Goal: Task Accomplishment & Management: Manage account settings

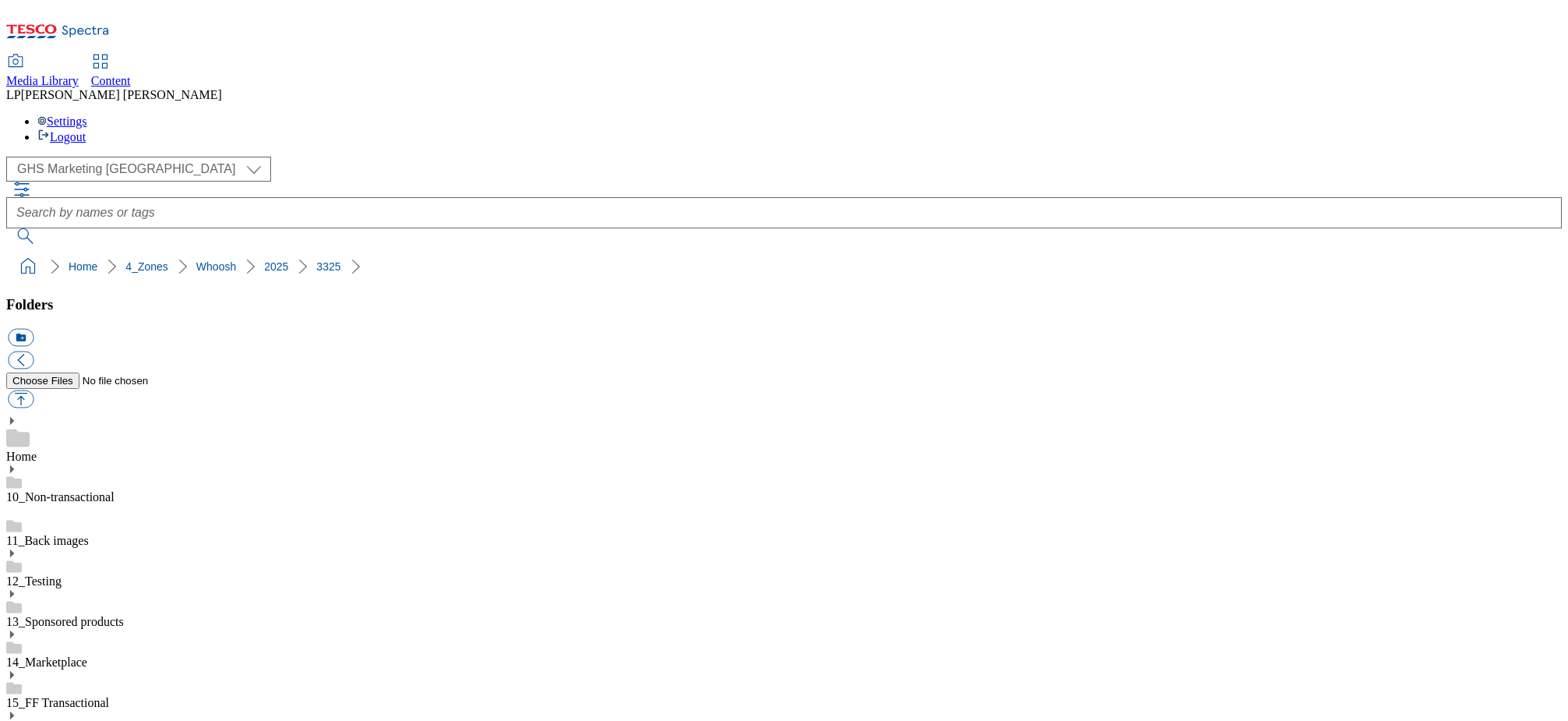
select select "flare-ghs-mktg"
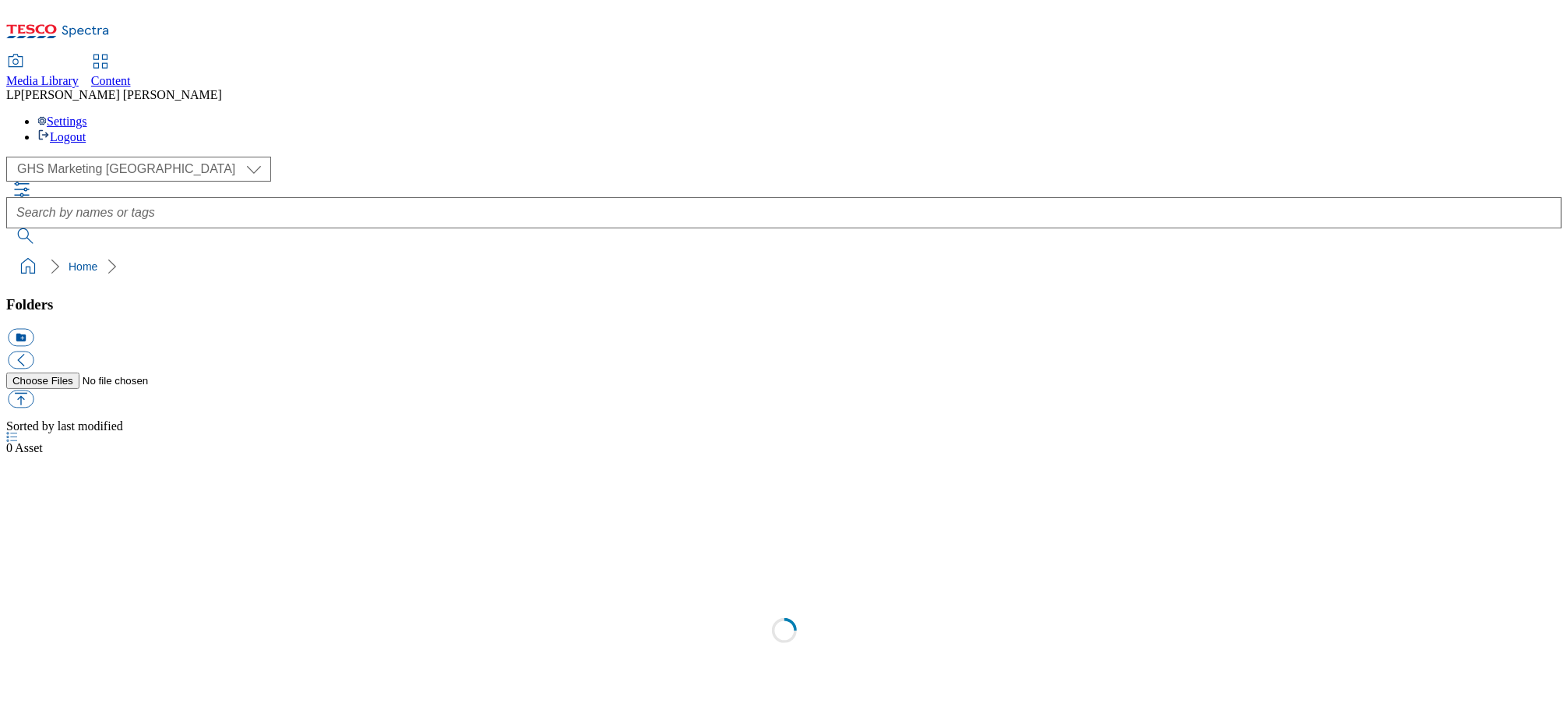
scroll to position [1, 0]
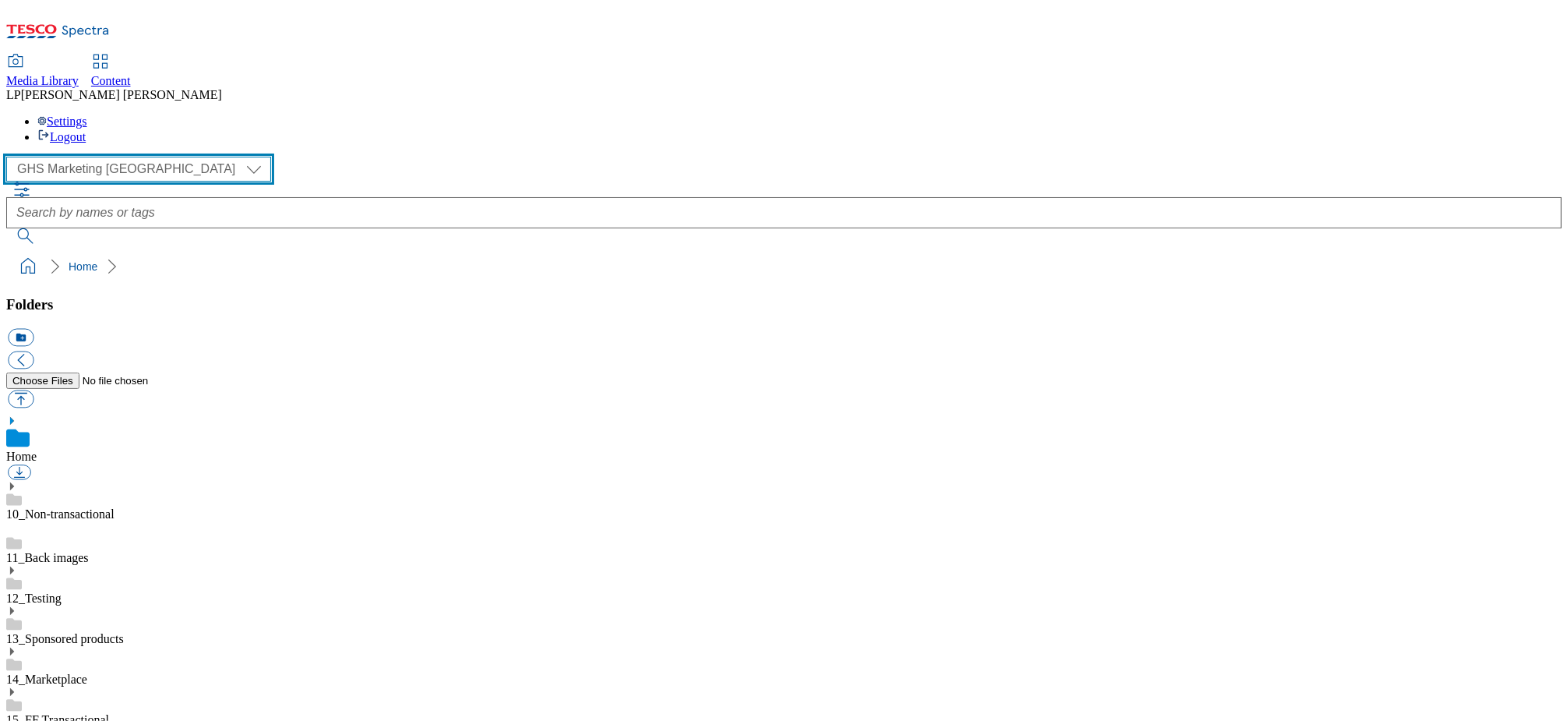
click at [105, 156] on select "Clubcard Marketing Demo Dotcom UK Emails GHS Marketing UK GHS Product UK GHS RO…" at bounding box center [139, 168] width 265 height 25
select select "flare-ghs-roi"
click at [10, 156] on select "Clubcard Marketing Demo Dotcom UK Emails GHS Marketing UK GHS Product UK GHS RO…" at bounding box center [139, 168] width 265 height 25
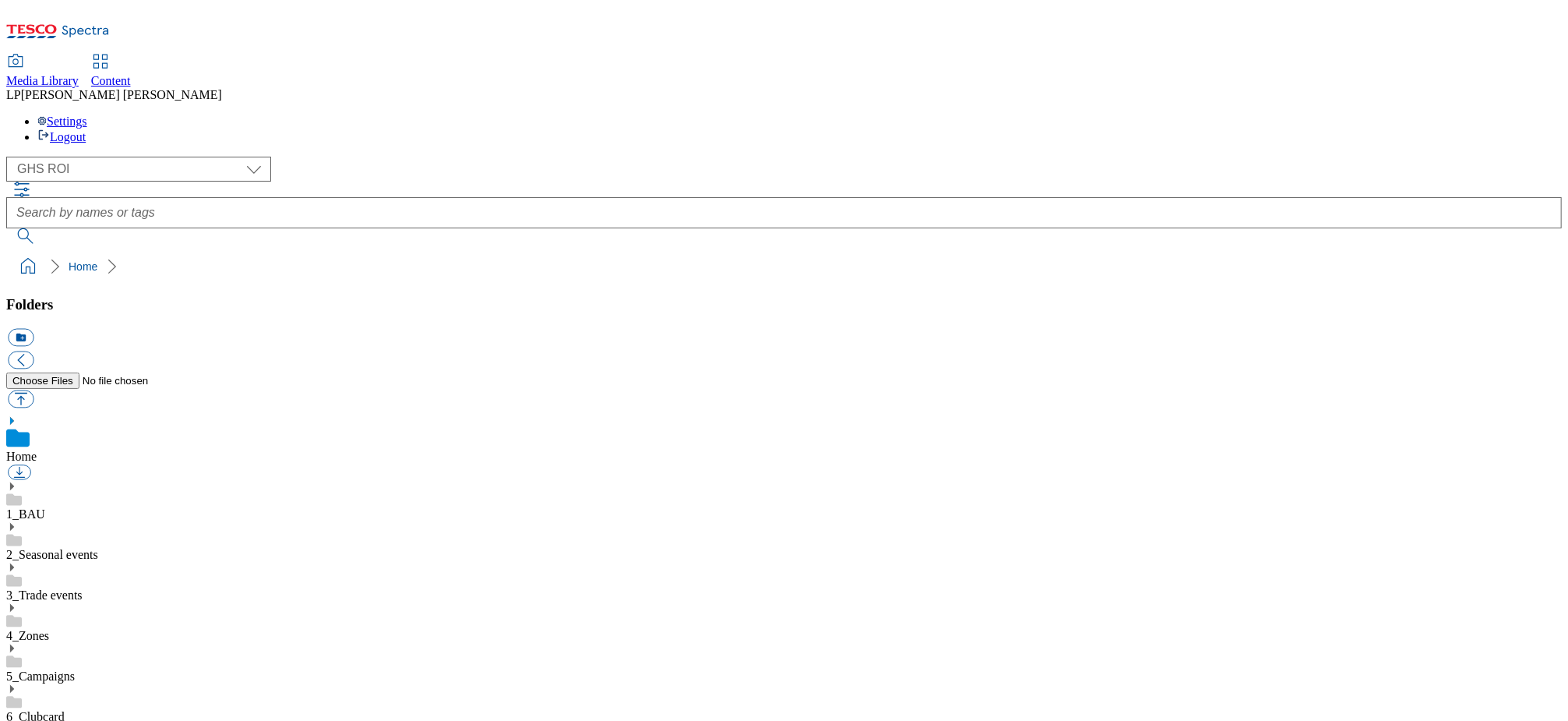
click at [14, 603] on use at bounding box center [12, 607] width 4 height 7
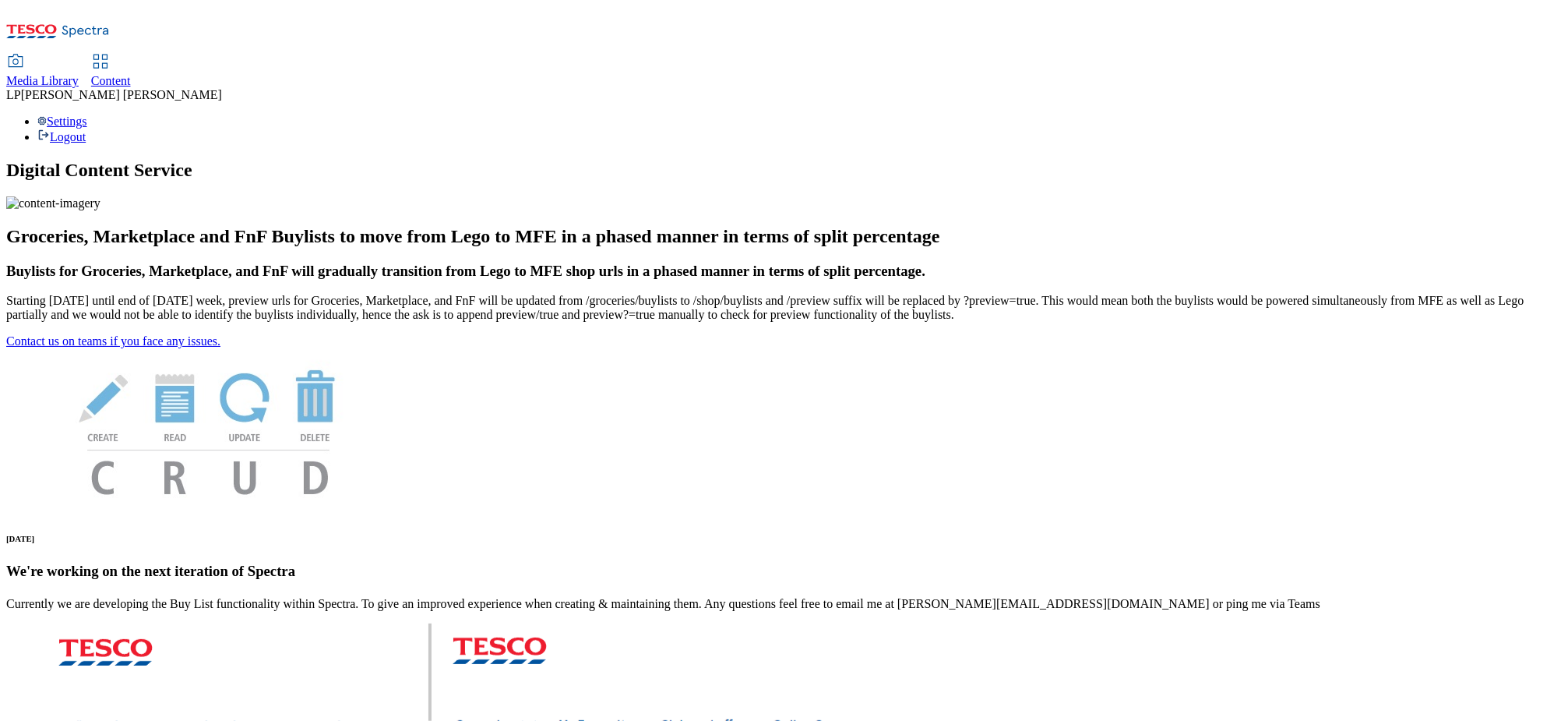
click at [130, 74] on span "Content" at bounding box center [110, 81] width 40 height 13
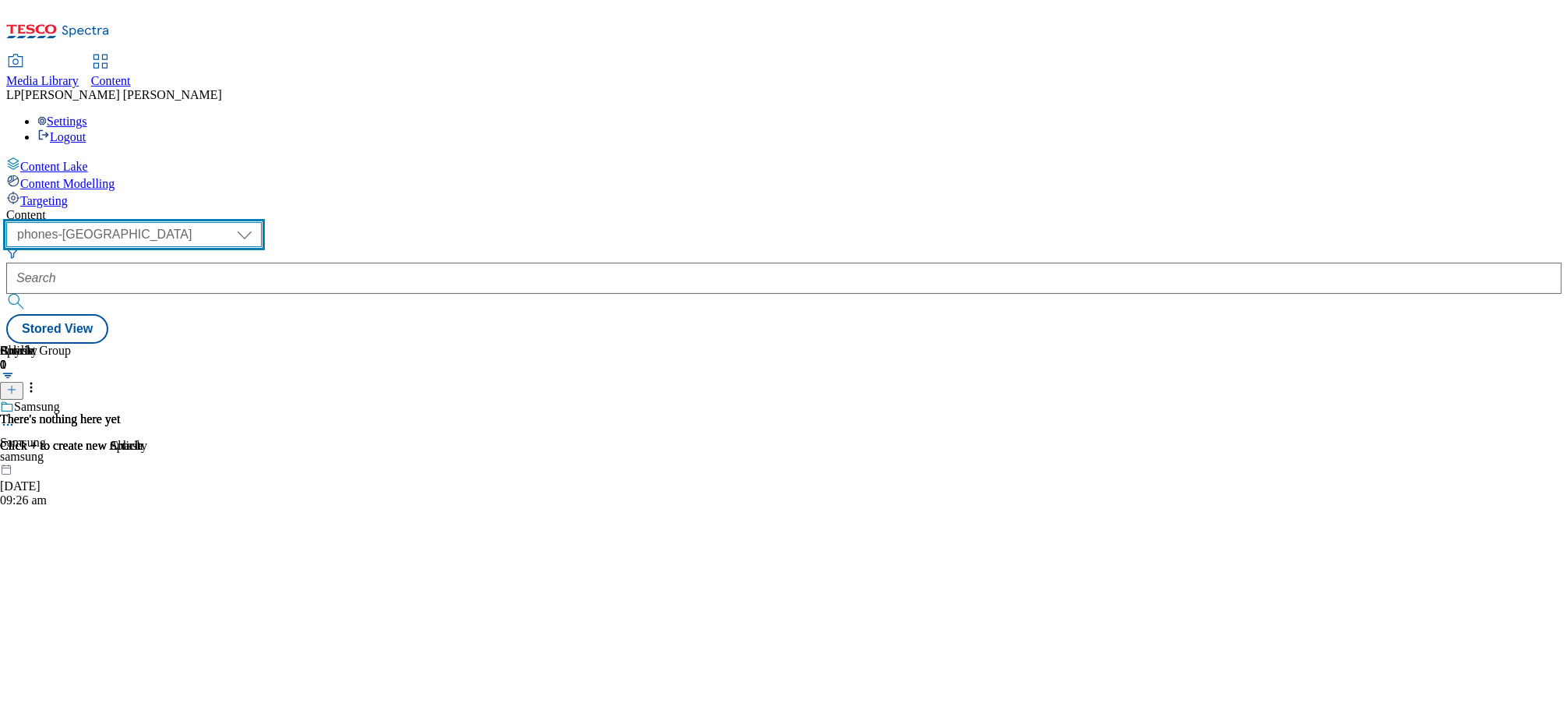
click at [262, 222] on select "dotcom-cz dotcom-hu dotcom-sk fnf-uk ghs-roi ghs-uk group-comms ighs-cz ighs-hu…" at bounding box center [134, 234] width 255 height 25
select select "ghs-roi"
click at [203, 222] on select "dotcom-cz dotcom-hu dotcom-sk fnf-uk ghs-roi ghs-uk group-comms ighs-cz ighs-hu…" at bounding box center [134, 234] width 255 height 25
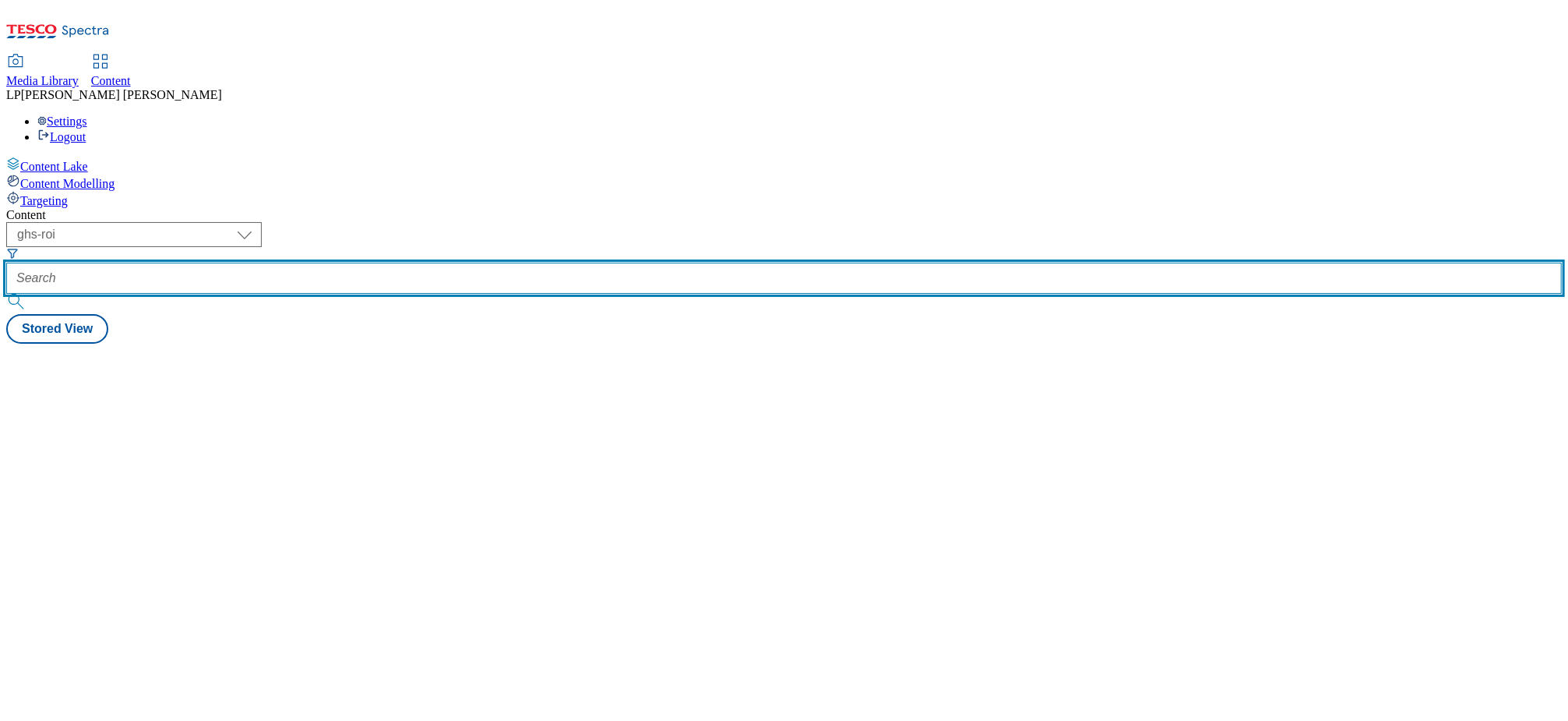
click at [482, 263] on input "text" at bounding box center [784, 279] width 1555 height 31
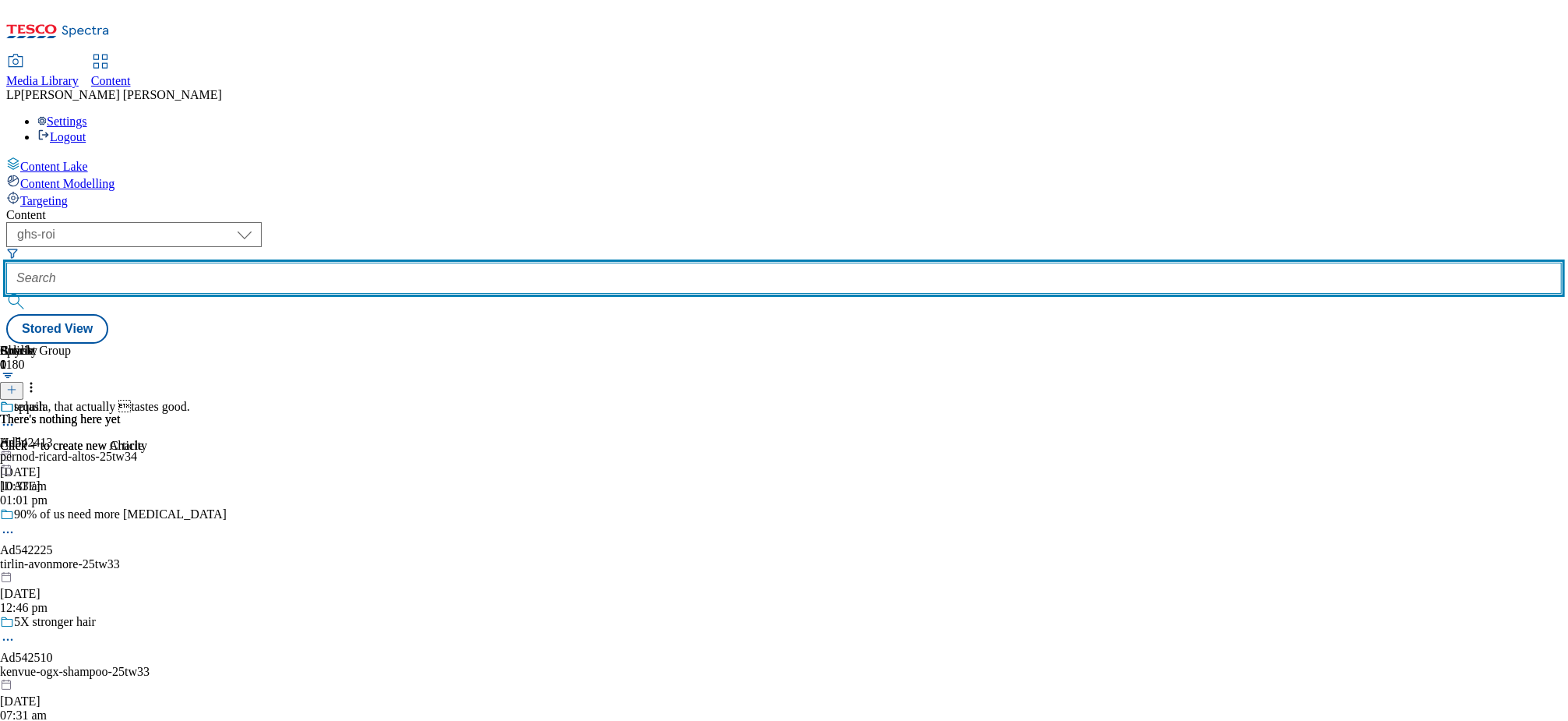
click at [438, 263] on input "text" at bounding box center [784, 279] width 1555 height 31
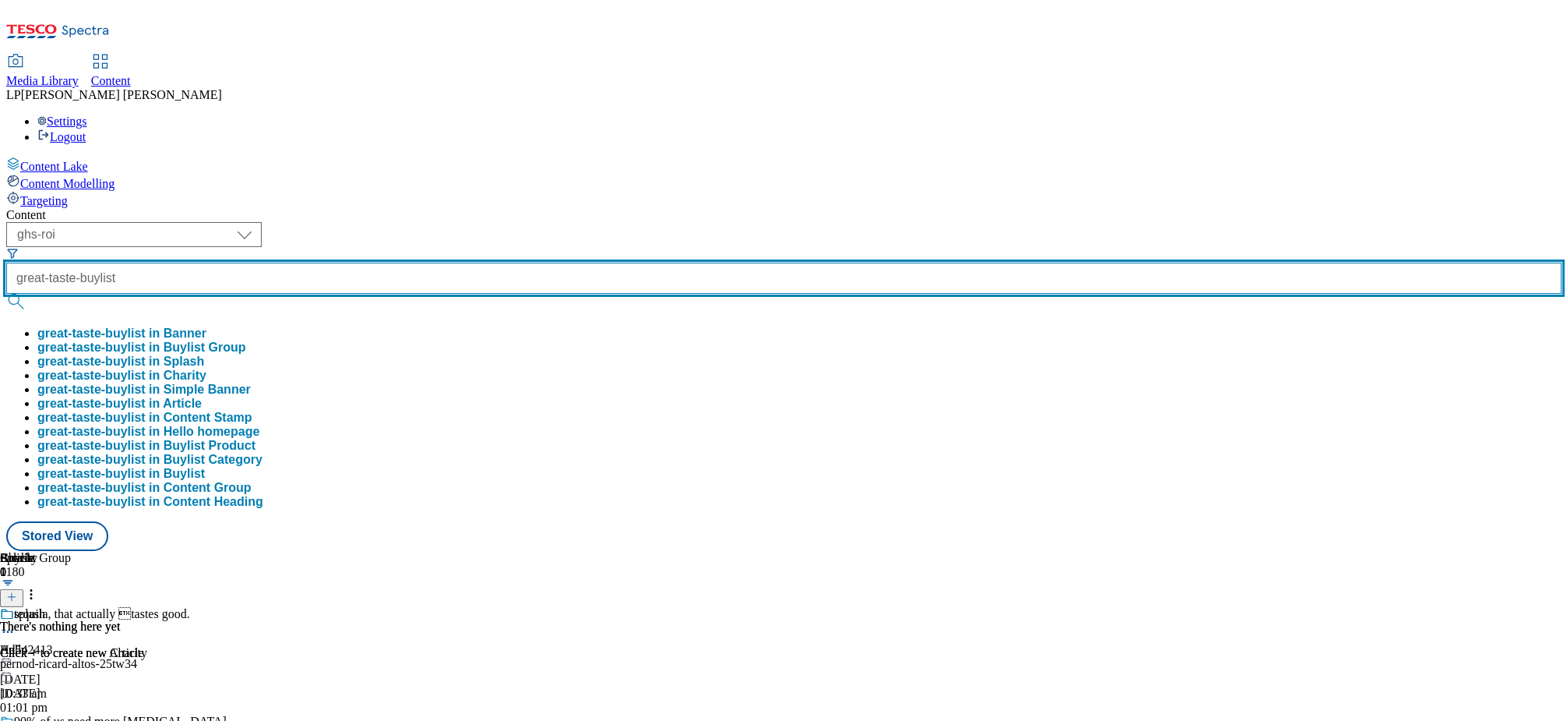
type input "great-taste-buylist"
click at [6, 293] on button "submit" at bounding box center [18, 301] width 22 height 16
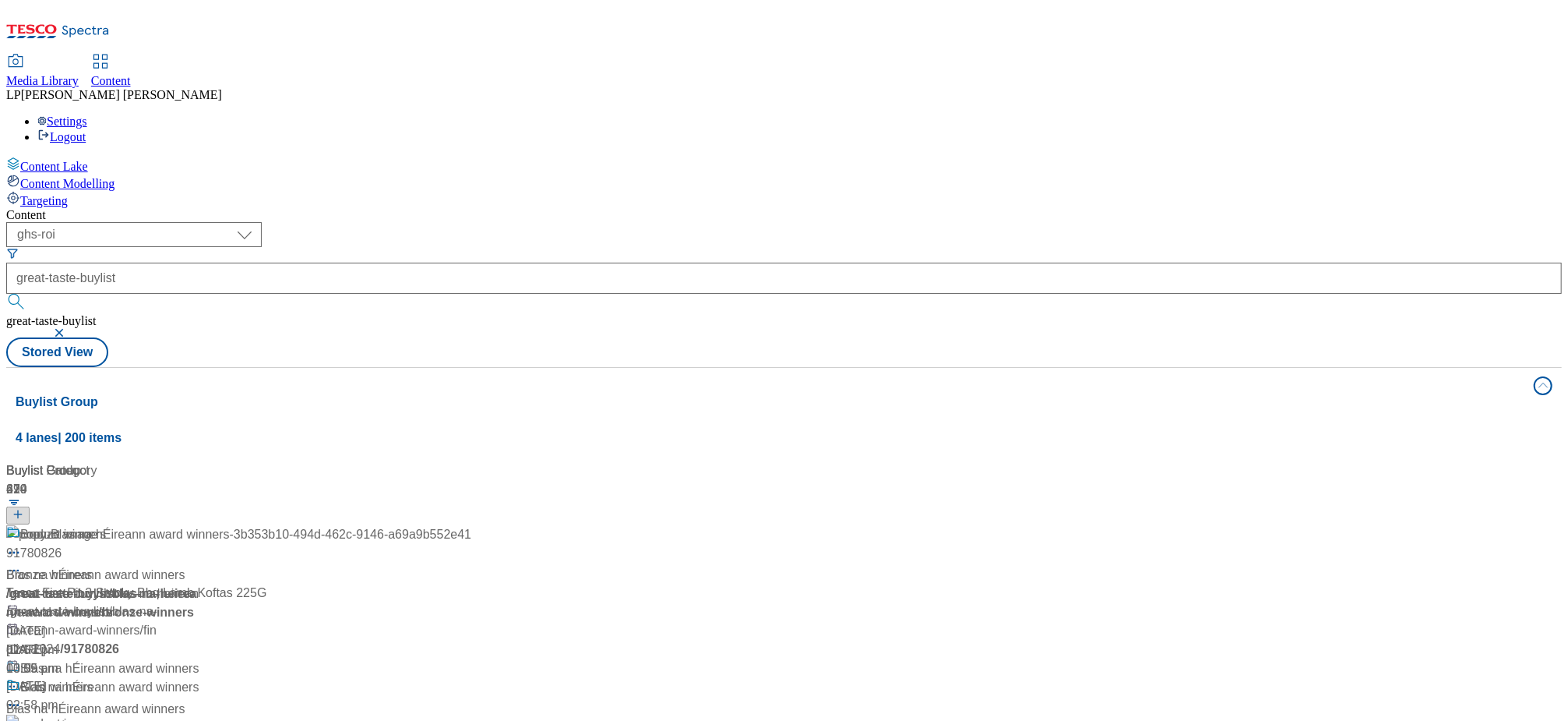
click at [406, 208] on div "Content" at bounding box center [784, 215] width 1555 height 14
click at [365, 718] on div "/ great-taste-buylist" at bounding box center [239, 727] width 465 height 19
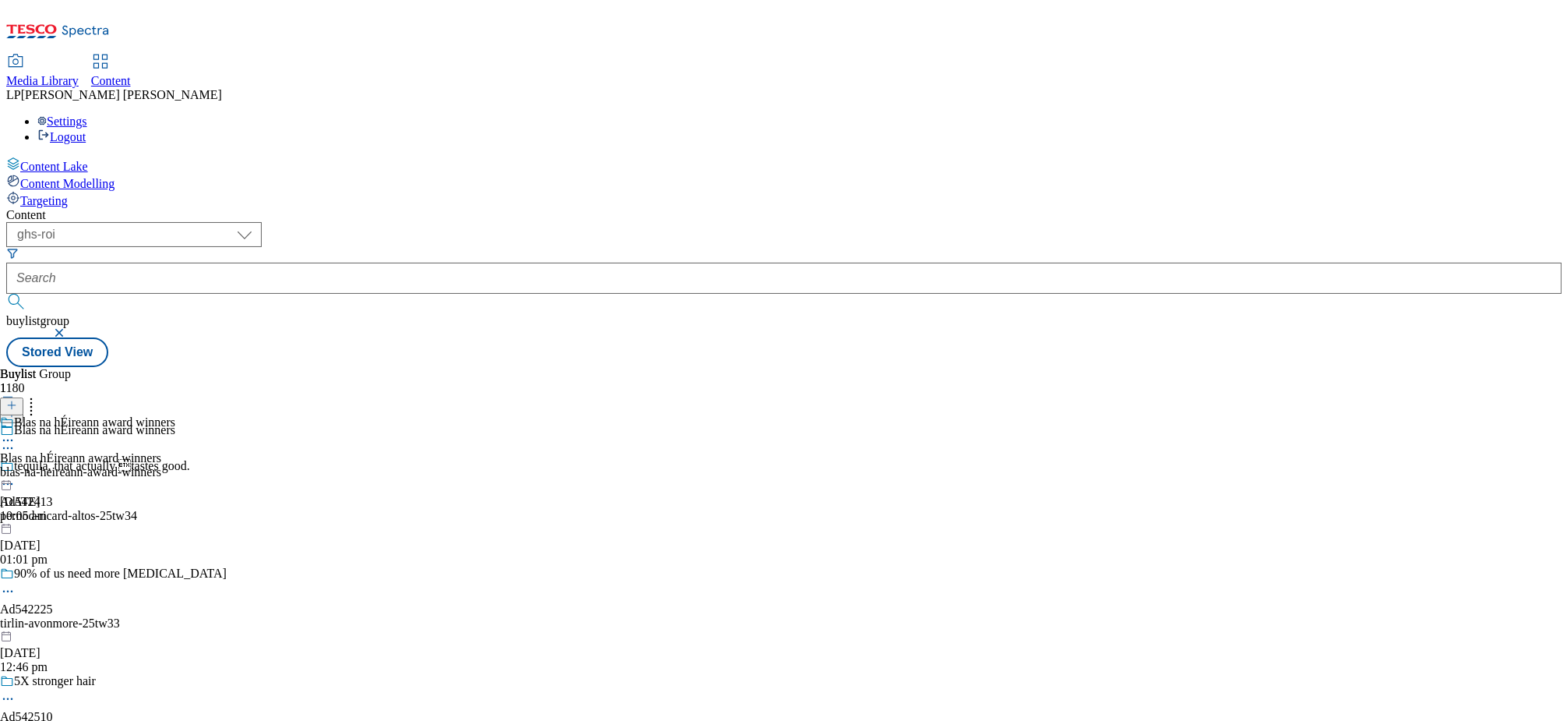
click at [175, 466] on div "blas-na-heireann-award-winners" at bounding box center [87, 472] width 175 height 14
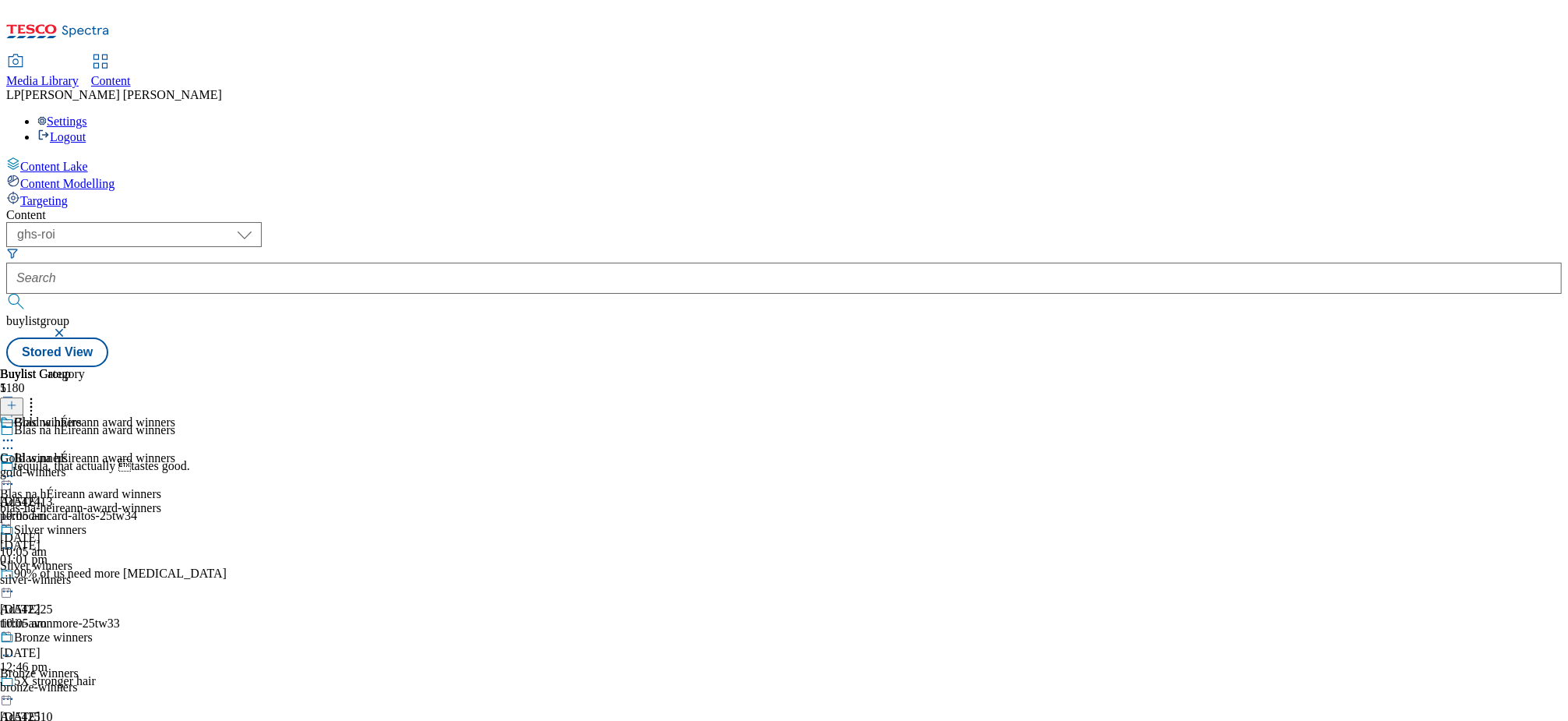
click at [16, 468] on icon at bounding box center [7, 476] width 16 height 16
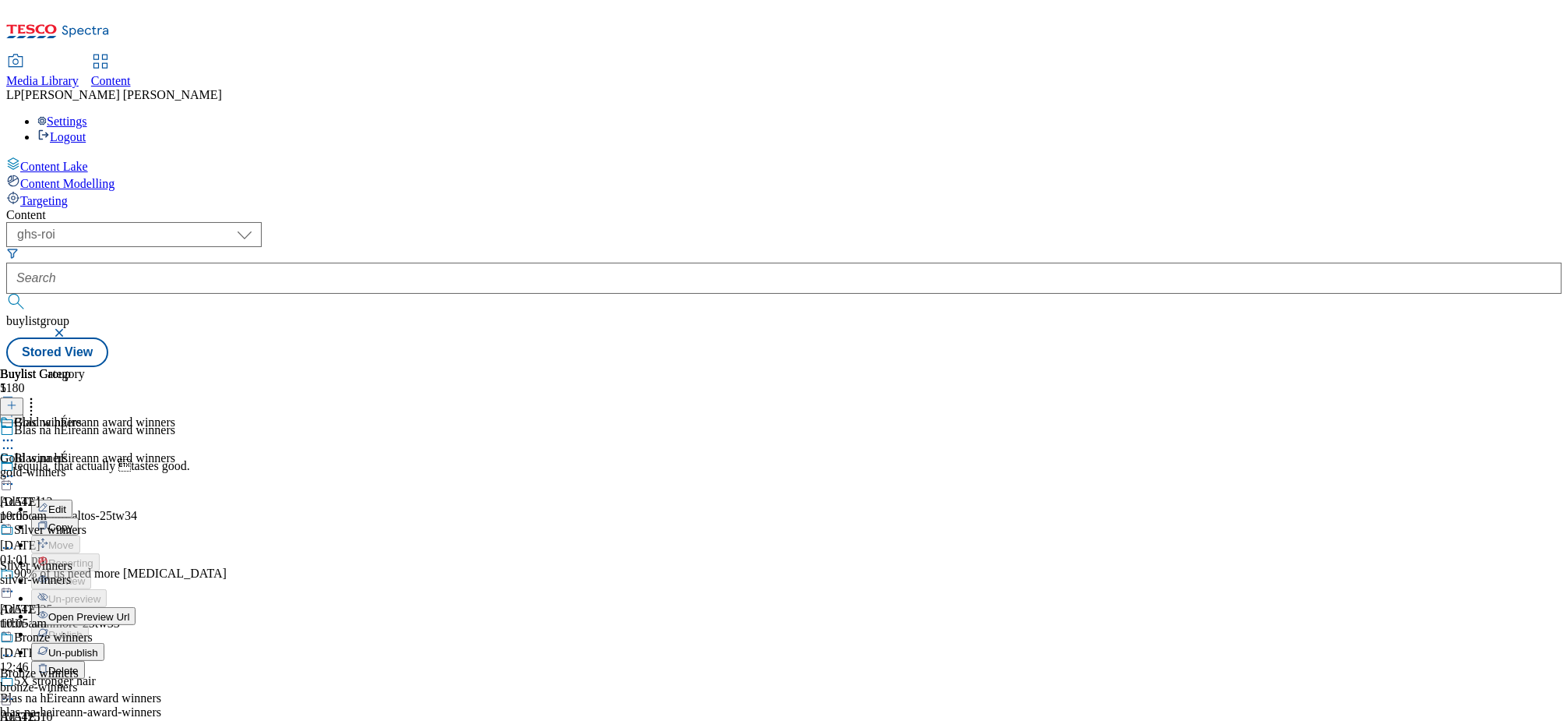
click at [130, 611] on span "Open Preview Url" at bounding box center [89, 616] width 81 height 12
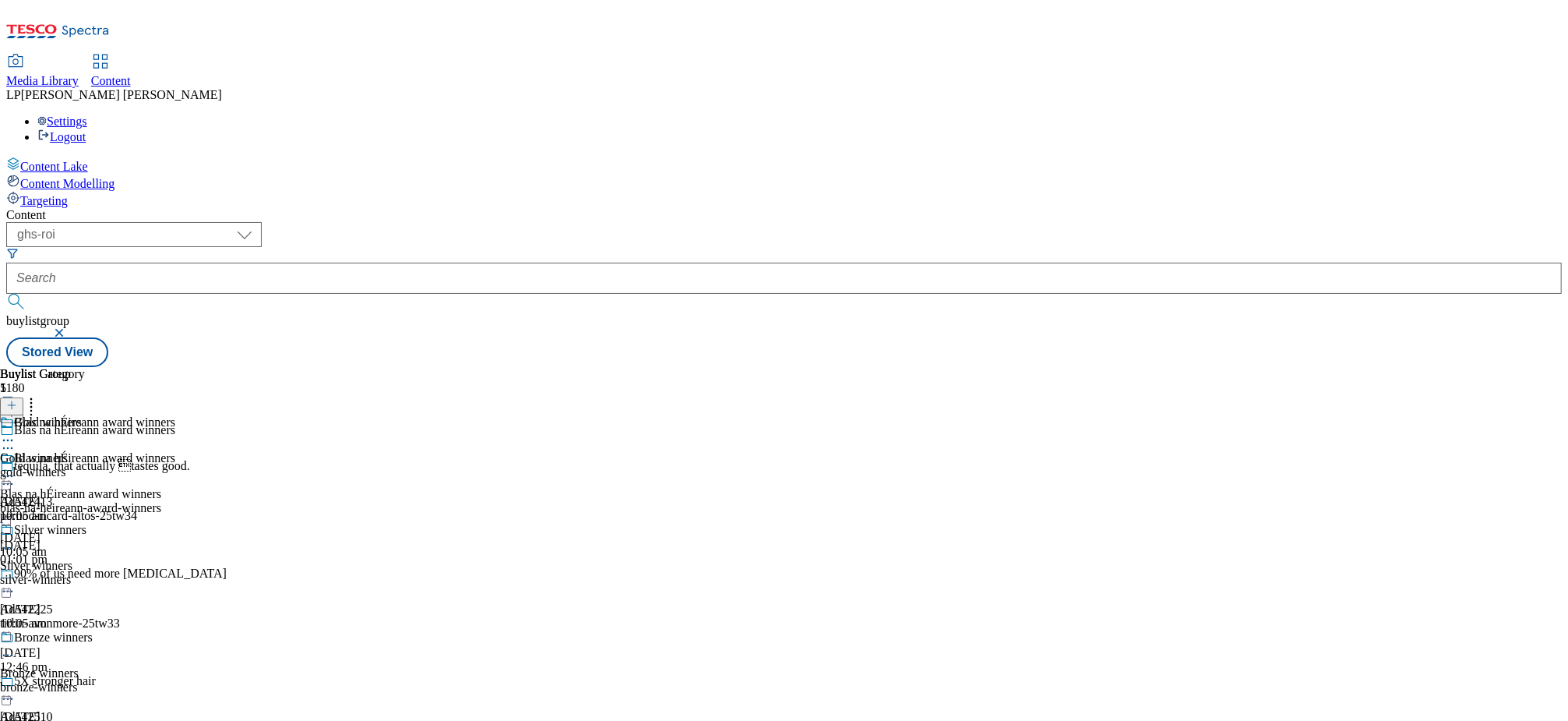
click at [9, 440] on circle at bounding box center [8, 441] width 3 height 3
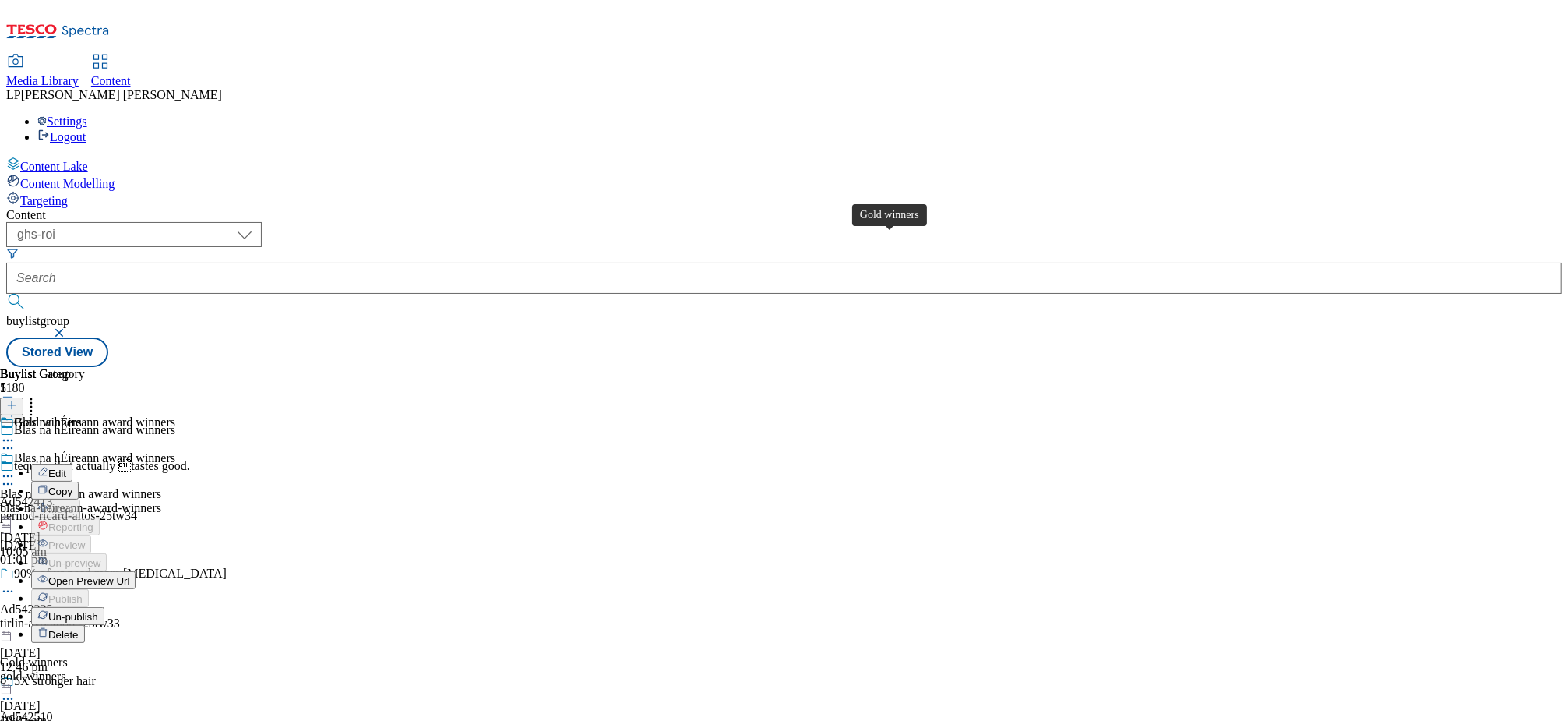
click at [81, 416] on div "Gold winners" at bounding box center [47, 422] width 68 height 14
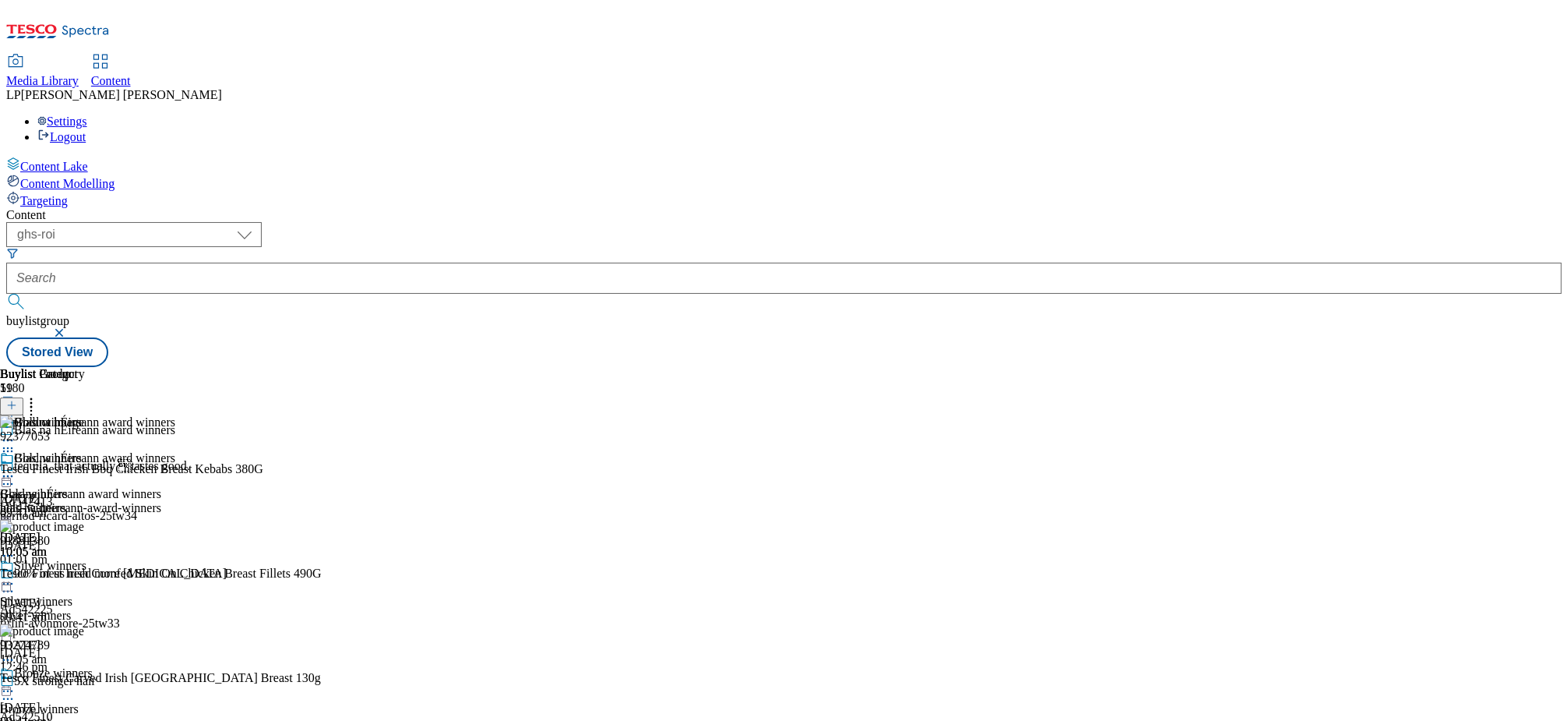
click at [13, 476] on circle at bounding box center [12, 477] width 3 height 3
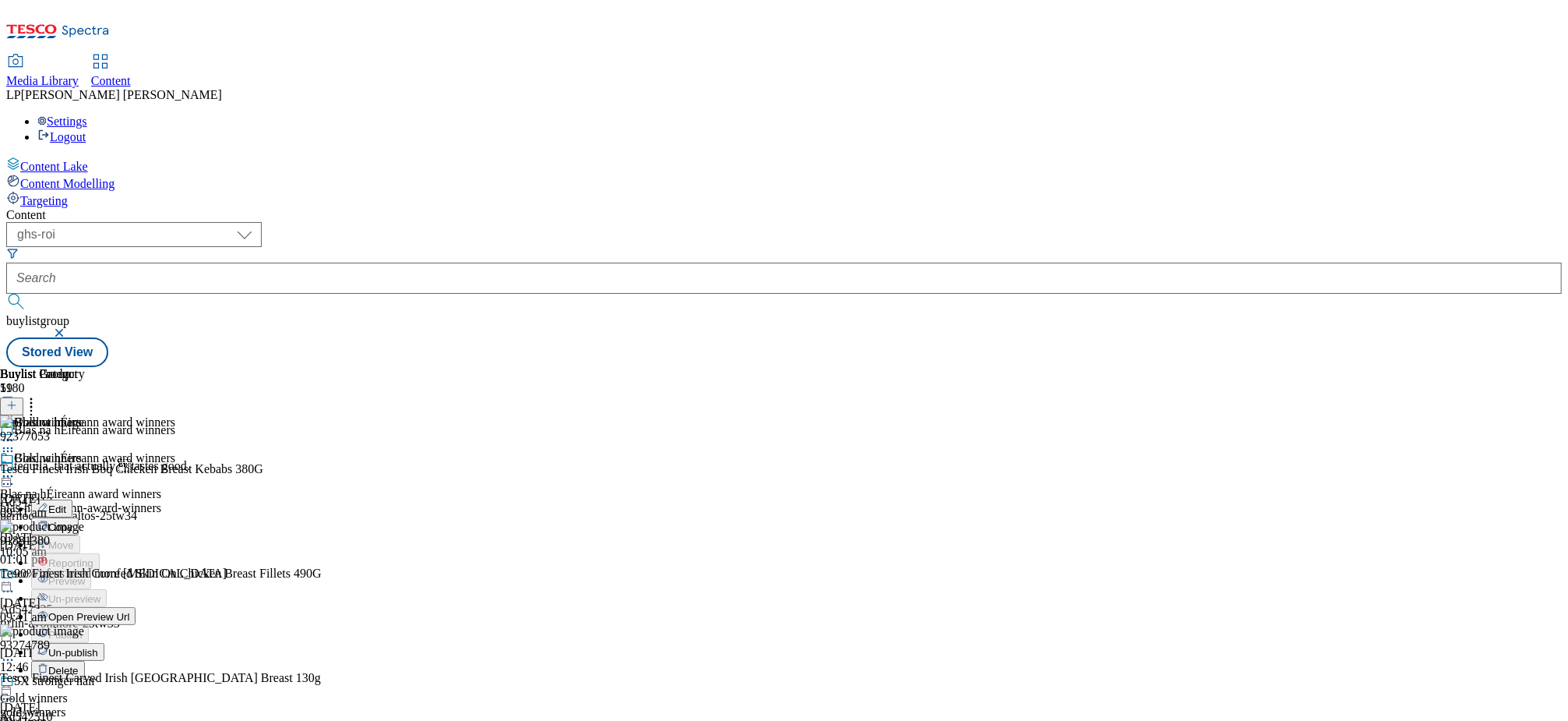
click at [72, 500] on button "Edit" at bounding box center [52, 508] width 42 height 18
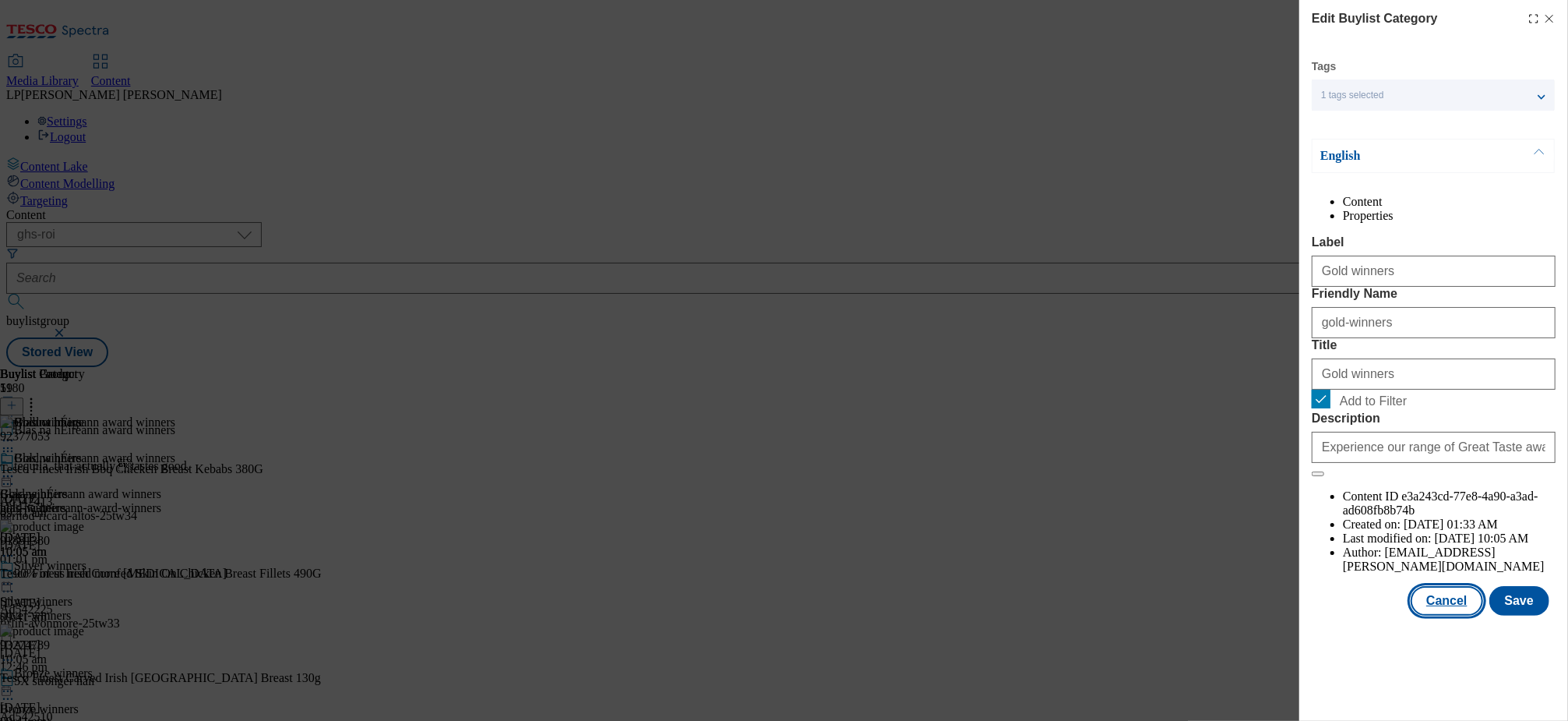
click at [1461, 615] on button "Cancel" at bounding box center [1446, 601] width 71 height 30
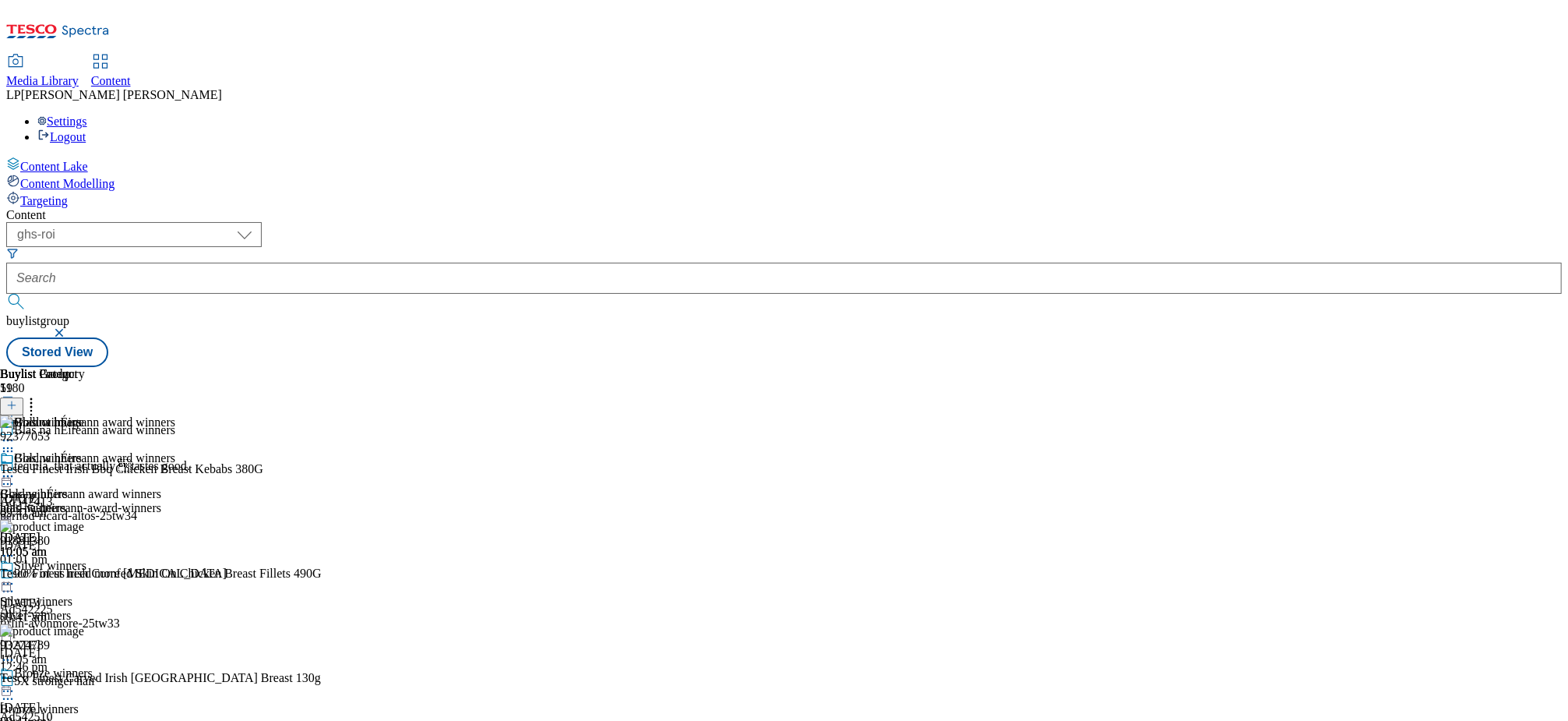
click at [16, 468] on icon at bounding box center [7, 476] width 16 height 16
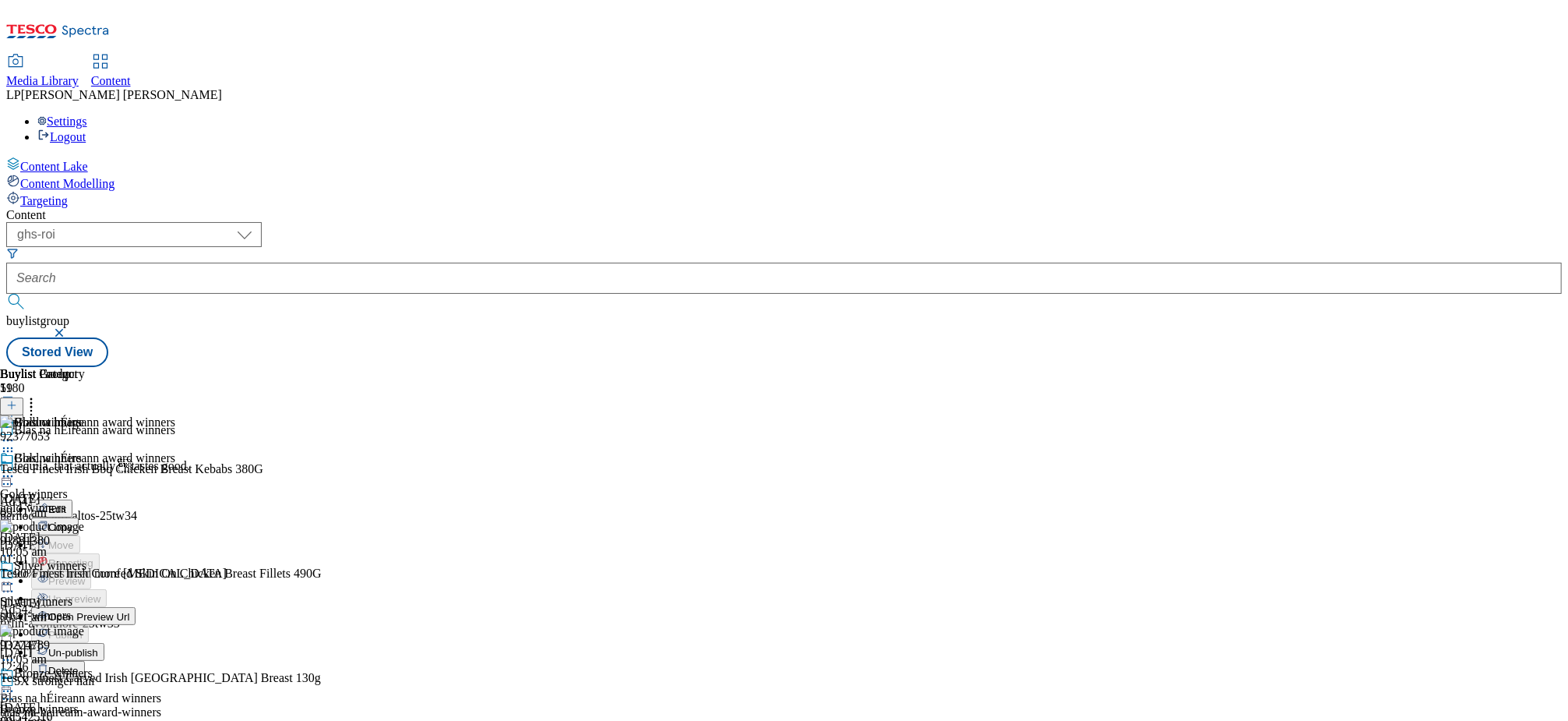
click at [72, 500] on button "Edit" at bounding box center [52, 508] width 42 height 18
select select "evergreen"
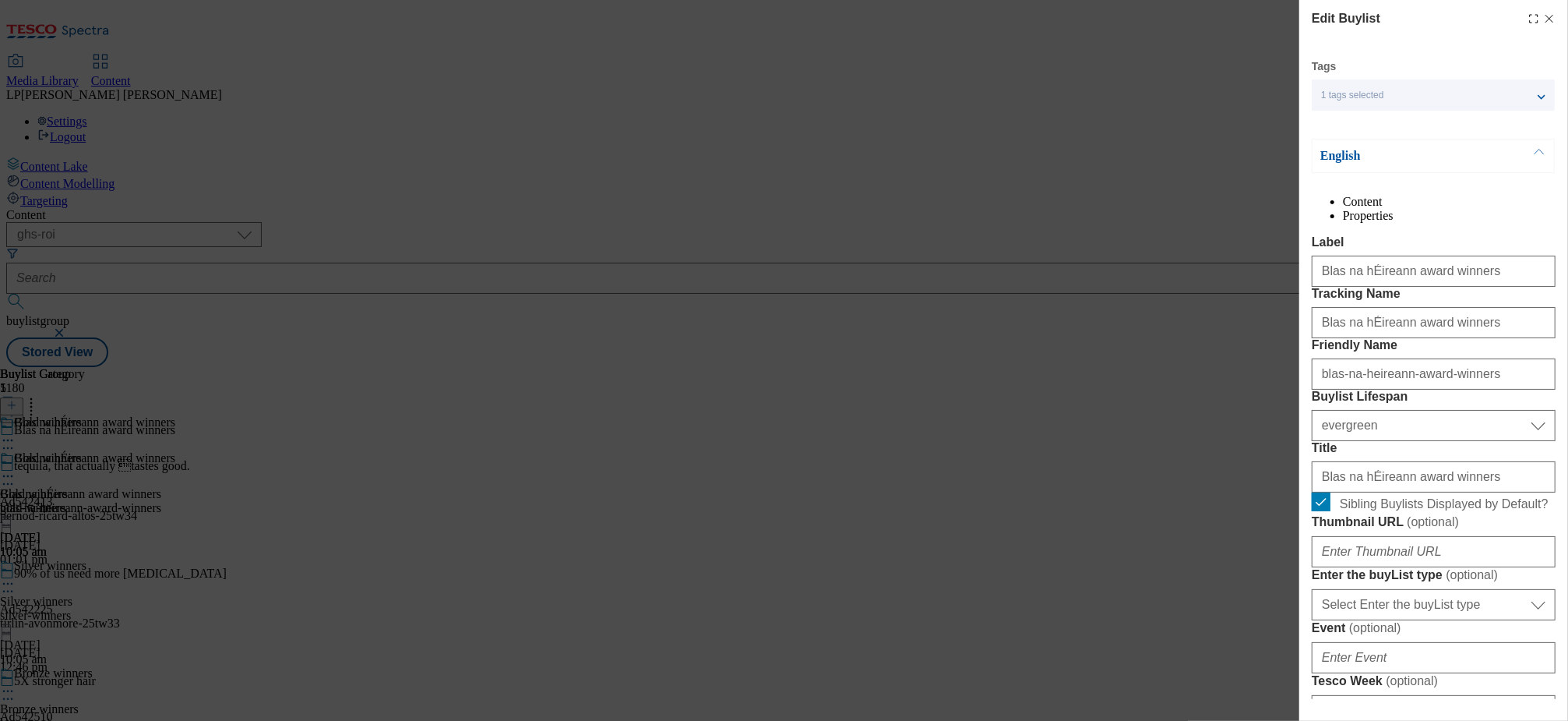
select select "Banner"
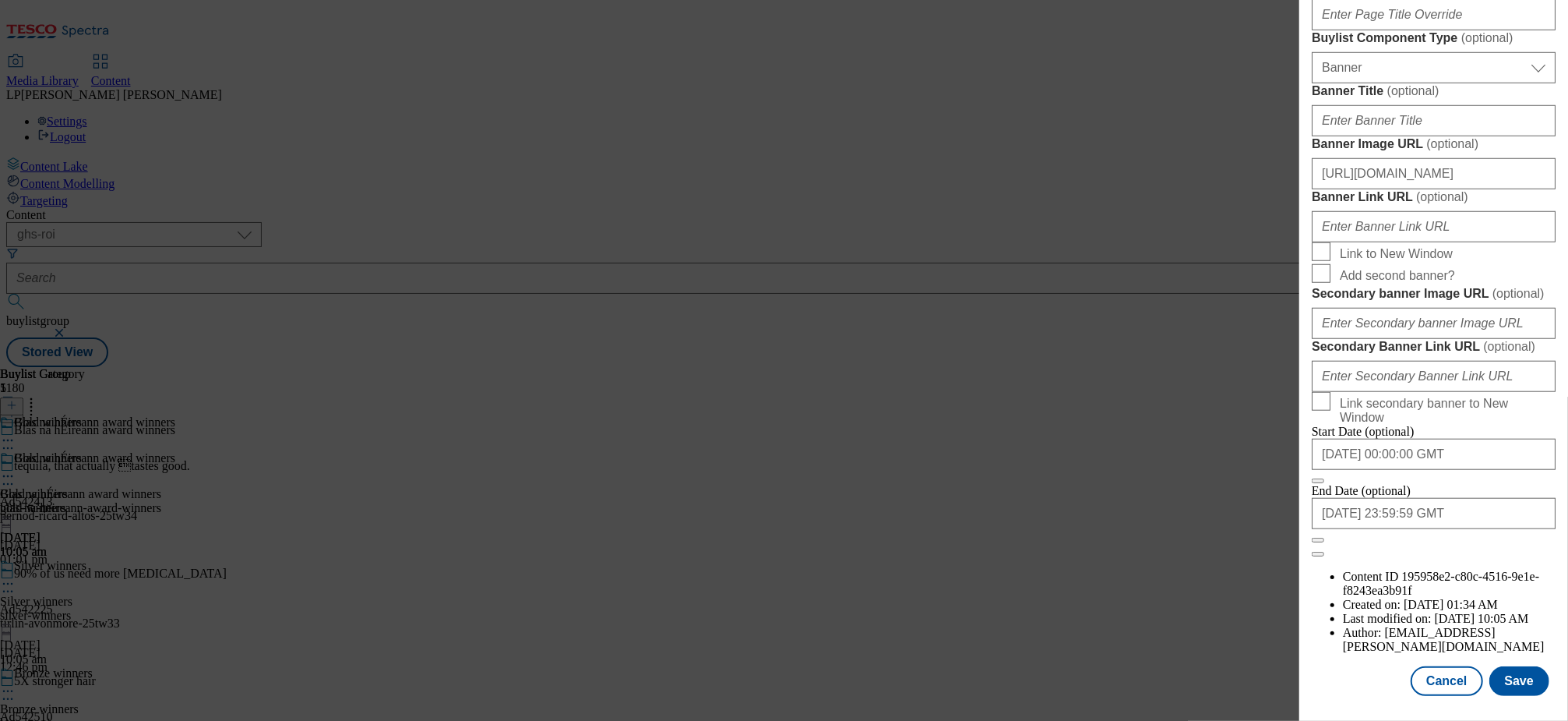
scroll to position [1299, 0]
click at [1423, 190] on input "[URL][DOMAIN_NAME]" at bounding box center [1434, 174] width 244 height 31
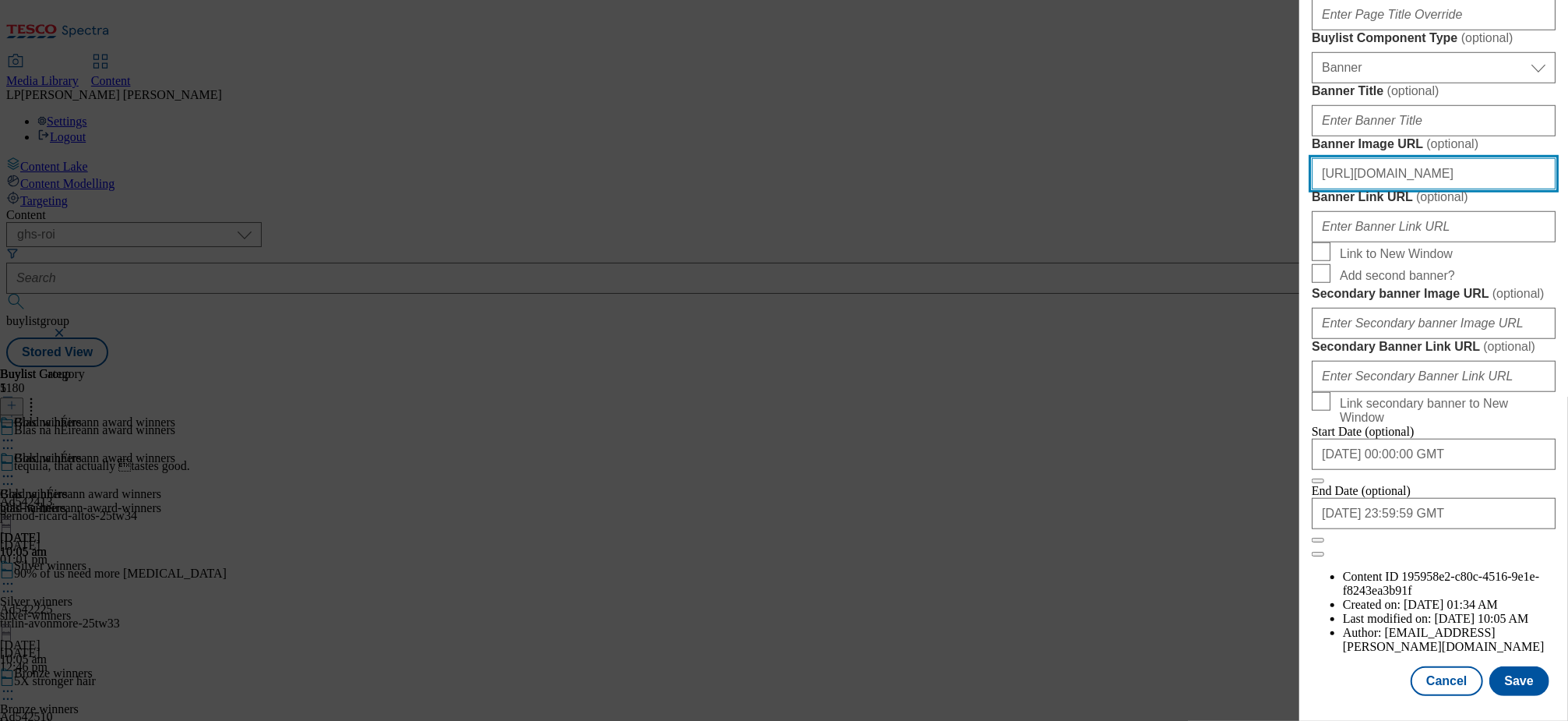
paste input "00524b6-5ad8-4227-949d-1d1fc93b220e/2025-GHS-Header-Blas-Award"
type input "[URL][DOMAIN_NAME]"
click at [1507, 666] on button "Save" at bounding box center [1519, 681] width 60 height 30
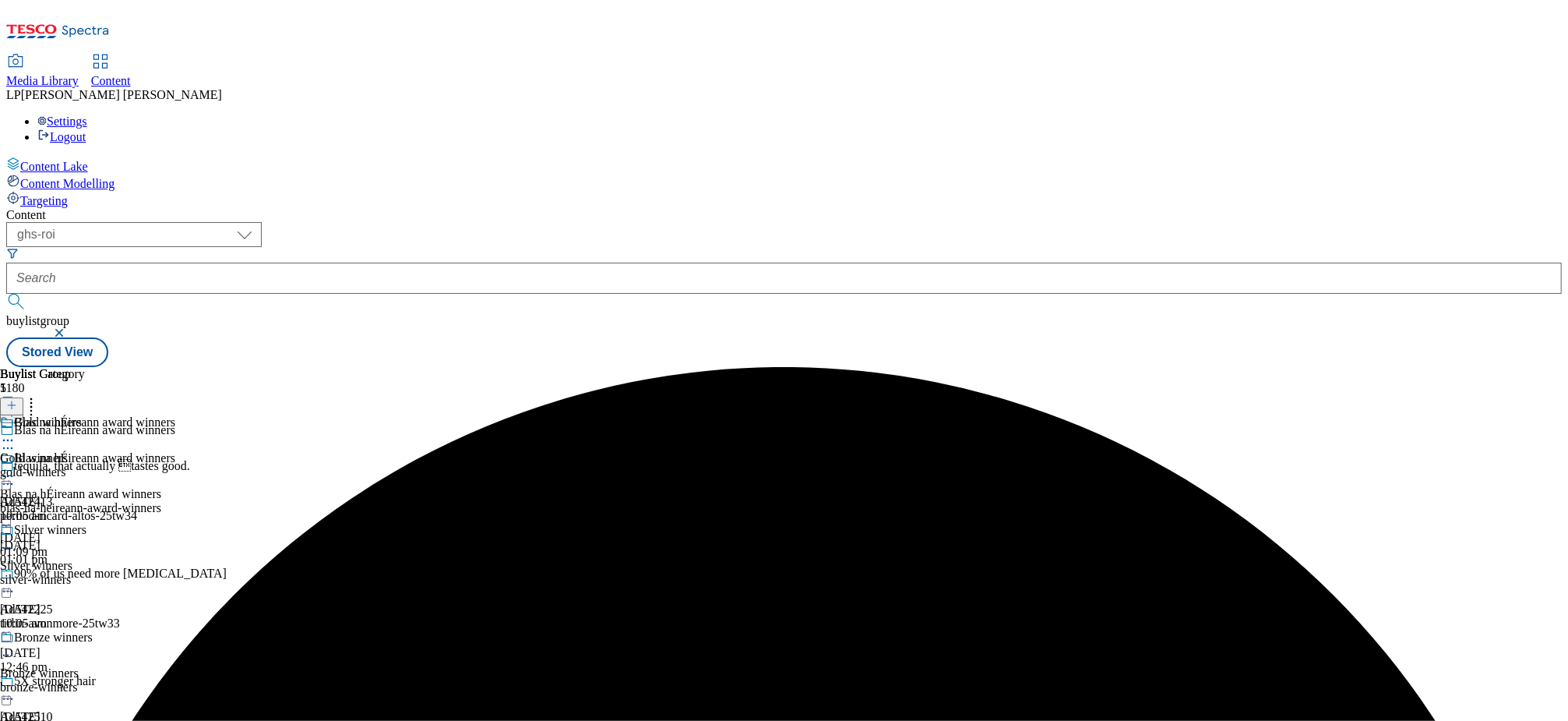
click at [16, 468] on icon at bounding box center [7, 476] width 16 height 16
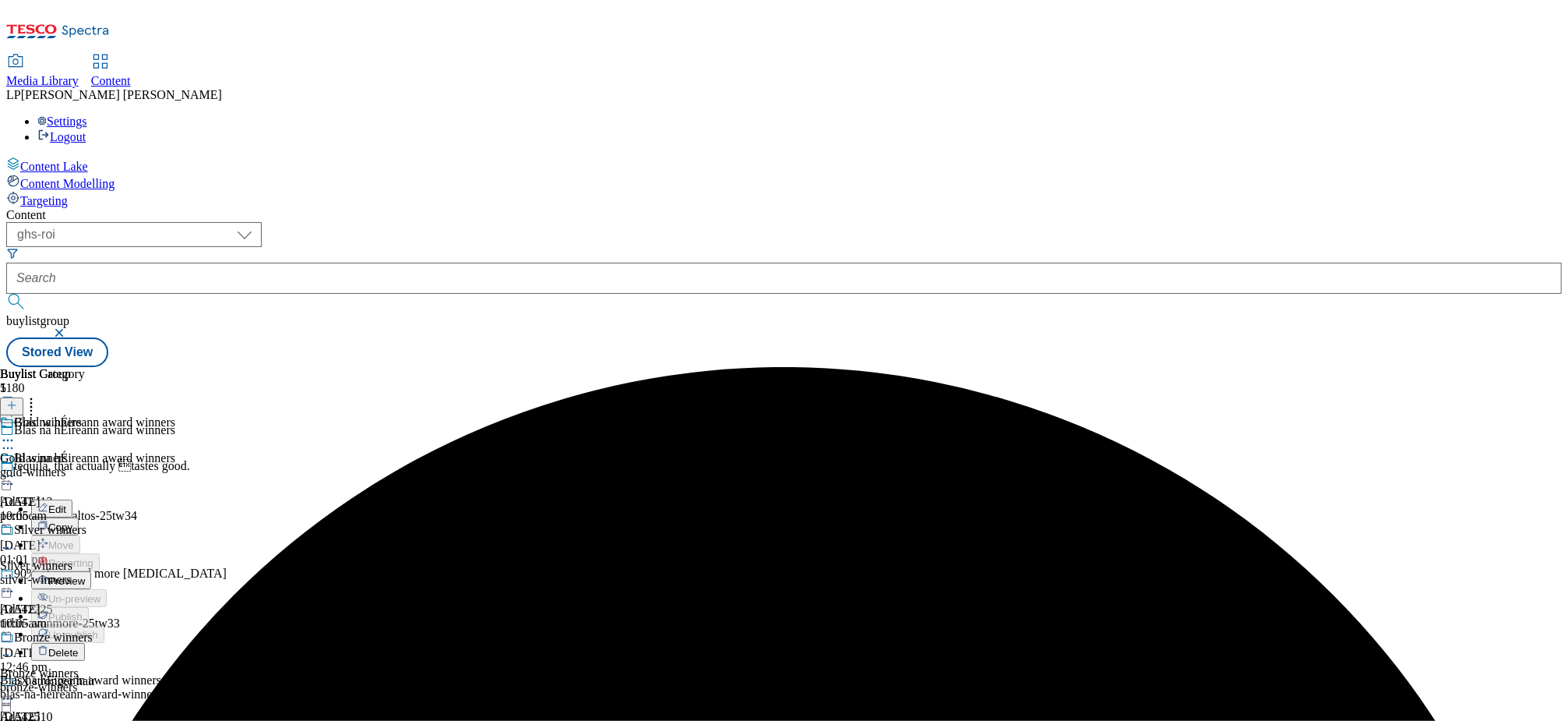
click at [91, 571] on button "Preview" at bounding box center [61, 579] width 60 height 18
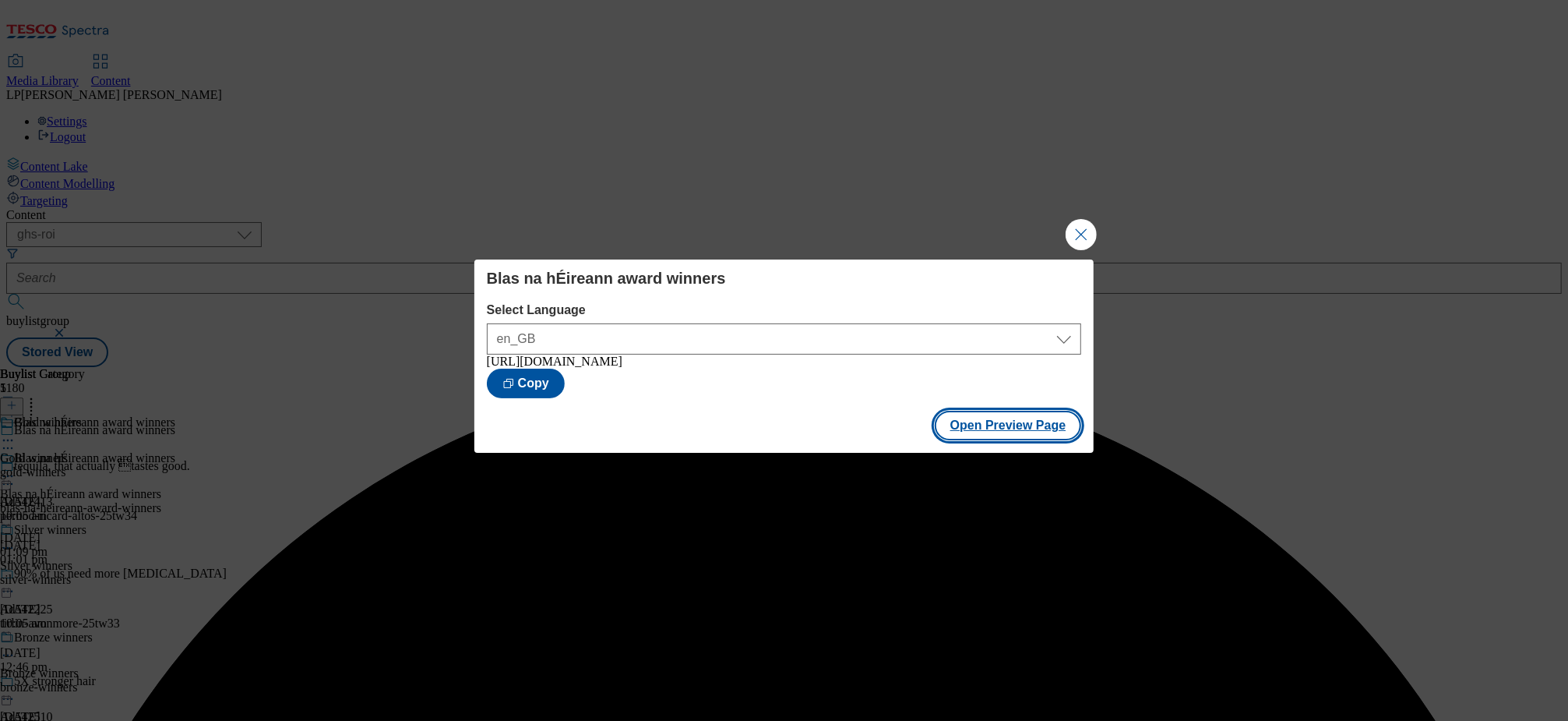
click at [994, 428] on button "Open Preview Page" at bounding box center [1007, 426] width 147 height 30
click at [1071, 229] on button "Close Modal" at bounding box center [1081, 235] width 31 height 31
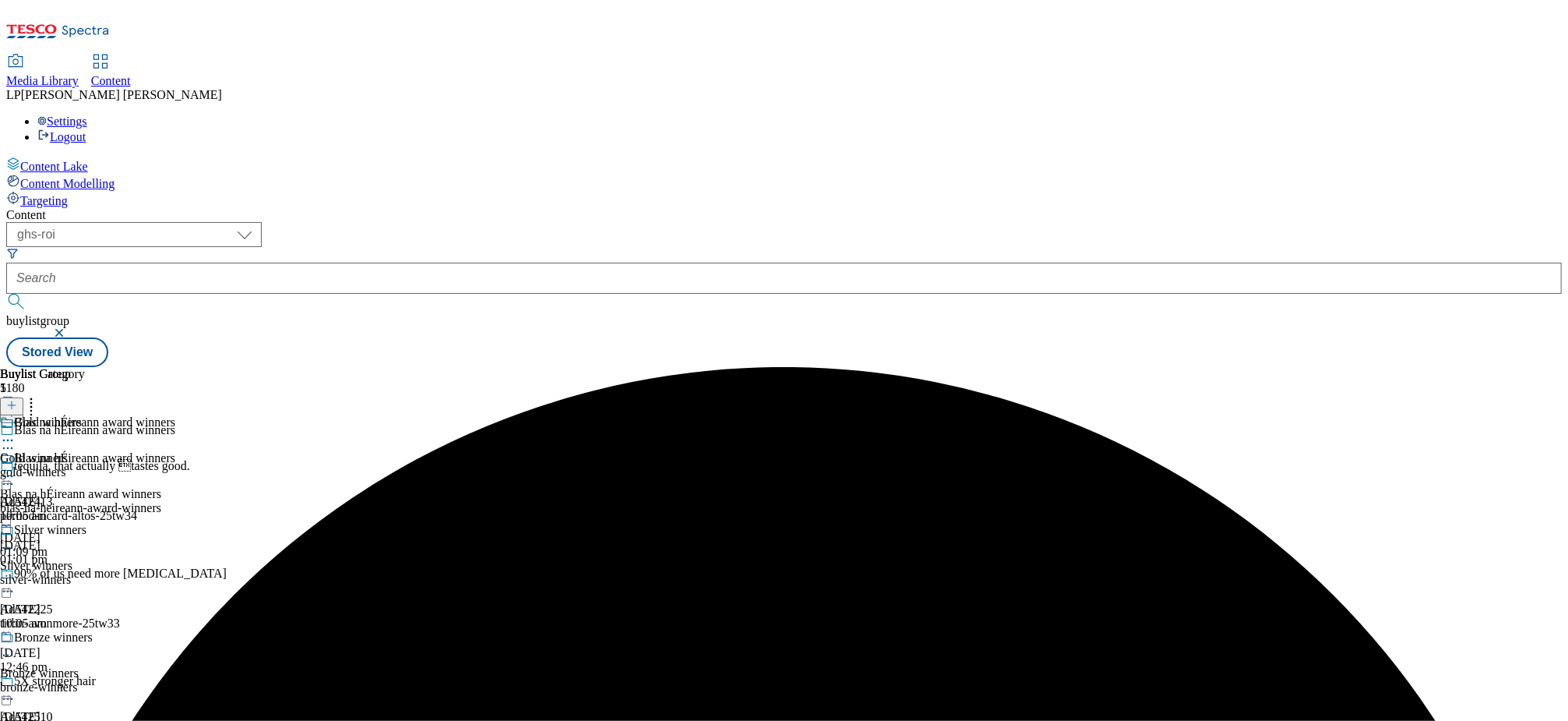
click at [16, 468] on icon at bounding box center [7, 476] width 16 height 16
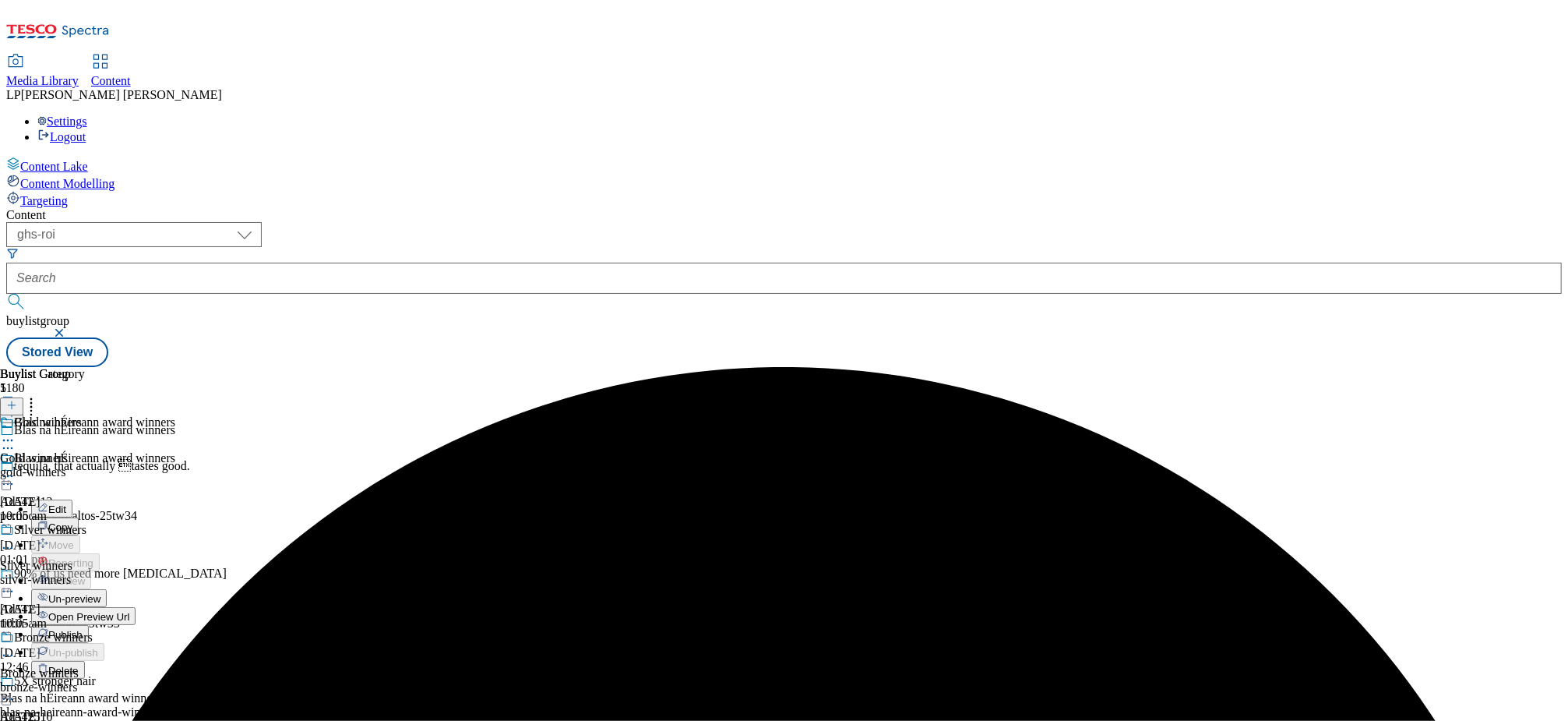
click at [67, 503] on span "Edit" at bounding box center [56, 509] width 18 height 12
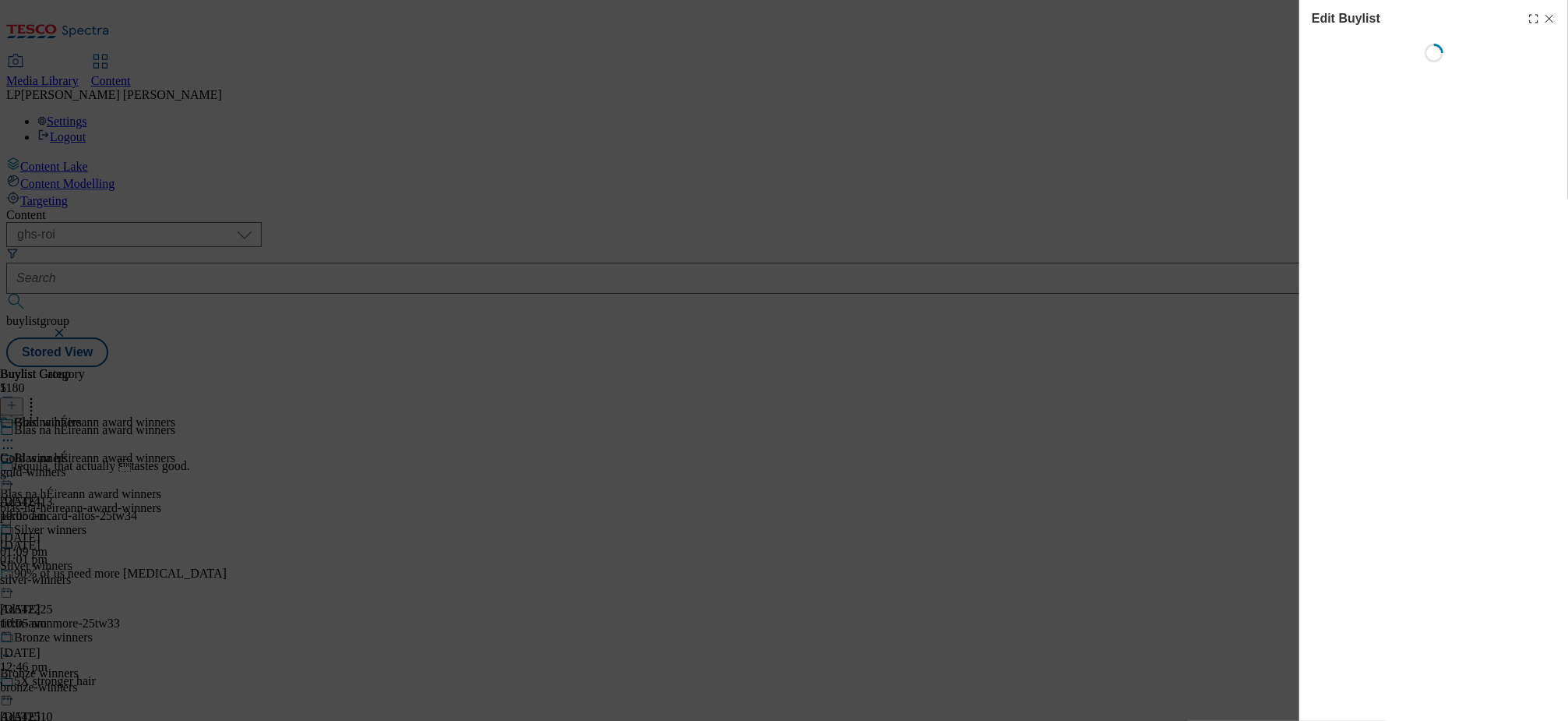
select select "evergreen"
select select "Banner"
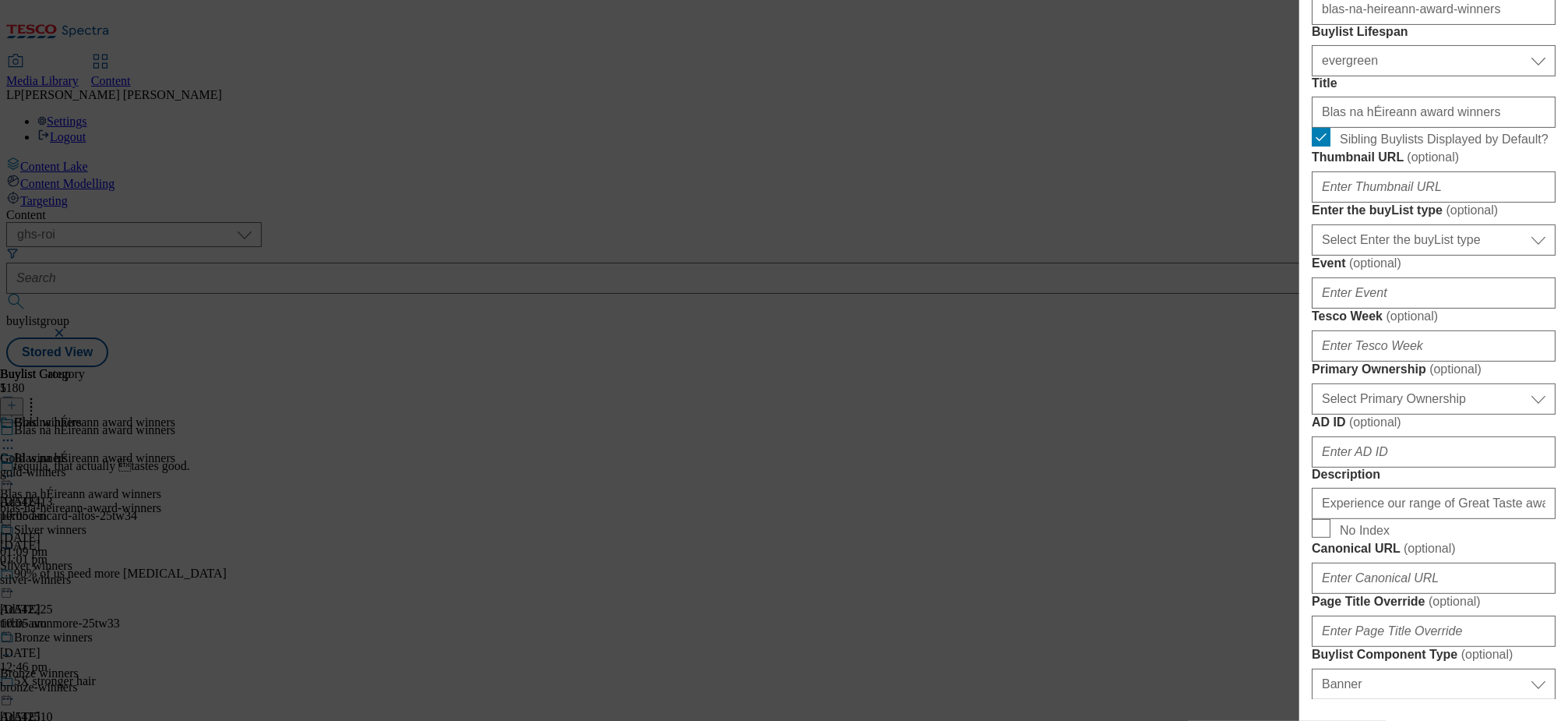
scroll to position [583, 0]
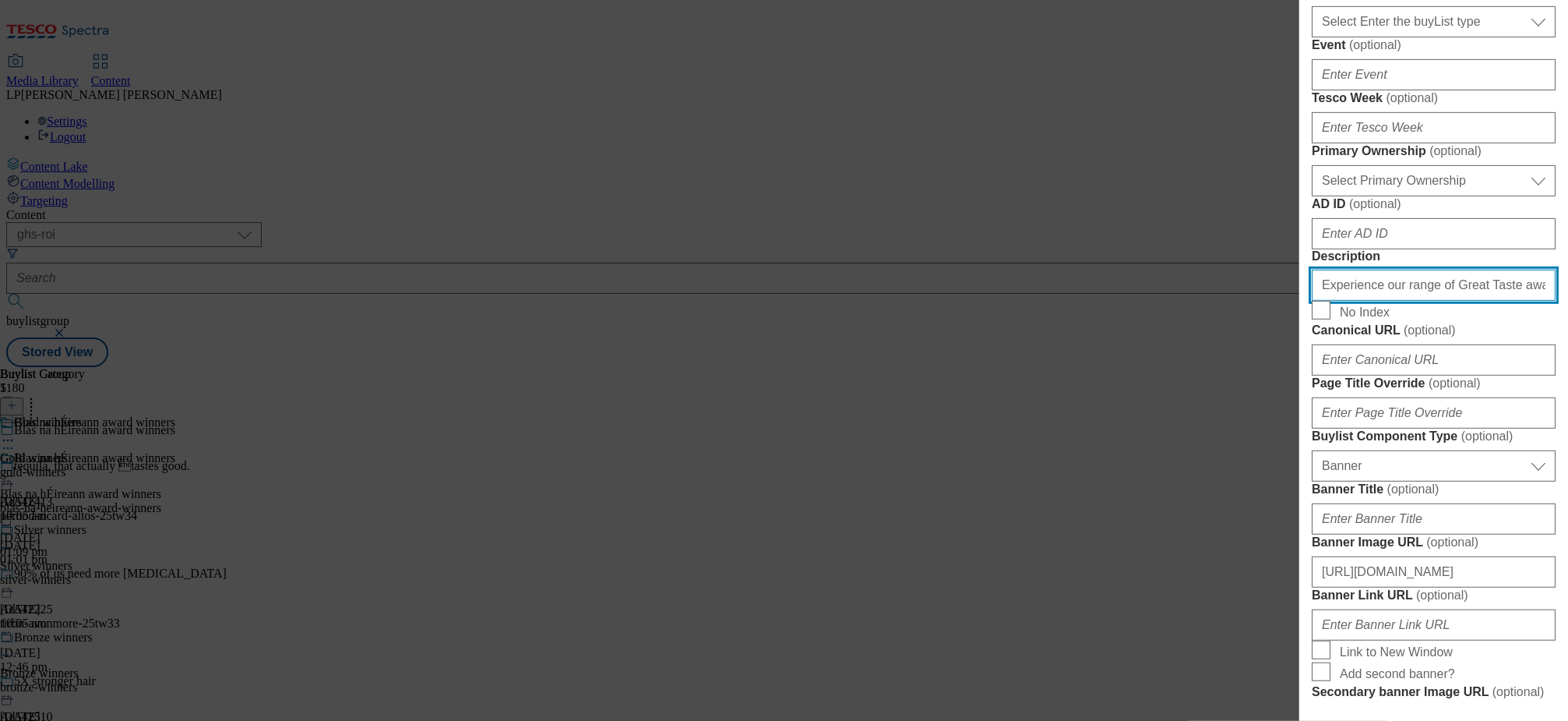
click at [1367, 301] on input "Experience our range of Great Taste award-winning products, from Belgian chocol…" at bounding box center [1434, 285] width 244 height 31
click at [1394, 301] on input "Experience our range of Great Taste award-winning products, from Belgian chocol…" at bounding box center [1434, 285] width 244 height 31
click at [1411, 301] on input "Experience our range of Great Taste award-winning products, from Belgian chocol…" at bounding box center [1434, 285] width 244 height 31
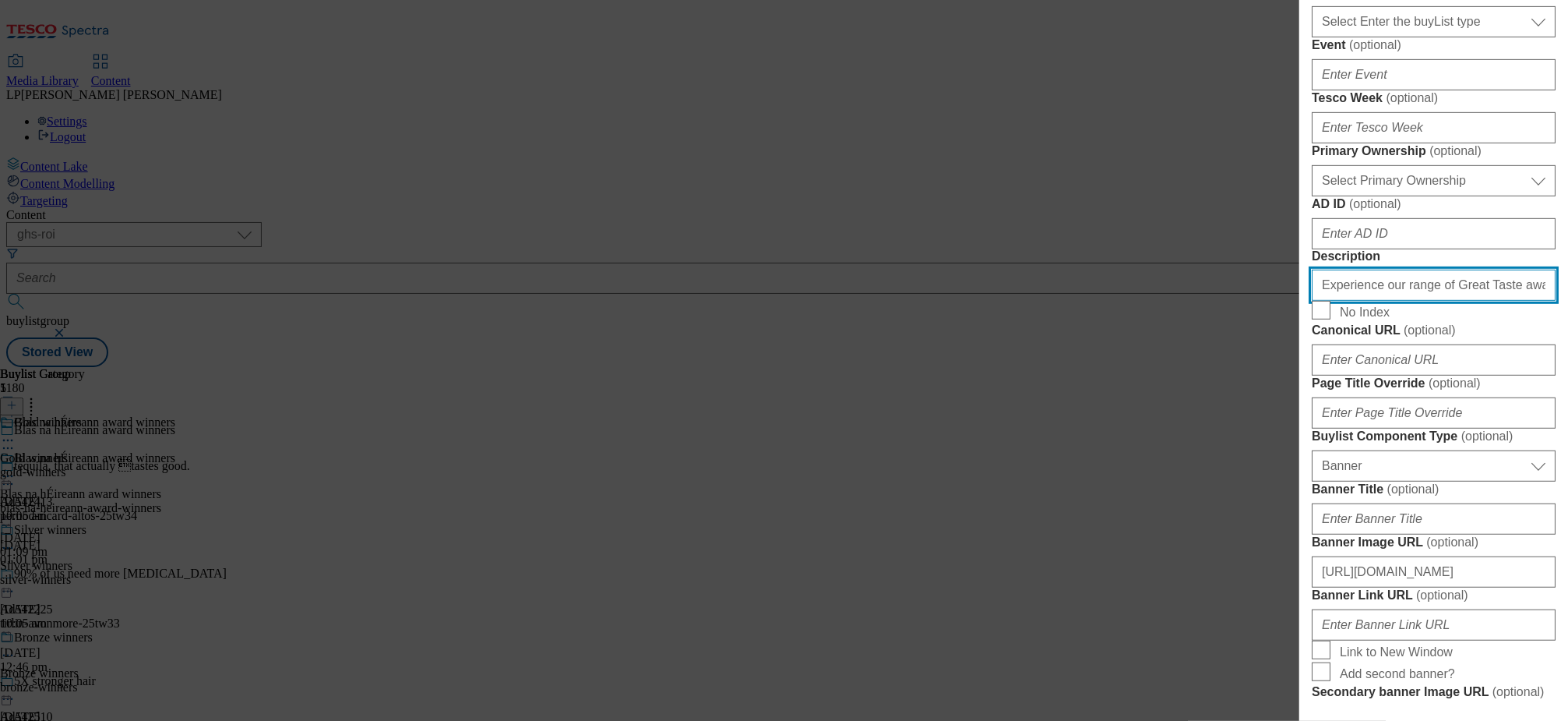
click at [1411, 301] on input "Experience our range of Great Taste award-winning products, from Belgian chocol…" at bounding box center [1434, 285] width 244 height 31
drag, startPoint x: 1341, startPoint y: 621, endPoint x: 1354, endPoint y: 620, distance: 13.0
click at [1342, 301] on input "Experience our range of Great Taste award-winning products, from Belgian chocol…" at bounding box center [1434, 285] width 244 height 31
click at [1376, 301] on input "Experience our range of Great Taste award-winning products, from Belgian chocol…" at bounding box center [1434, 285] width 244 height 31
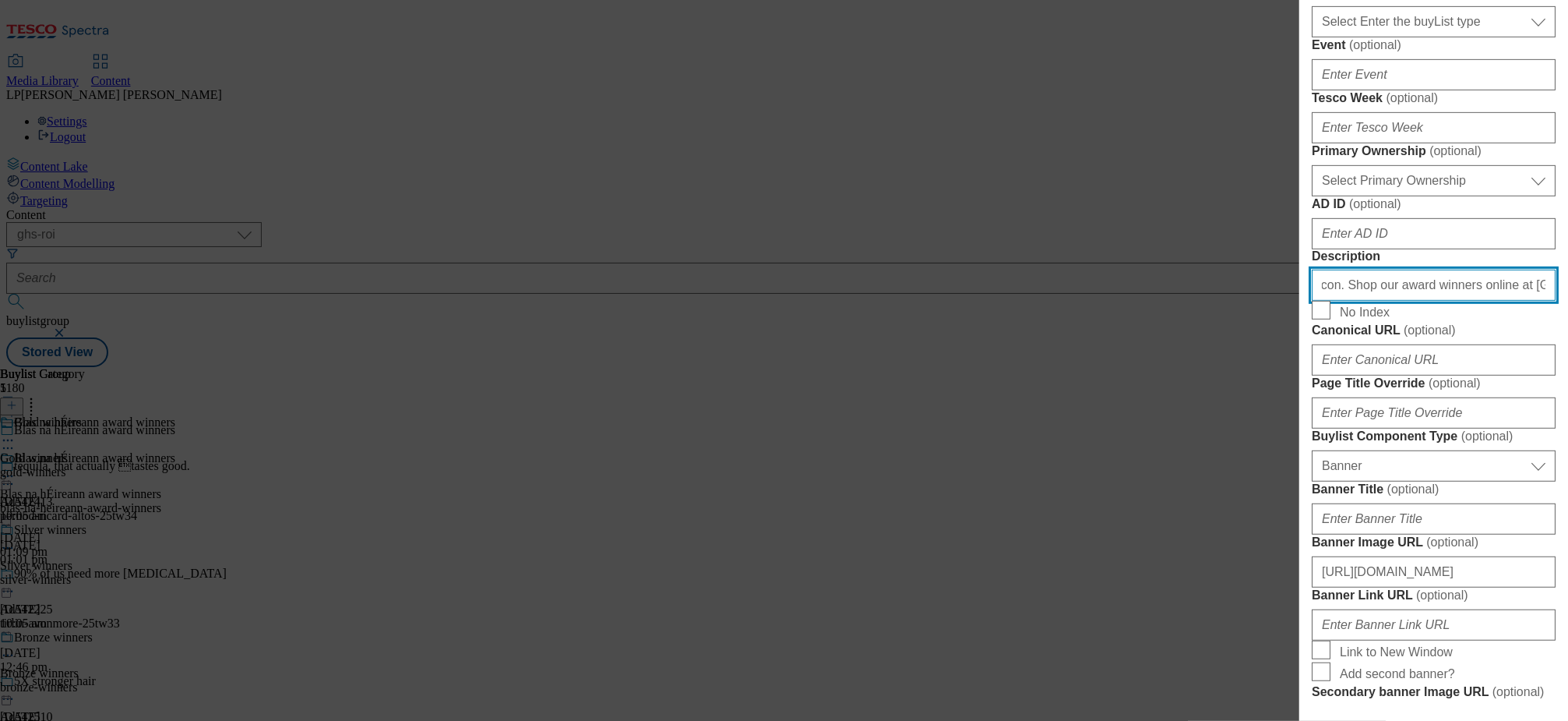
drag, startPoint x: 1360, startPoint y: 620, endPoint x: 1543, endPoint y: 617, distance: 183.0
click at [1543, 617] on div "Edit Buylist Tags 1 tags selected buylist English Content Properties Label Blas…" at bounding box center [1433, 349] width 268 height 699
click at [1459, 301] on input "Experience our range of Great Taste award-winning products, from Belgian chocol…" at bounding box center [1434, 285] width 244 height 31
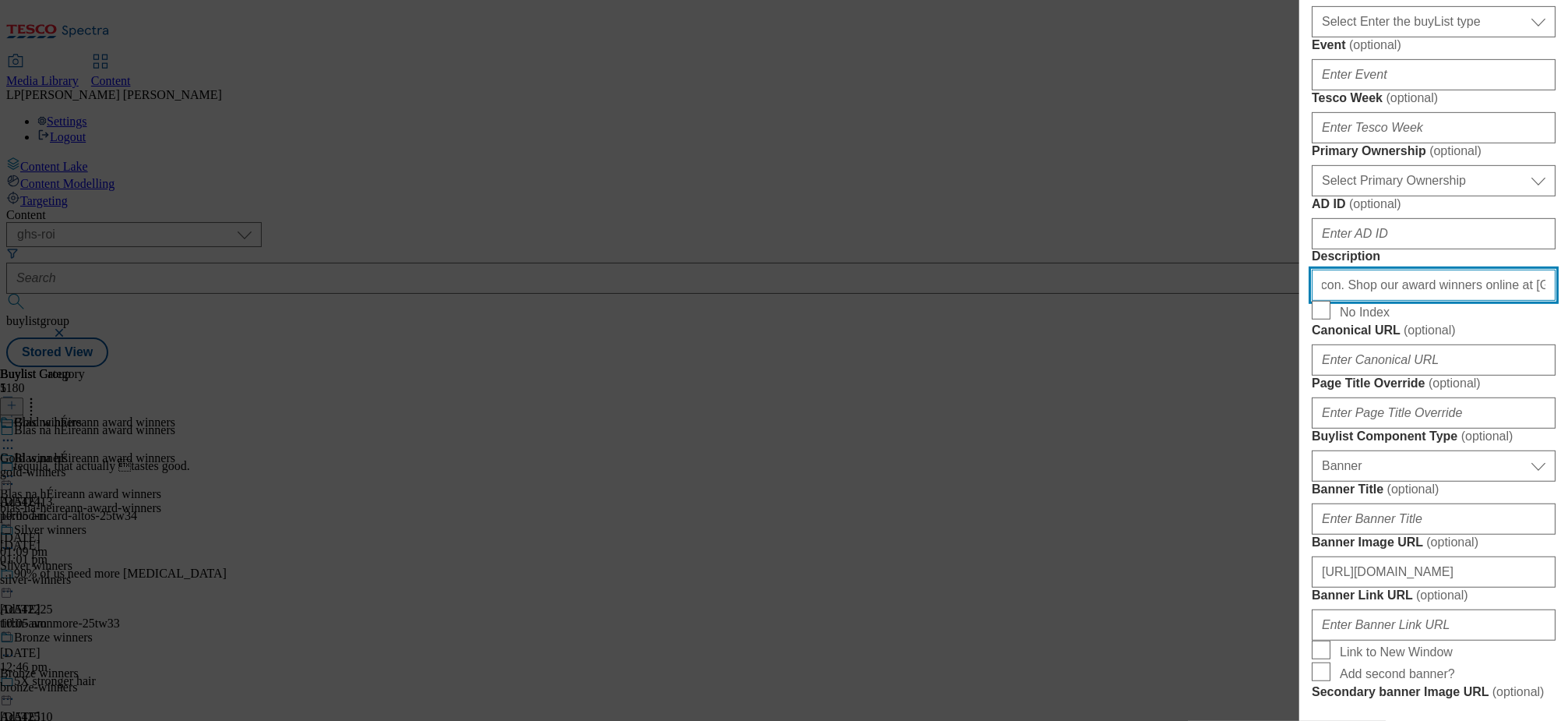
click at [1459, 301] on input "Experience our range of Great Taste award-winning products, from Belgian chocol…" at bounding box center [1434, 285] width 244 height 31
click at [1440, 301] on input "Experience our range of Great Taste award-winning products, from Belgian chocol…" at bounding box center [1434, 285] width 244 height 31
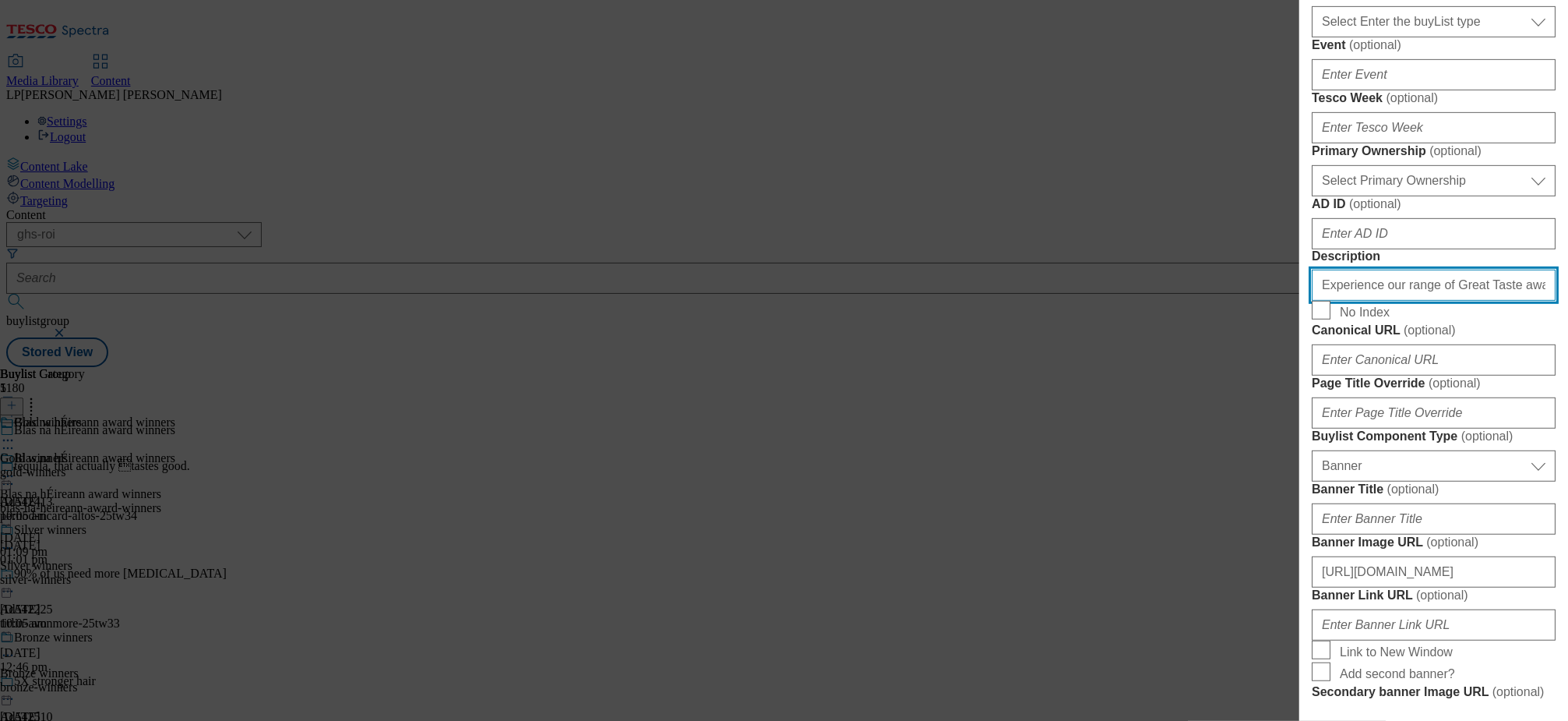
click at [1440, 301] on input "Experience our range of Great Taste award-winning products, from Belgian chocol…" at bounding box center [1434, 285] width 244 height 31
paste input "Discover the finalist brands in [DATE]'s Blas na hÉireann, the Irish Food Award…"
drag, startPoint x: 1444, startPoint y: 623, endPoint x: 1155, endPoint y: 608, distance: 289.4
click at [1155, 608] on div "Edit Buylist Tags 1 tags selected buylist English Content Properties Label Blas…" at bounding box center [784, 360] width 1568 height 721
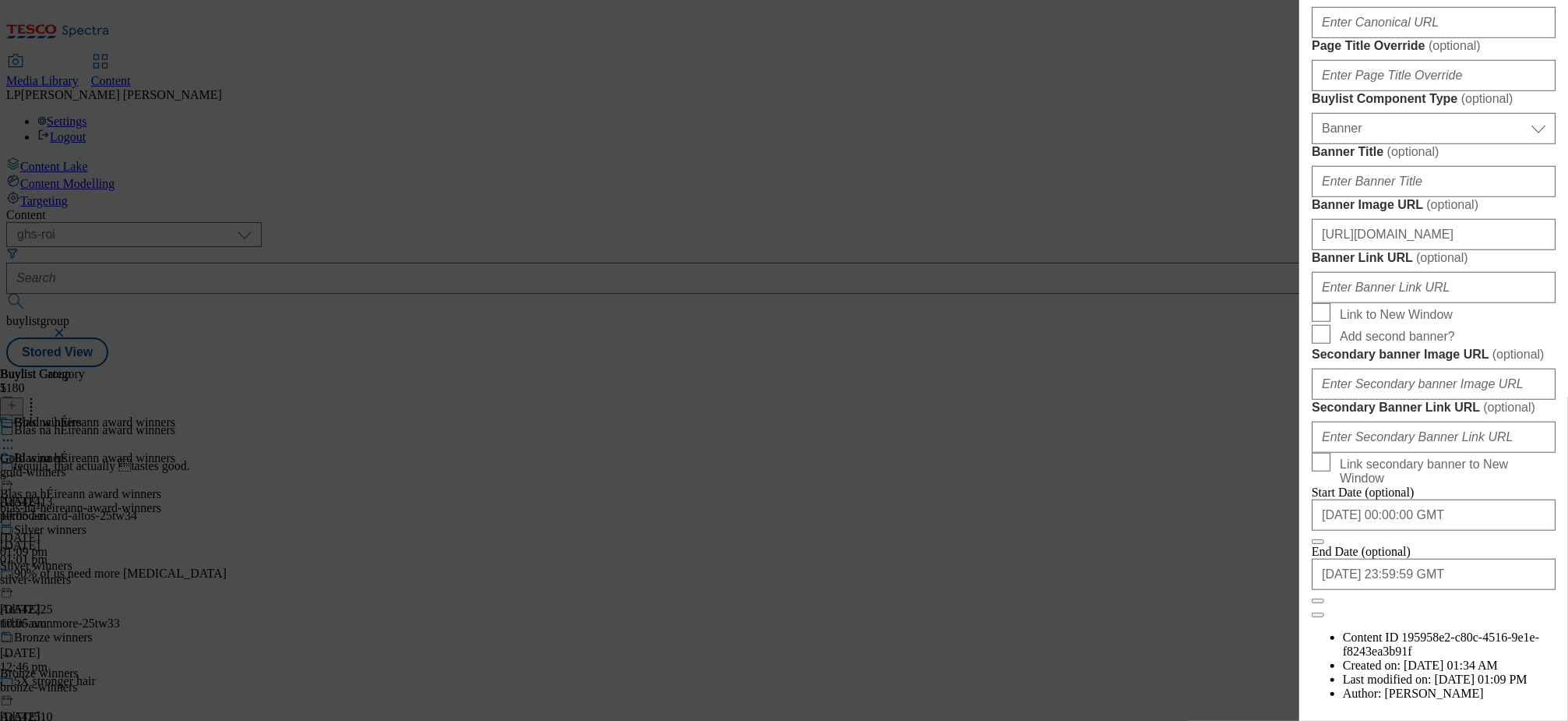
scroll to position [1555, 0]
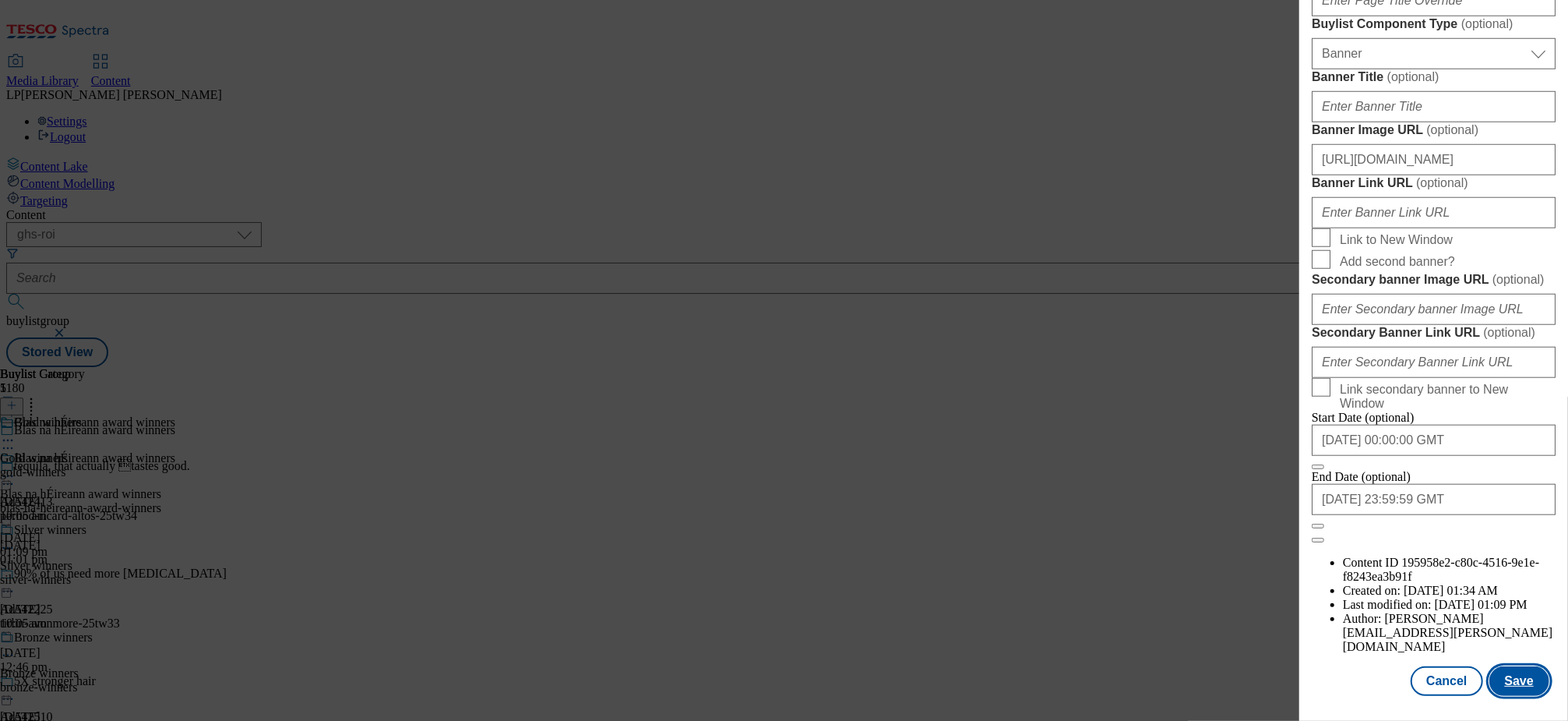
type input "Discover the finalist brands in [DATE]'s Blas na hÉireann, the Irish Food Award…"
click at [1500, 667] on button "Save" at bounding box center [1519, 681] width 60 height 30
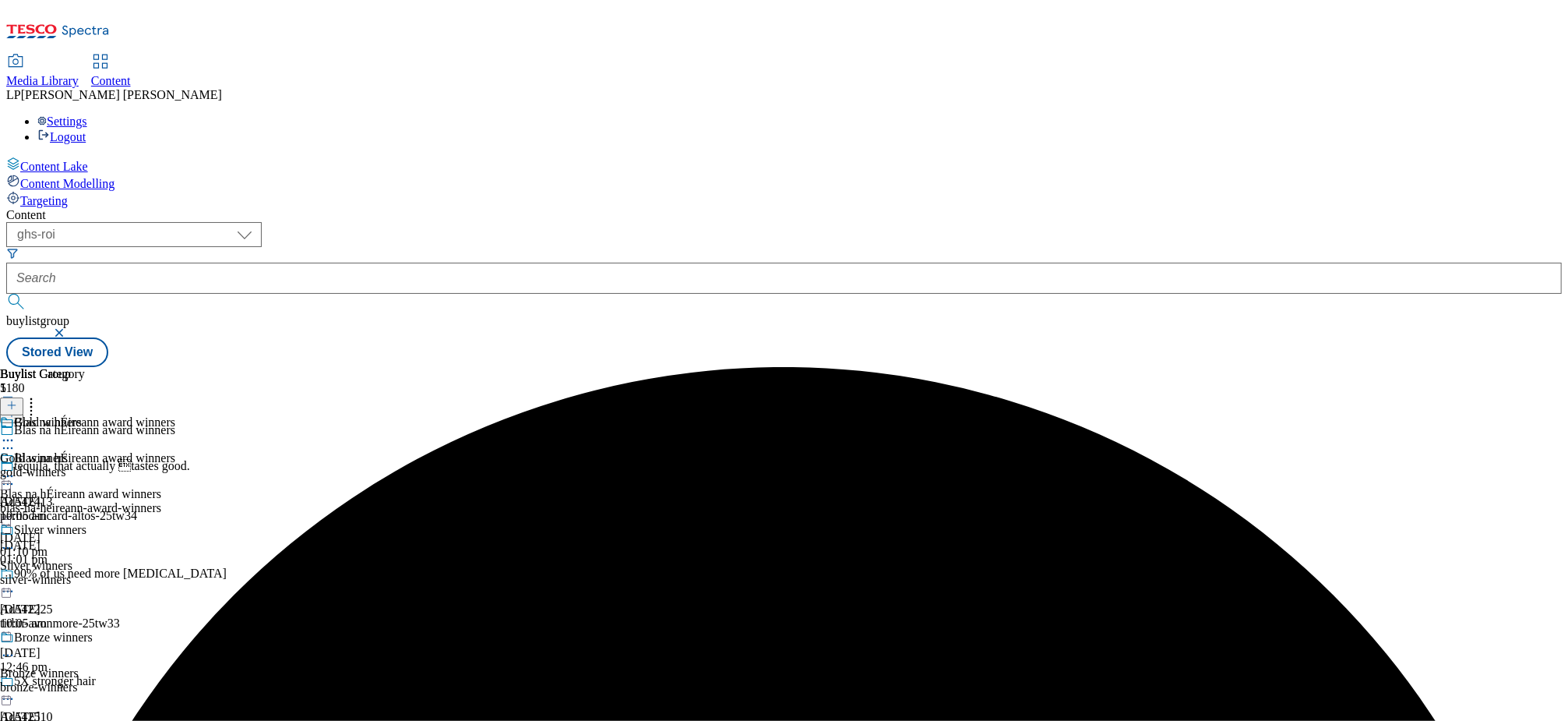
click at [16, 432] on icon at bounding box center [7, 440] width 16 height 16
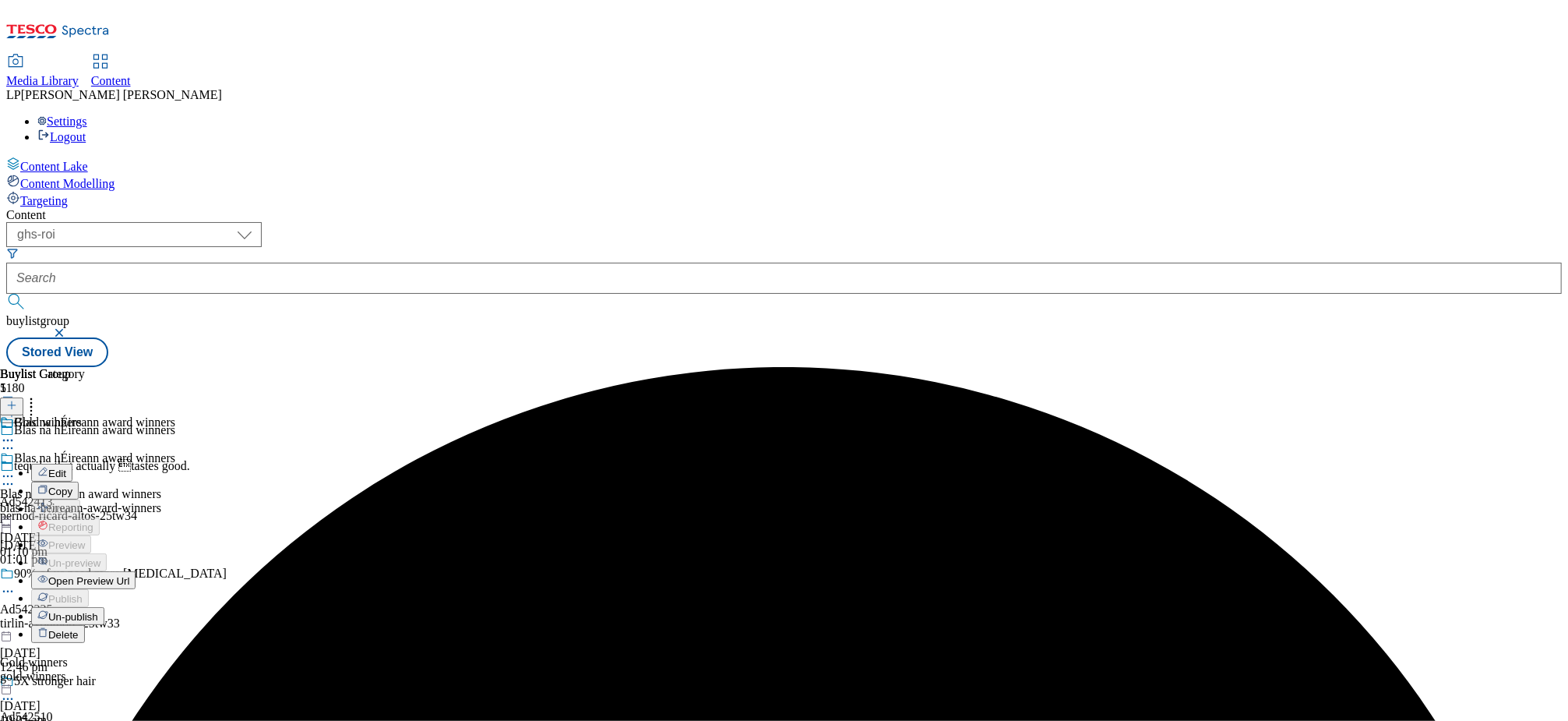
click at [72, 464] on button "Edit" at bounding box center [52, 472] width 42 height 18
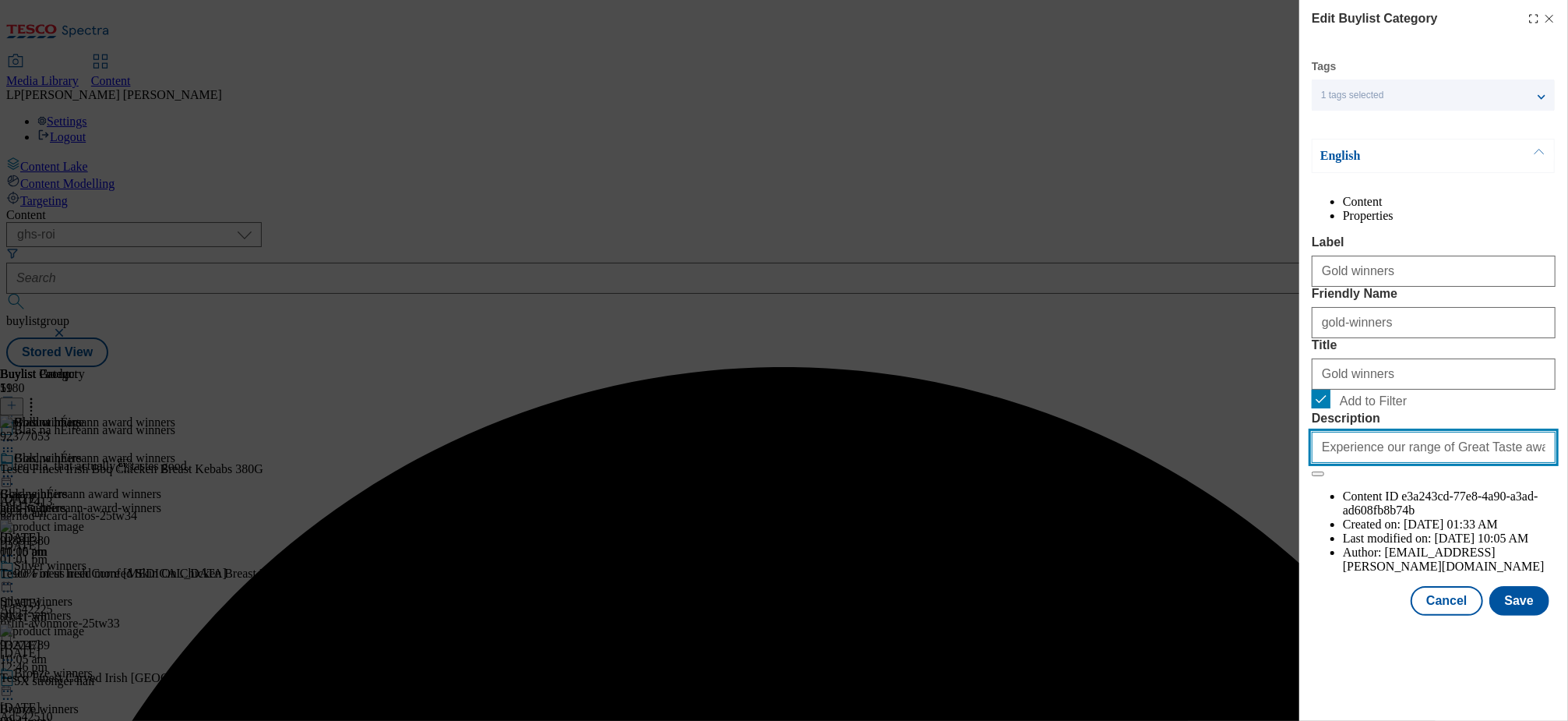
click at [1372, 463] on input "Experience our range of Great Taste award-winning products, from Belgian chocol…" at bounding box center [1434, 447] width 244 height 31
paste input "Discover the finalist brands in [DATE]'s Blas na hÉireann, the Irish Food Award…"
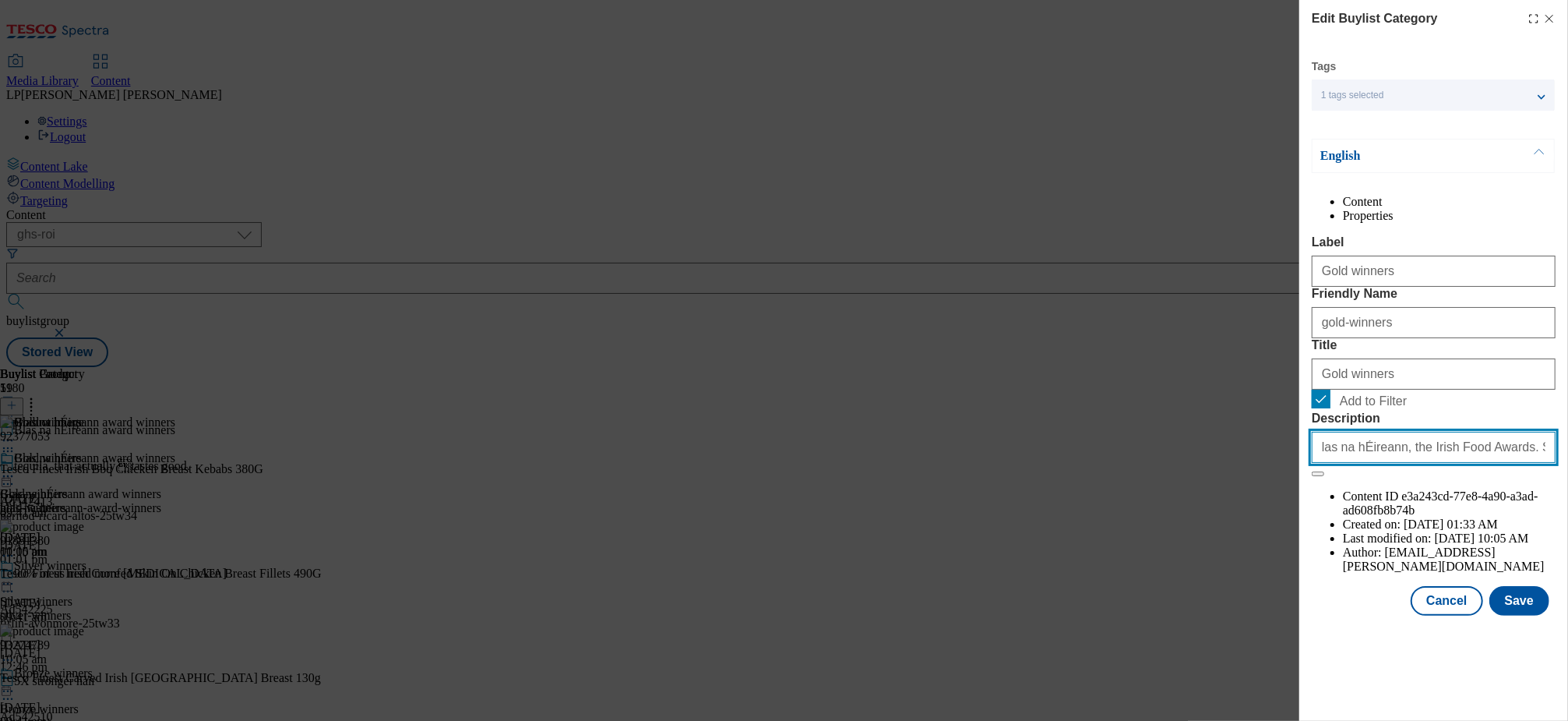
scroll to position [0, 218]
type input "Discover the finalist brands in [DATE]'s Blas na hÉireann, the Irish Food Award…"
click at [1505, 615] on button "Save" at bounding box center [1519, 601] width 60 height 30
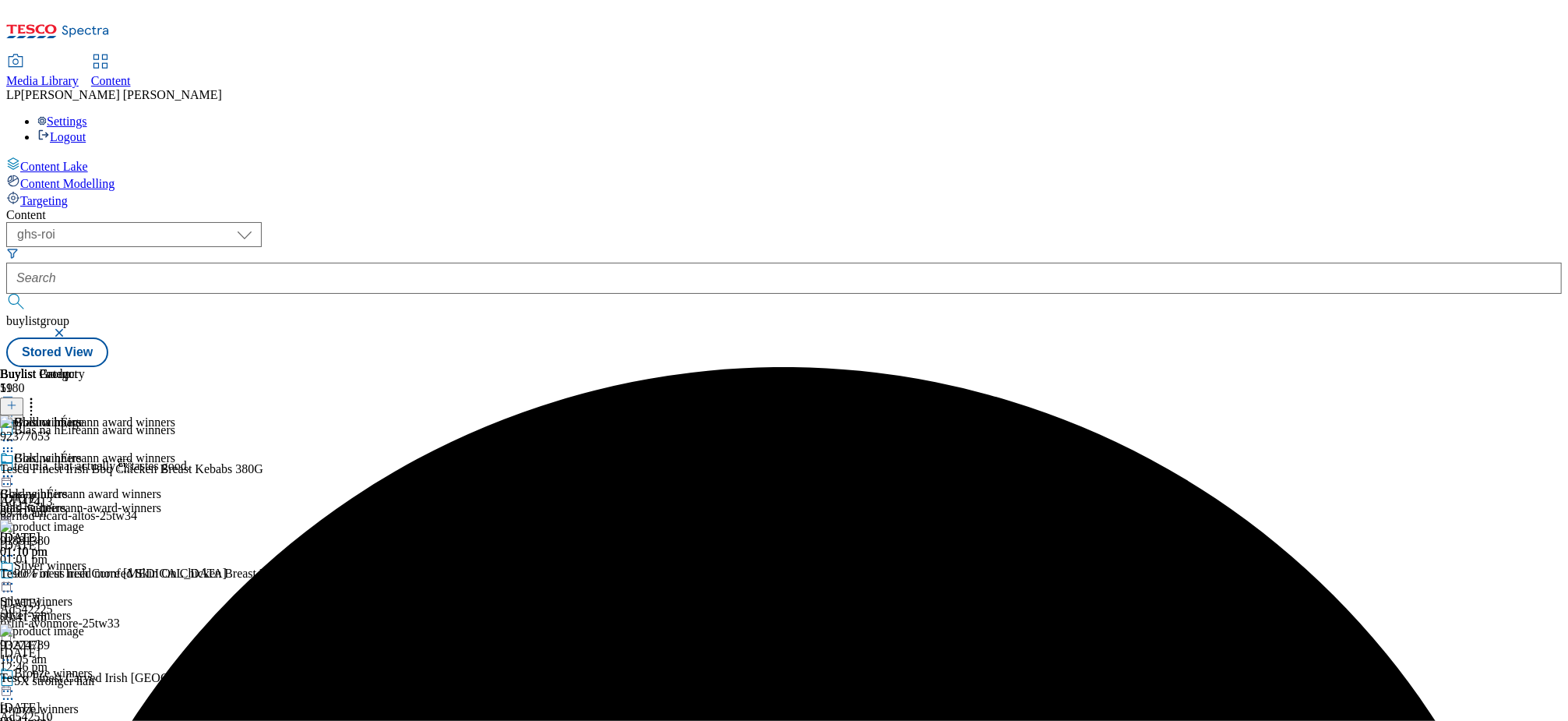
click at [16, 576] on icon at bounding box center [7, 583] width 16 height 16
click at [67, 611] on span "Edit" at bounding box center [56, 616] width 18 height 12
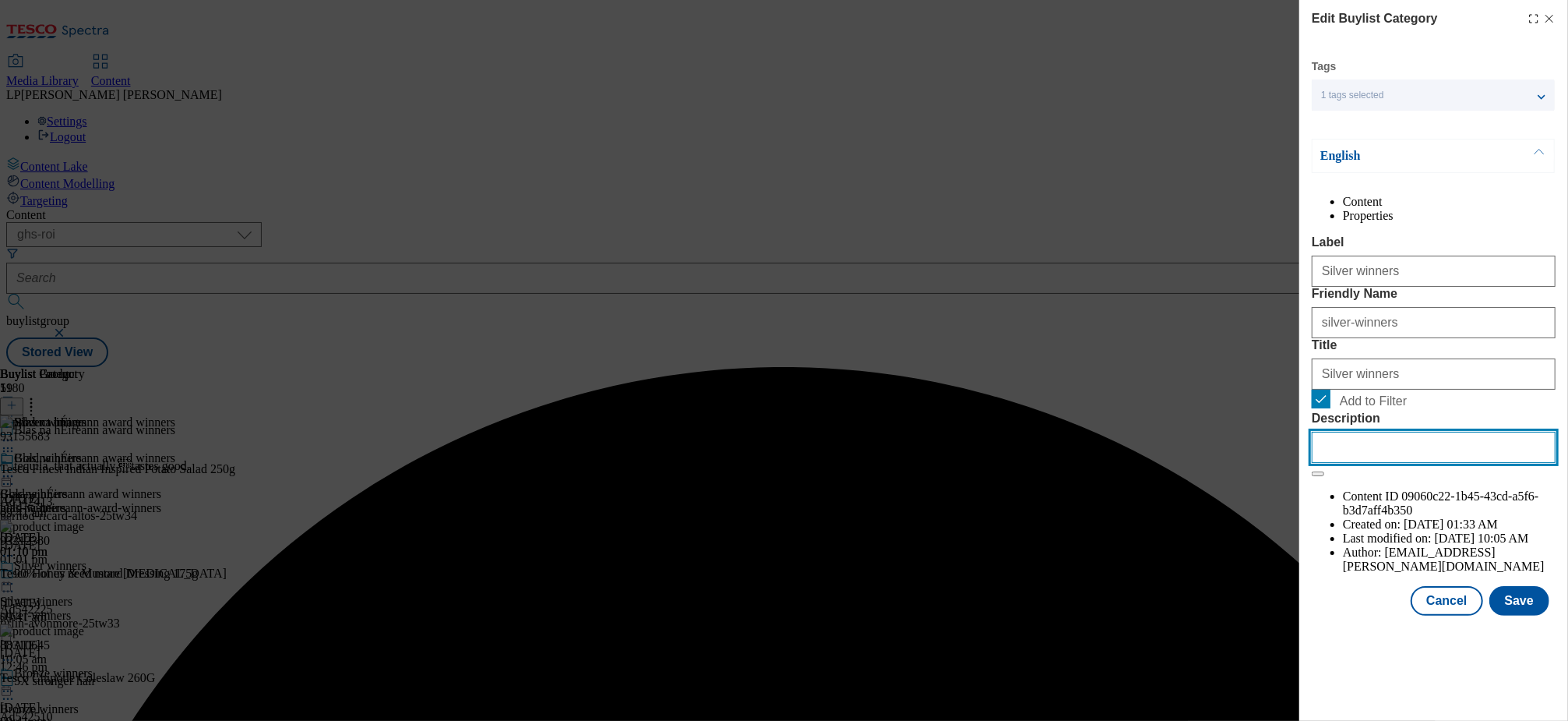
click at [1366, 463] on input "Description" at bounding box center [1434, 447] width 244 height 31
paste input "Discover the finalist brands in [DATE]'s Blas na hÉireann, the Irish Food Award…"
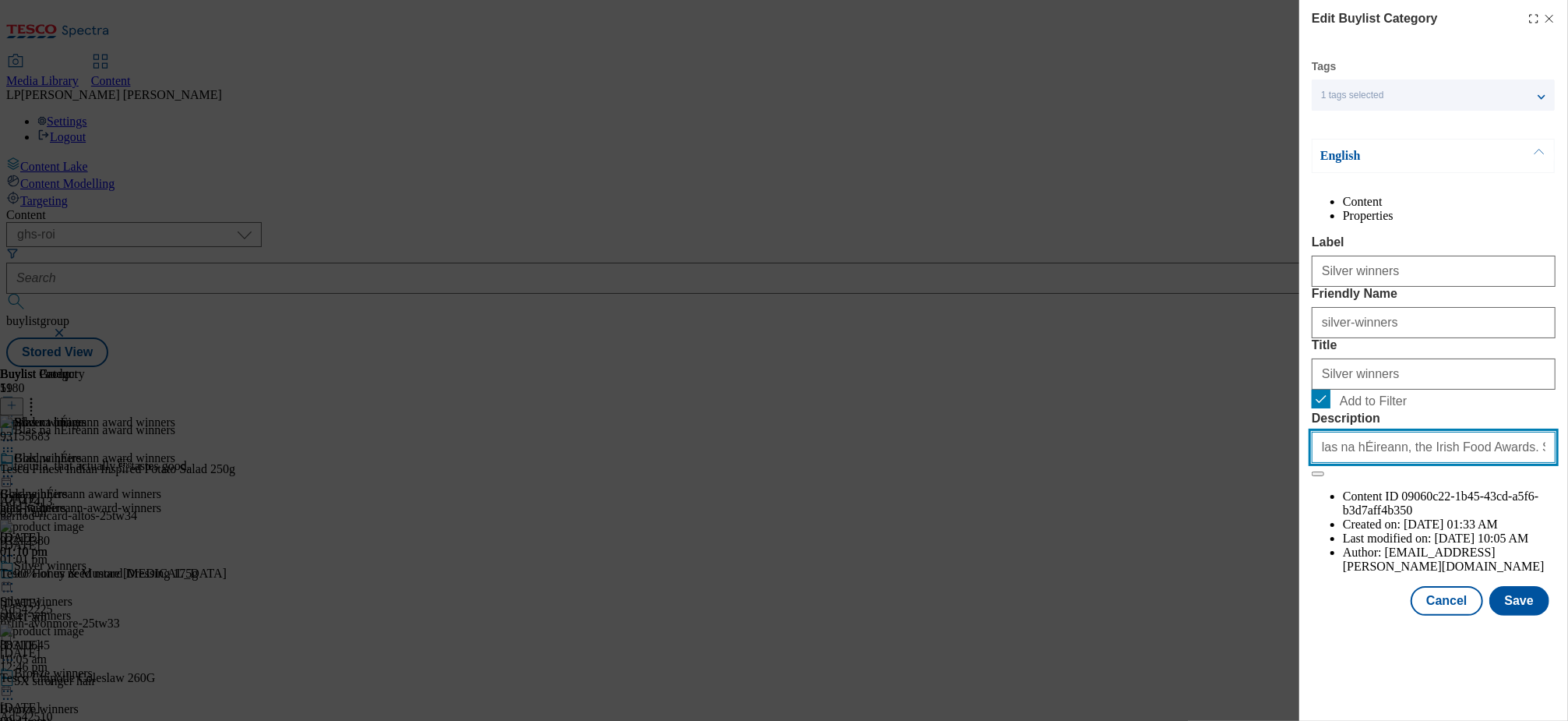
scroll to position [0, 220]
type input "Discover the finalist brands in [DATE]'s Blas na hÉireann, the Irish Food Award…"
click at [1532, 615] on button "Save" at bounding box center [1519, 601] width 60 height 30
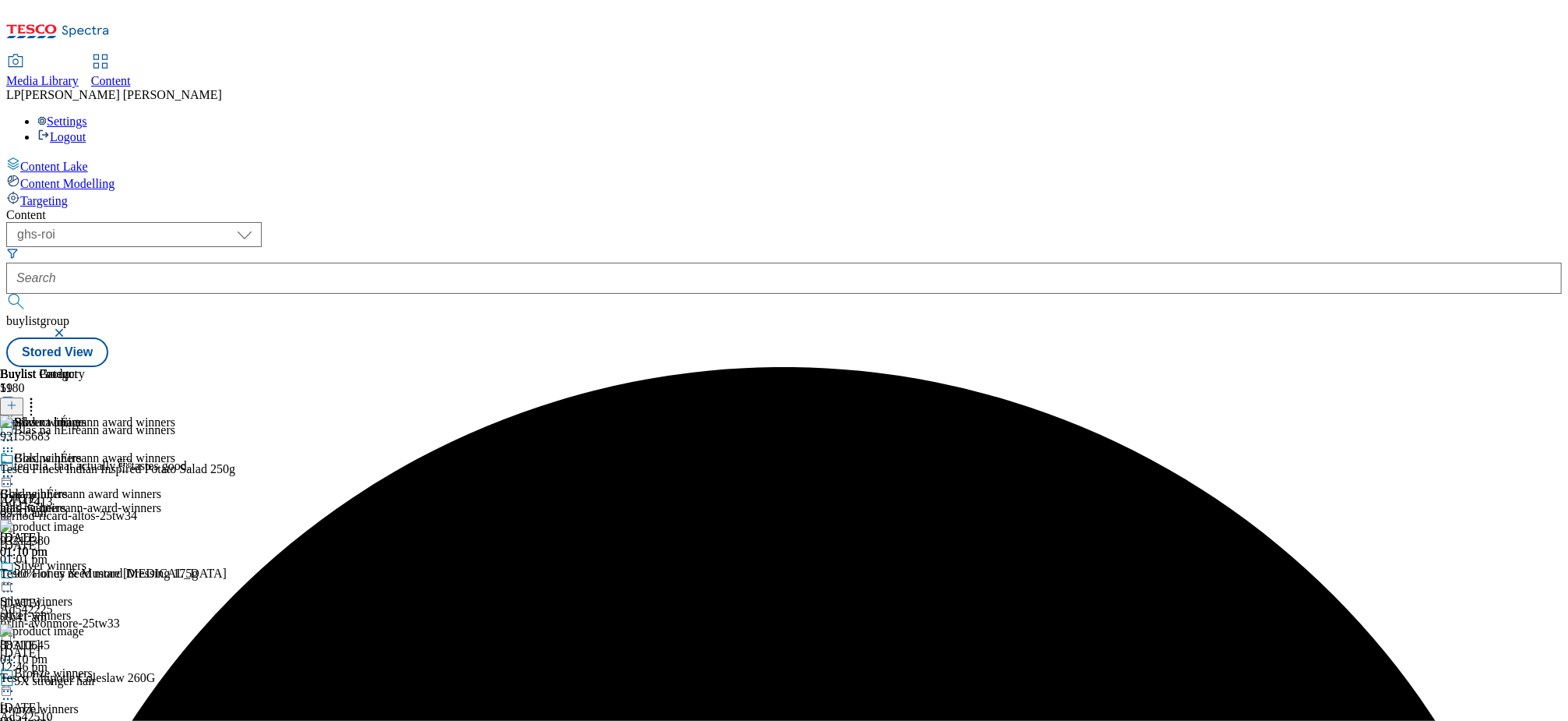
scroll to position [0, 0]
click at [93, 666] on div "Bronze winners Bronze winners bronze-winners [DATE] 10:05 am" at bounding box center [46, 720] width 93 height 107
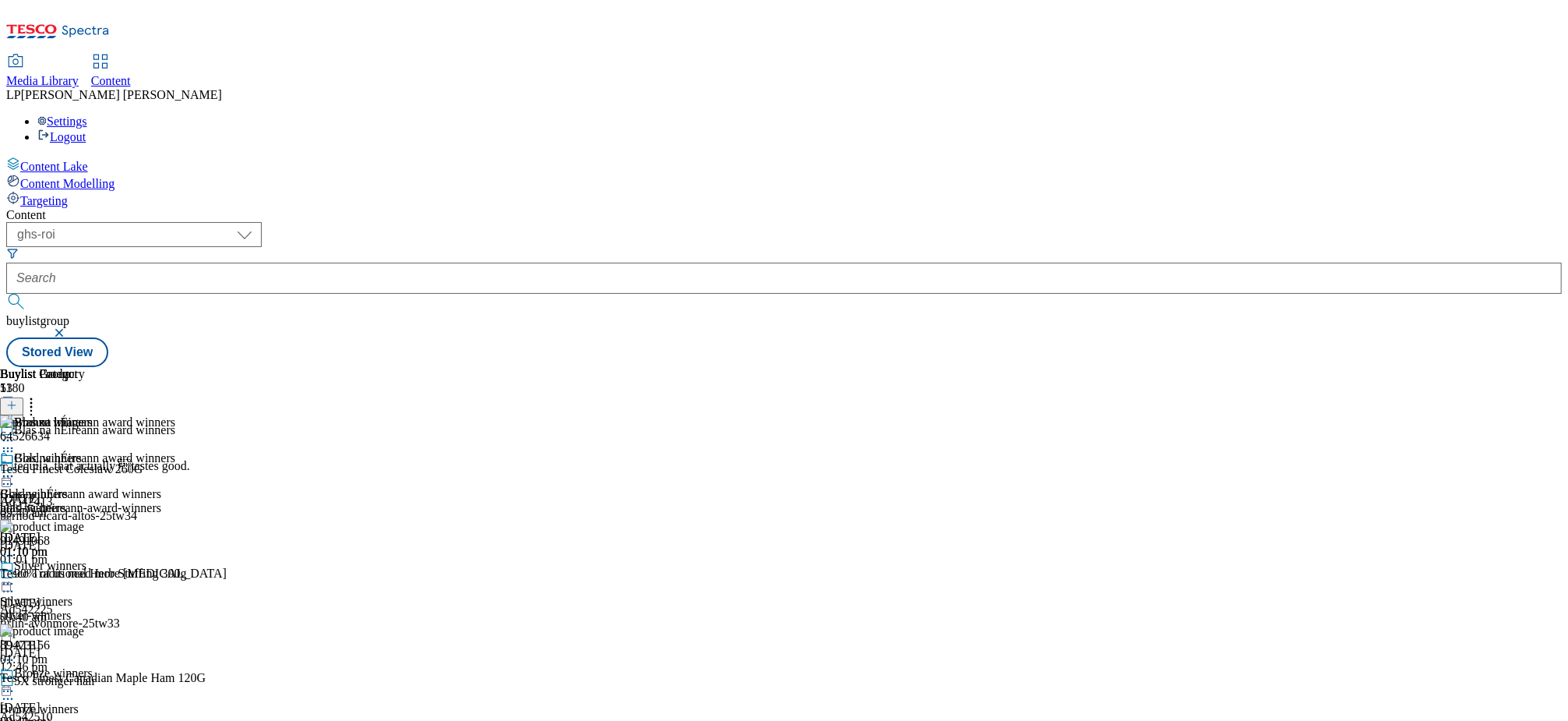
click at [16, 683] on icon at bounding box center [7, 690] width 16 height 16
click at [72, 715] on button "Edit" at bounding box center [52, 723] width 42 height 18
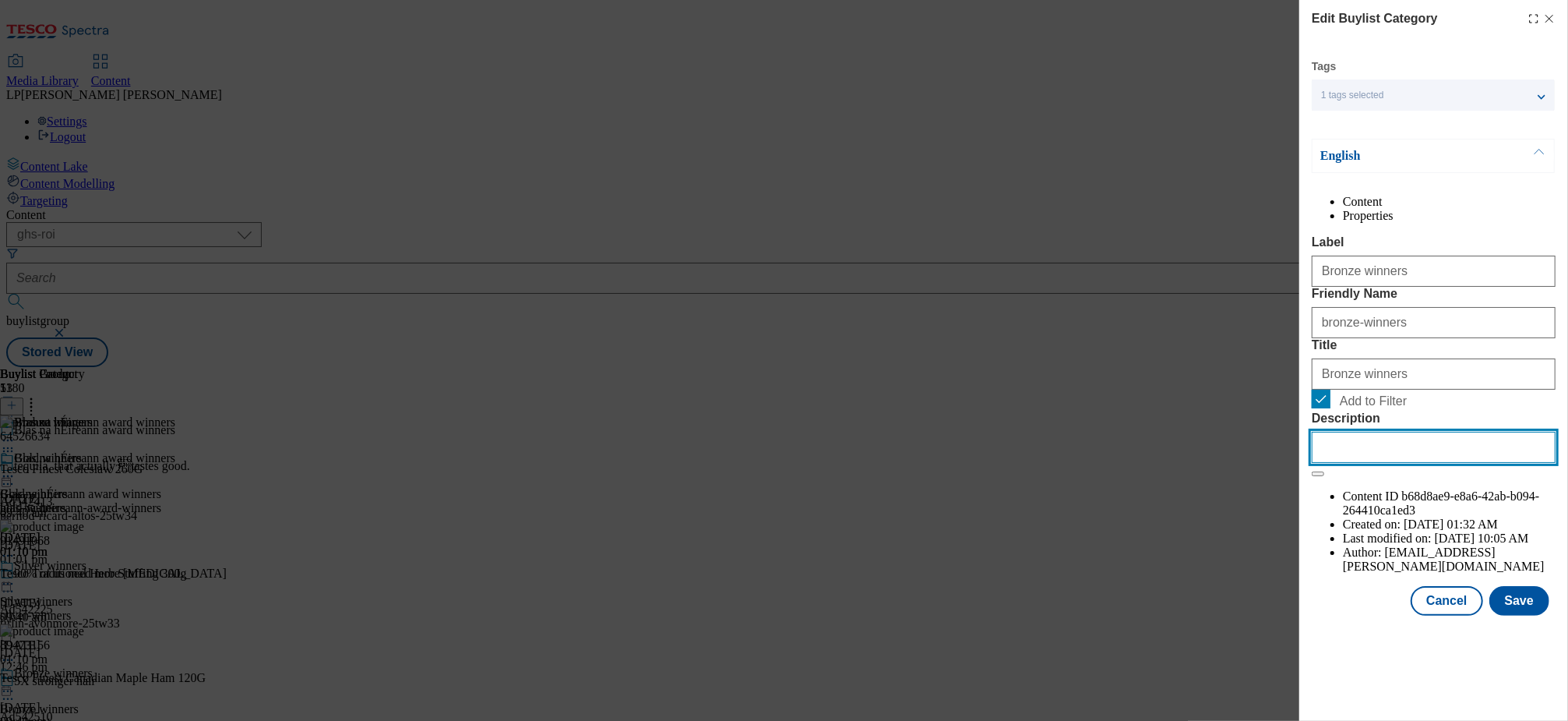
click at [1382, 463] on input "Description" at bounding box center [1434, 447] width 244 height 31
paste input "Discover the finalist brands in [DATE]'s Blas na hÉireann, the Irish Food Award…"
type input "Discover the finalist brands in [DATE]'s Blas na hÉireann, the Irish Food Award…"
click at [1510, 615] on button "Save" at bounding box center [1519, 601] width 60 height 30
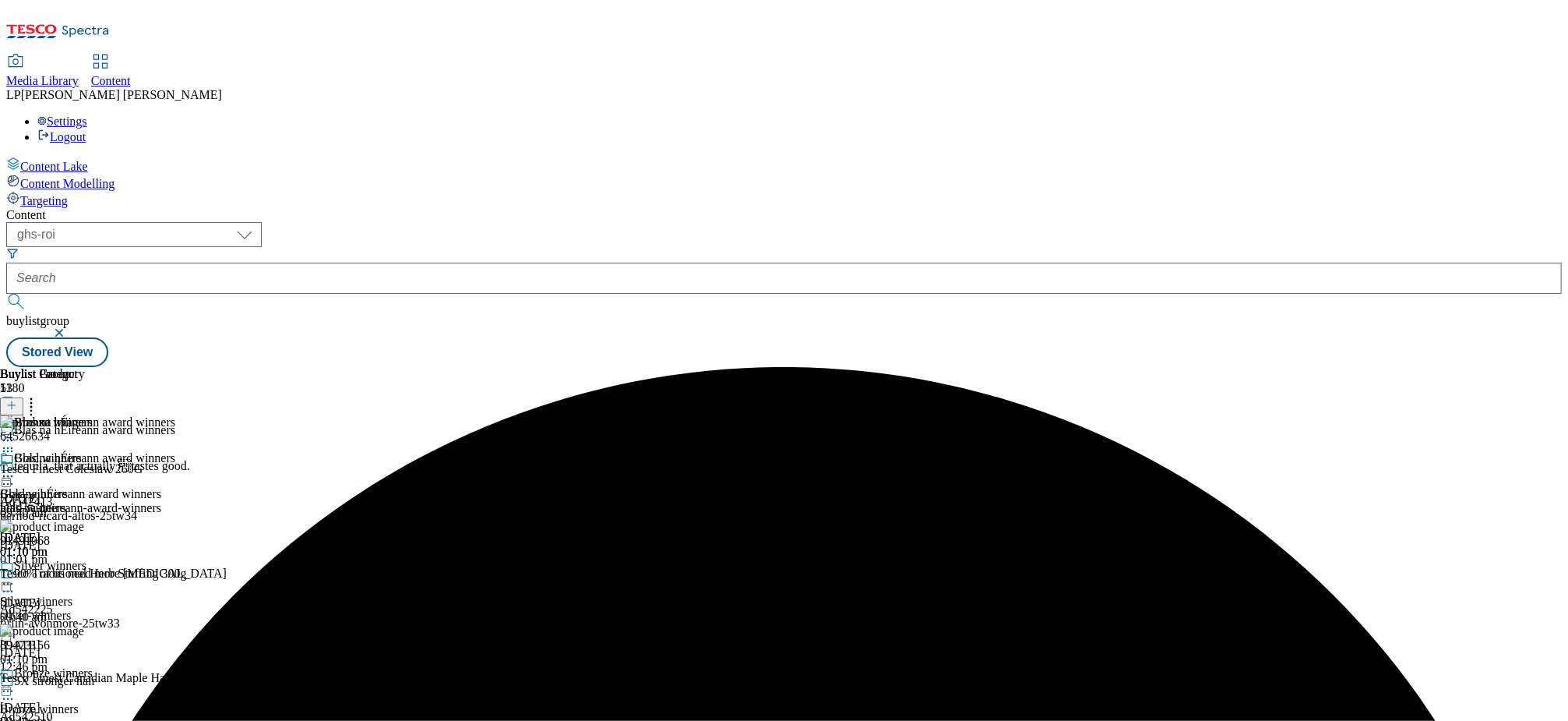
scroll to position [258, 0]
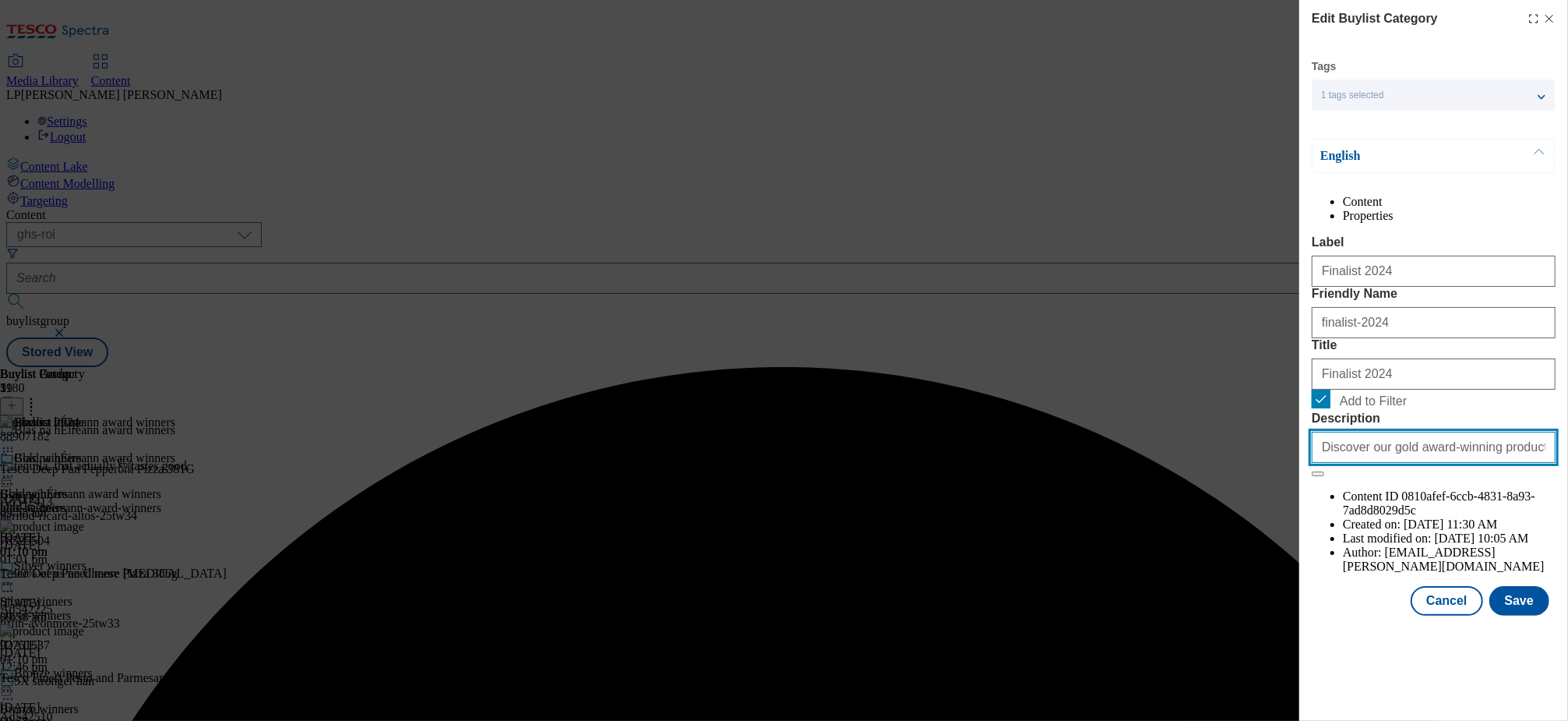
click at [1387, 463] on input "Discover our gold award-winning products, as seen at The Irish Food Awards 2024…" at bounding box center [1434, 447] width 244 height 31
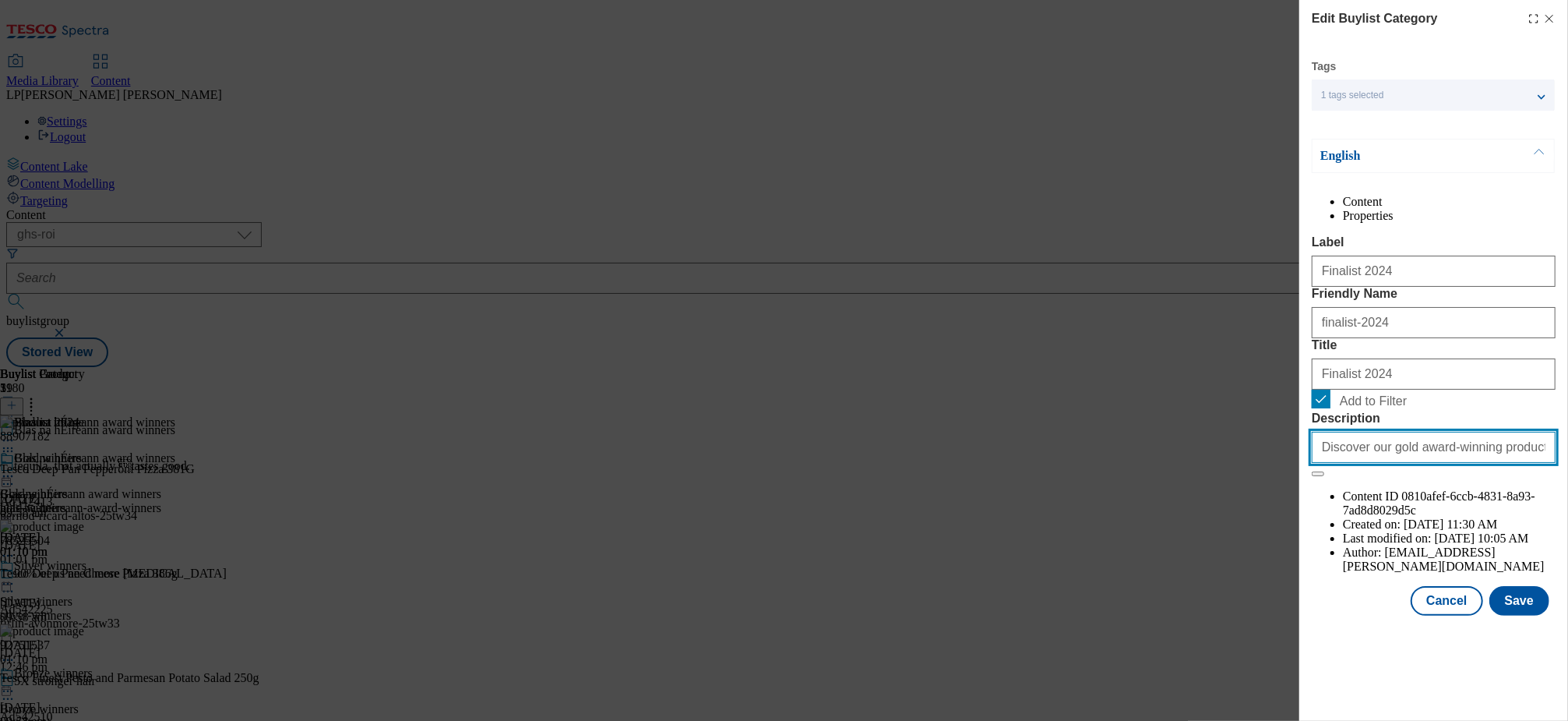
click at [1387, 463] on input "Discover our gold award-winning products, as seen at The Irish Food Awards 2024…" at bounding box center [1434, 447] width 244 height 31
paste input "the finalist brands in [DATE]'s Blas na hÉireann, the Irish Food Awards. Shop n…"
type input "Discover the finalist brands in [DATE]'s Blas na hÉireann, the Irish Food Award…"
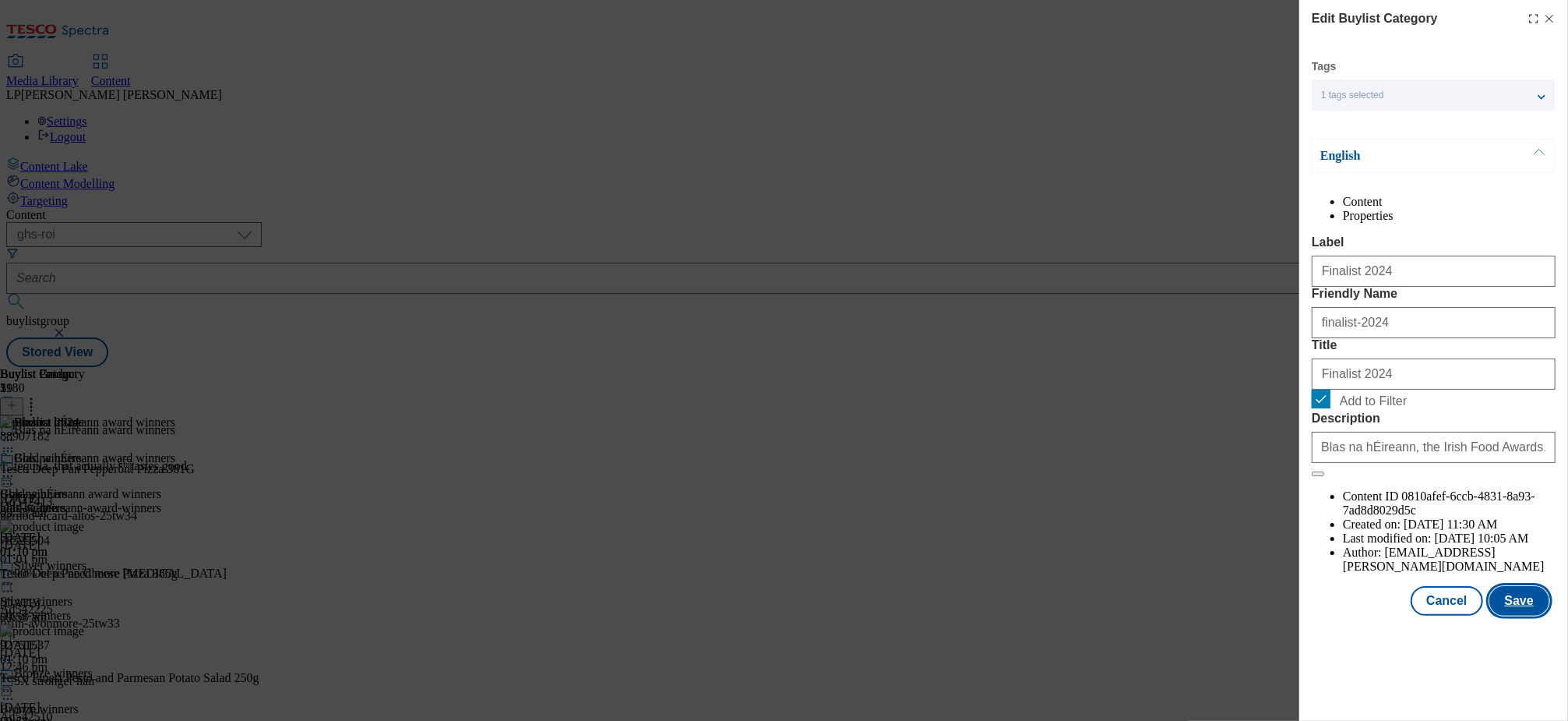
click at [1512, 615] on button "Save" at bounding box center [1519, 601] width 60 height 30
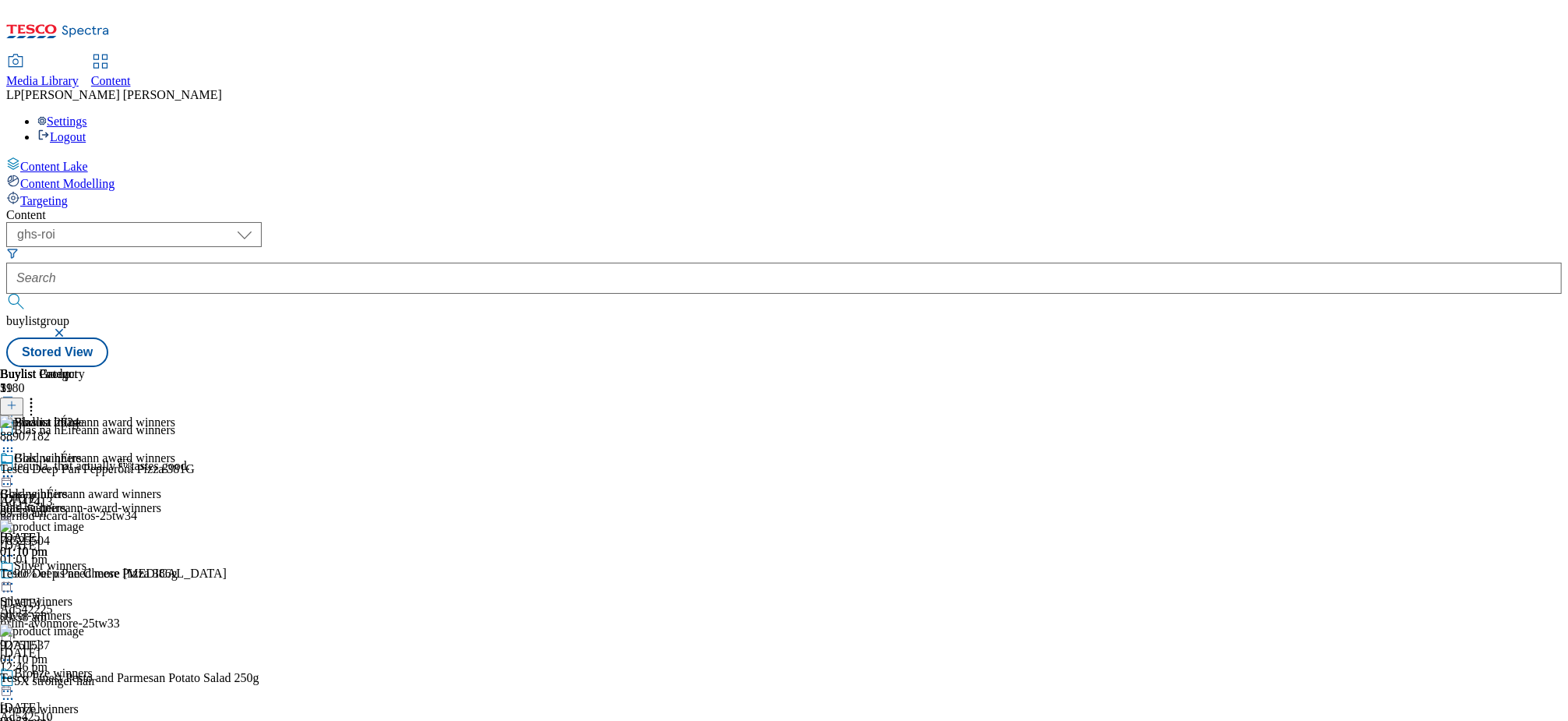
scroll to position [185, 0]
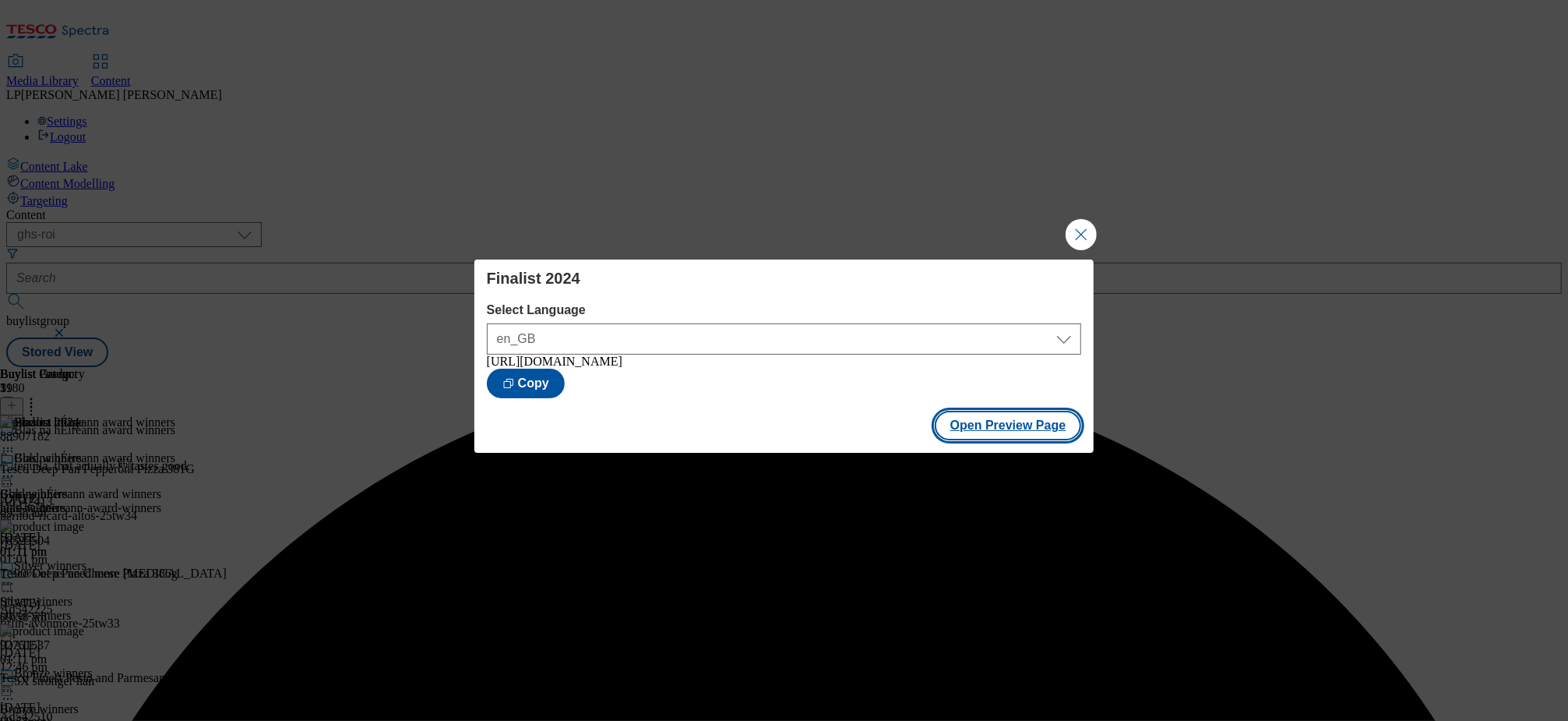
click at [983, 426] on button "Open Preview Page" at bounding box center [1007, 426] width 147 height 30
click at [1081, 231] on button "Close Modal" at bounding box center [1081, 235] width 31 height 31
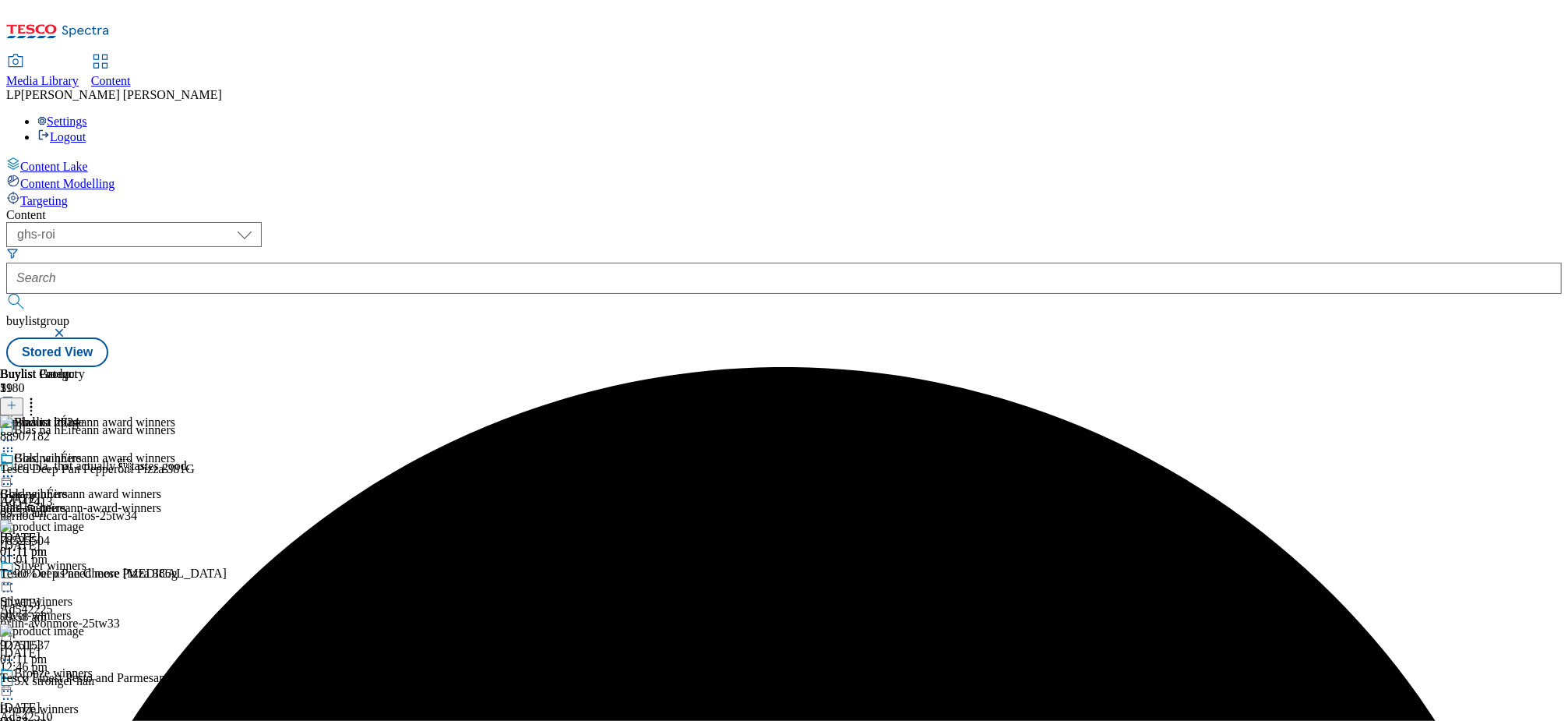
click at [16, 468] on icon at bounding box center [7, 476] width 16 height 16
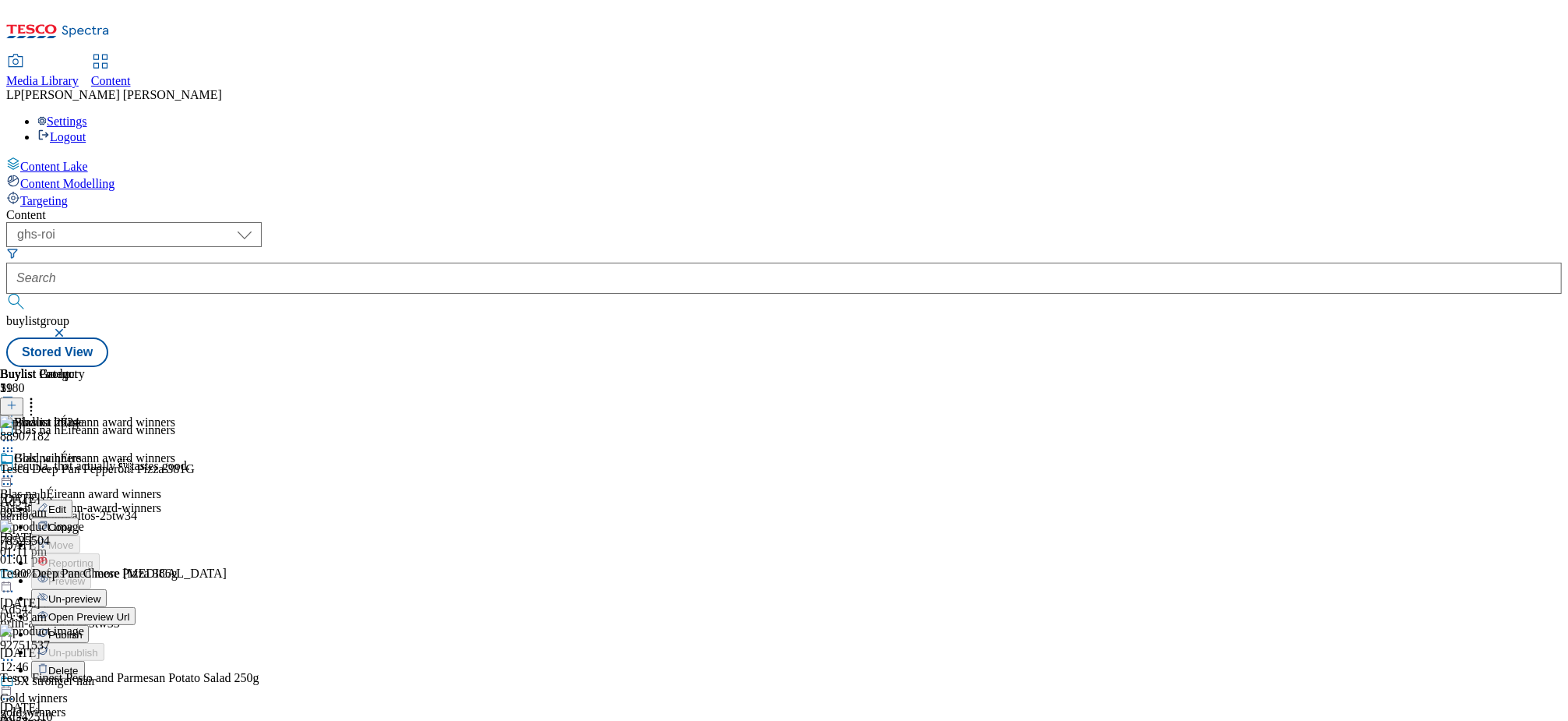
click at [130, 611] on span "Open Preview Url" at bounding box center [89, 616] width 81 height 12
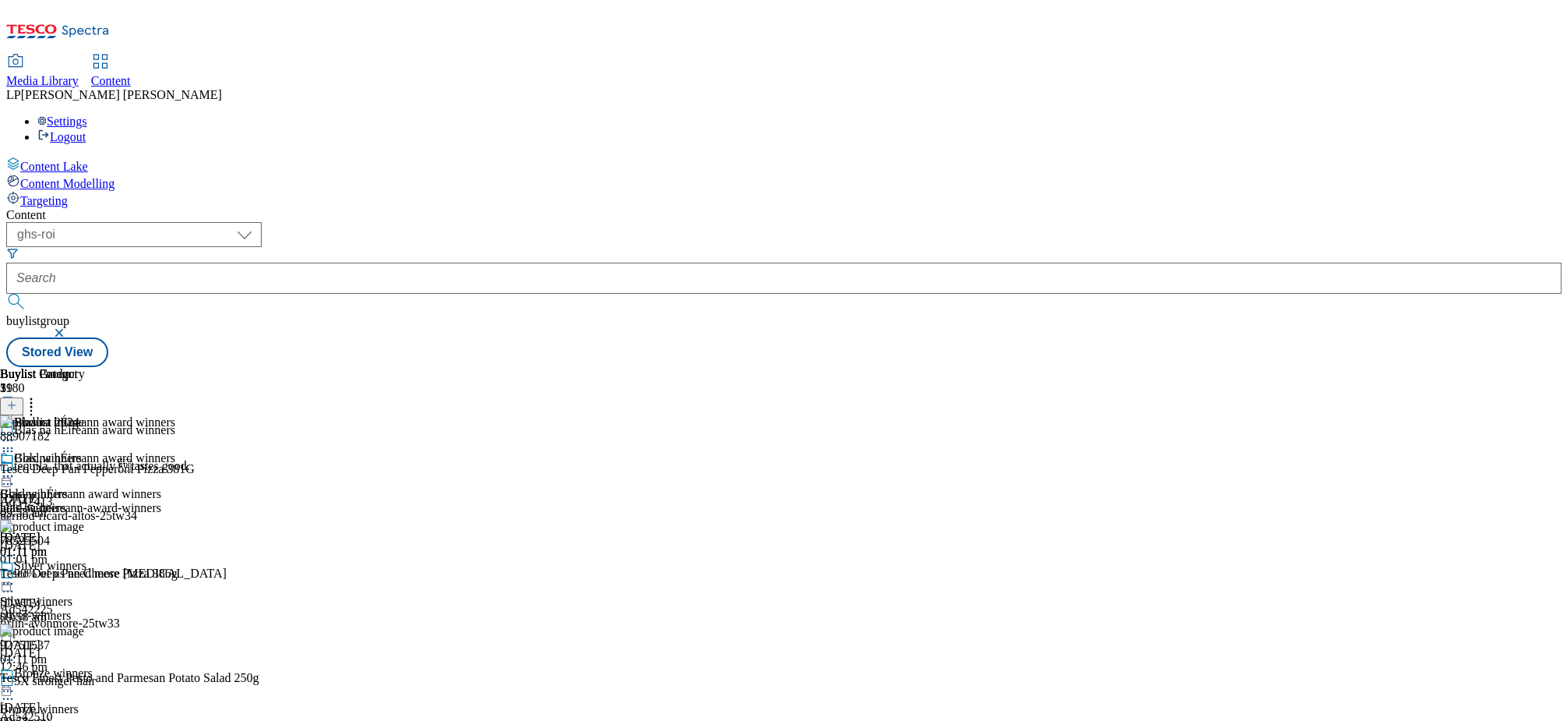
scroll to position [218, 0]
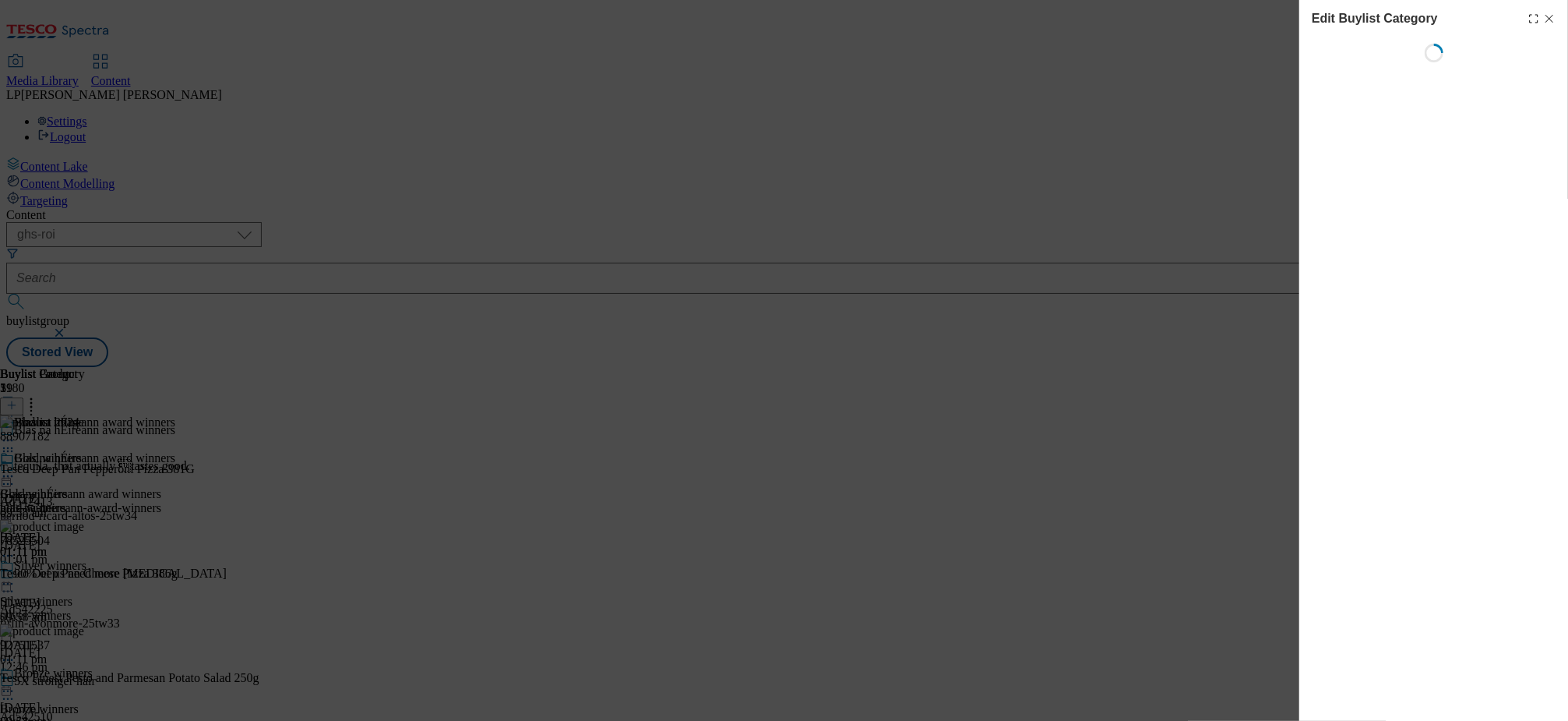
scroll to position [0, 0]
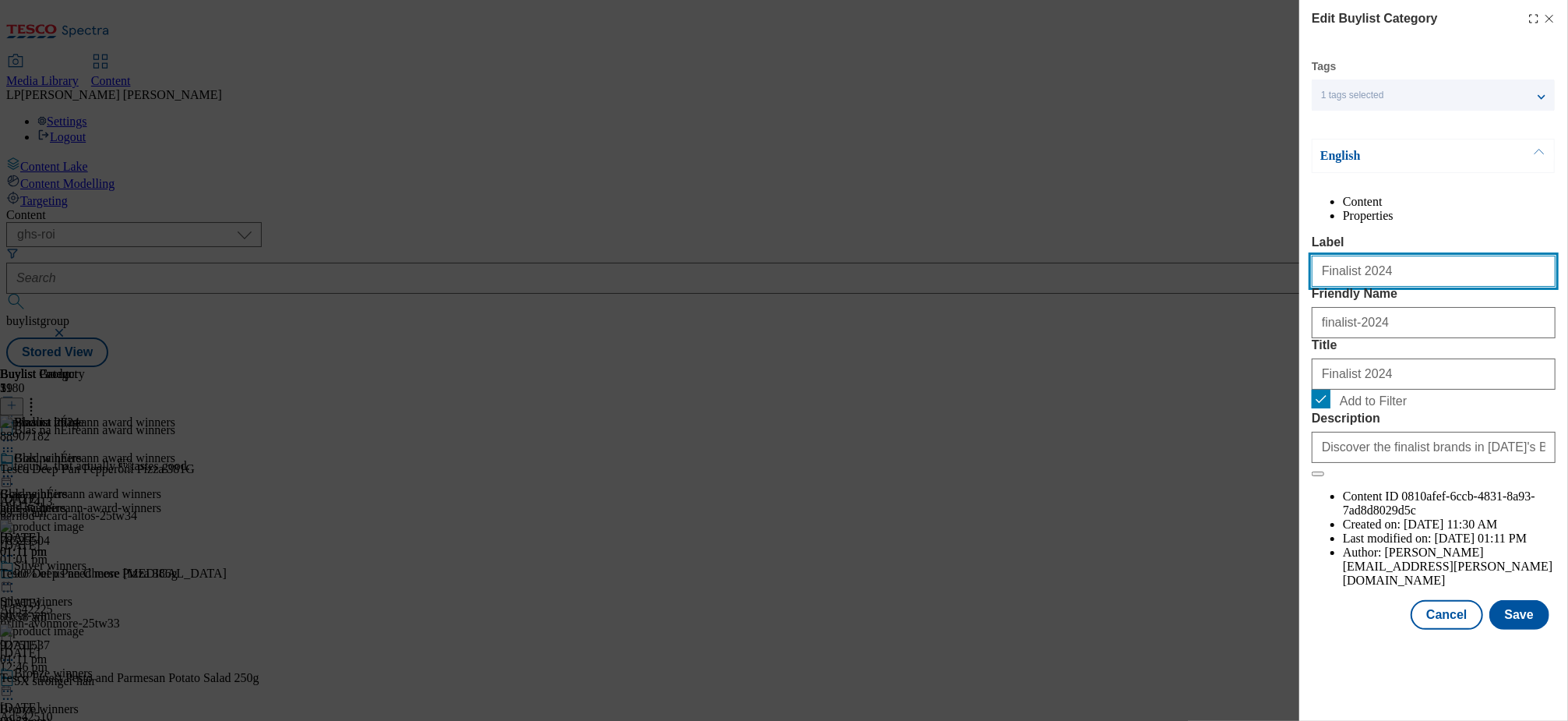
click at [1402, 287] on input "Finalist 2024" at bounding box center [1434, 271] width 244 height 31
click at [1463, 629] on button "Cancel" at bounding box center [1446, 615] width 71 height 30
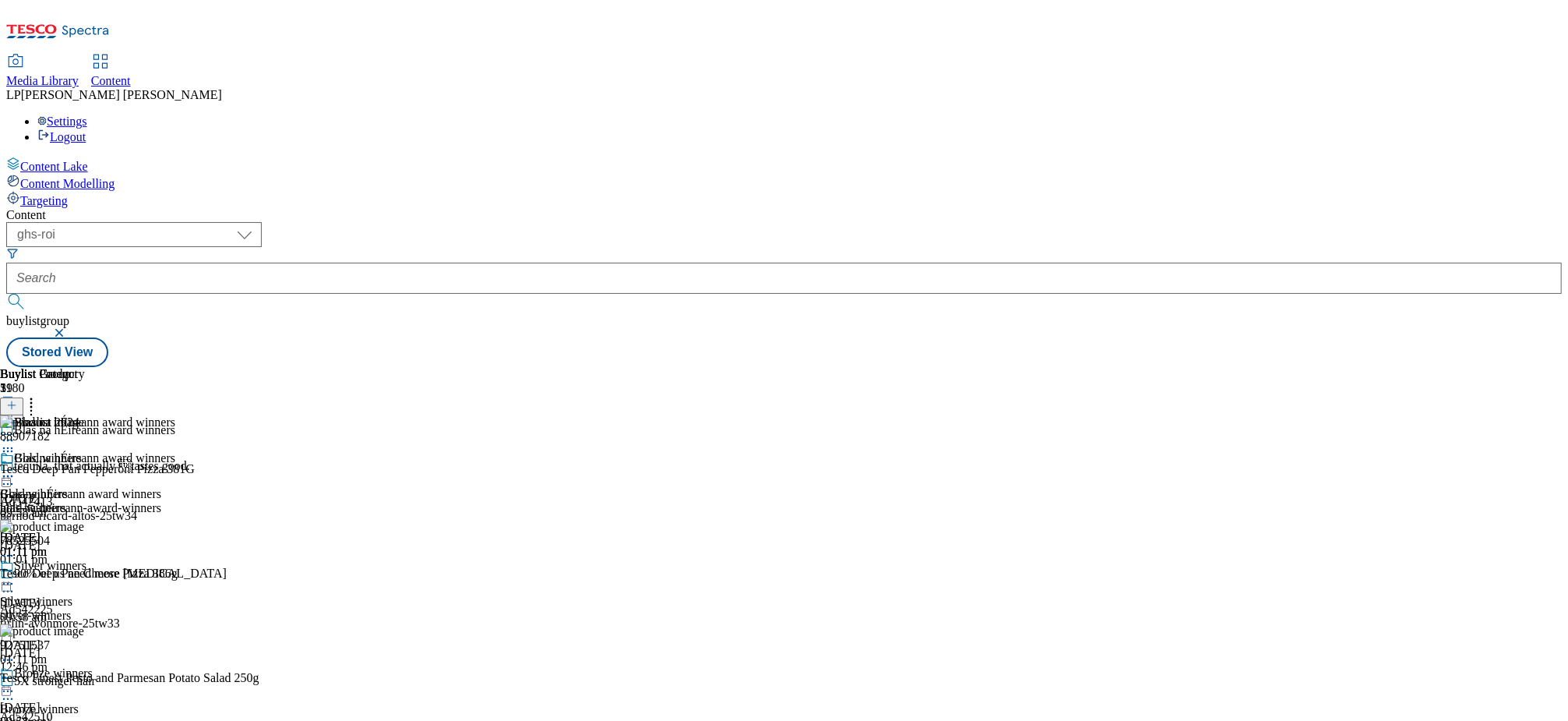
click at [9, 476] on circle at bounding box center [8, 477] width 3 height 3
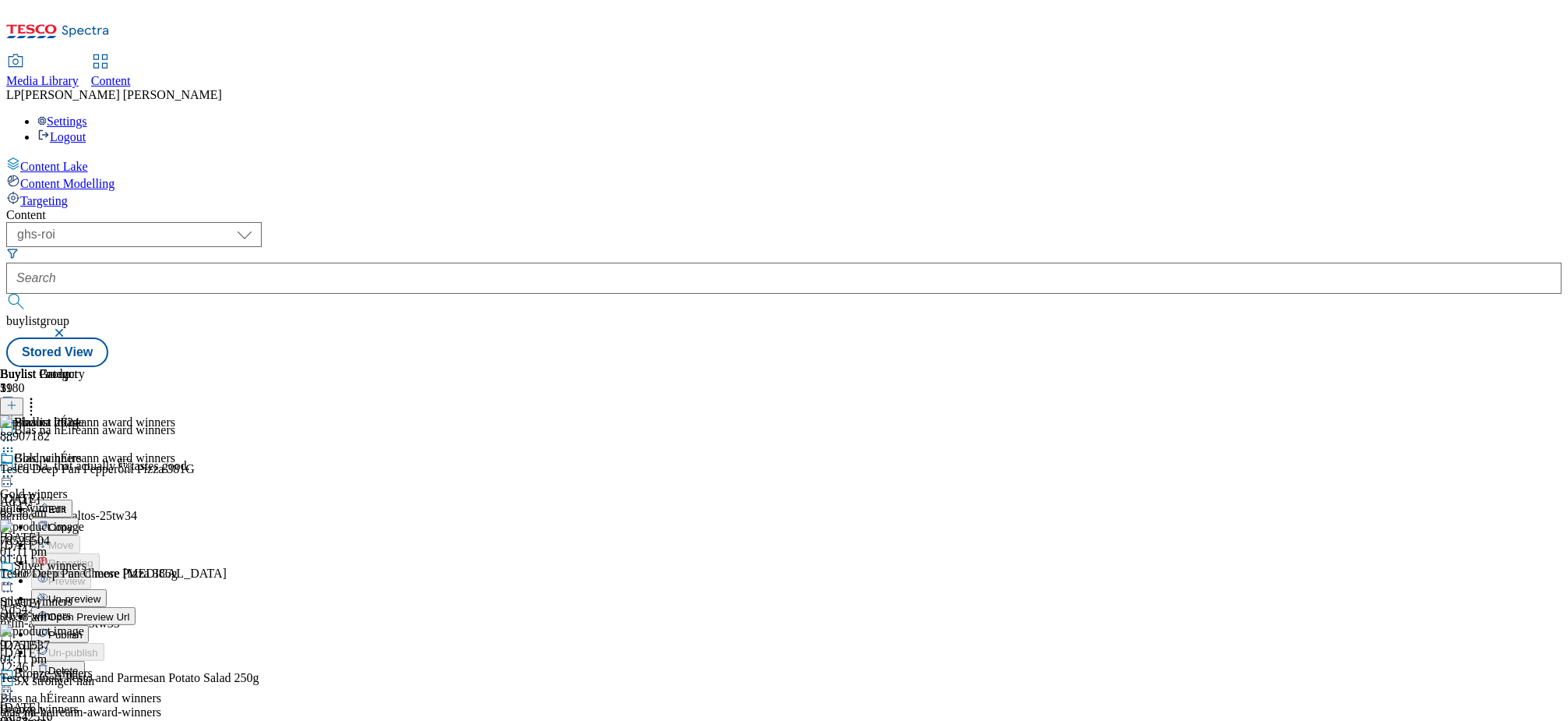
click at [130, 611] on span "Open Preview Url" at bounding box center [89, 616] width 81 height 12
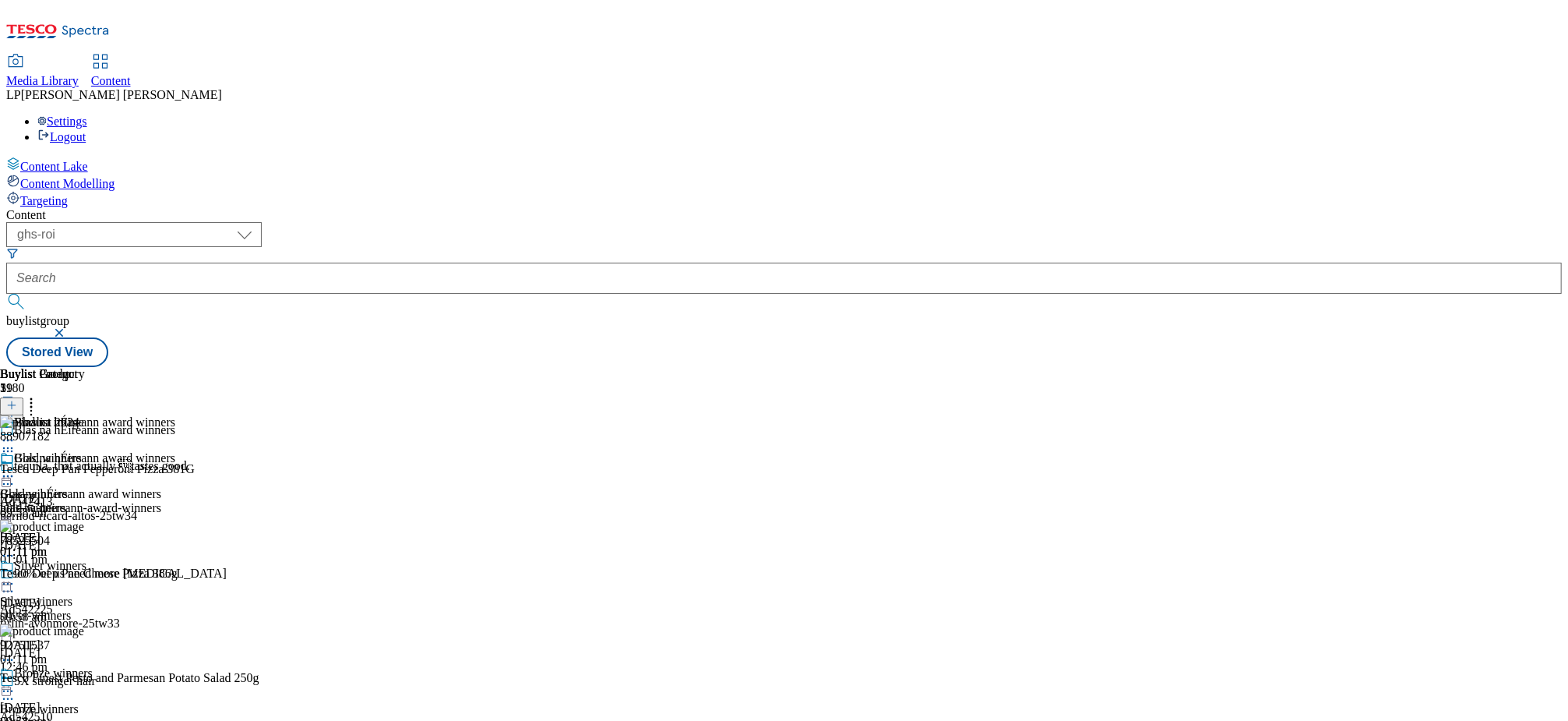
click at [93, 501] on div "gold-winners" at bounding box center [46, 507] width 93 height 14
click at [16, 468] on icon at bounding box center [7, 476] width 16 height 16
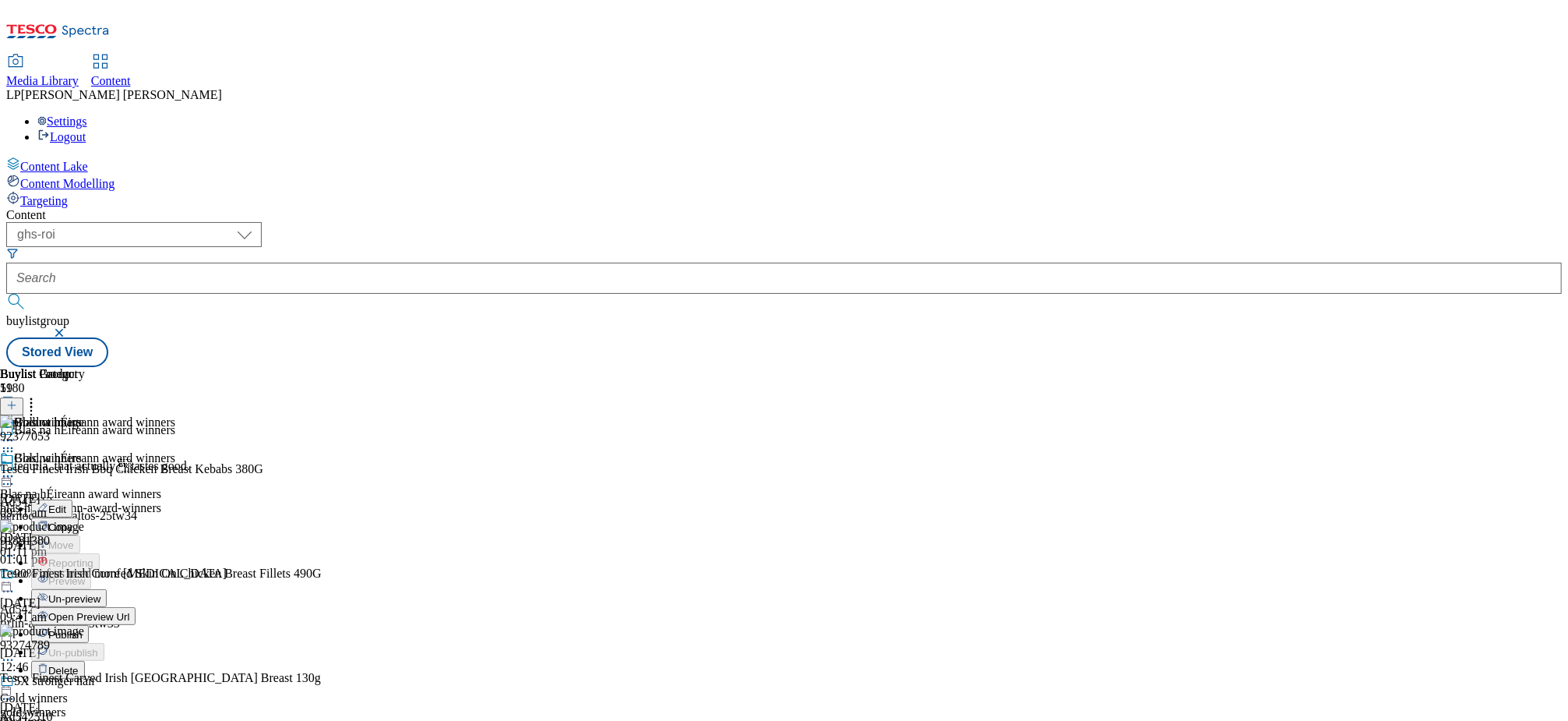
click at [101, 593] on span "Un-preview" at bounding box center [74, 599] width 52 height 12
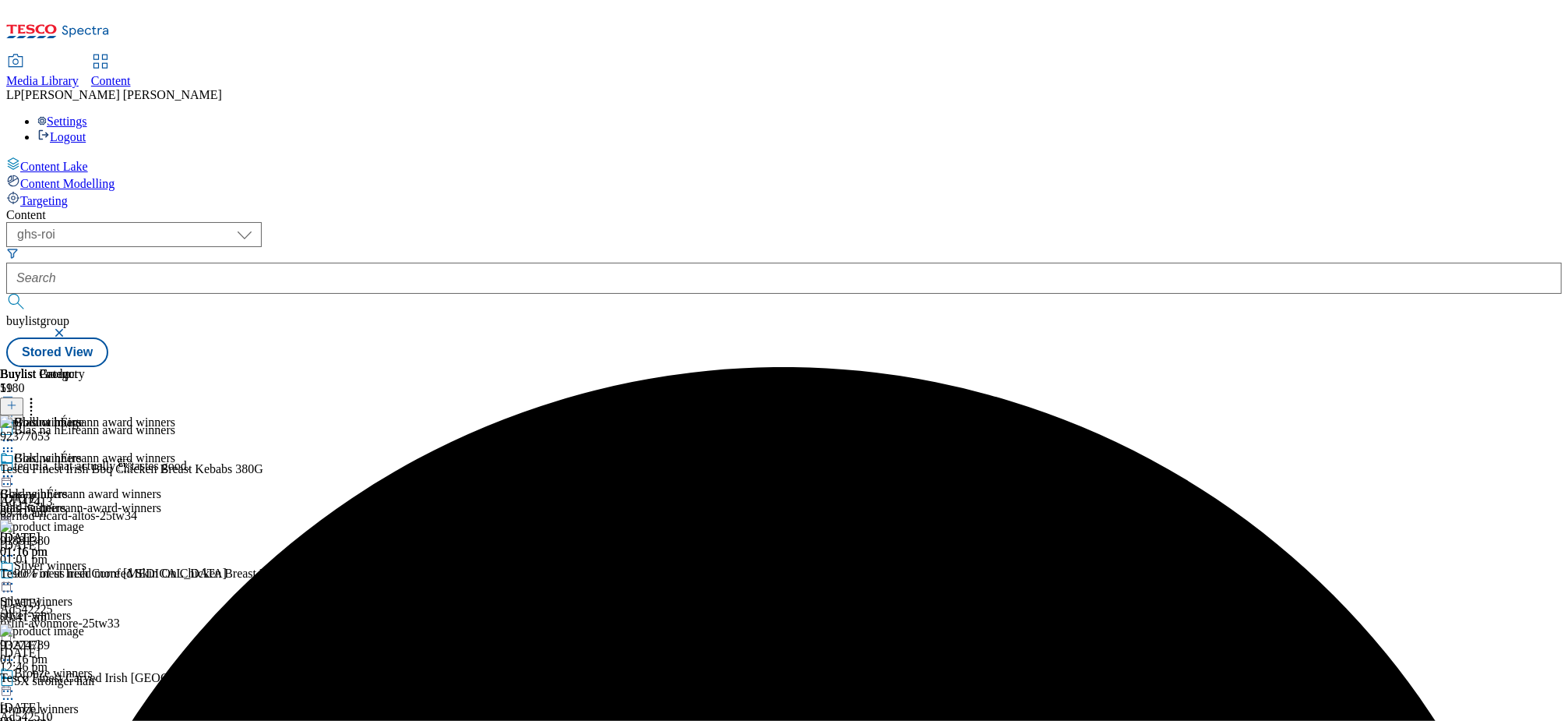
click at [9, 476] on circle at bounding box center [8, 477] width 3 height 3
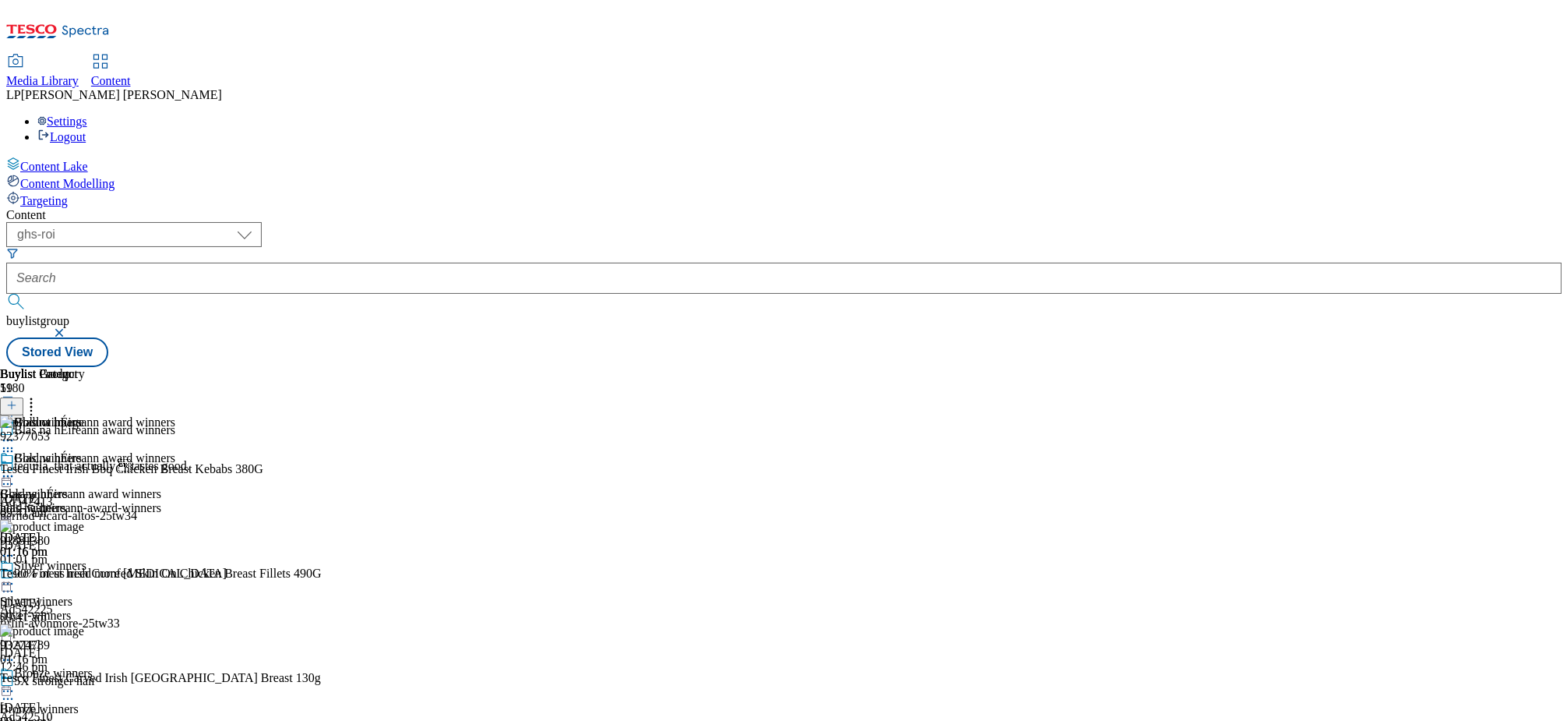
click at [16, 468] on icon at bounding box center [7, 476] width 16 height 16
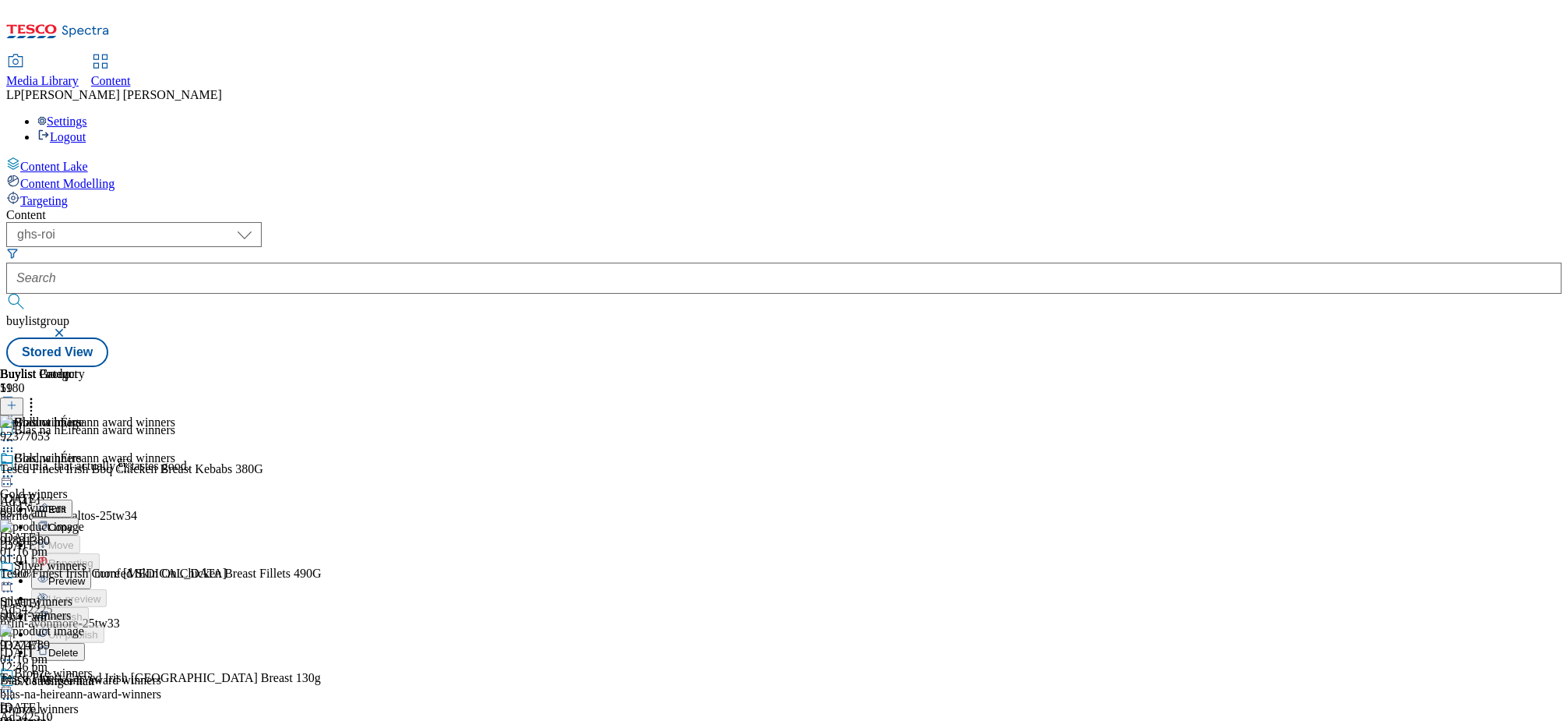
click at [93, 501] on div "gold-winners" at bounding box center [46, 507] width 93 height 14
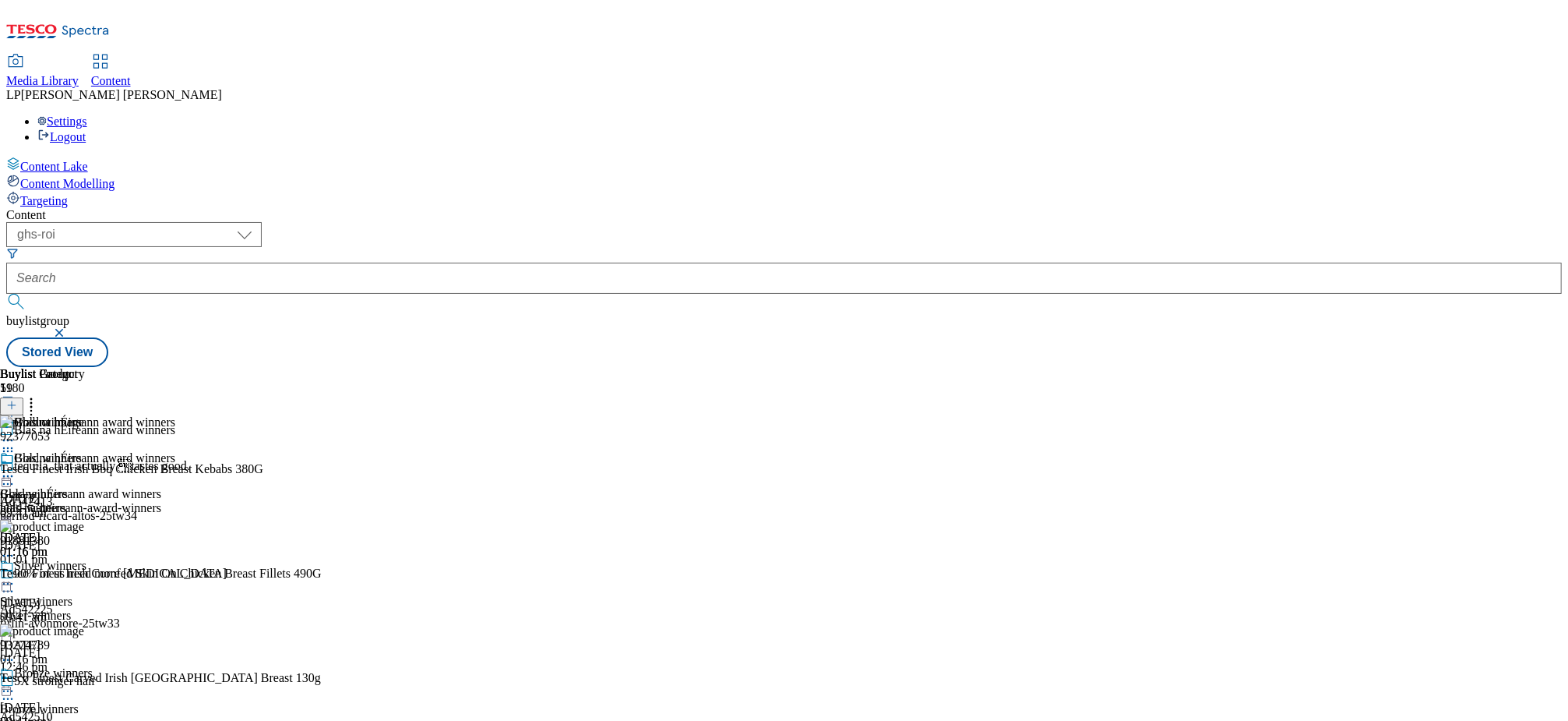
click at [39, 395] on icon at bounding box center [31, 403] width 16 height 16
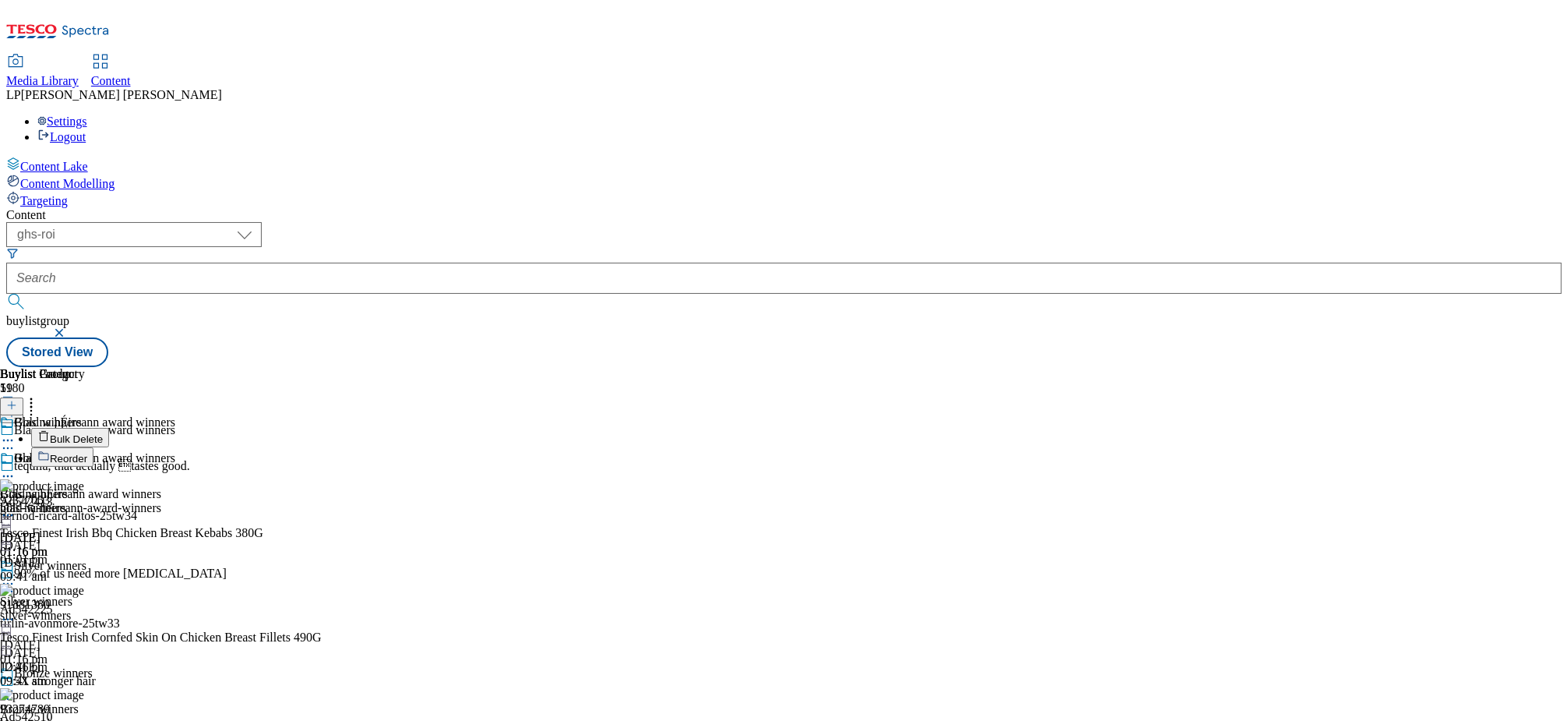
click at [109, 428] on button "Bulk Delete" at bounding box center [70, 437] width 78 height 19
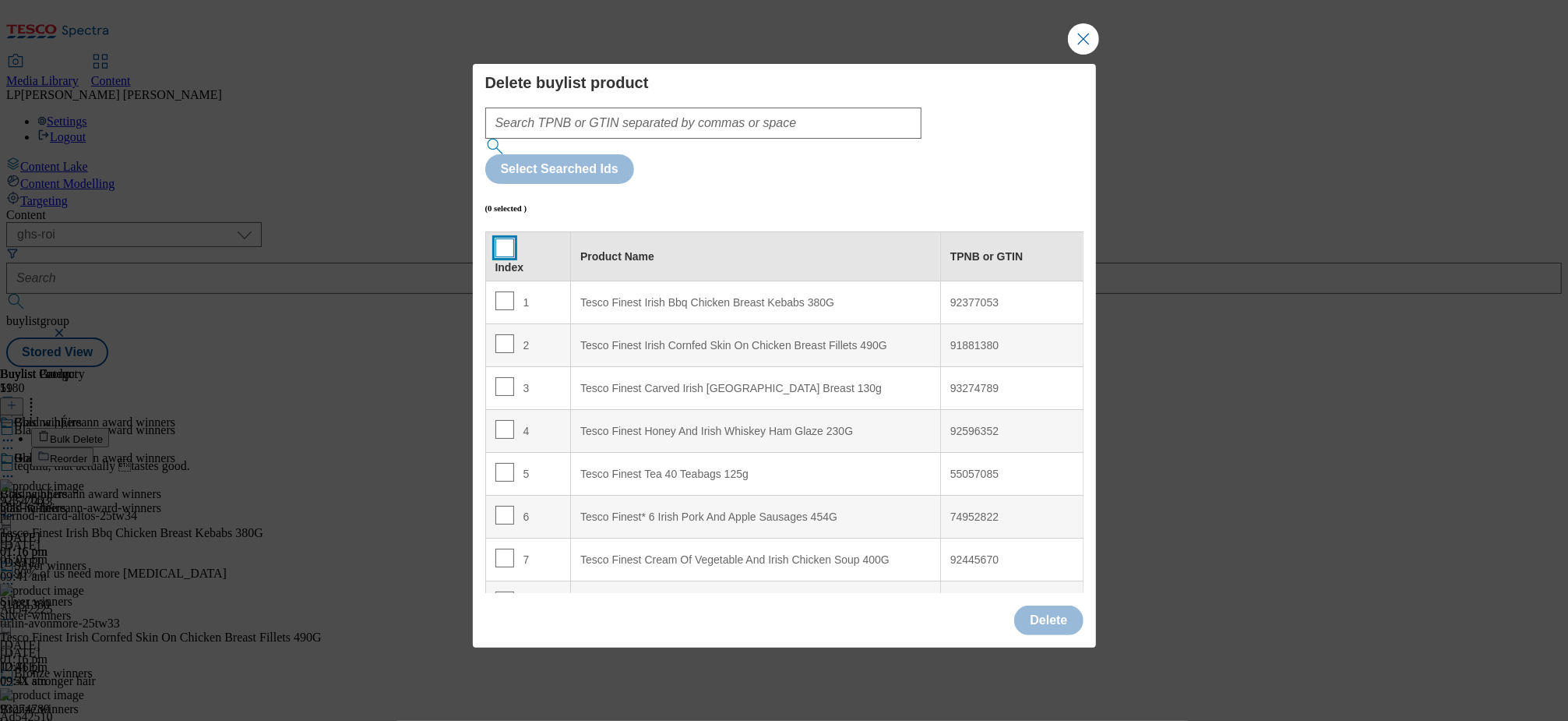
click at [500, 239] on input "Modal" at bounding box center [504, 248] width 19 height 19
checkbox input "true"
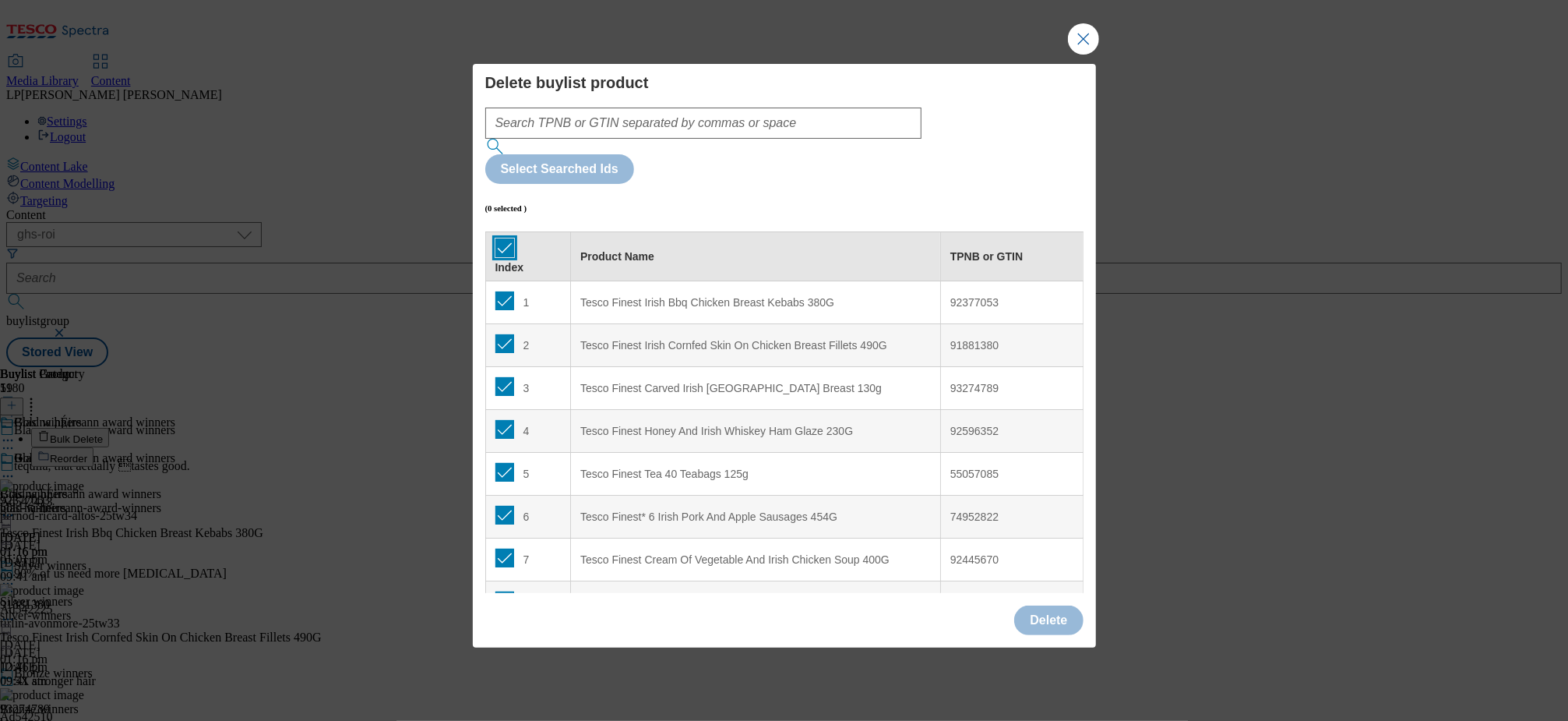
checkbox input "true"
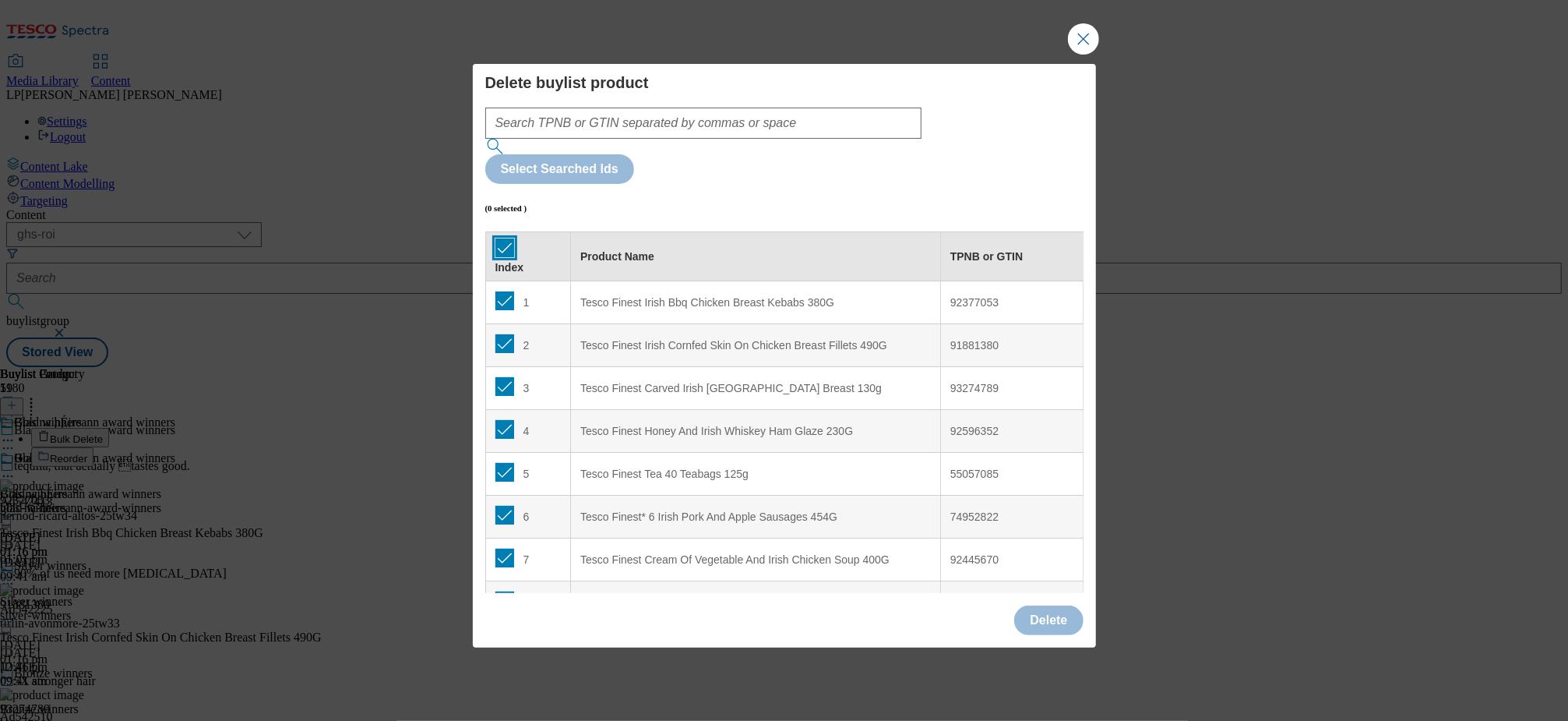
checkbox input "true"
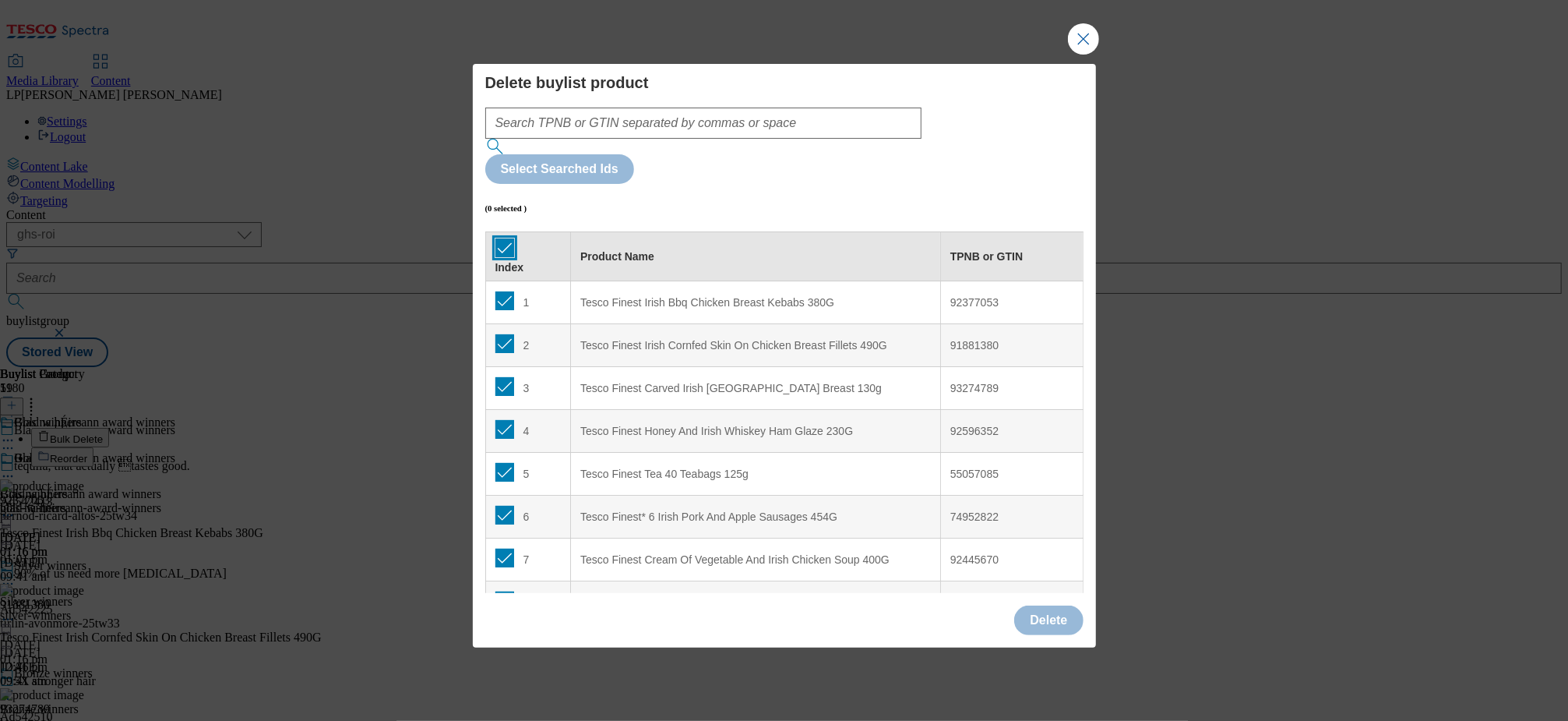
checkbox input "true"
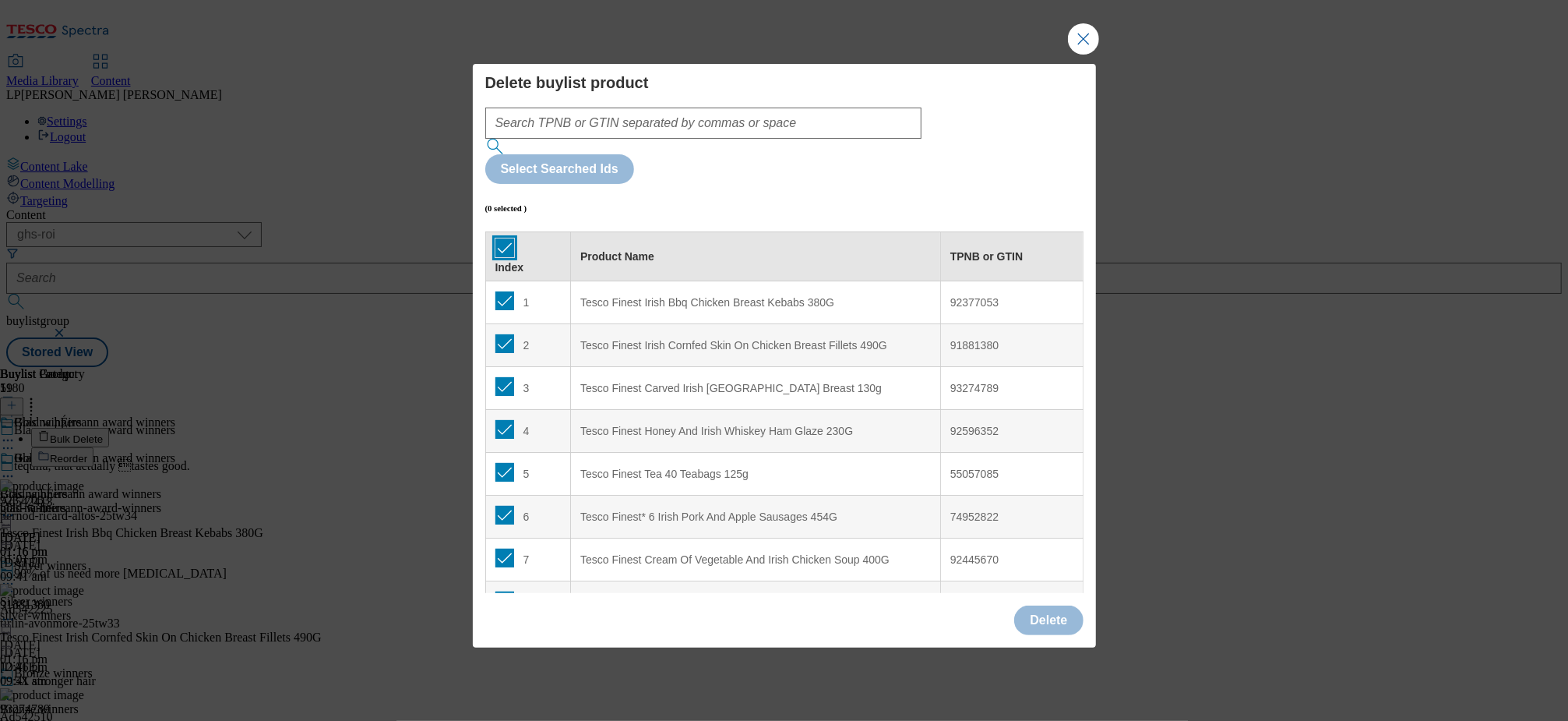
checkbox input "true"
click at [1049, 605] on button "Delete" at bounding box center [1048, 620] width 68 height 30
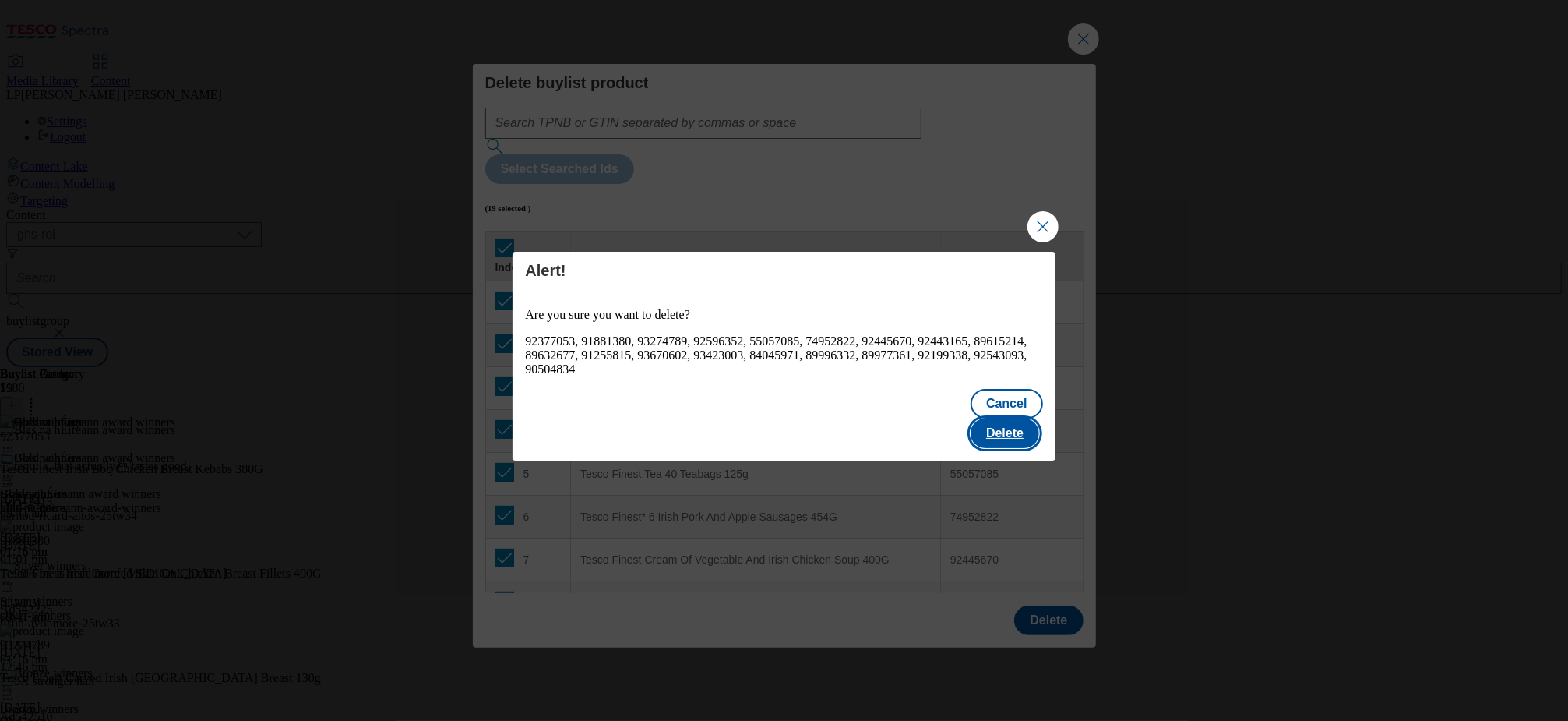
click at [1000, 424] on button "Delete" at bounding box center [1005, 433] width 68 height 30
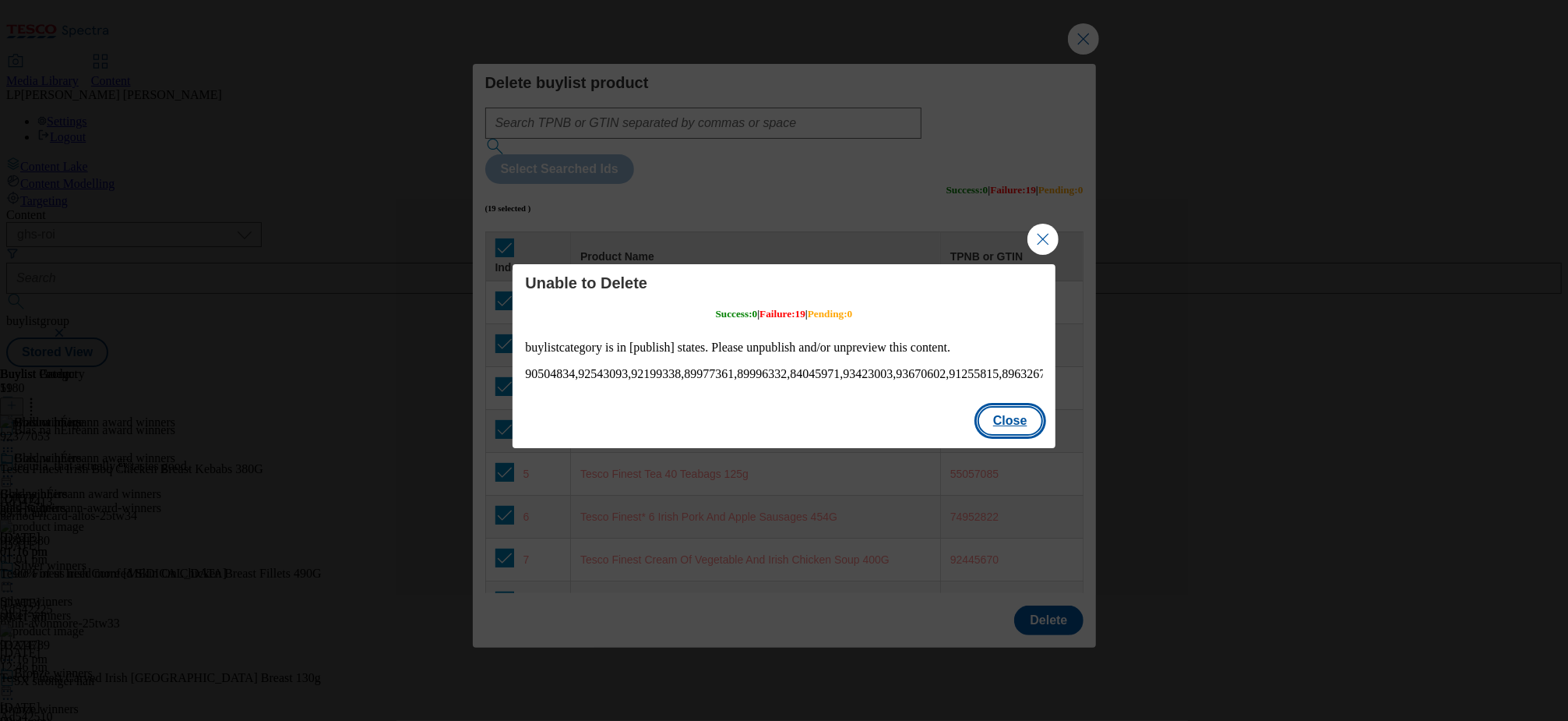
click at [1012, 429] on button "Close" at bounding box center [1010, 421] width 66 height 30
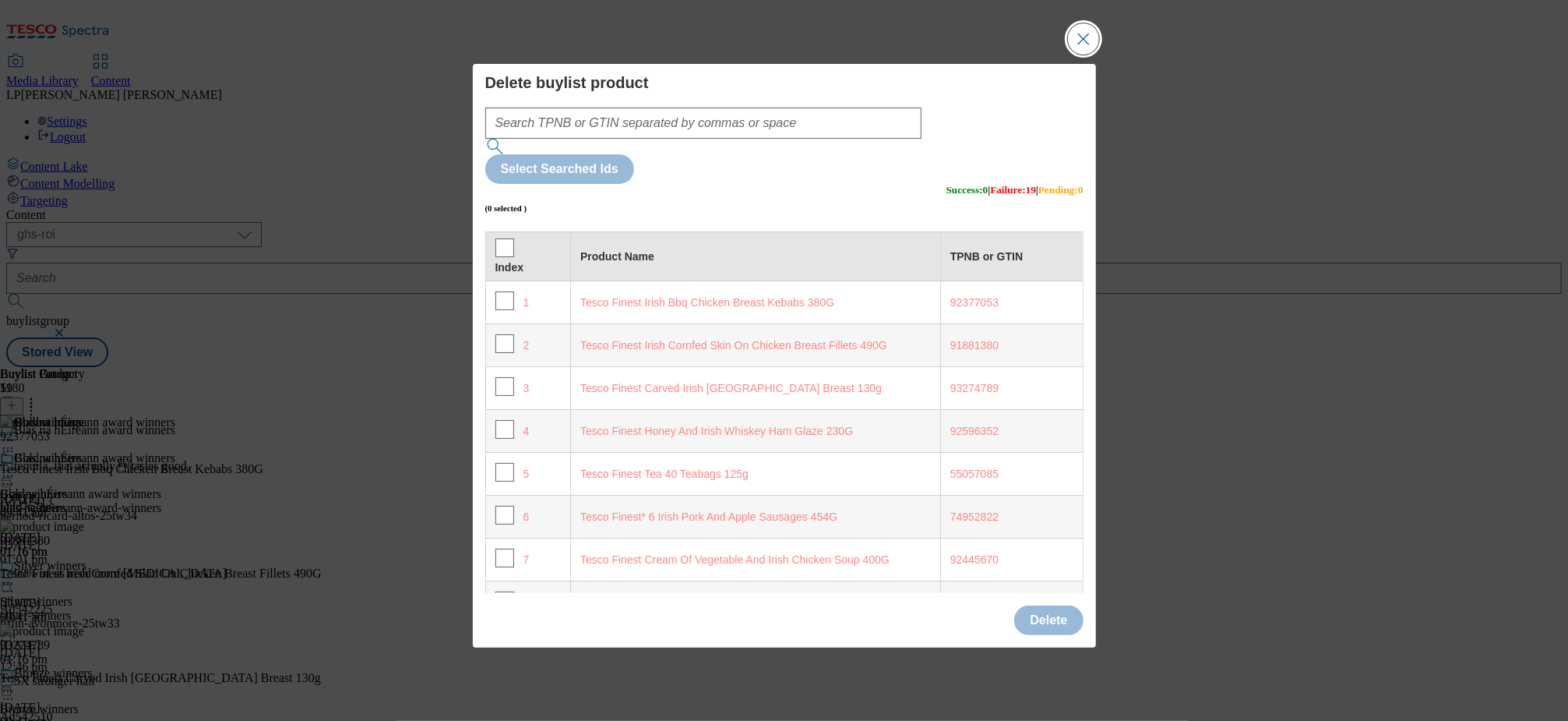
click at [1092, 55] on button "Close Modal" at bounding box center [1083, 39] width 31 height 31
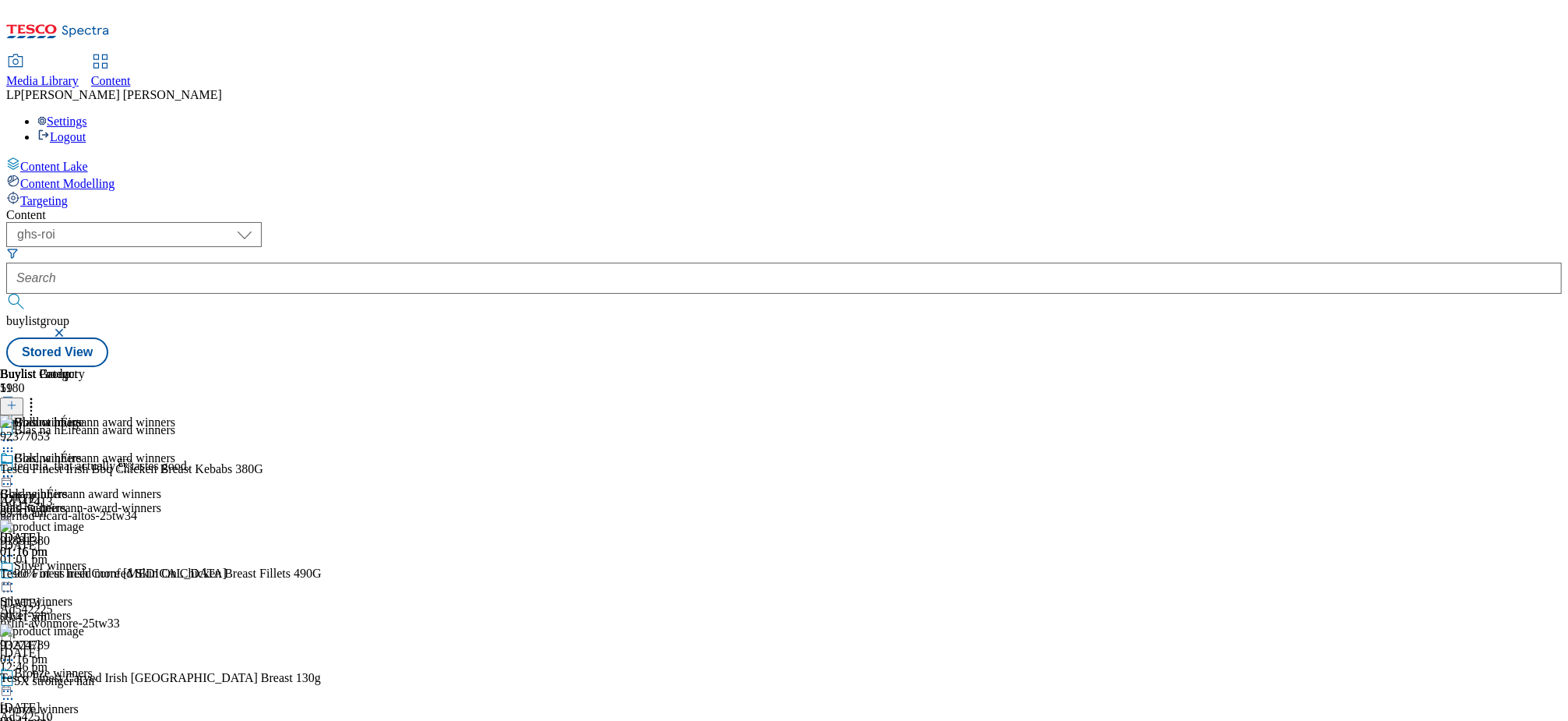
click at [93, 468] on div at bounding box center [46, 478] width 93 height 19
click at [85, 575] on span "Preview" at bounding box center [67, 580] width 37 height 12
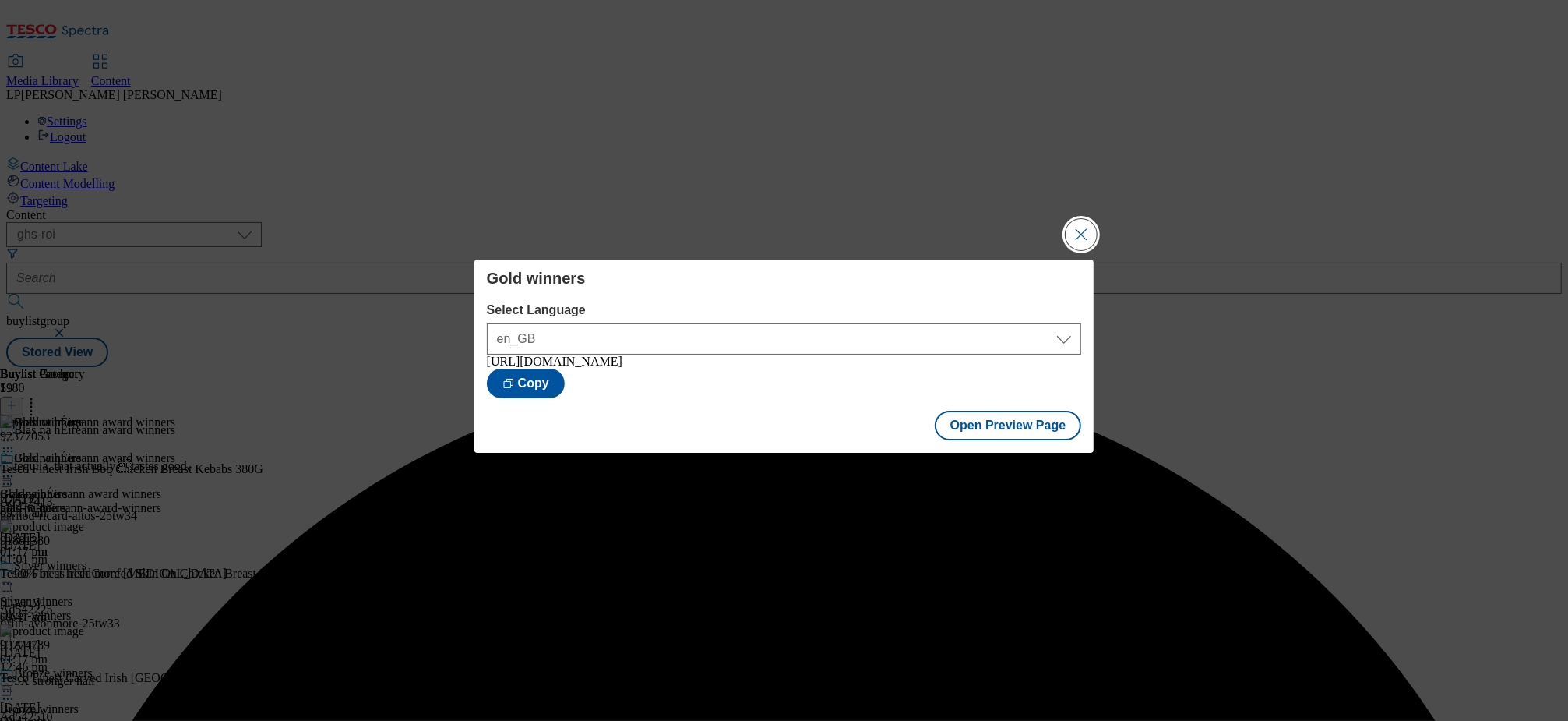
click at [1086, 236] on button "Close Modal" at bounding box center [1081, 235] width 31 height 31
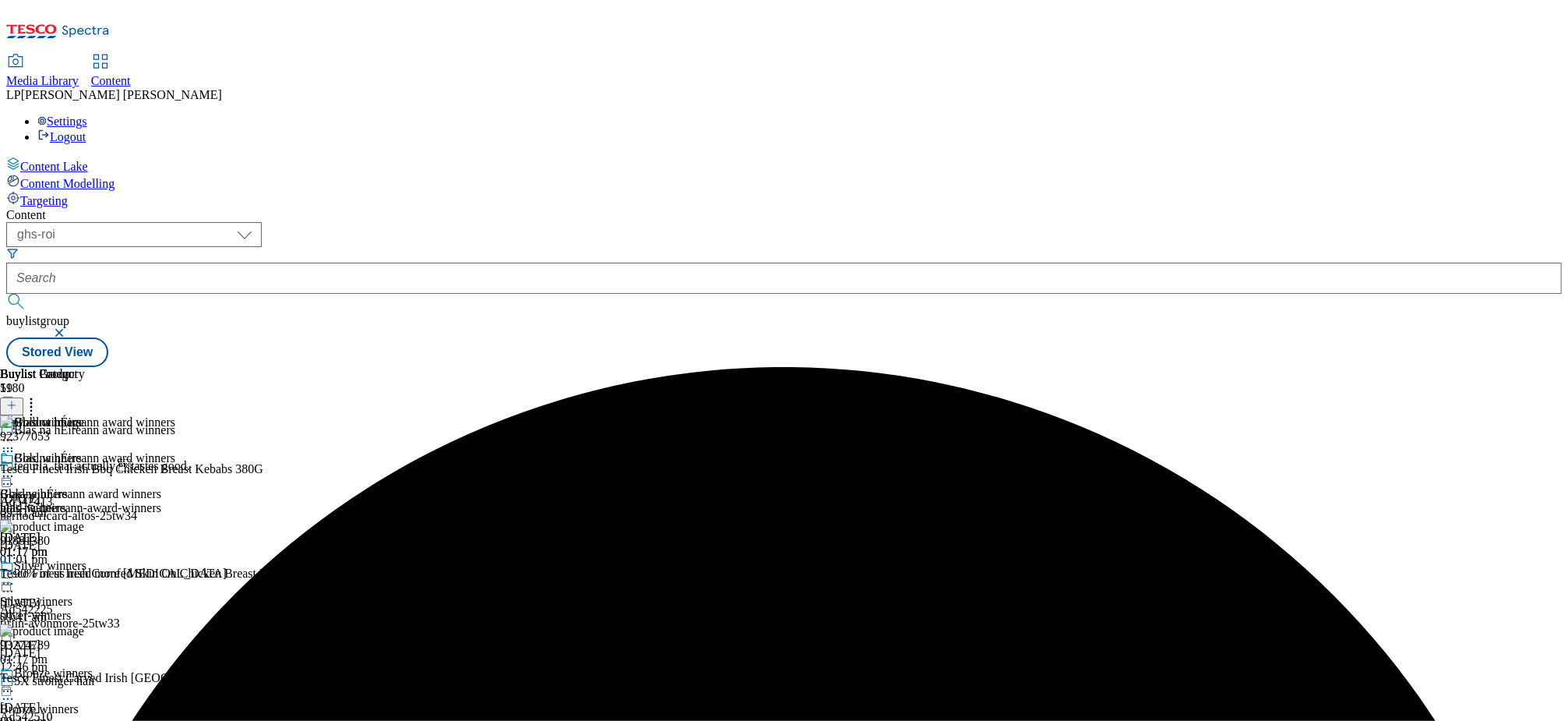
click at [16, 576] on icon at bounding box center [7, 583] width 16 height 16
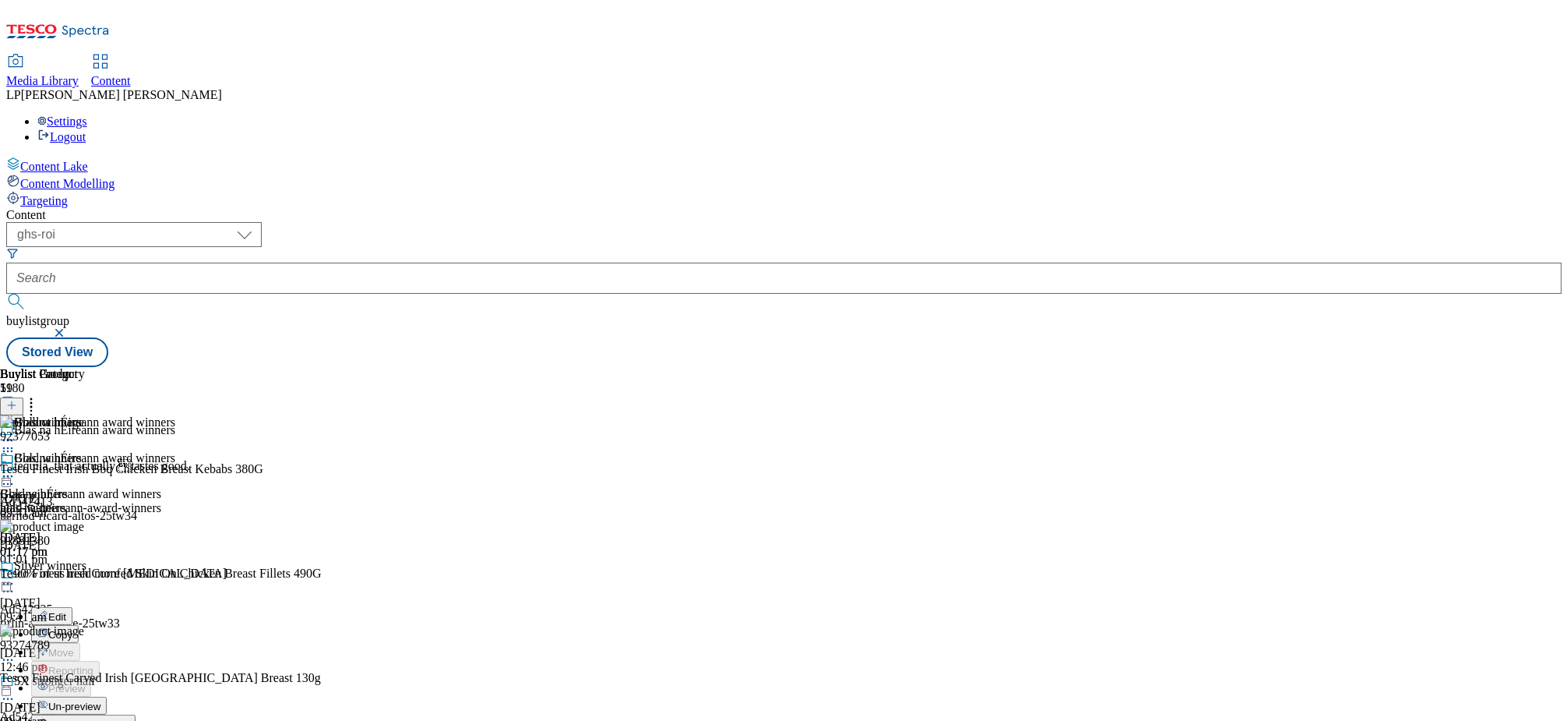
scroll to position [150, 0]
click at [16, 468] on icon at bounding box center [7, 476] width 16 height 16
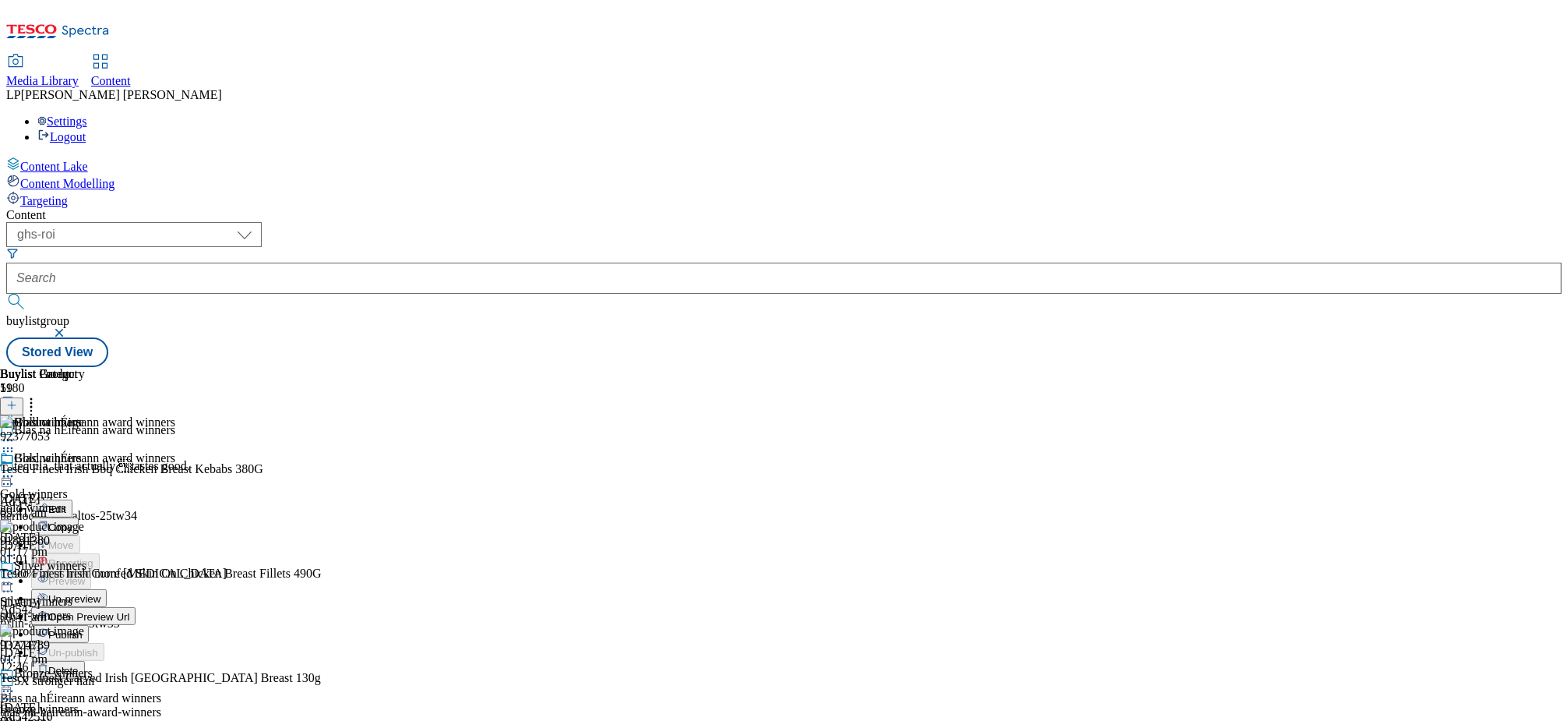
click at [101, 593] on span "Un-preview" at bounding box center [74, 599] width 52 height 12
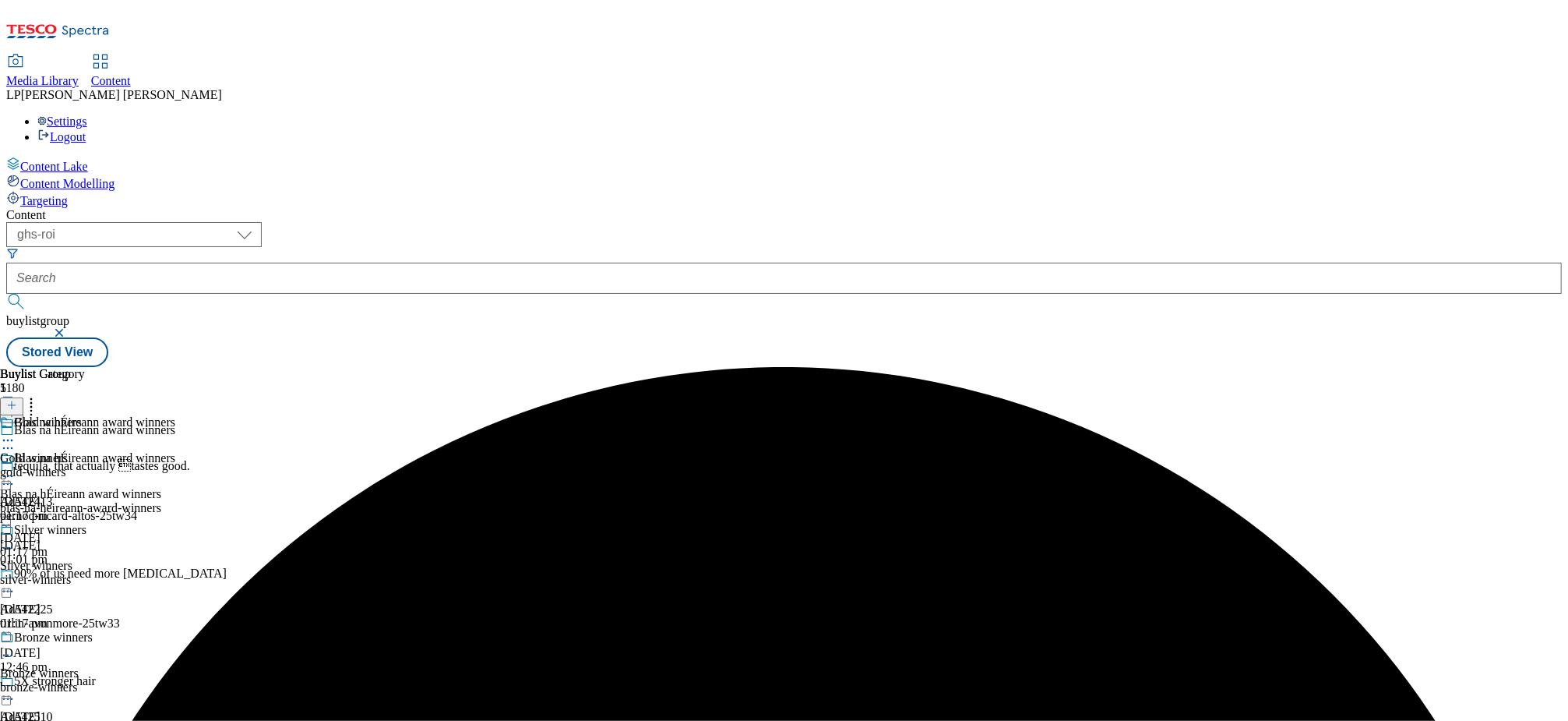
click at [16, 468] on icon at bounding box center [7, 476] width 16 height 16
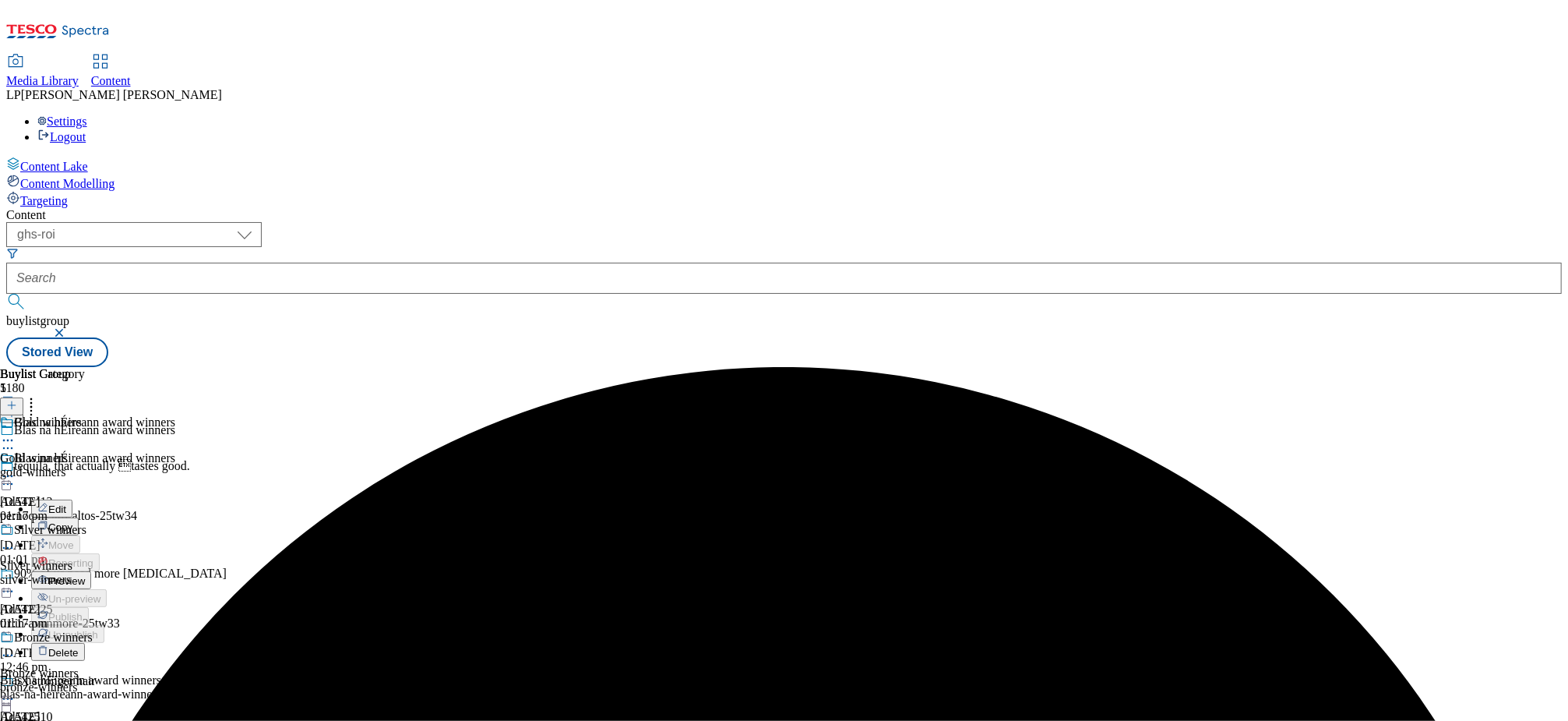
click at [85, 575] on span "Preview" at bounding box center [67, 580] width 37 height 12
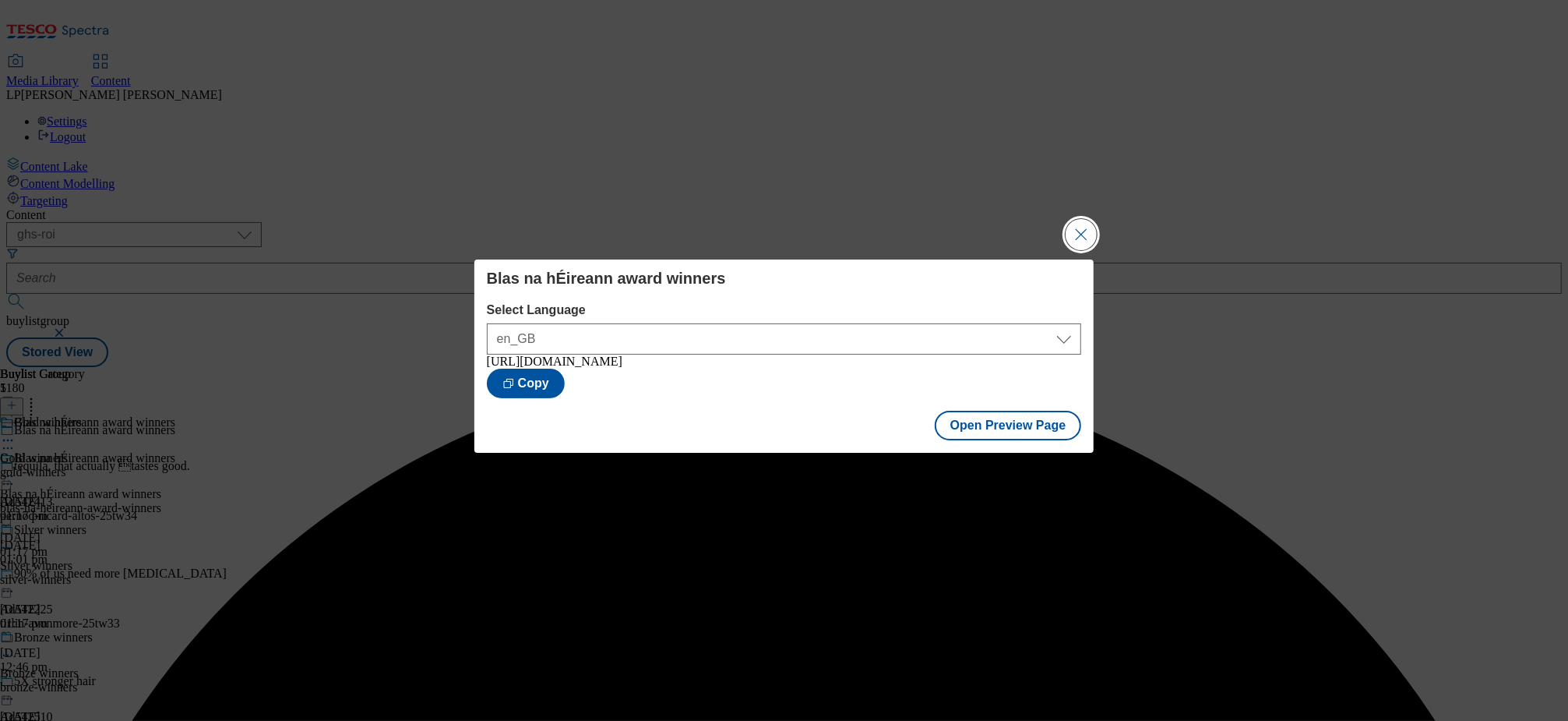
click at [1089, 237] on button "Close Modal" at bounding box center [1081, 235] width 31 height 31
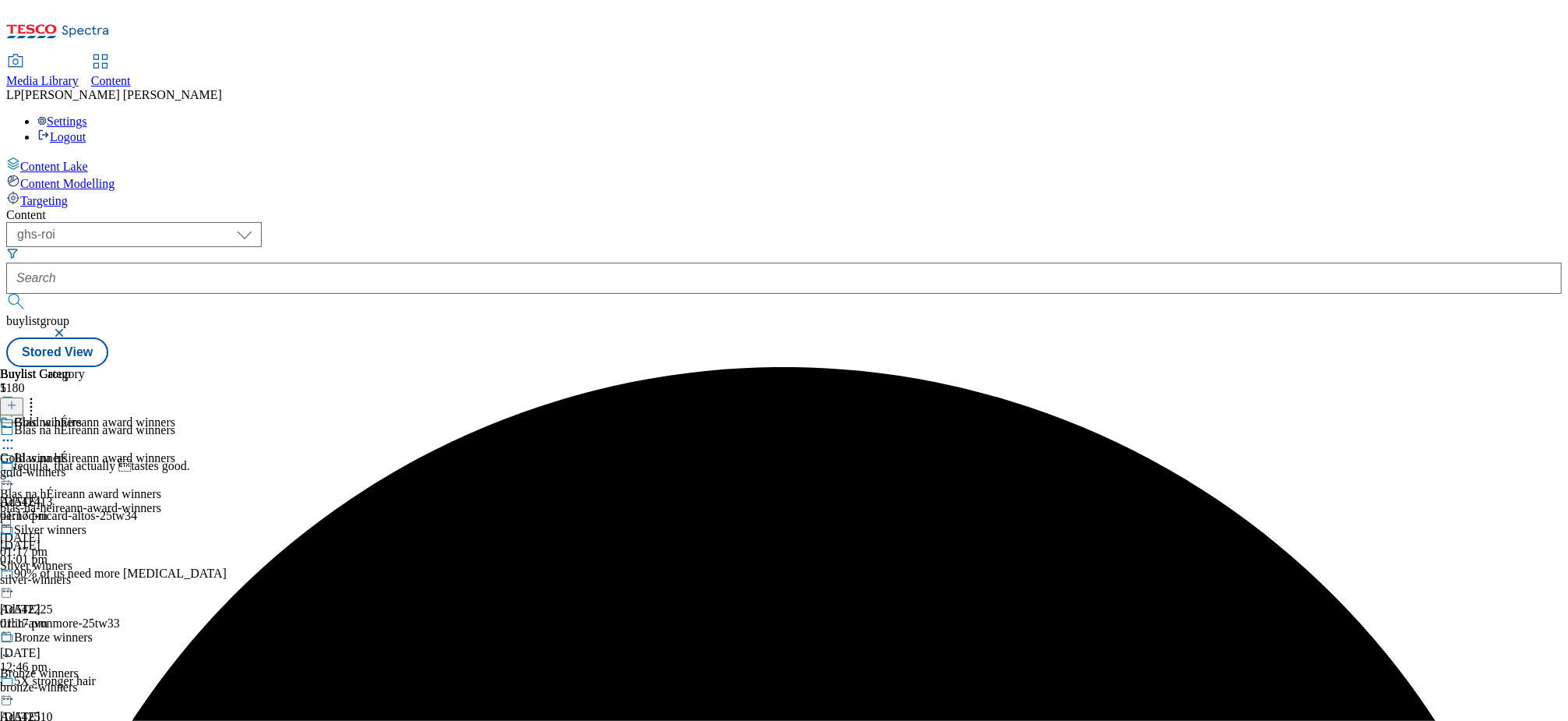
click at [16, 468] on icon at bounding box center [7, 476] width 16 height 16
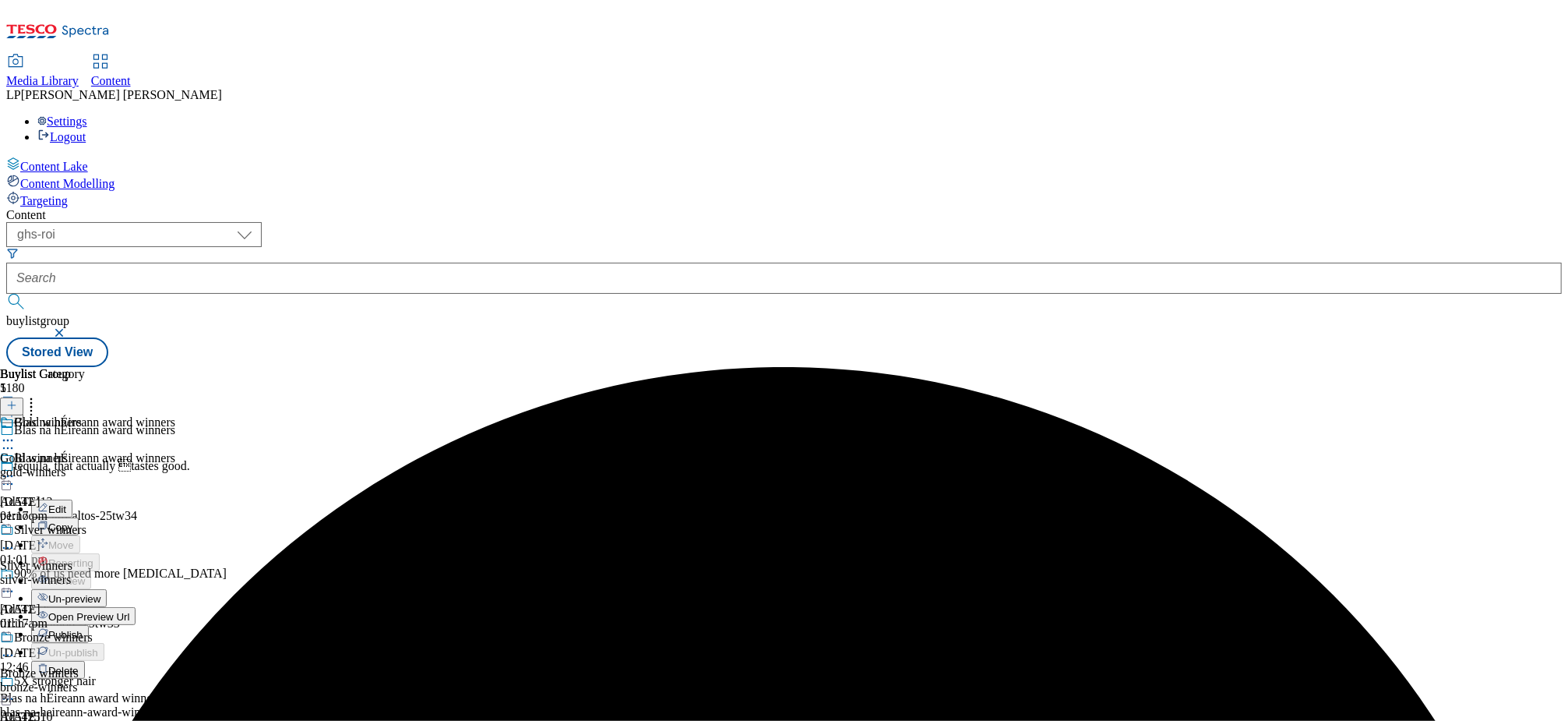
click at [101, 593] on span "Un-preview" at bounding box center [74, 599] width 52 height 12
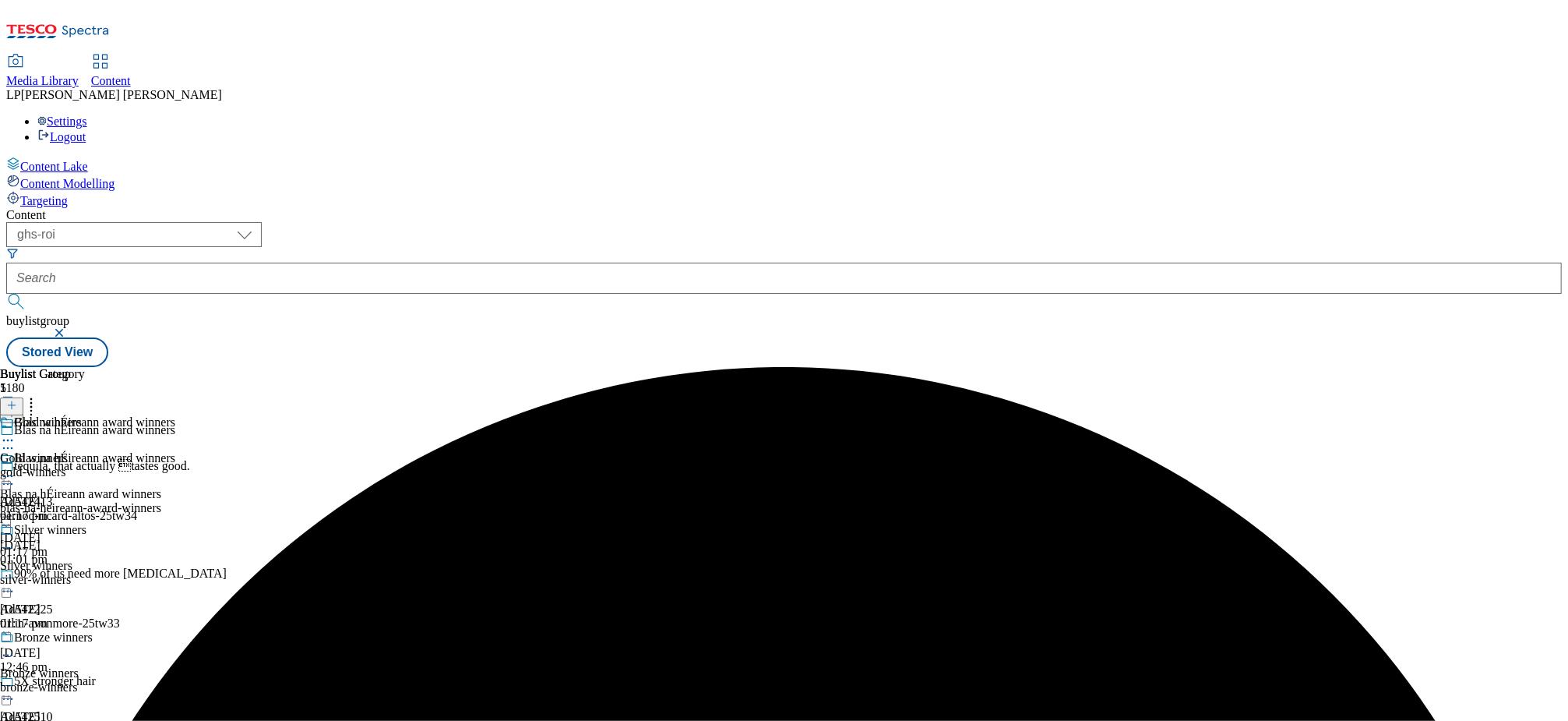
click at [16, 468] on icon at bounding box center [7, 476] width 16 height 16
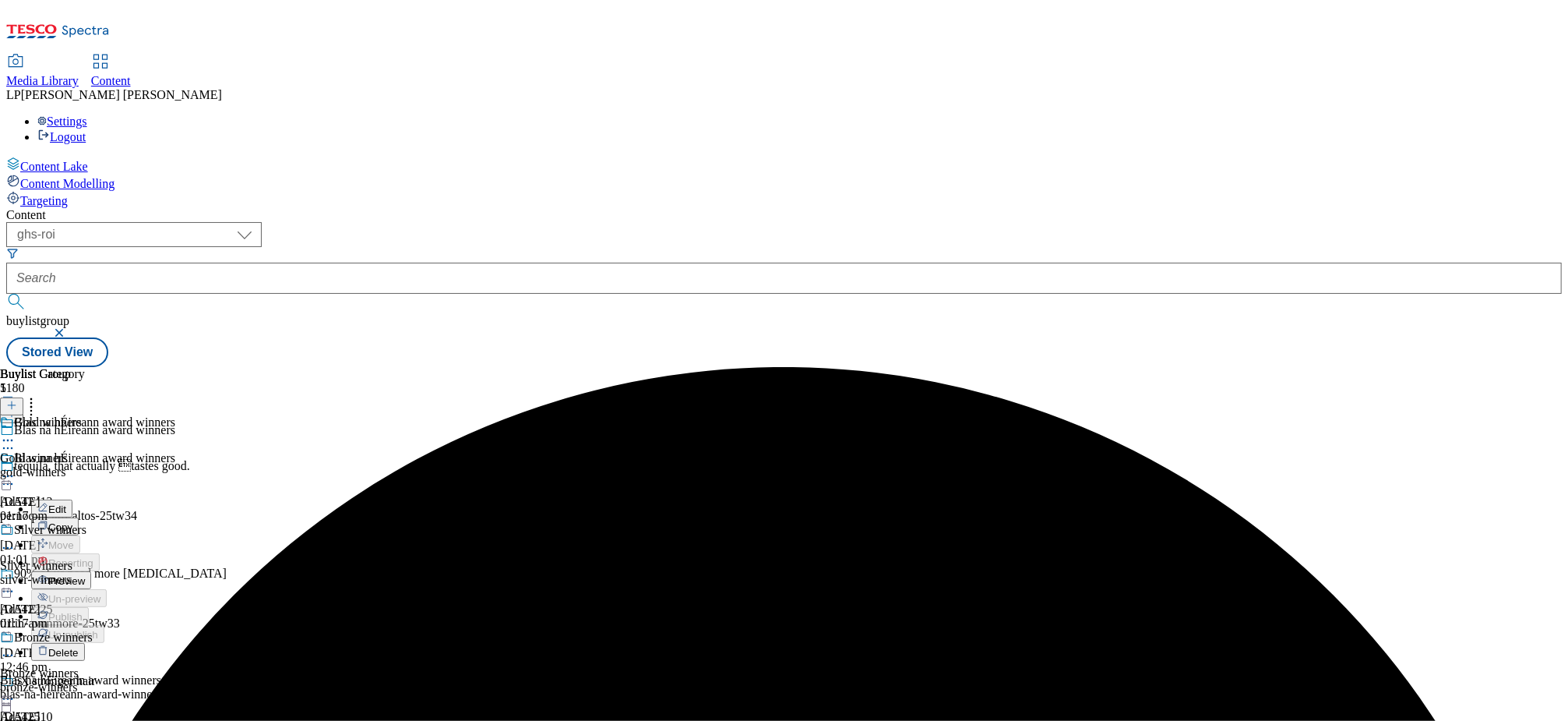
click at [16, 432] on icon at bounding box center [7, 440] width 16 height 16
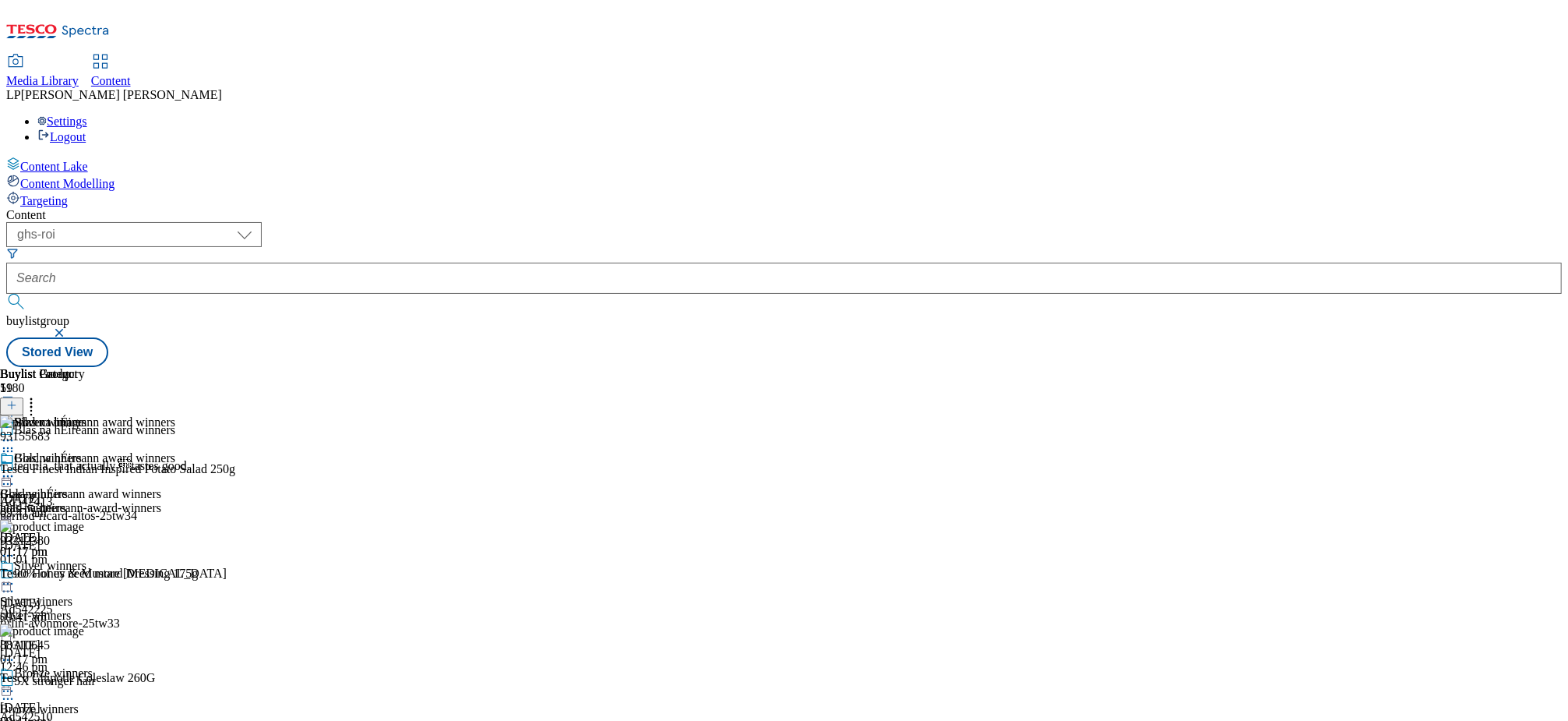
click at [16, 576] on icon at bounding box center [7, 583] width 16 height 16
click at [93, 501] on div "gold-winners" at bounding box center [46, 507] width 93 height 14
click at [39, 395] on icon at bounding box center [31, 403] width 16 height 16
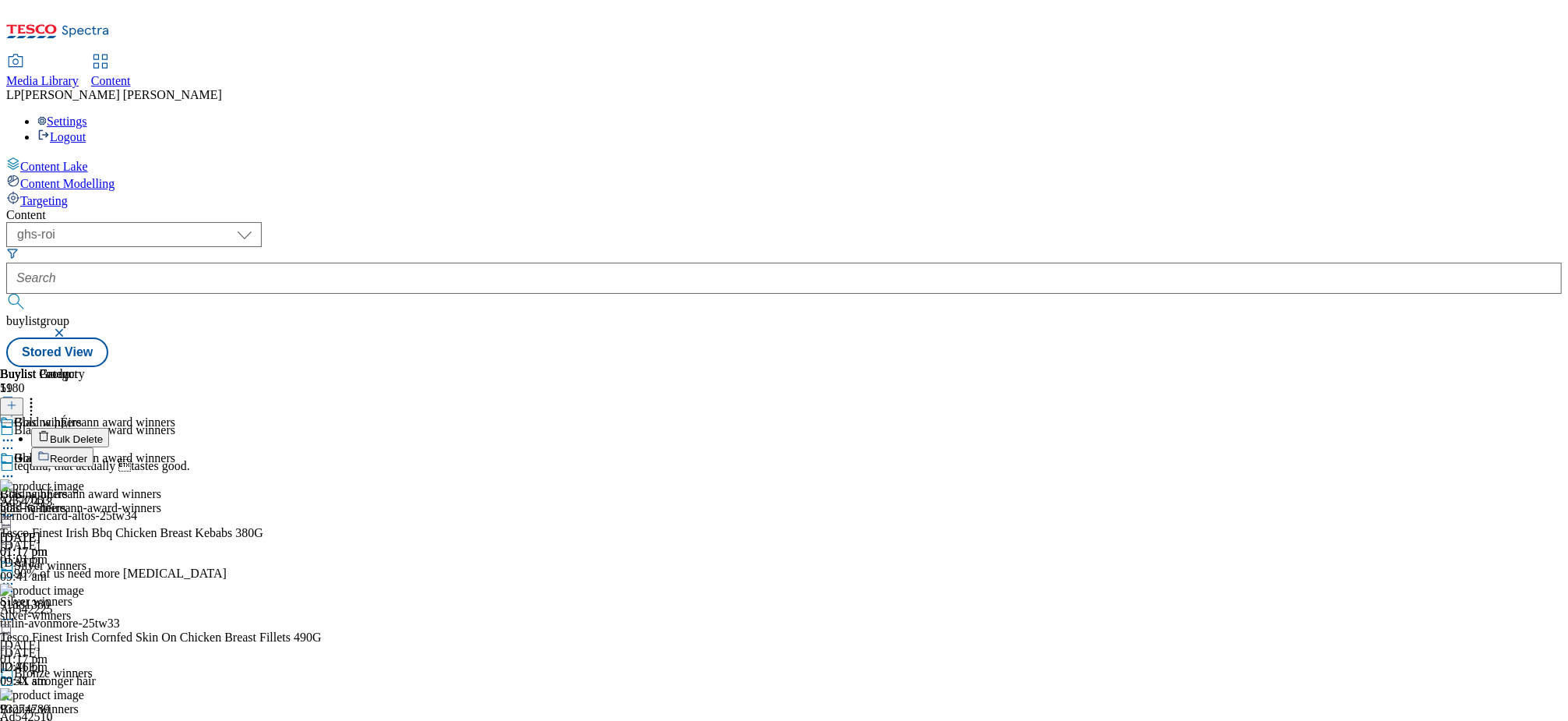
click at [103, 433] on span "Bulk Delete" at bounding box center [76, 439] width 53 height 12
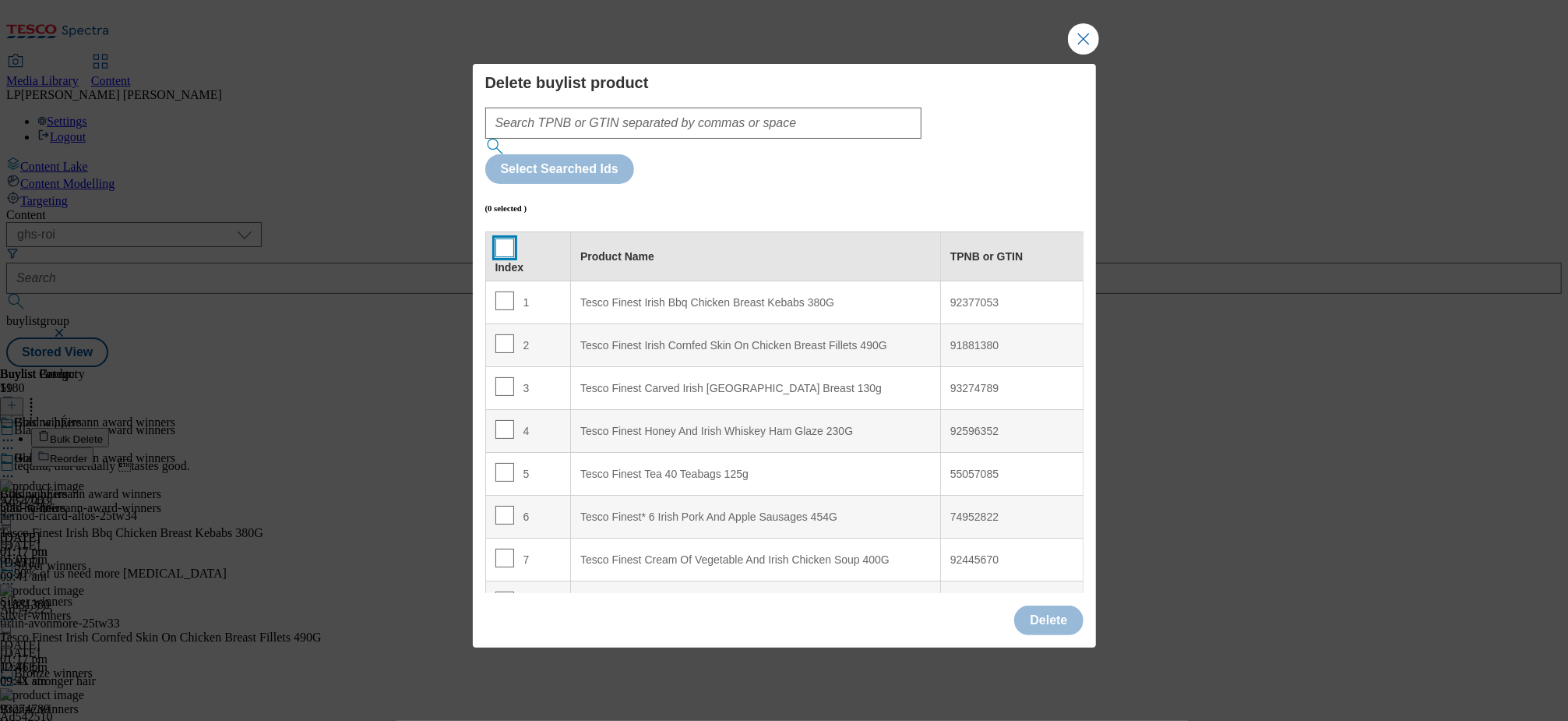
click at [502, 239] on input "Modal" at bounding box center [504, 248] width 19 height 19
checkbox input "true"
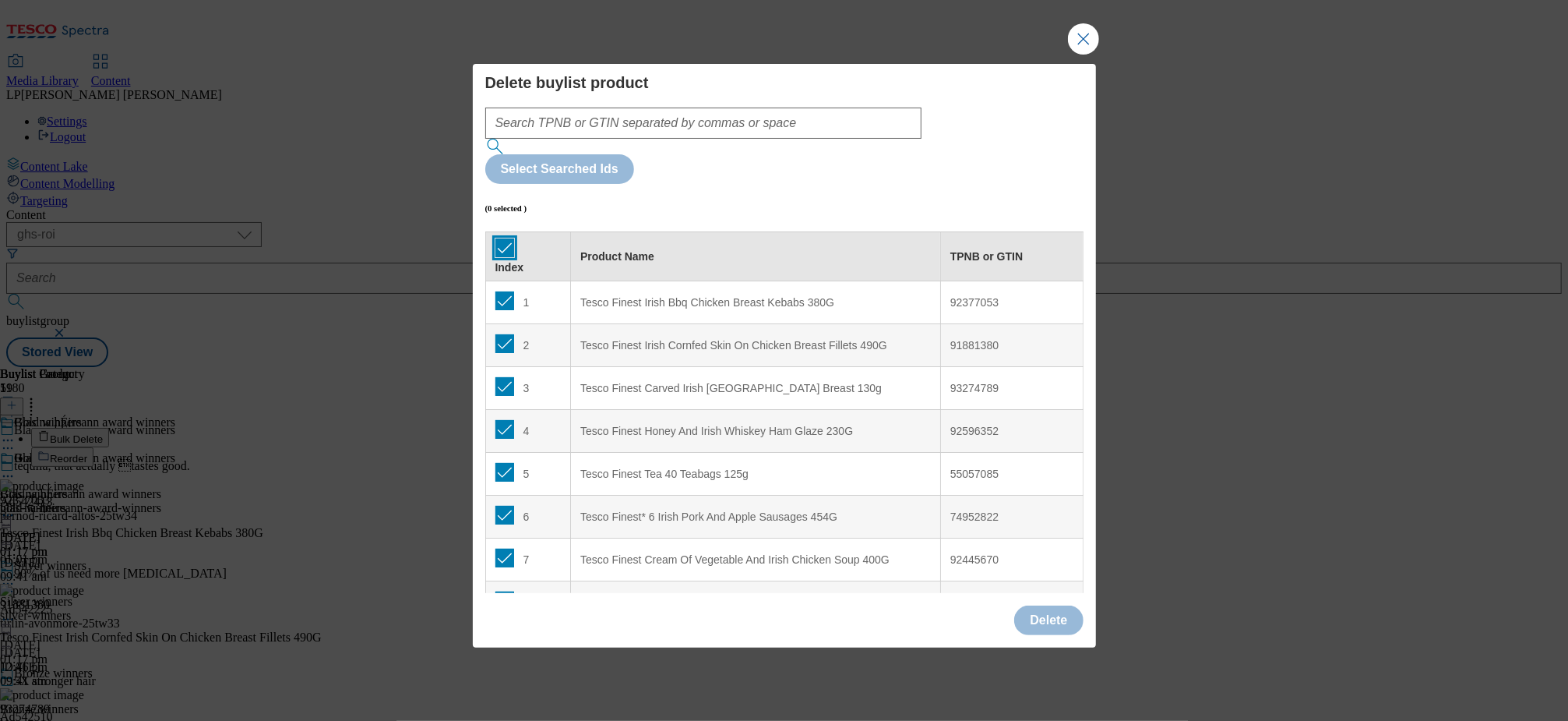
checkbox input "true"
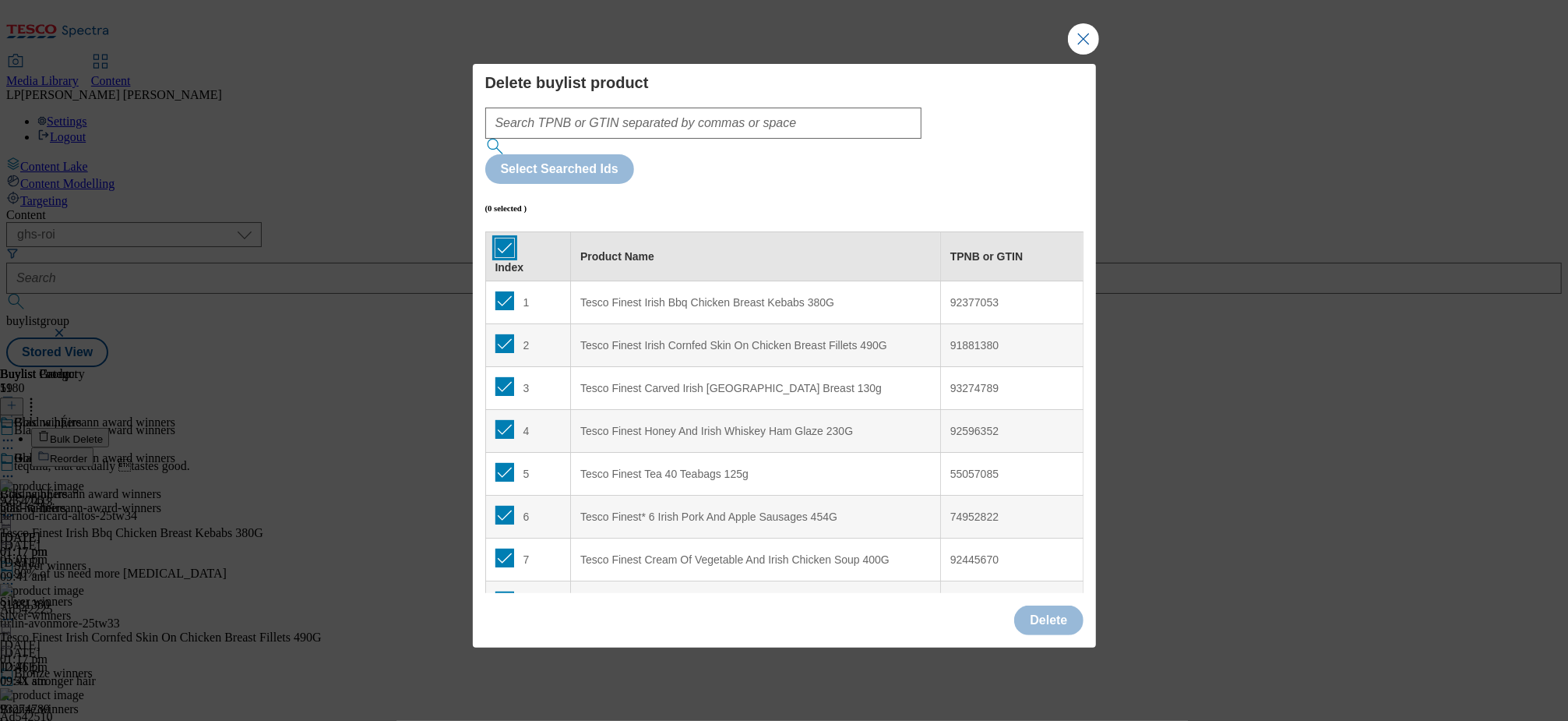
checkbox input "true"
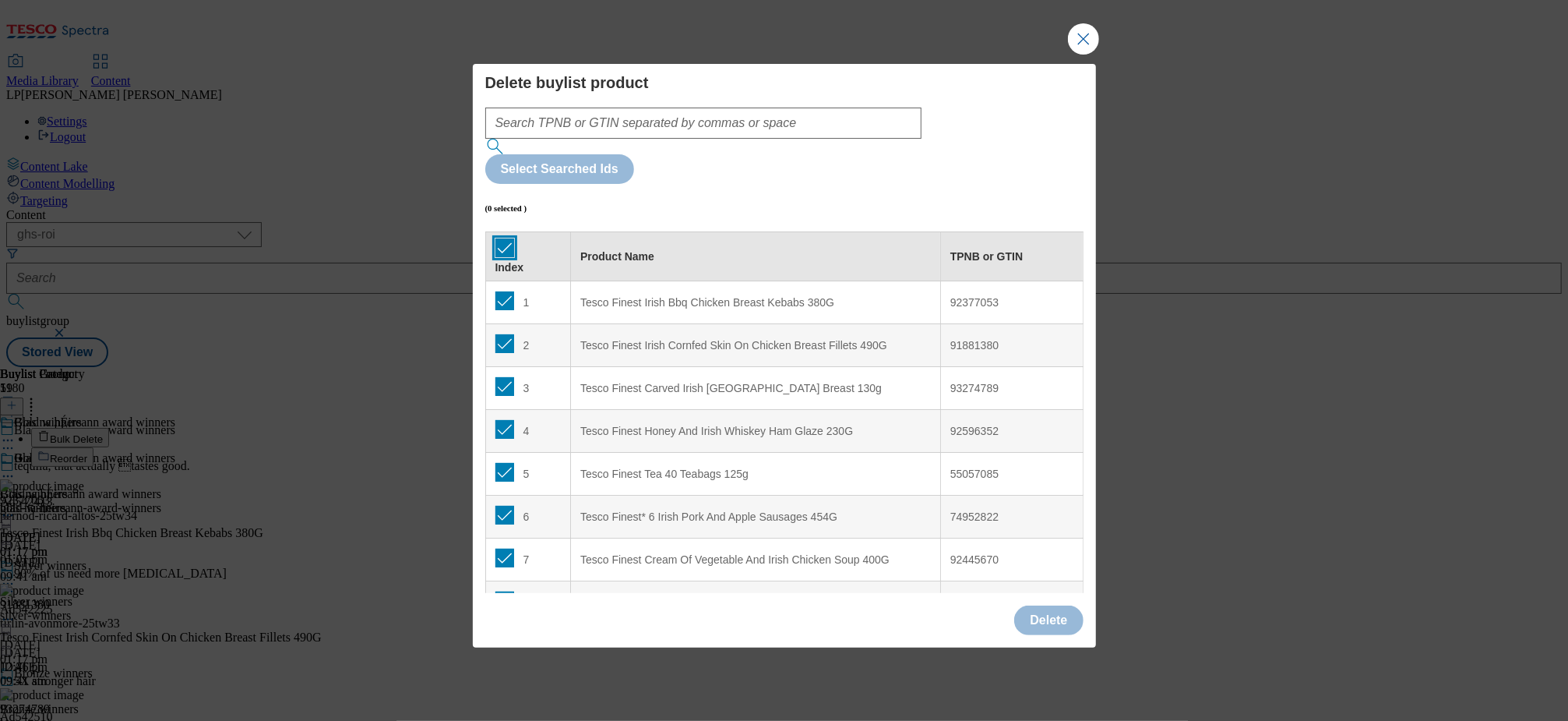
checkbox input "true"
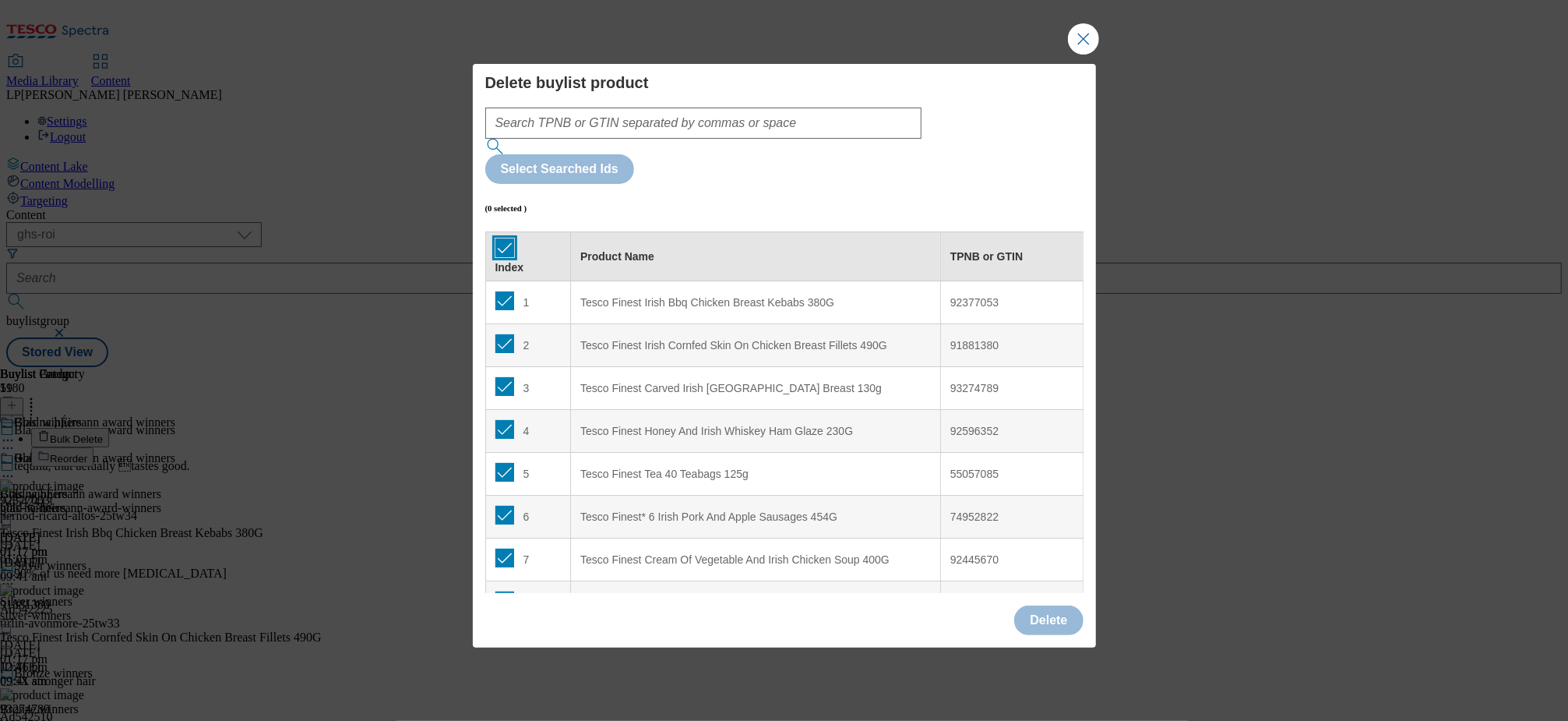
checkbox input "true"
click at [1046, 605] on button "Delete" at bounding box center [1048, 620] width 68 height 30
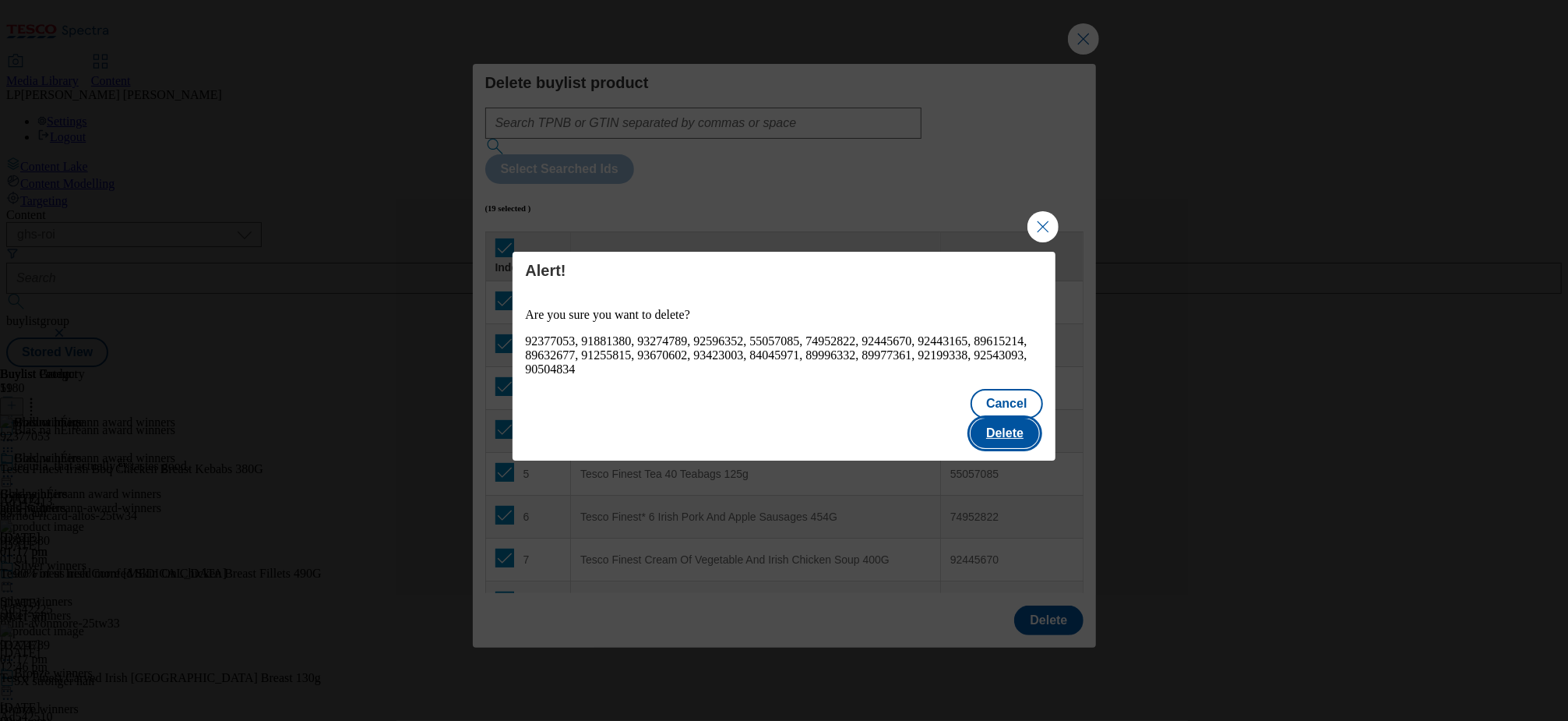
click at [1012, 418] on button "Delete" at bounding box center [1005, 433] width 68 height 30
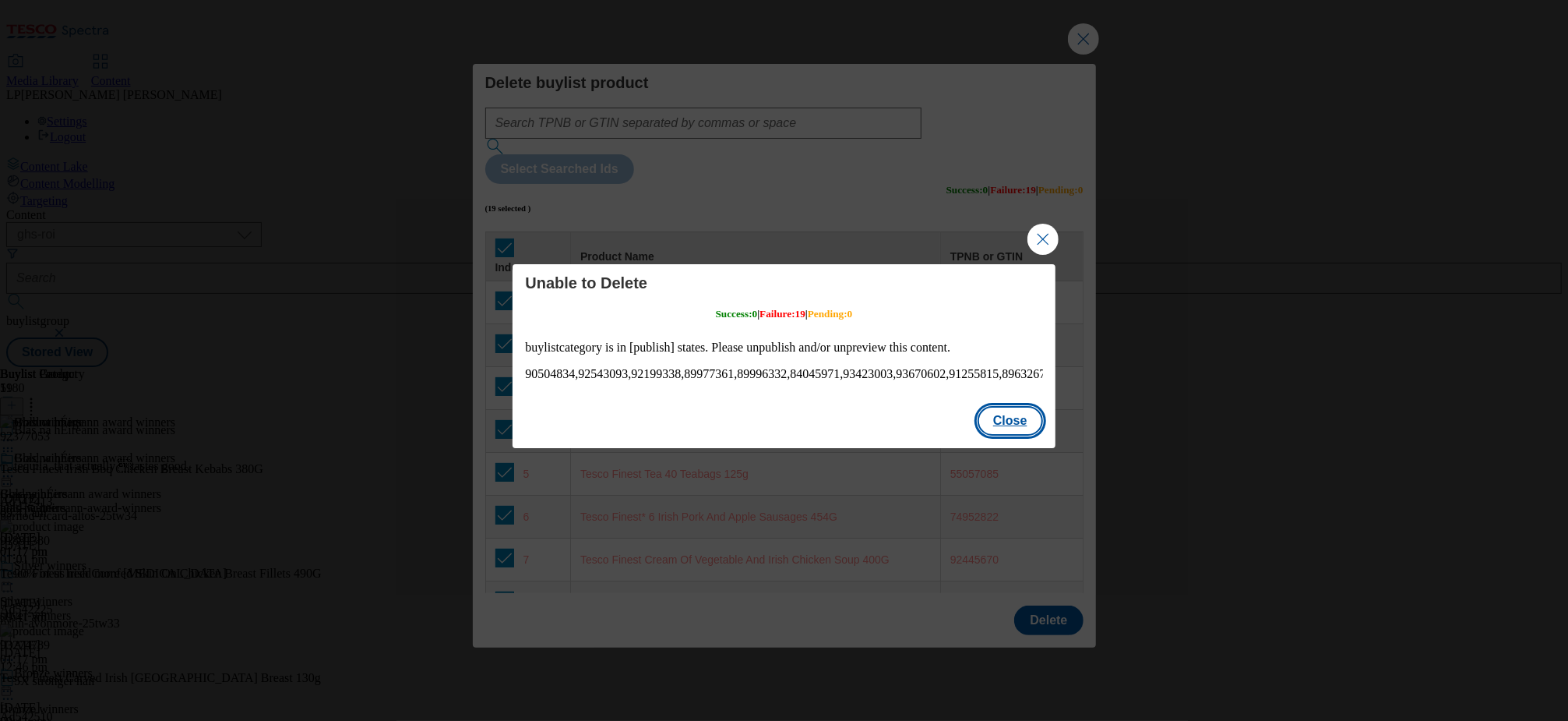
click at [1008, 432] on button "Close" at bounding box center [1010, 421] width 66 height 30
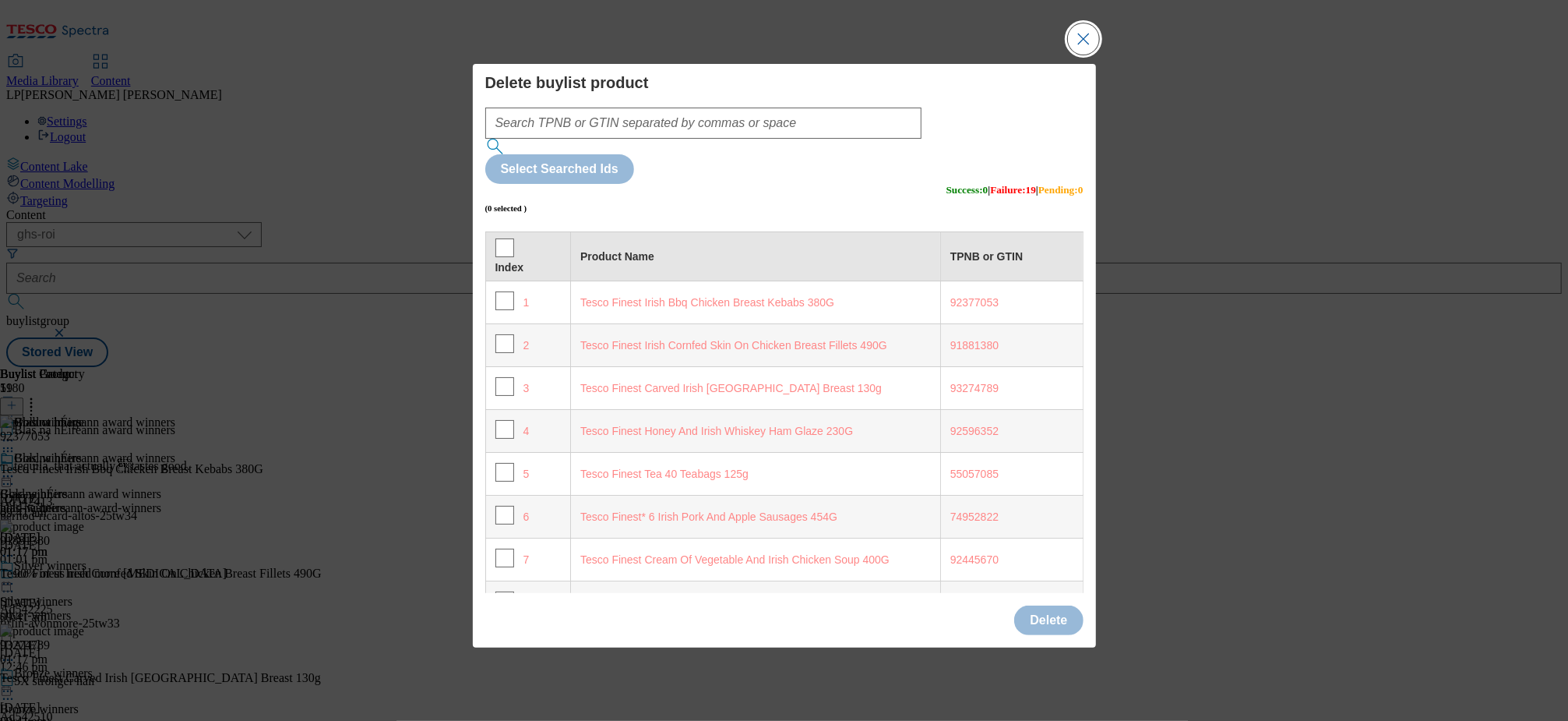
click at [1085, 55] on button "Close Modal" at bounding box center [1083, 39] width 31 height 31
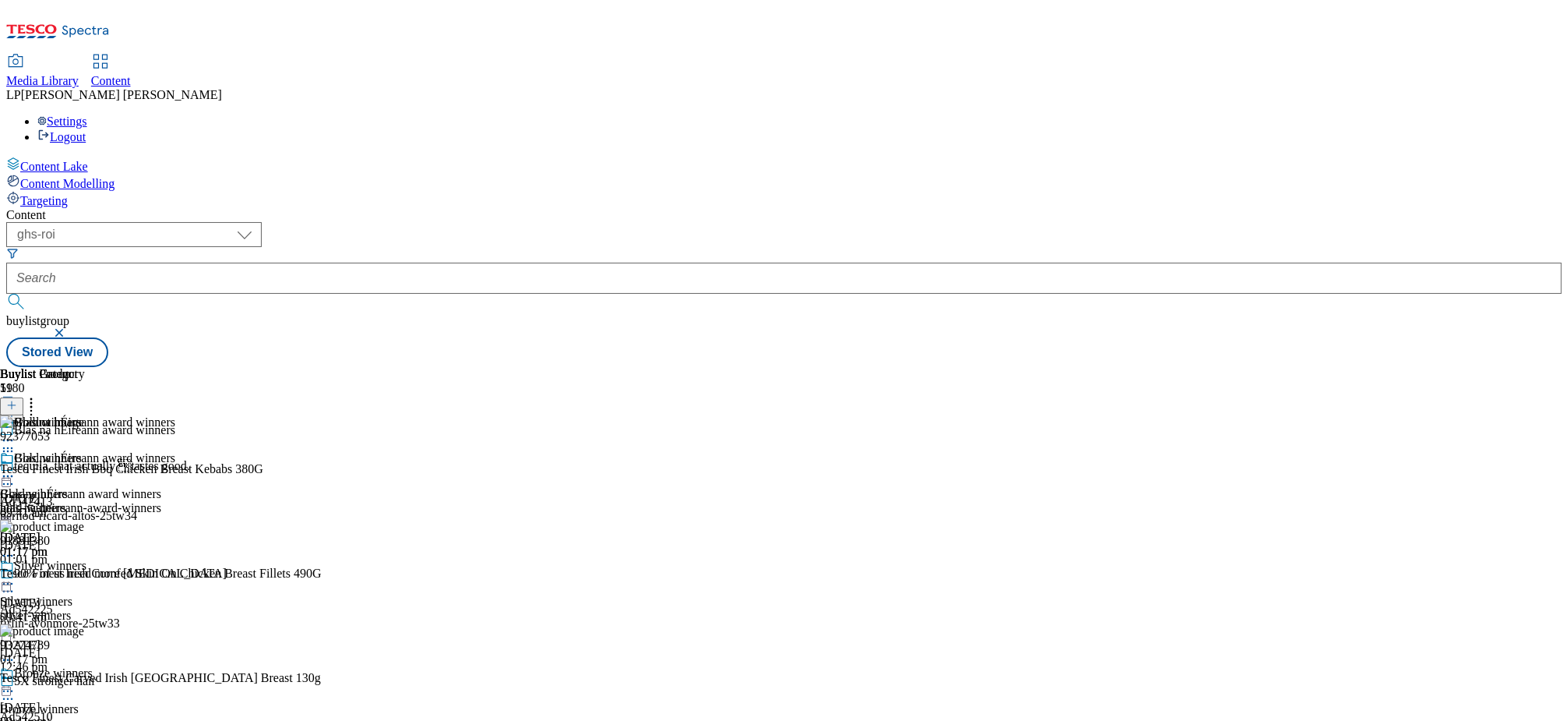
click at [16, 468] on icon at bounding box center [7, 476] width 16 height 16
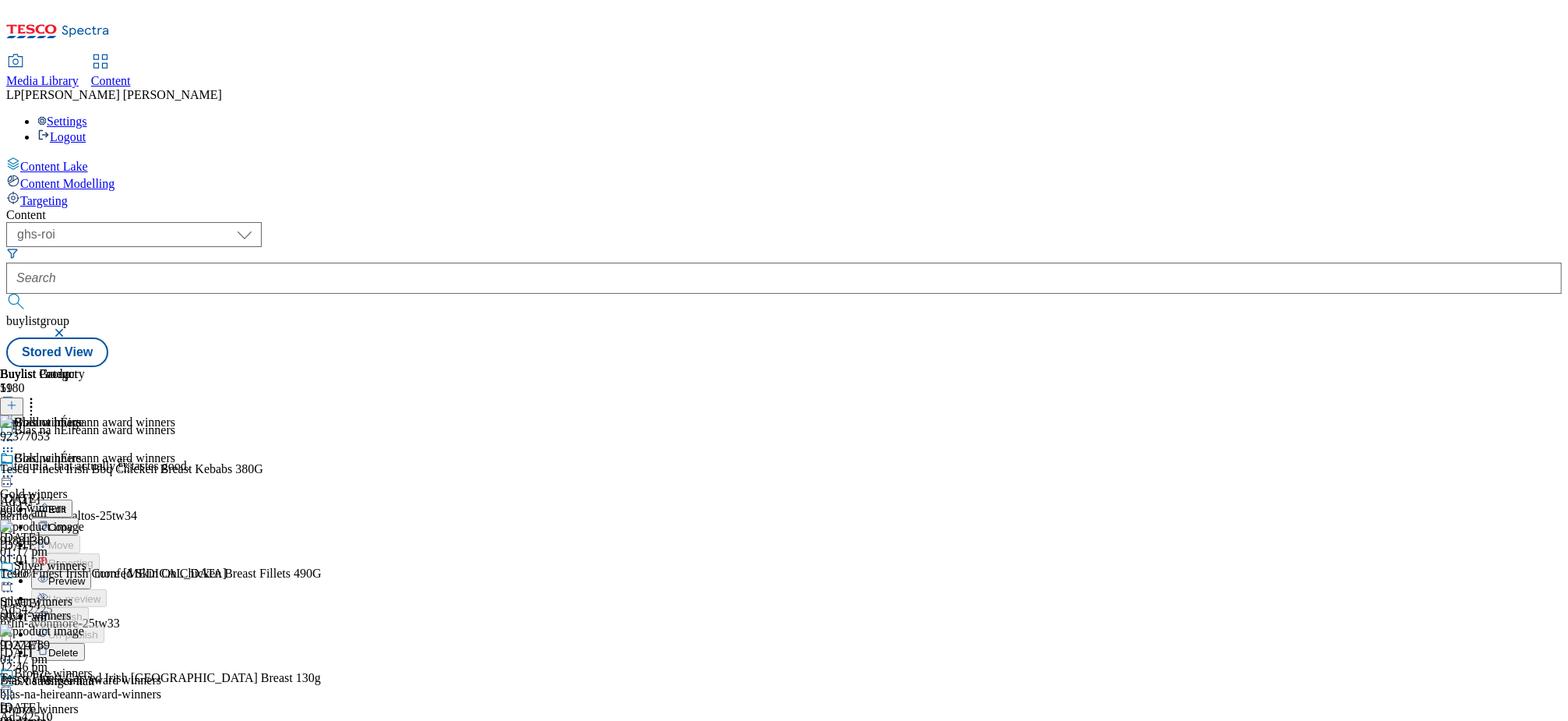
click at [85, 575] on span "Preview" at bounding box center [67, 580] width 37 height 12
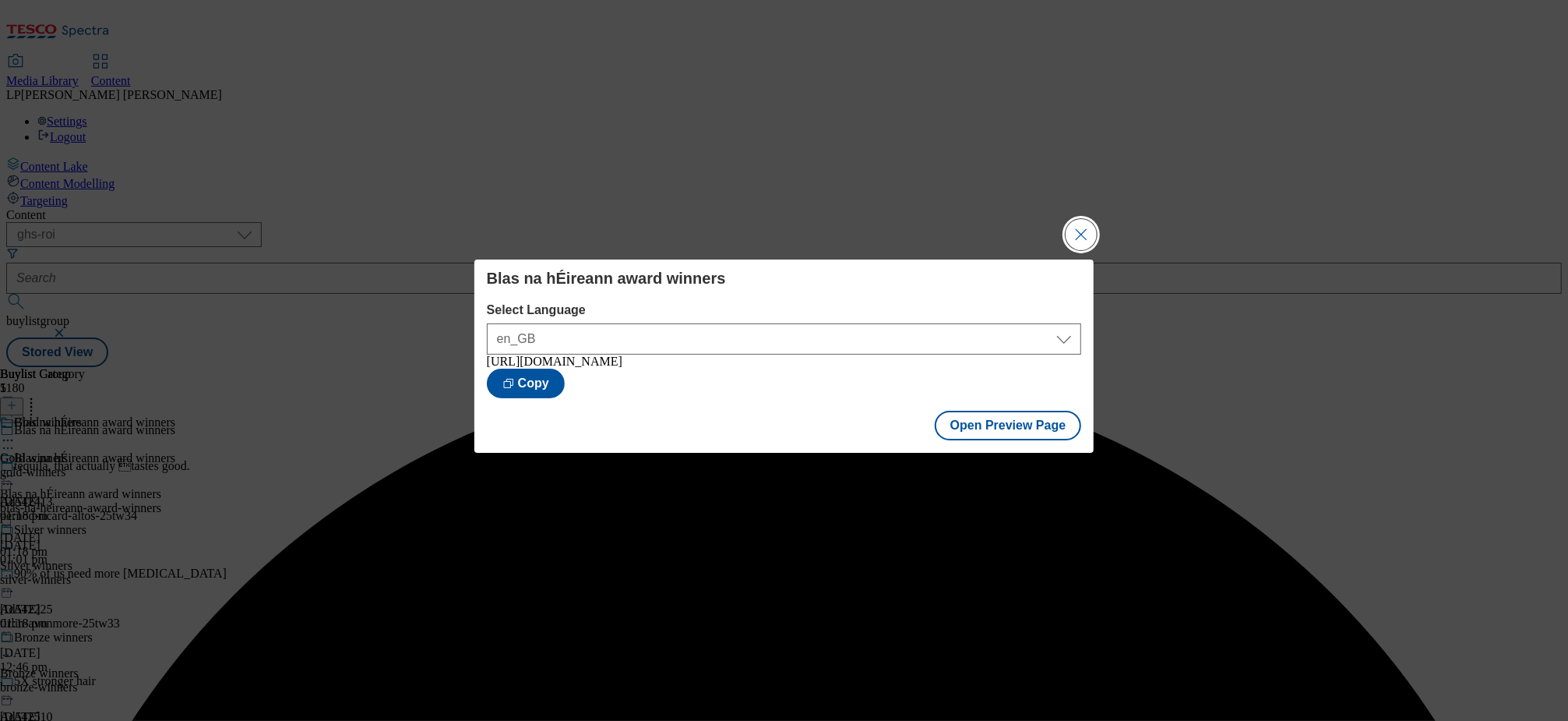
click at [1086, 226] on button "Close Modal" at bounding box center [1081, 235] width 31 height 31
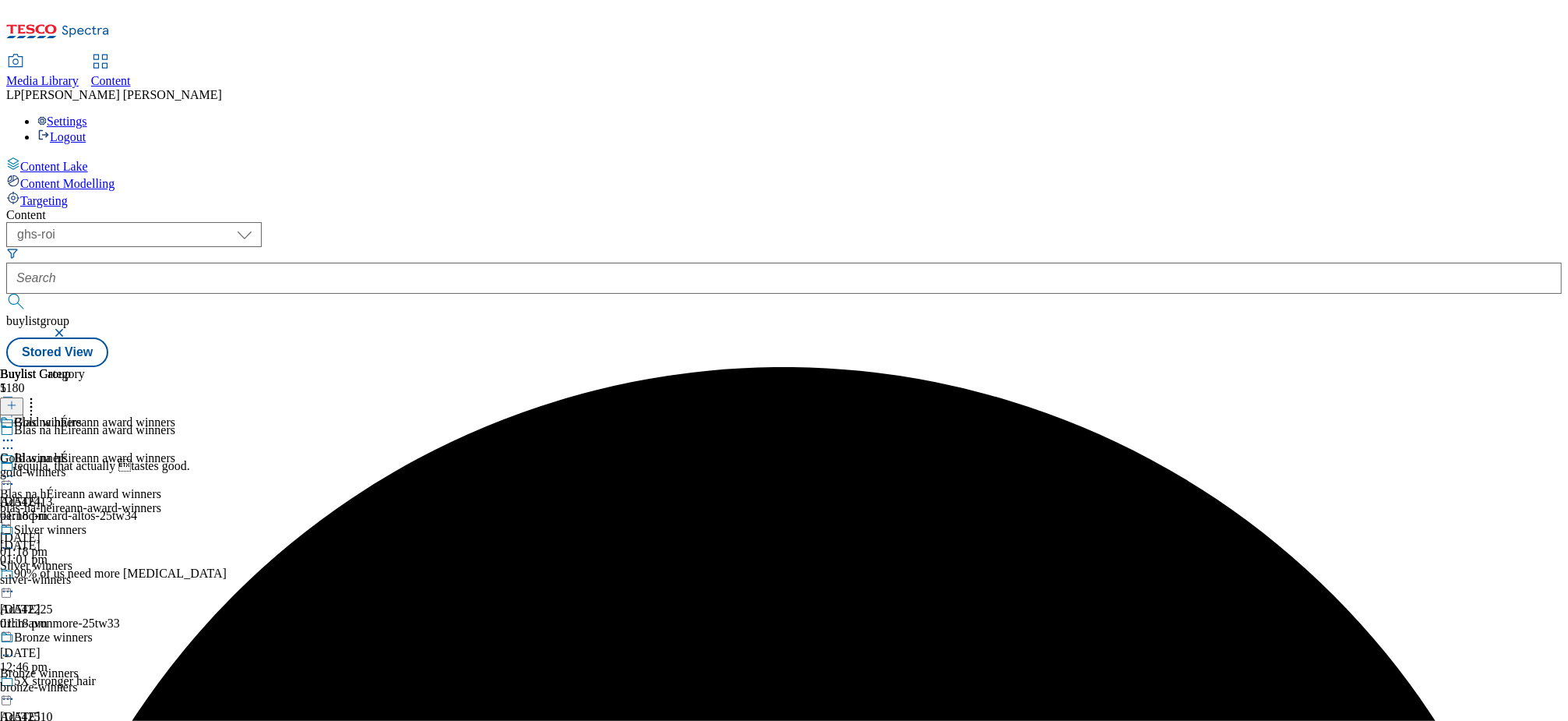
click at [16, 468] on icon at bounding box center [7, 476] width 16 height 16
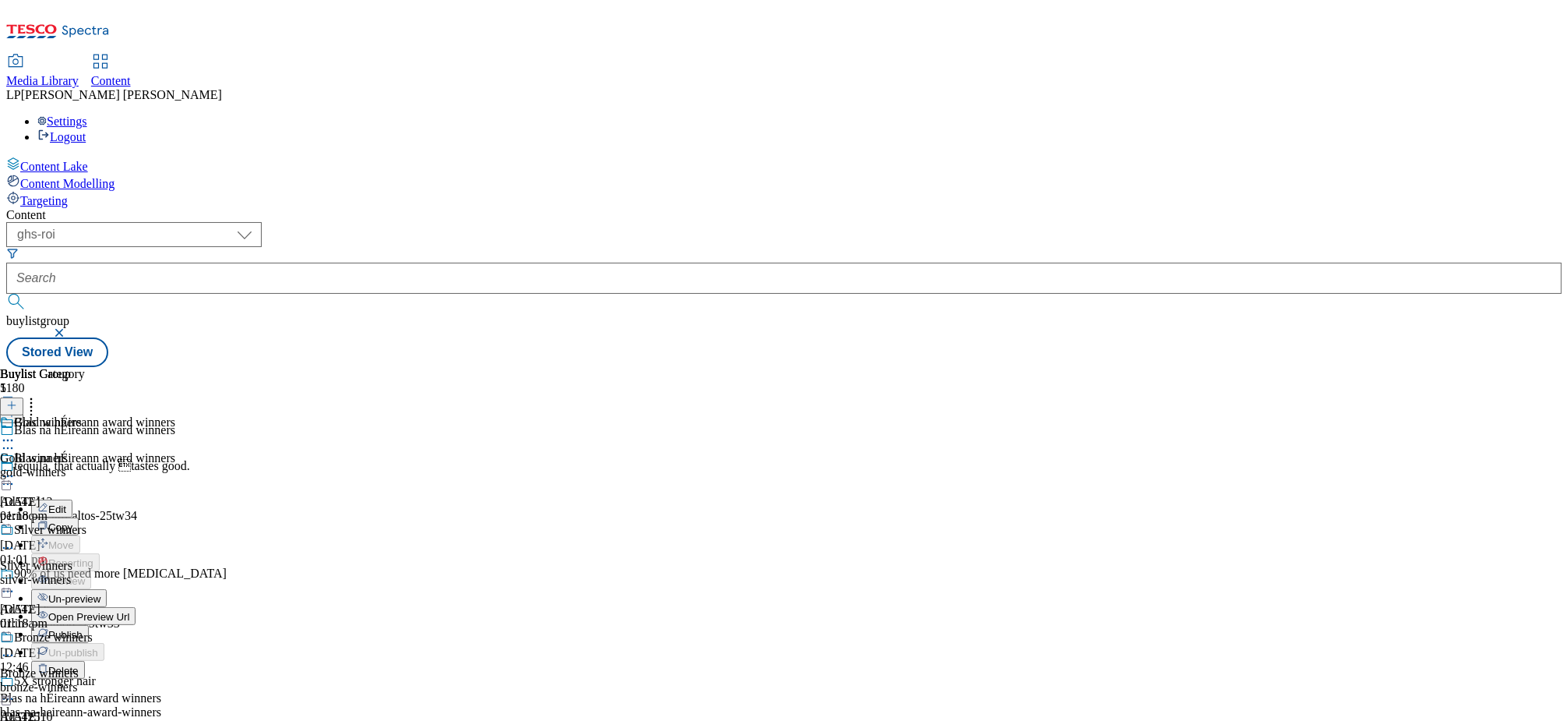
click at [82, 628] on span "Publish" at bounding box center [65, 634] width 34 height 12
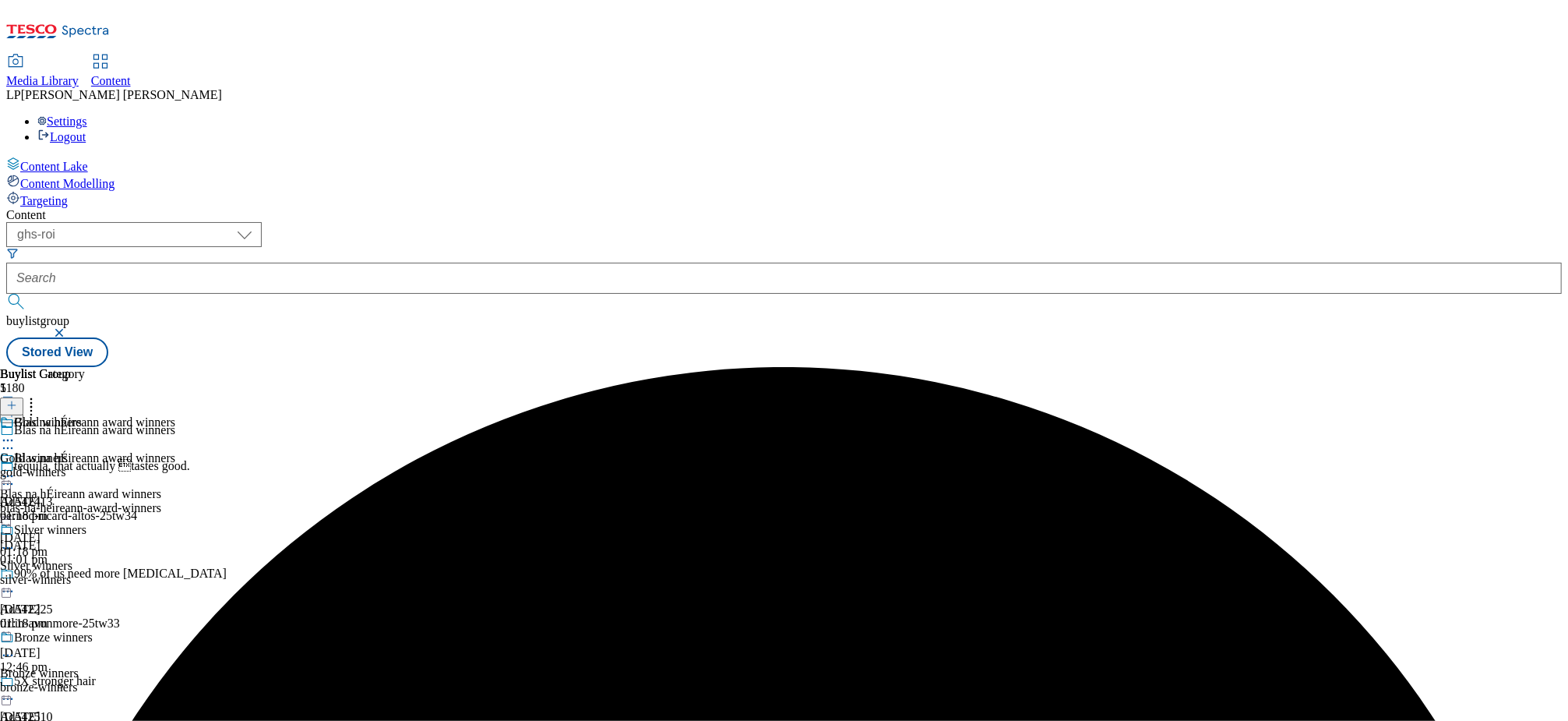
click at [16, 432] on icon at bounding box center [7, 440] width 16 height 16
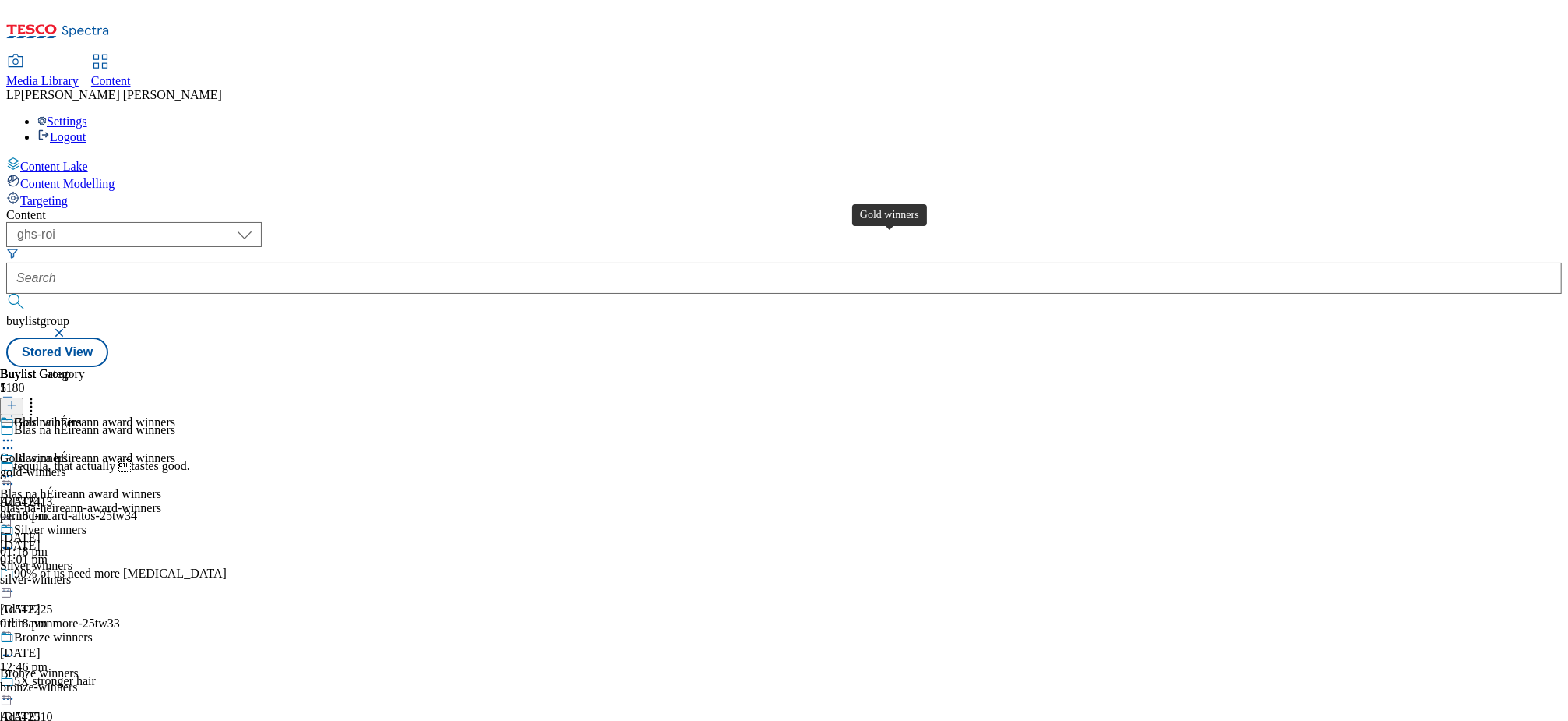
click at [81, 416] on div "Gold winners" at bounding box center [47, 422] width 68 height 14
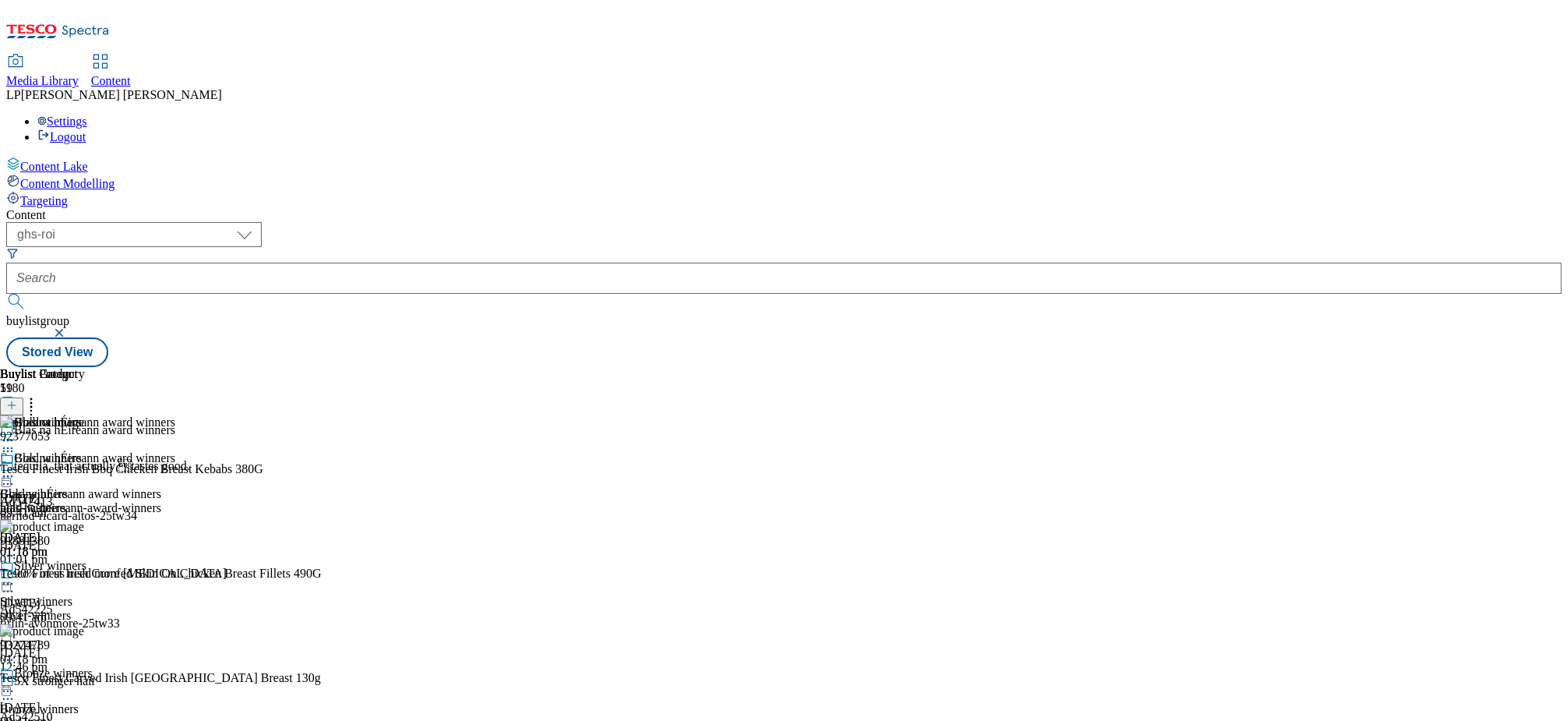
click at [93, 451] on div "Gold winners Gold winners gold-winners [DATE] 01:18 pm" at bounding box center [46, 504] width 93 height 107
click at [16, 468] on icon at bounding box center [7, 476] width 16 height 16
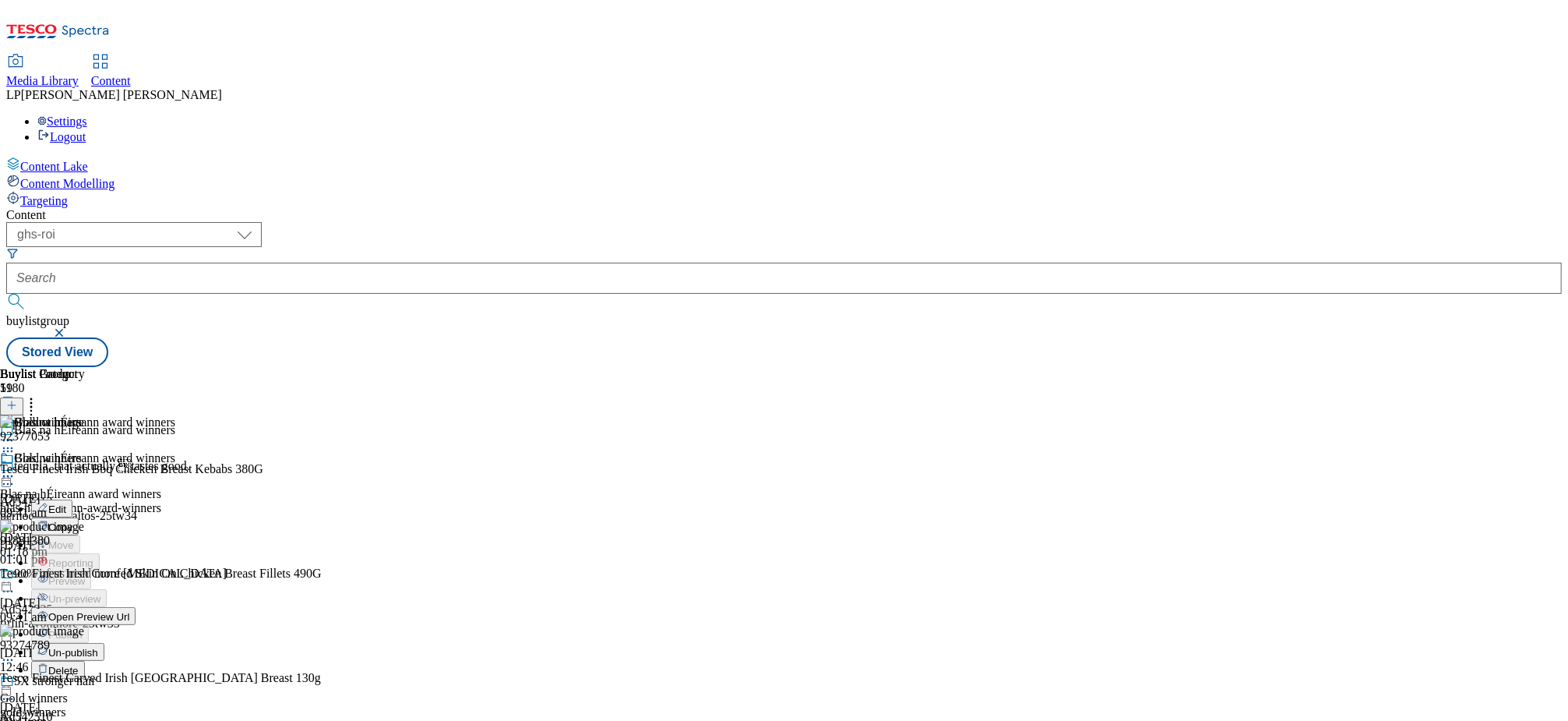
click at [98, 647] on span "Un-publish" at bounding box center [73, 653] width 50 height 12
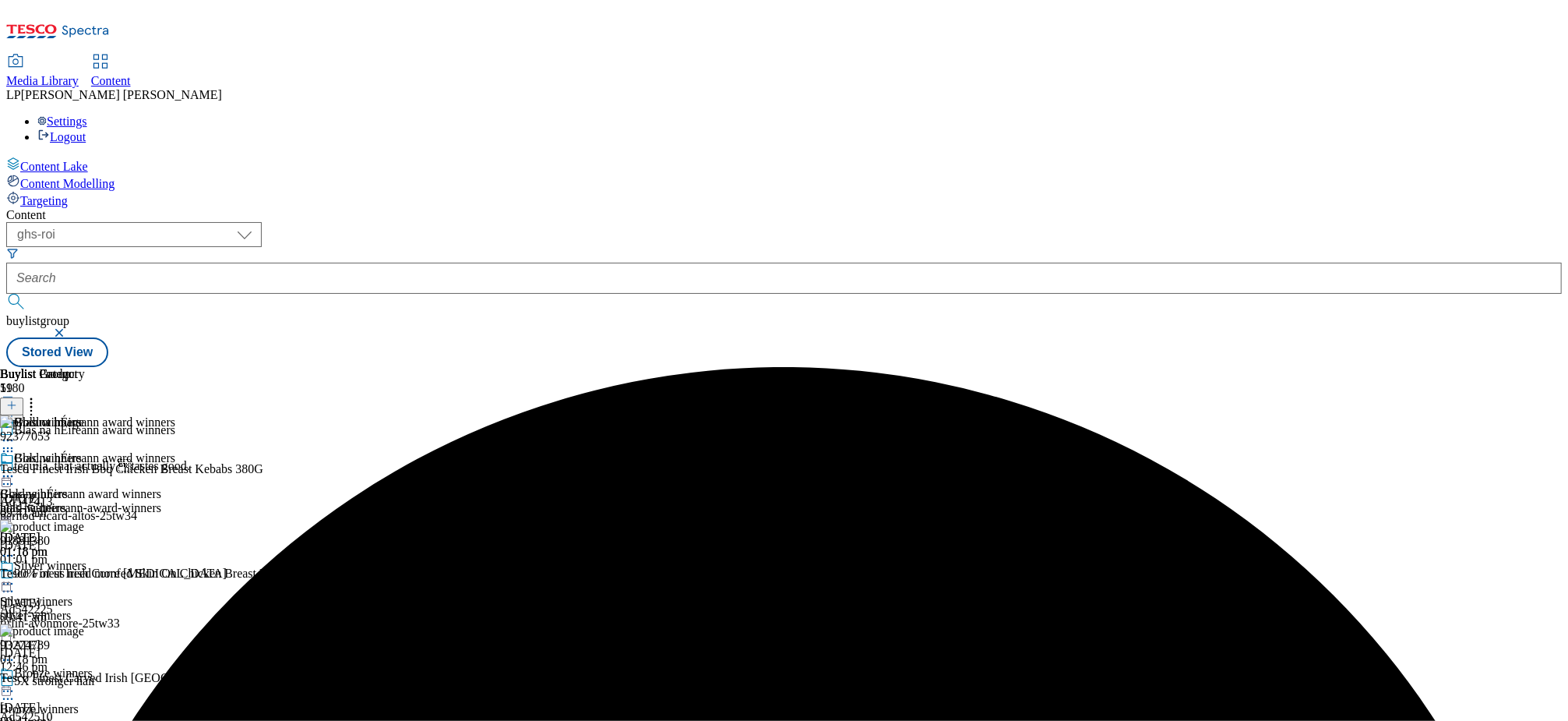
click at [39, 395] on icon at bounding box center [31, 403] width 16 height 16
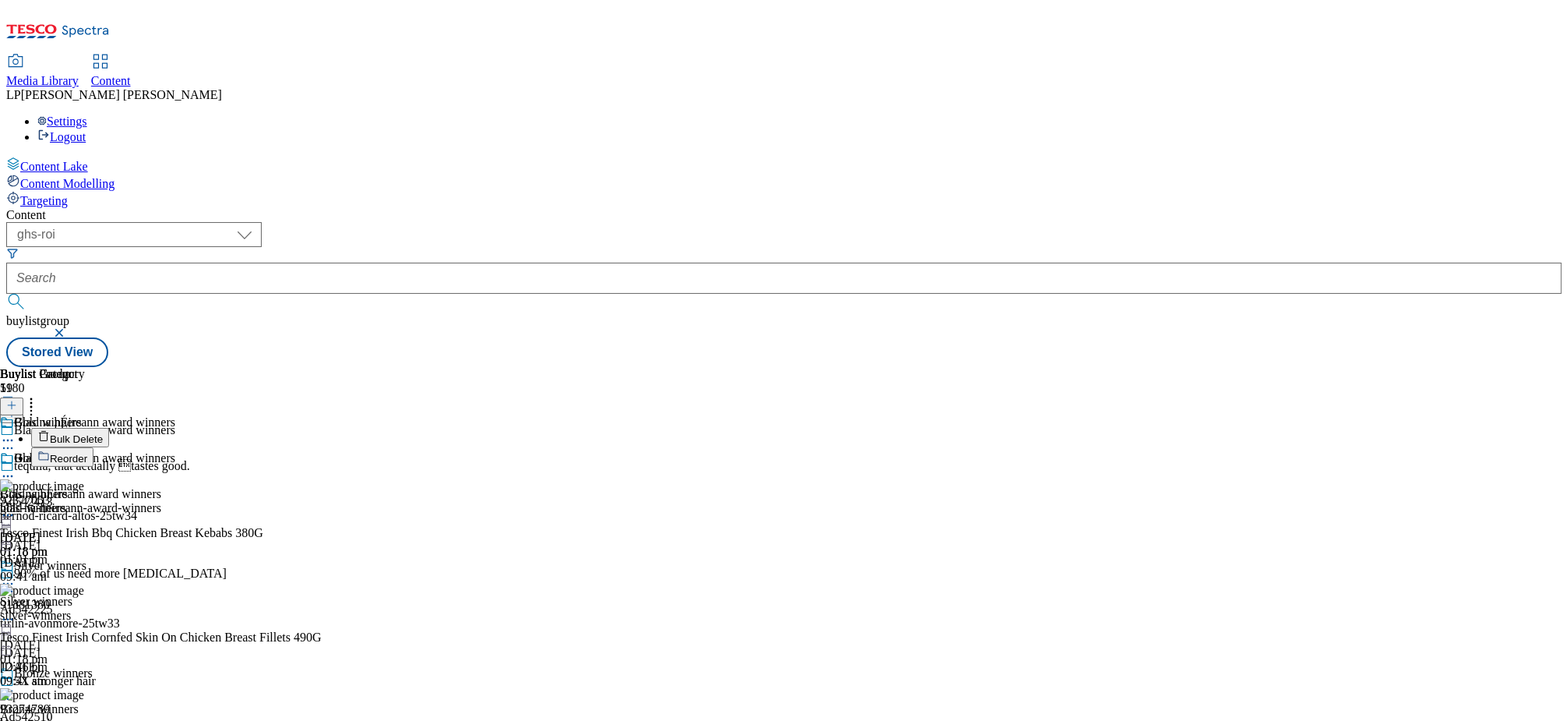
click at [103, 433] on span "Bulk Delete" at bounding box center [76, 439] width 53 height 12
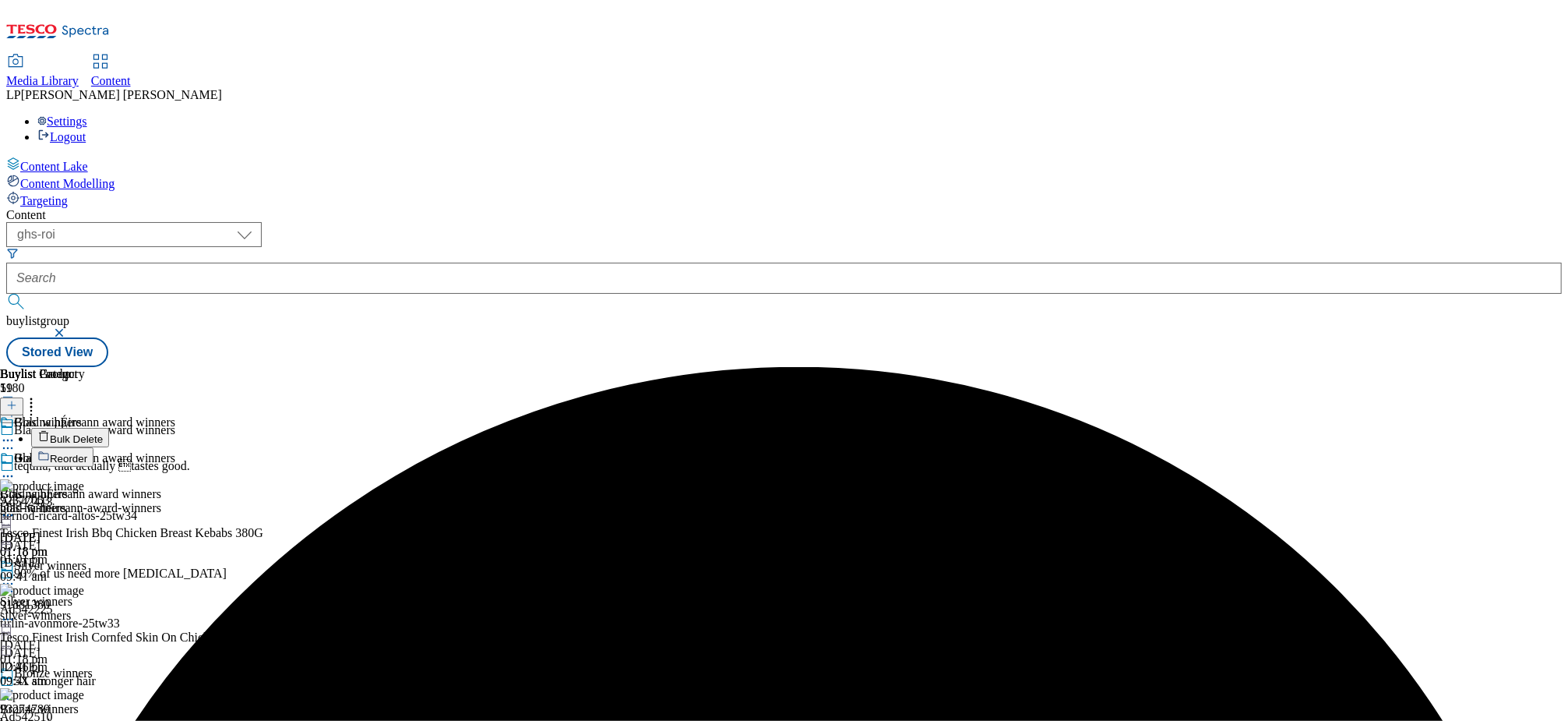
click at [1219, 208] on div "Content ( optional ) dotcom-cz dotcom-hu dotcom-sk fnf-uk ghs-roi ghs-uk group-…" at bounding box center [784, 288] width 1555 height 159
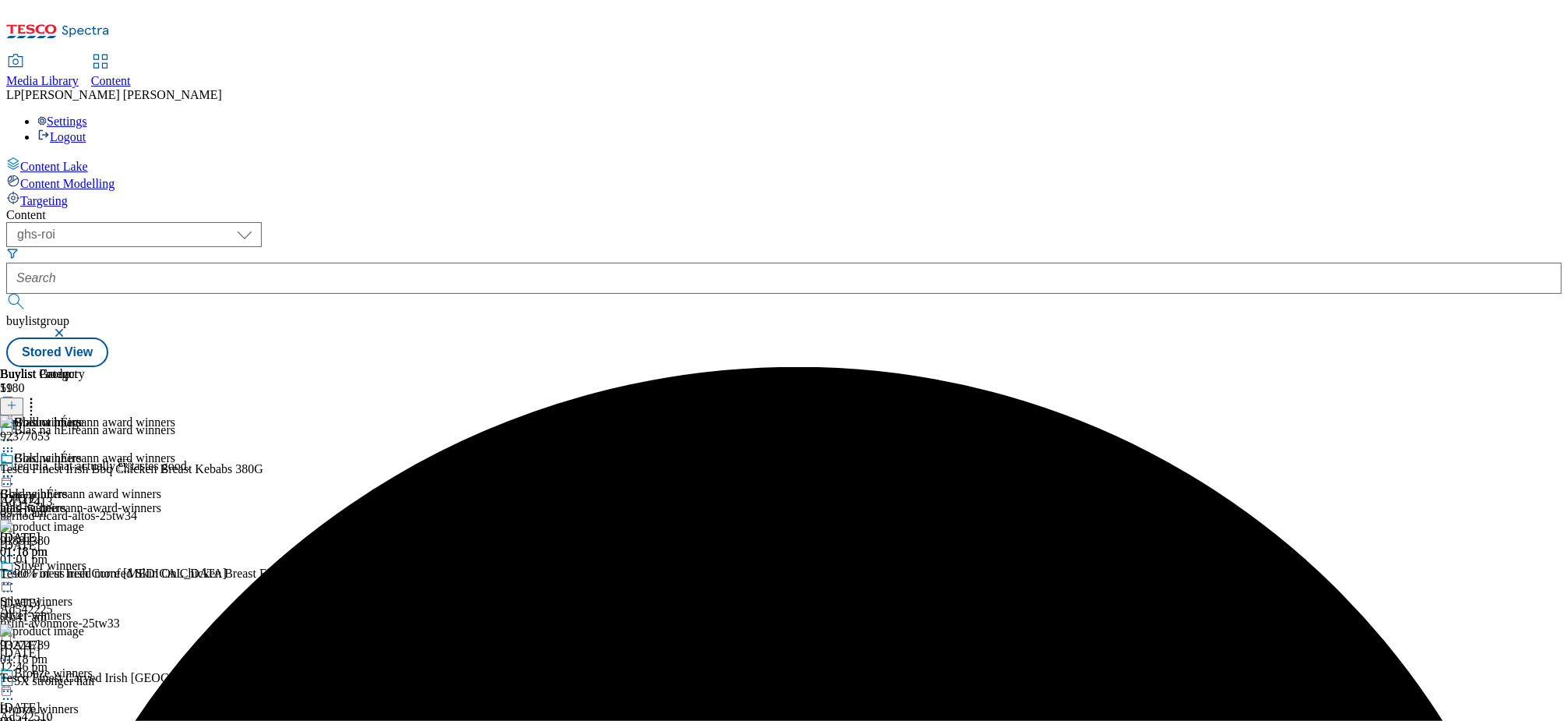
click at [16, 468] on icon at bounding box center [7, 476] width 16 height 16
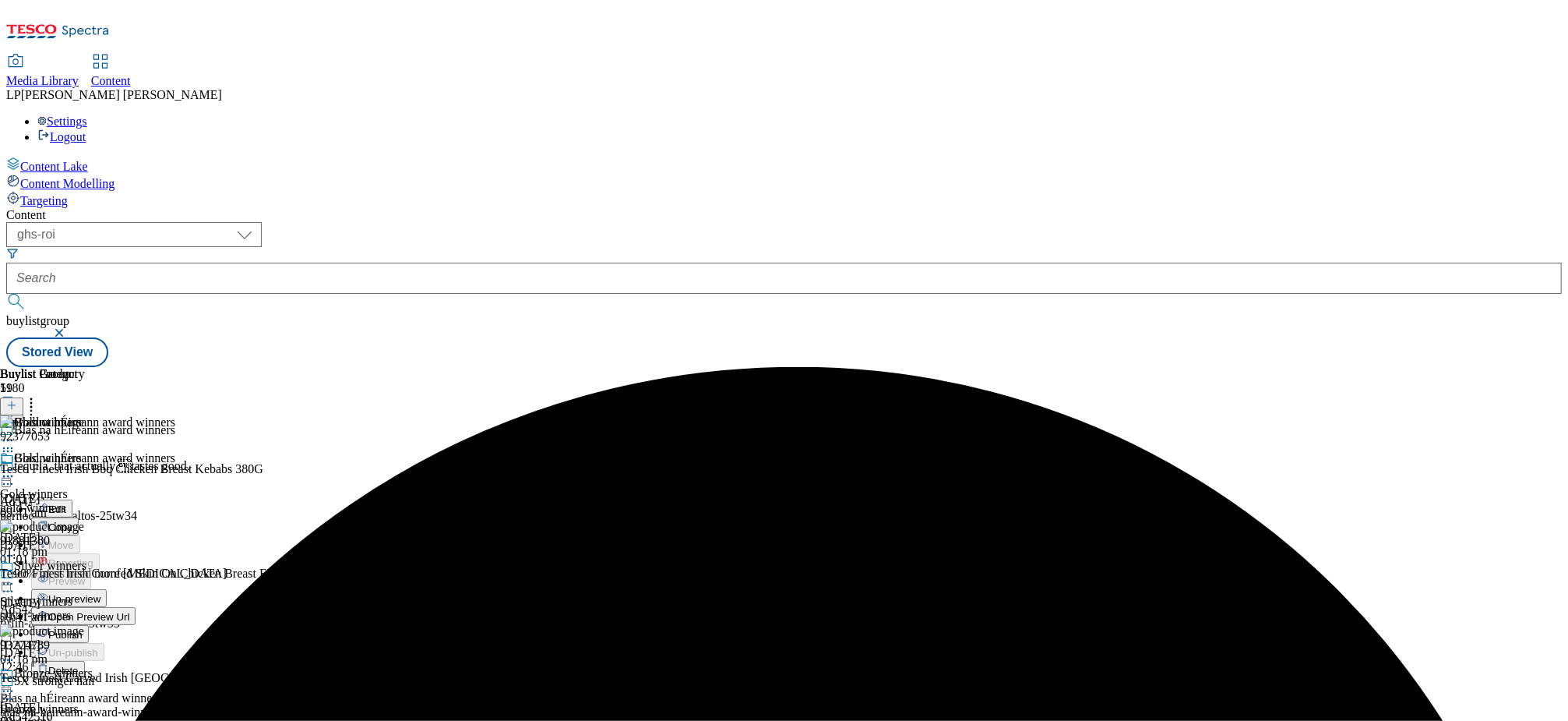
click at [101, 593] on span "Un-preview" at bounding box center [74, 599] width 52 height 12
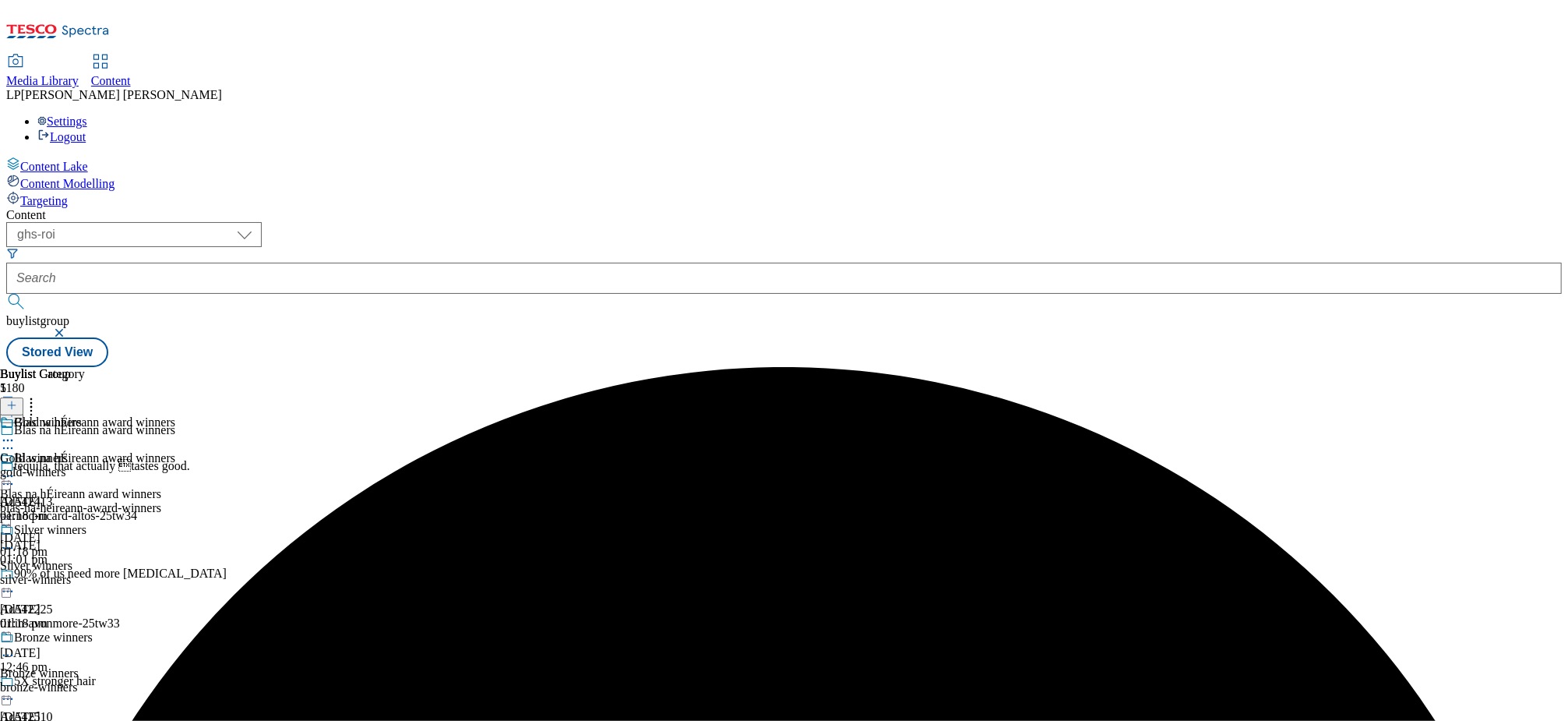
click at [16, 432] on icon at bounding box center [7, 440] width 16 height 16
click at [16, 468] on icon at bounding box center [7, 476] width 16 height 16
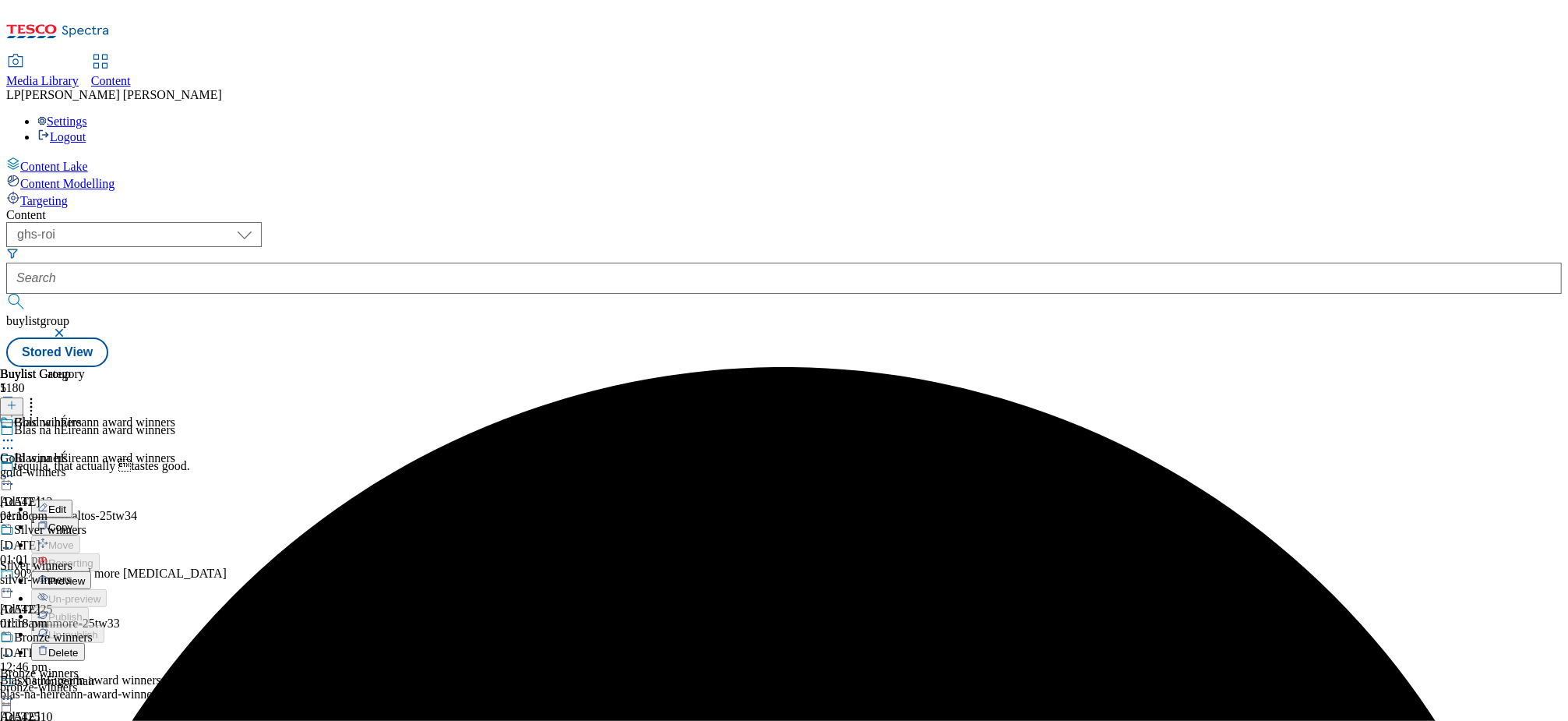
click at [93, 416] on div "Gold winners Gold winners gold-winners [DATE] 01:18 pm" at bounding box center [46, 469] width 93 height 107
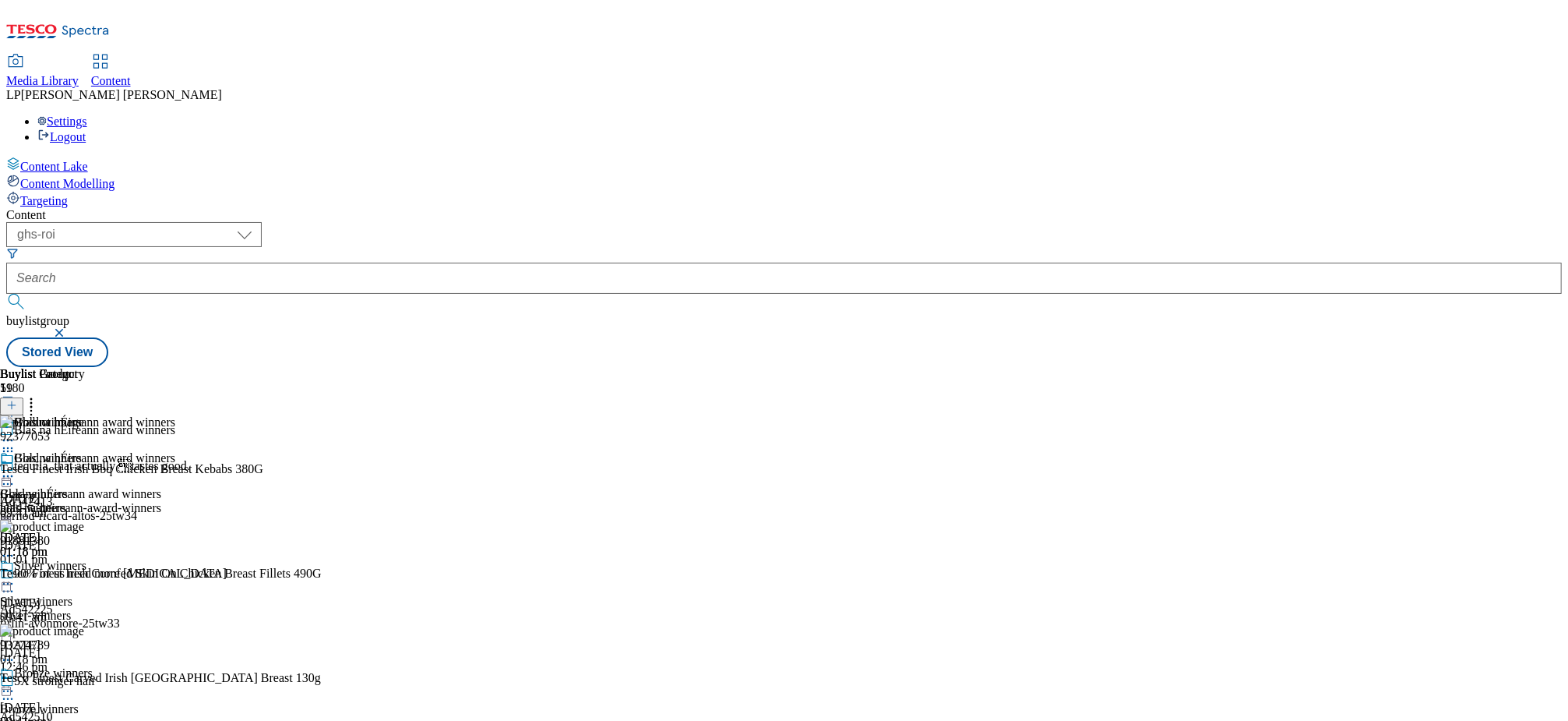
click at [39, 395] on icon at bounding box center [31, 403] width 16 height 16
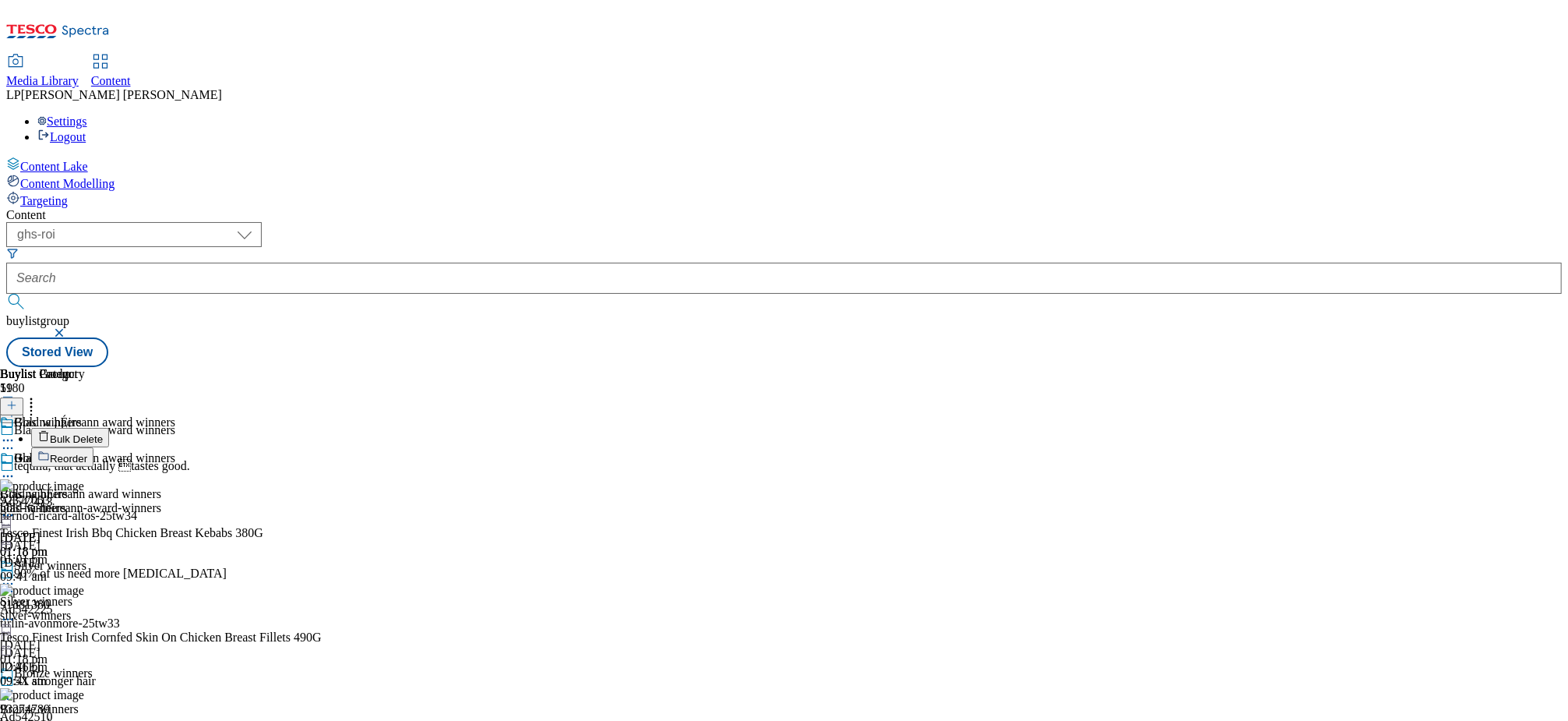
click at [103, 433] on span "Bulk Delete" at bounding box center [76, 439] width 53 height 12
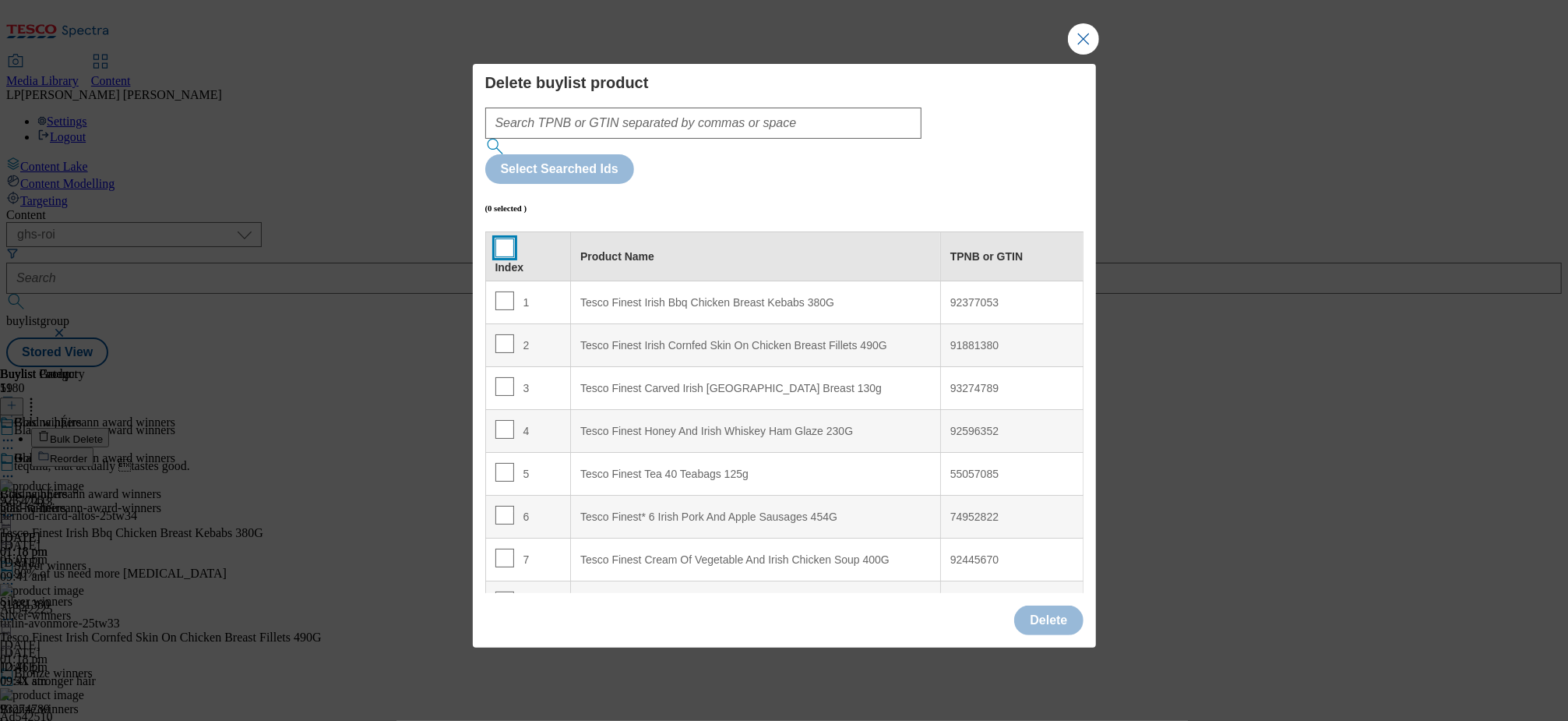
click at [504, 239] on input "Modal" at bounding box center [504, 248] width 19 height 19
checkbox input "true"
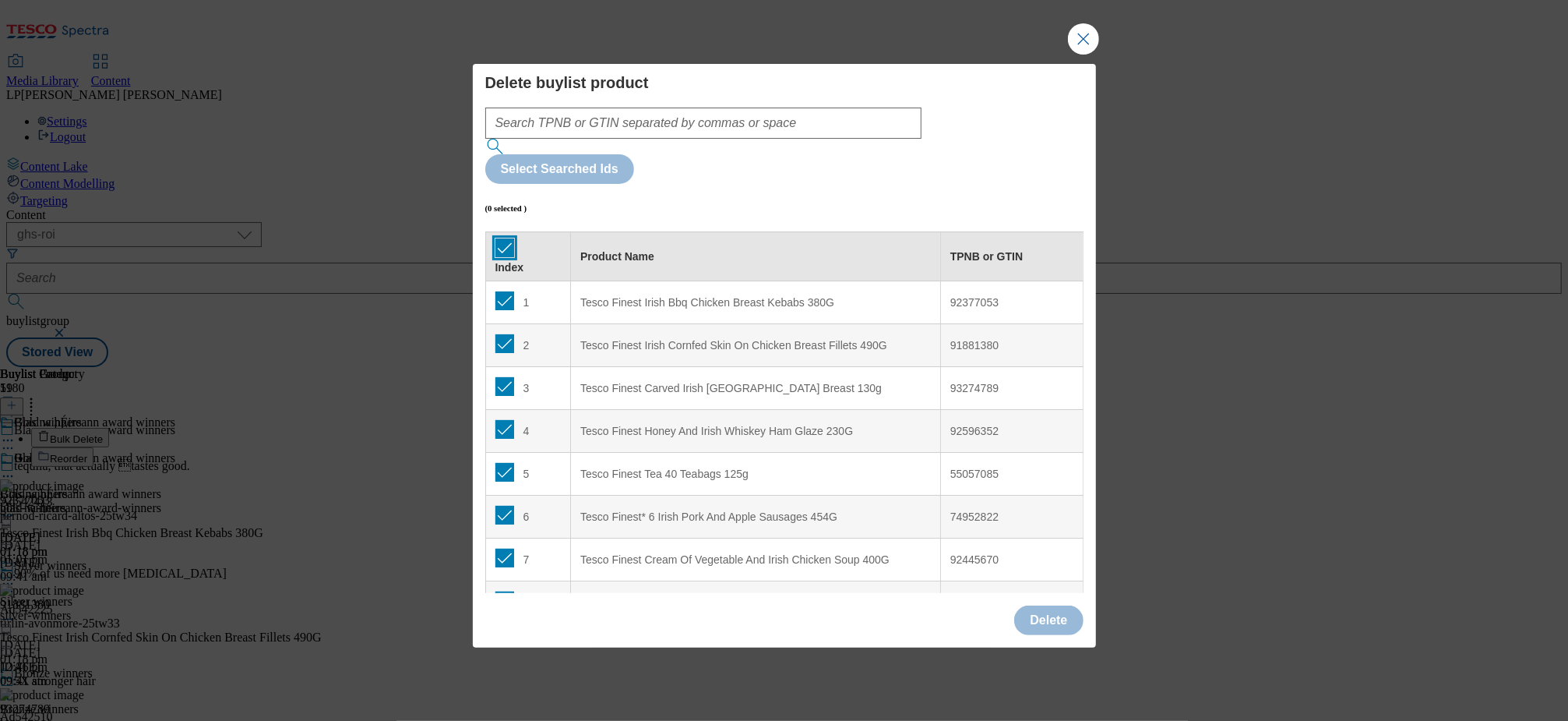
checkbox input "true"
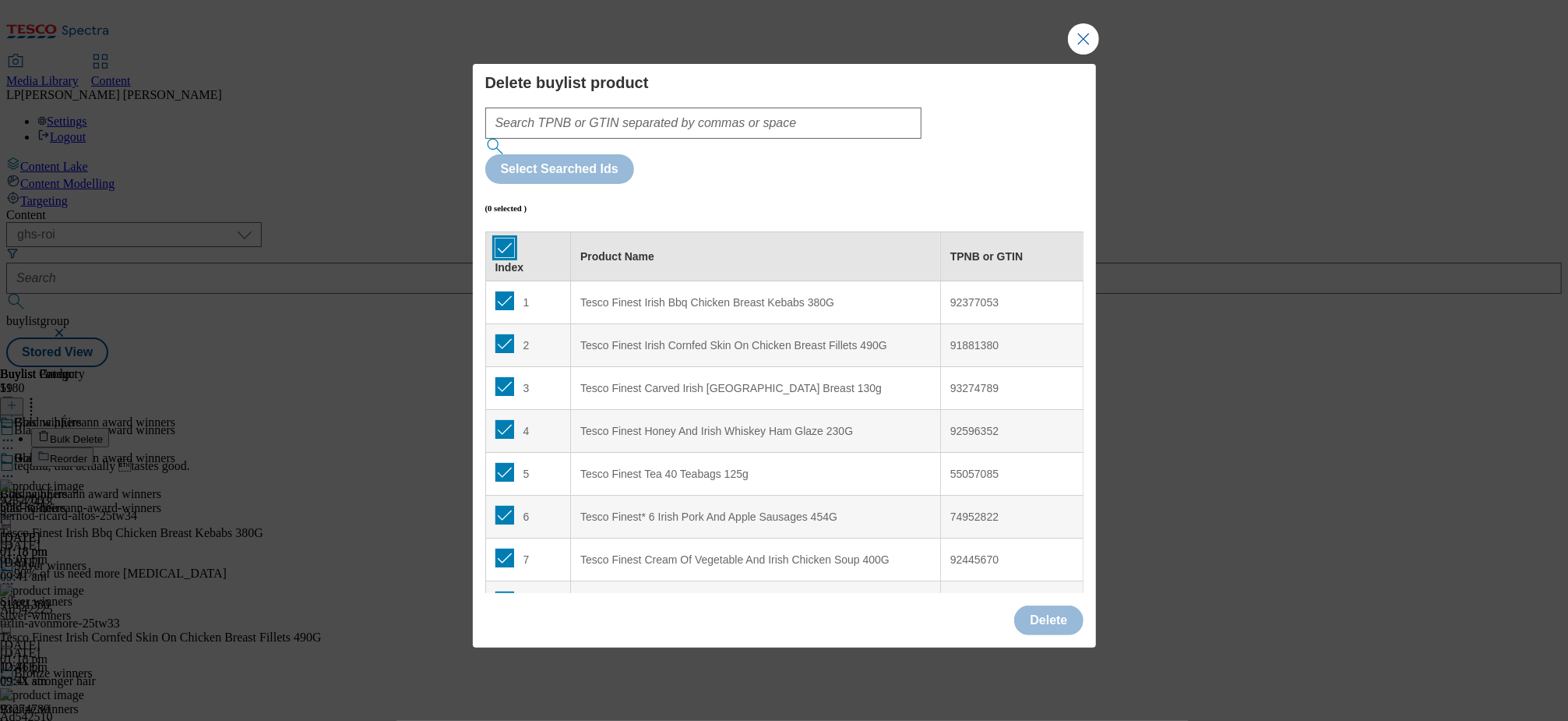
checkbox input "true"
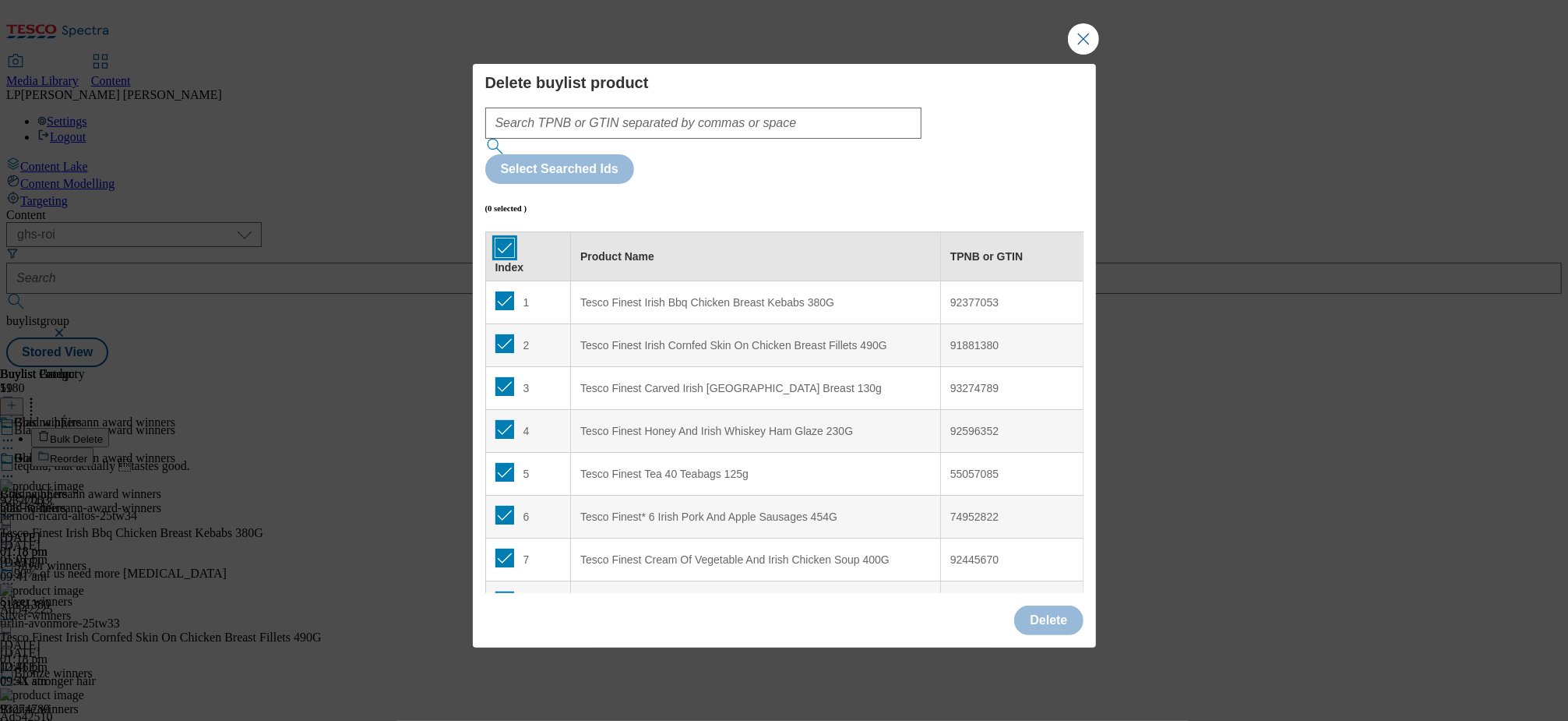
checkbox input "true"
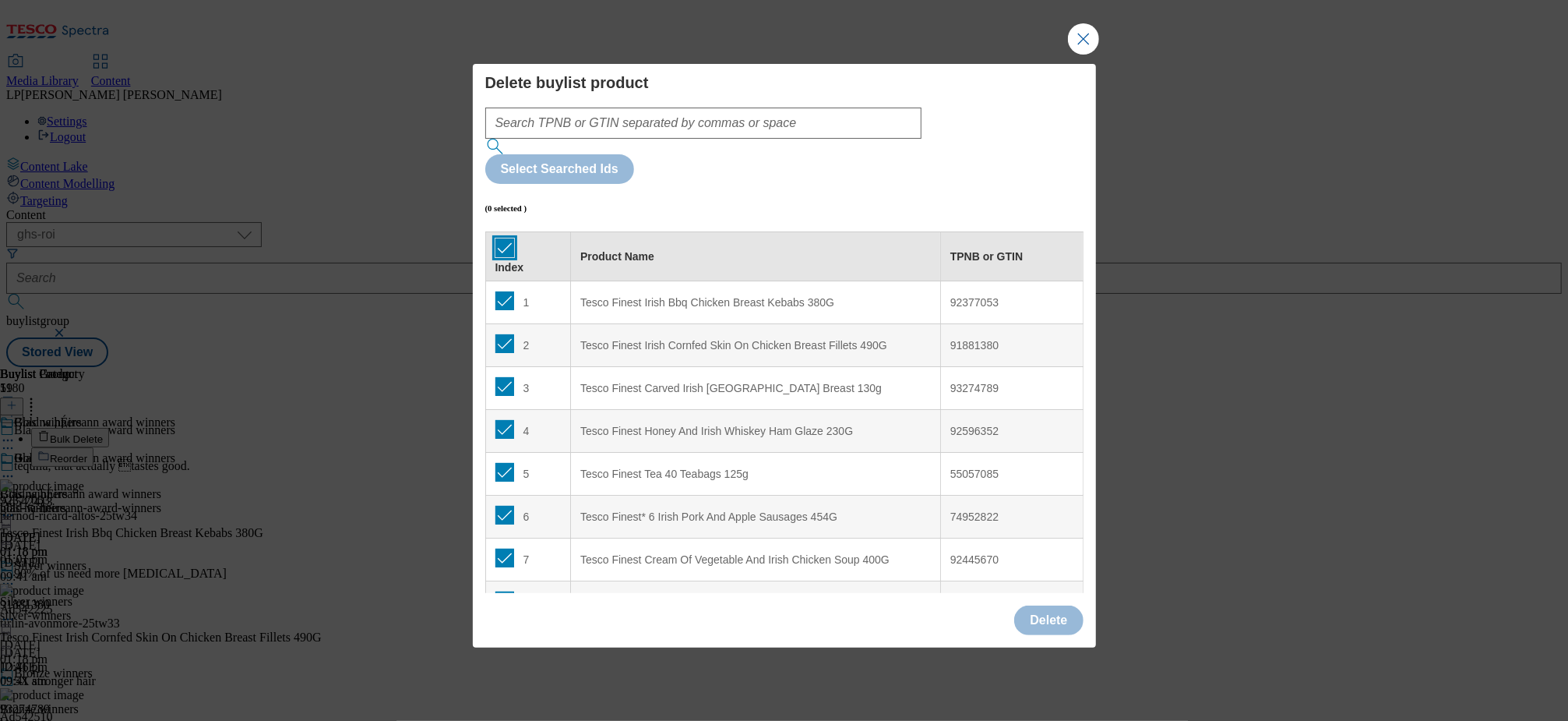
checkbox input "true"
click at [1057, 605] on button "Delete" at bounding box center [1048, 620] width 68 height 30
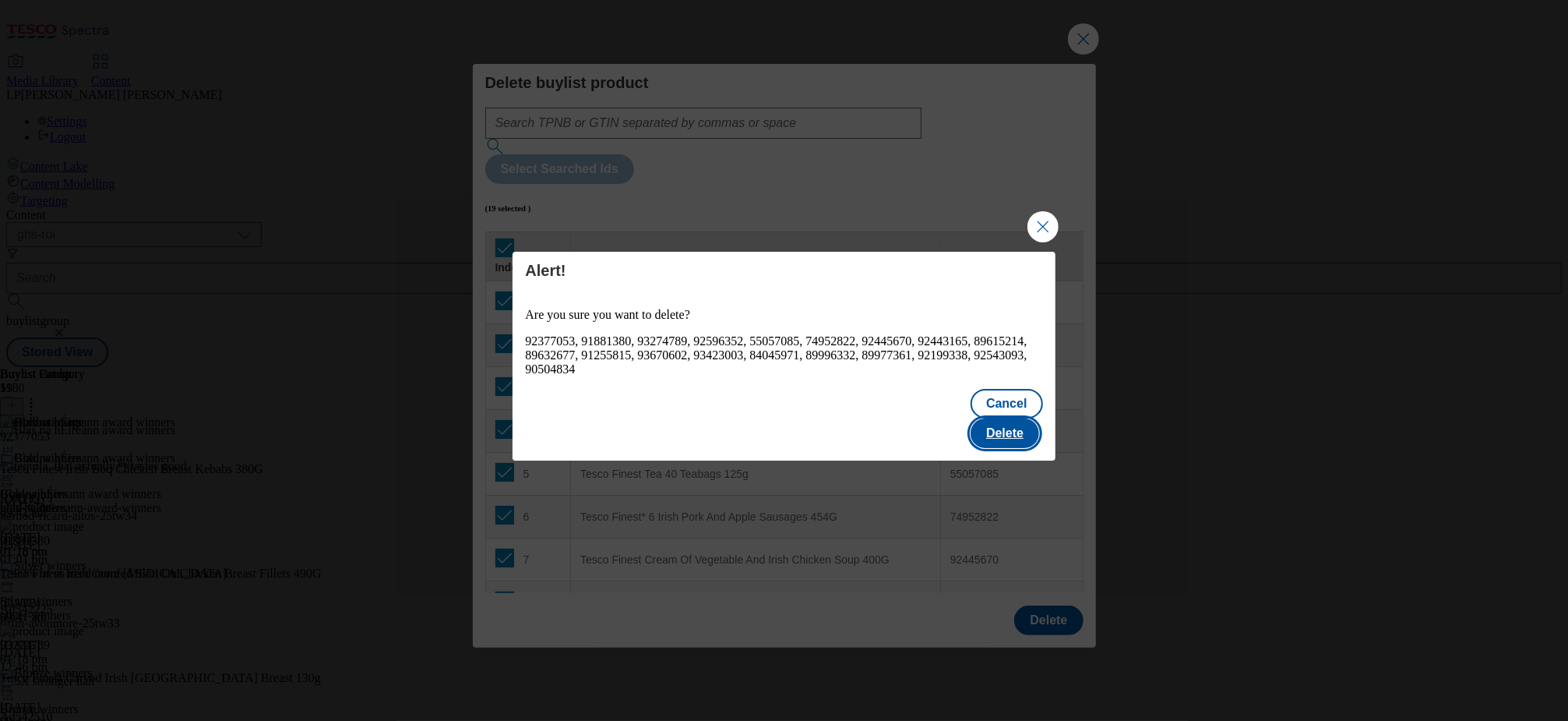
click at [1015, 423] on button "Delete" at bounding box center [1005, 433] width 68 height 30
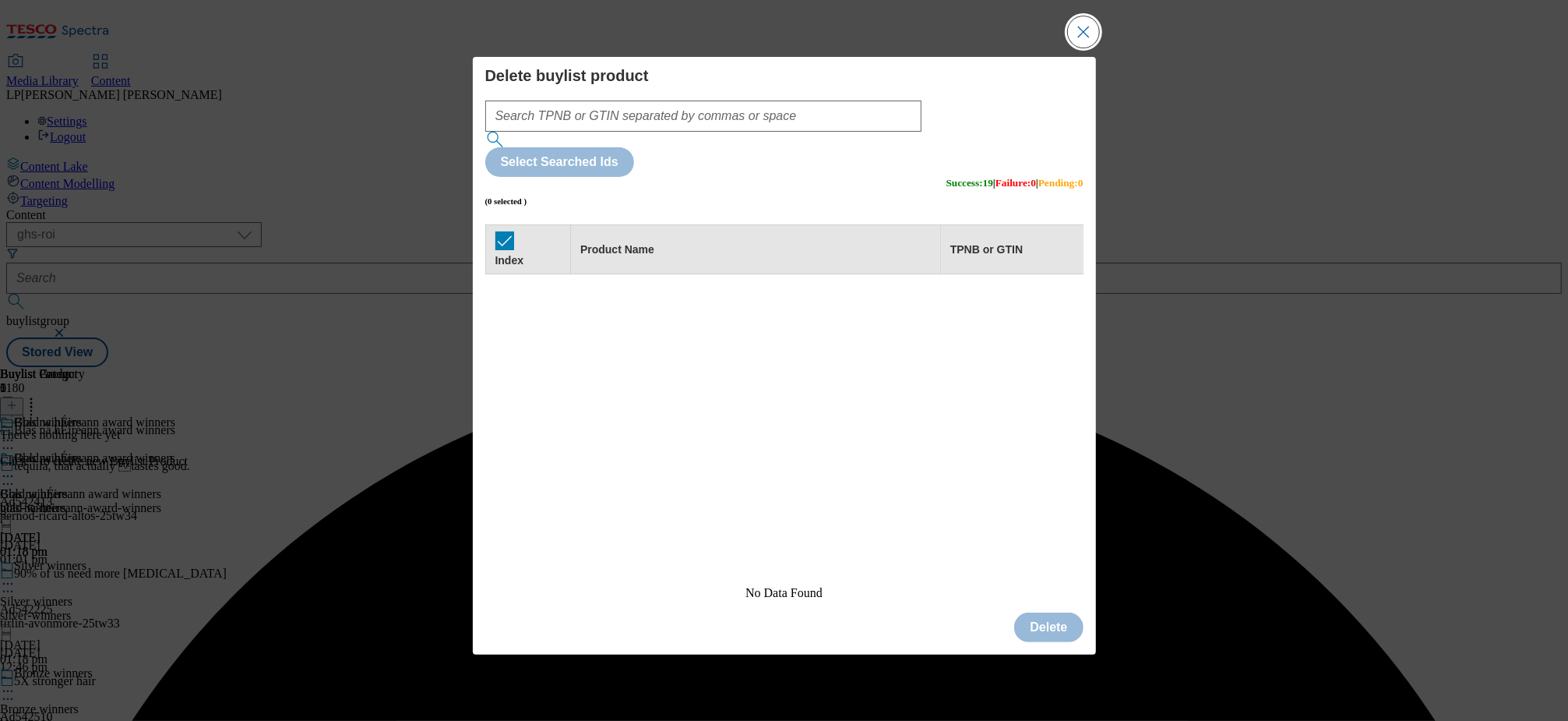
click at [1091, 47] on button "Close Modal" at bounding box center [1083, 32] width 31 height 31
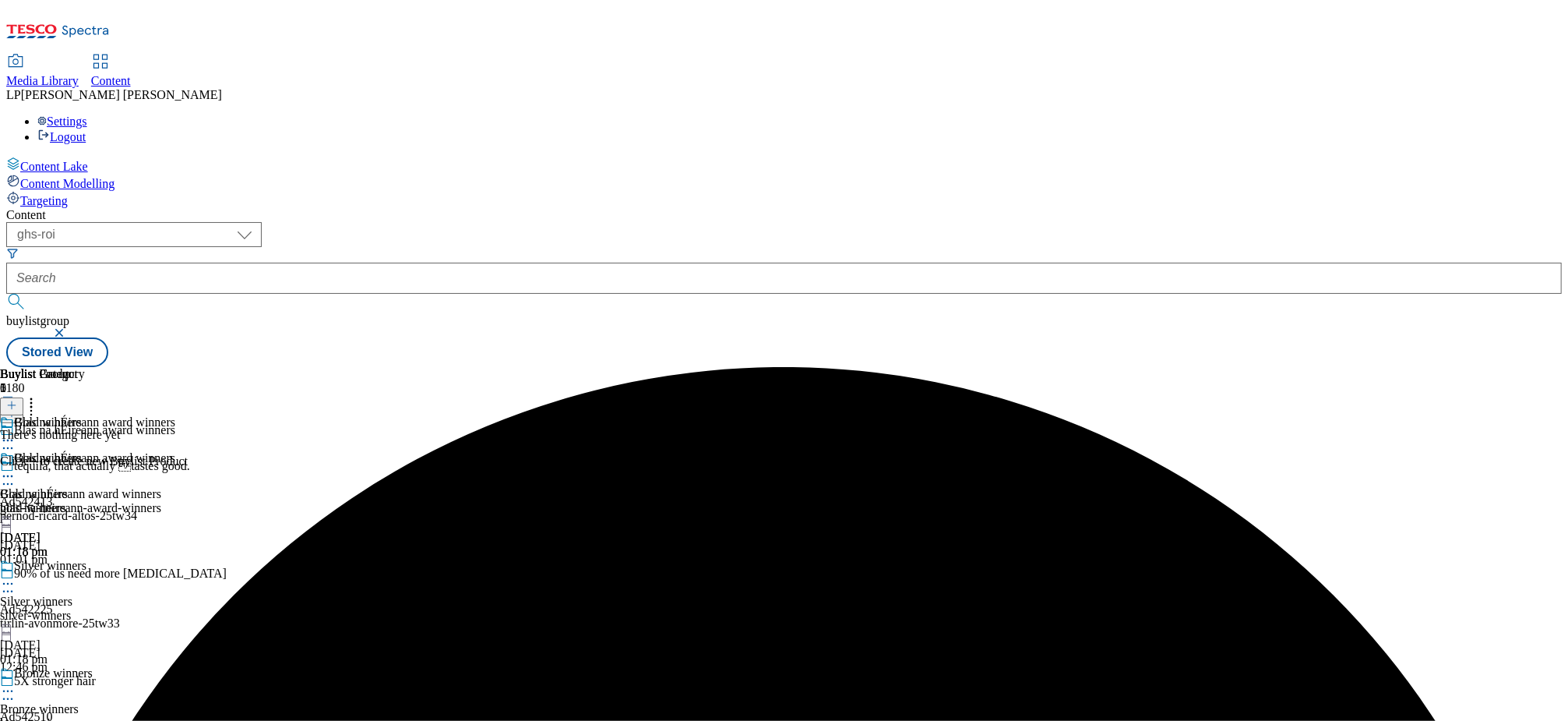
click at [18, 400] on icon at bounding box center [12, 405] width 11 height 11
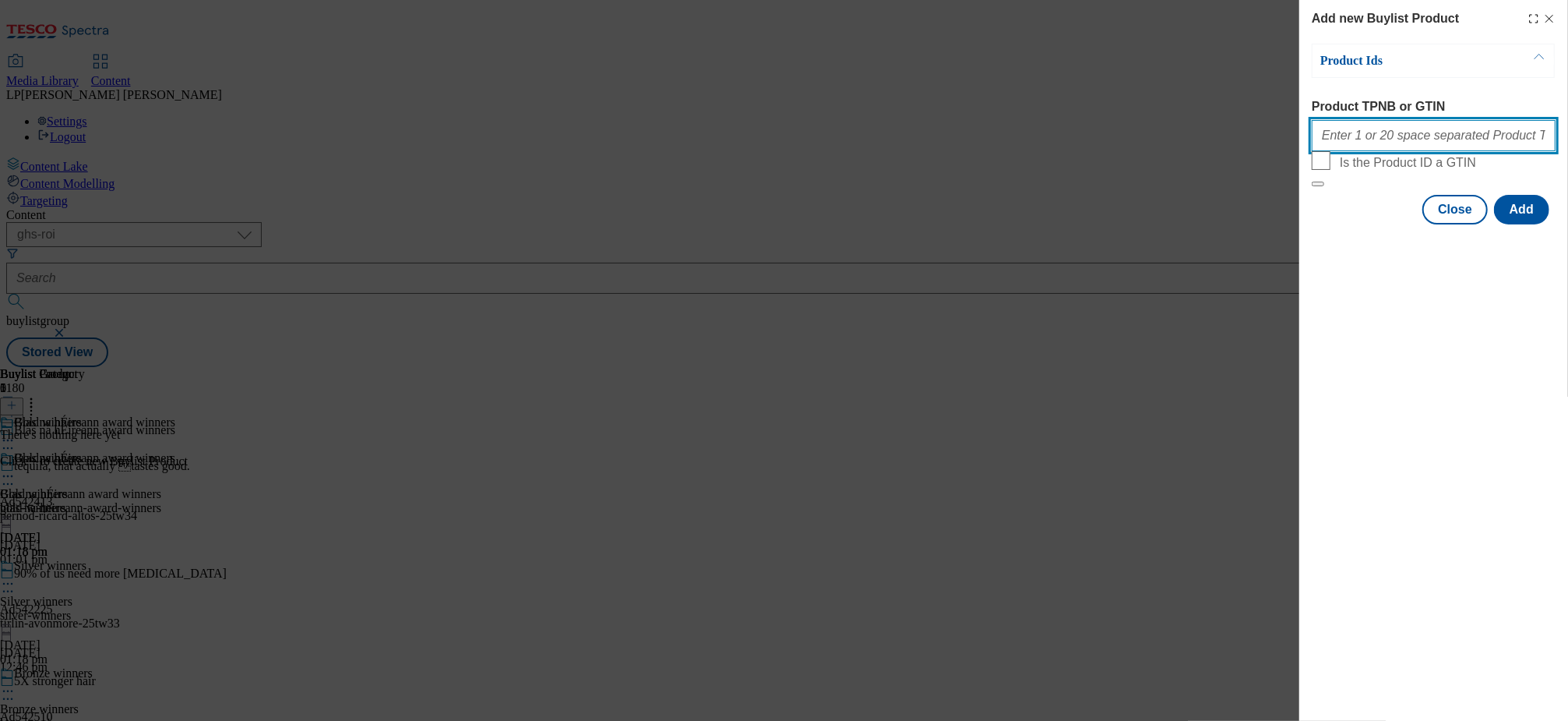
click at [1369, 143] on input "Product TPNB or GTIN" at bounding box center [1434, 136] width 244 height 31
paste input "93423003 93104911 092369512 88247207 89972850 89926664 92596352 90504834 899561…"
type input "93423003 93104911 092369512 88247207 89972850 89926664 92596352 90504834 899561…"
click at [1530, 224] on button "Add" at bounding box center [1522, 209] width 56 height 30
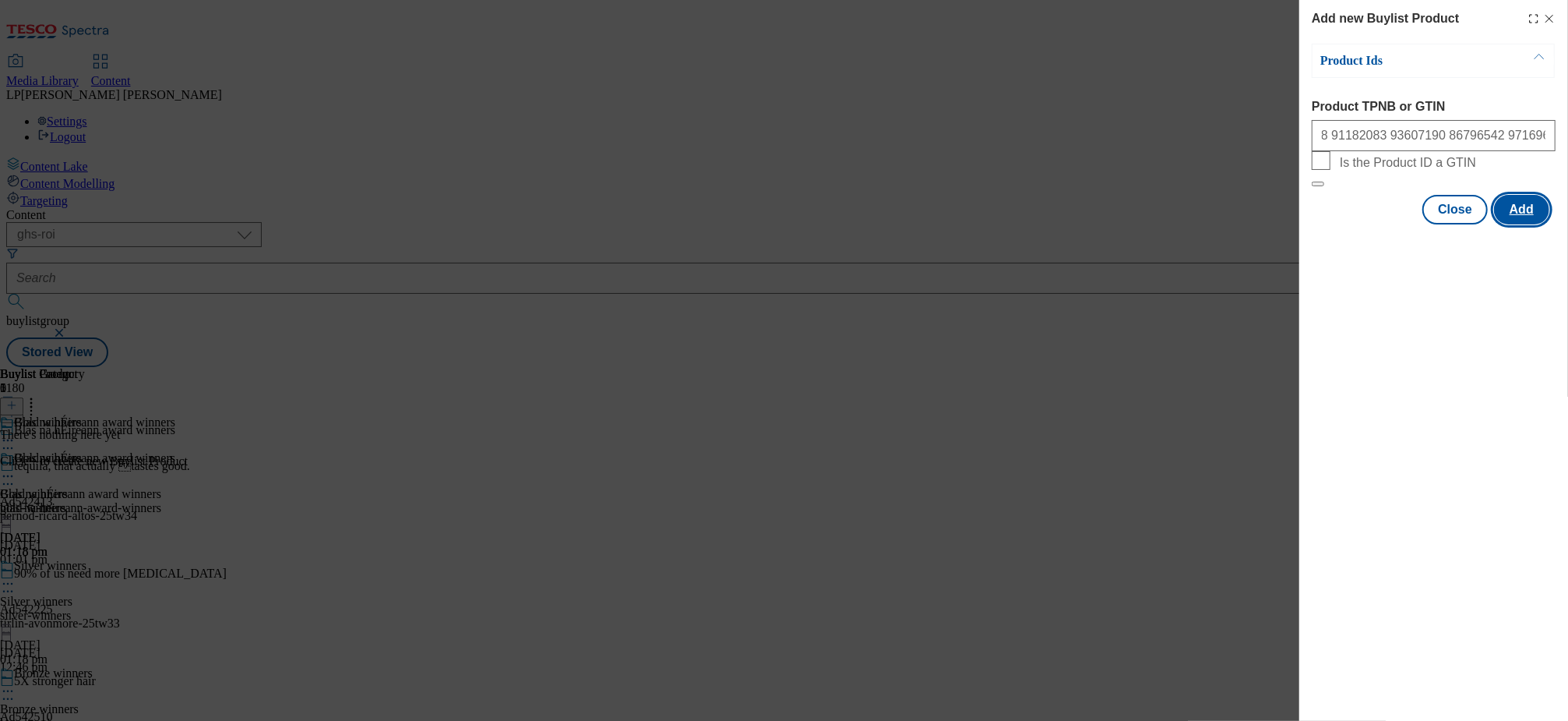
scroll to position [0, 0]
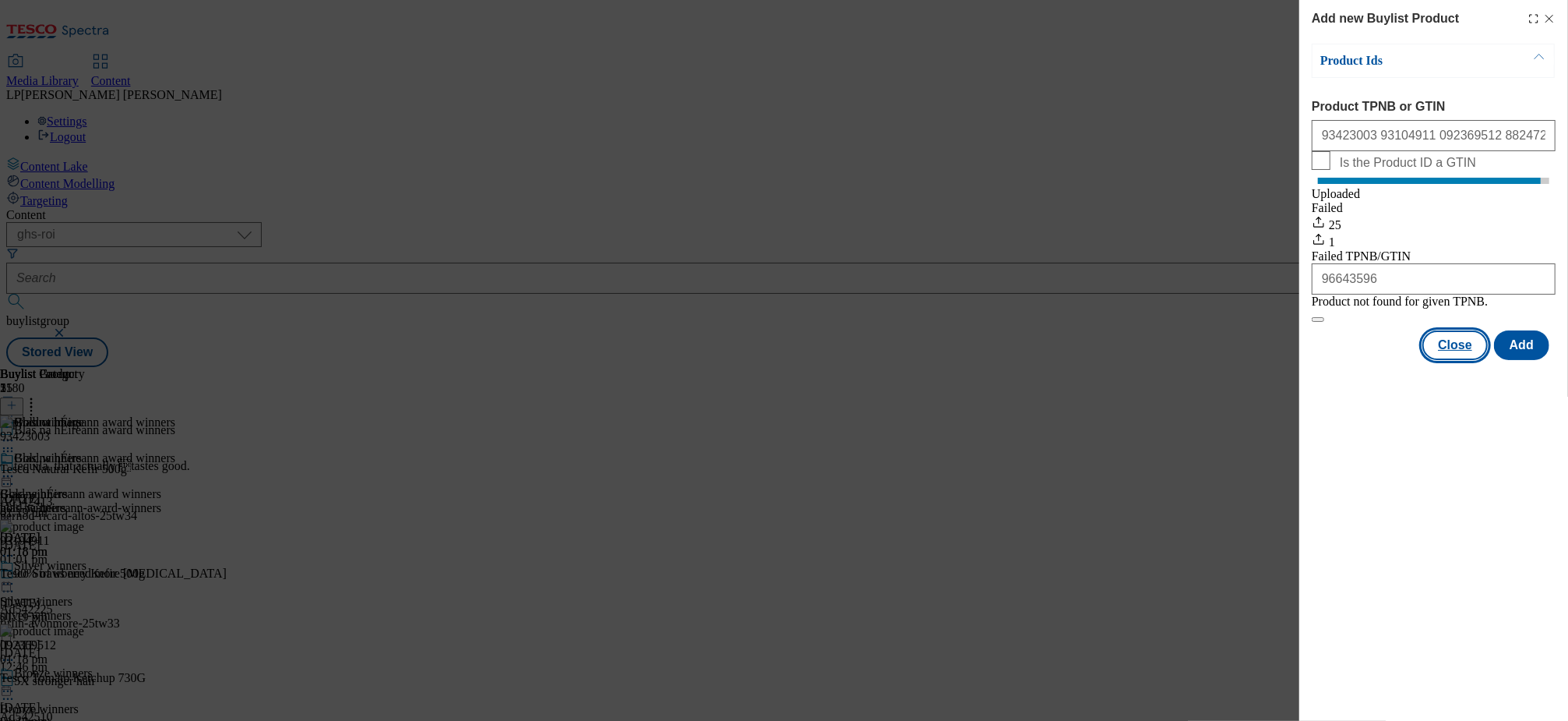
click at [1452, 360] on button "Close" at bounding box center [1454, 345] width 66 height 30
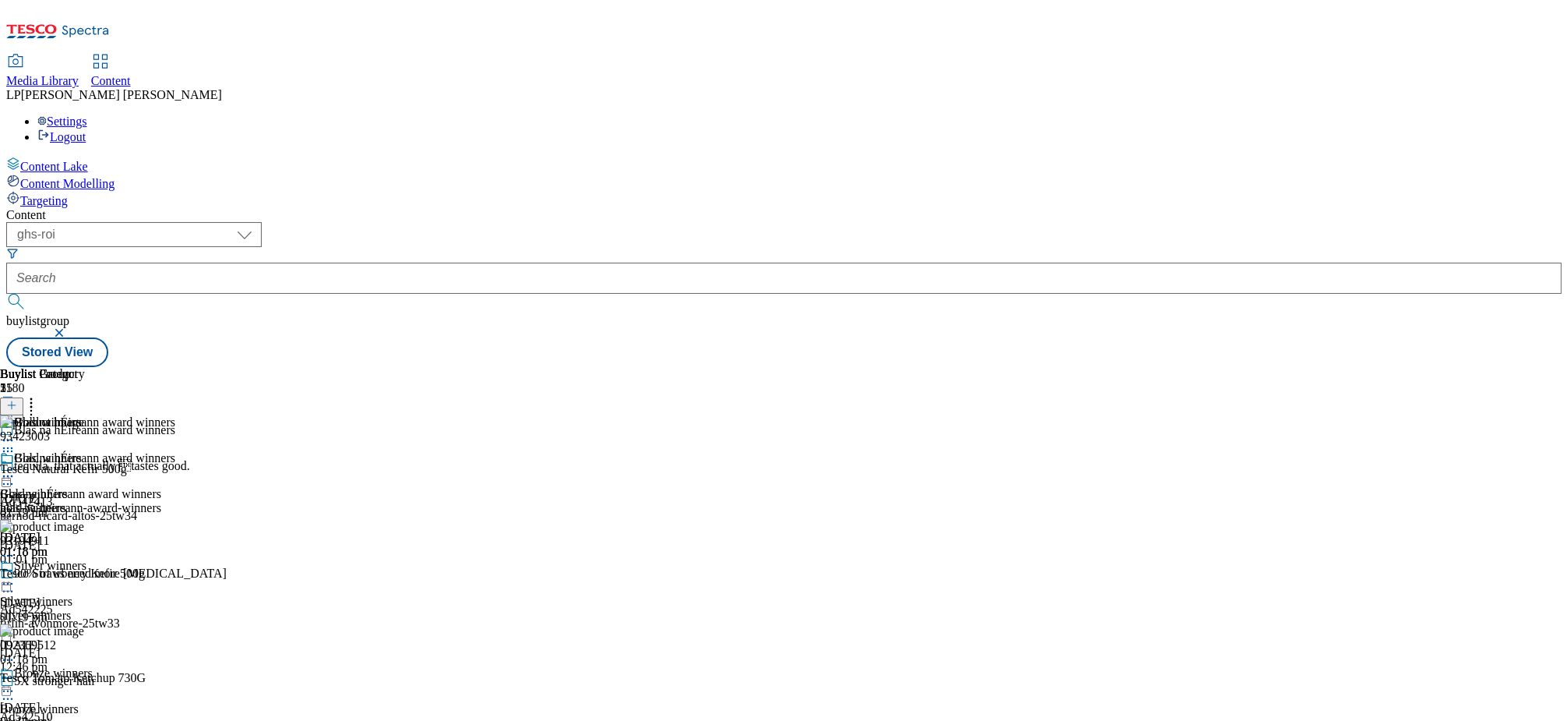
click at [16, 468] on icon at bounding box center [7, 476] width 16 height 16
click at [85, 575] on span "Preview" at bounding box center [67, 580] width 37 height 12
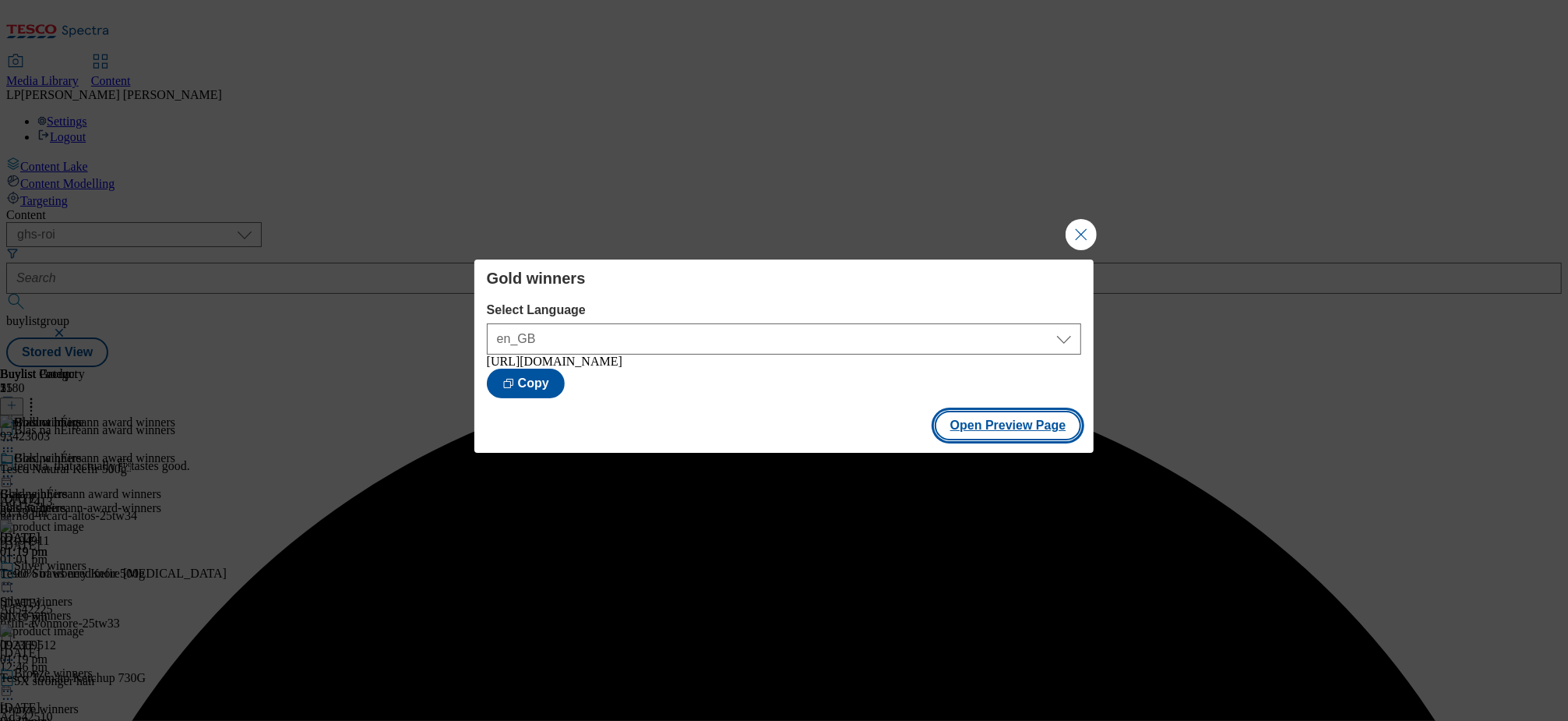
click at [987, 421] on button "Open Preview Page" at bounding box center [1007, 426] width 147 height 30
click at [1076, 232] on button "Close Modal" at bounding box center [1081, 235] width 31 height 31
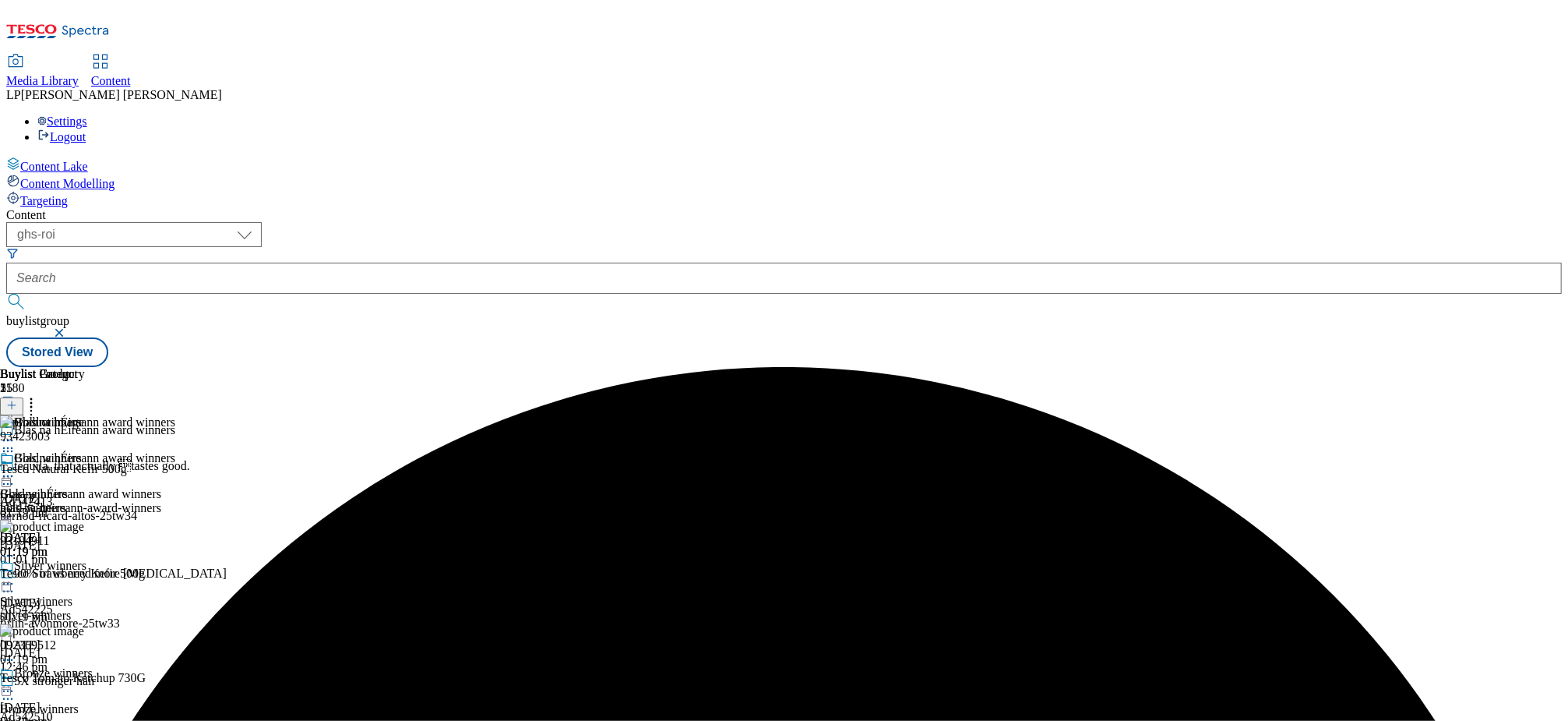
click at [93, 559] on div "Silver winners Silver winners silver-winners [DATE] 01:19 pm" at bounding box center [46, 613] width 93 height 107
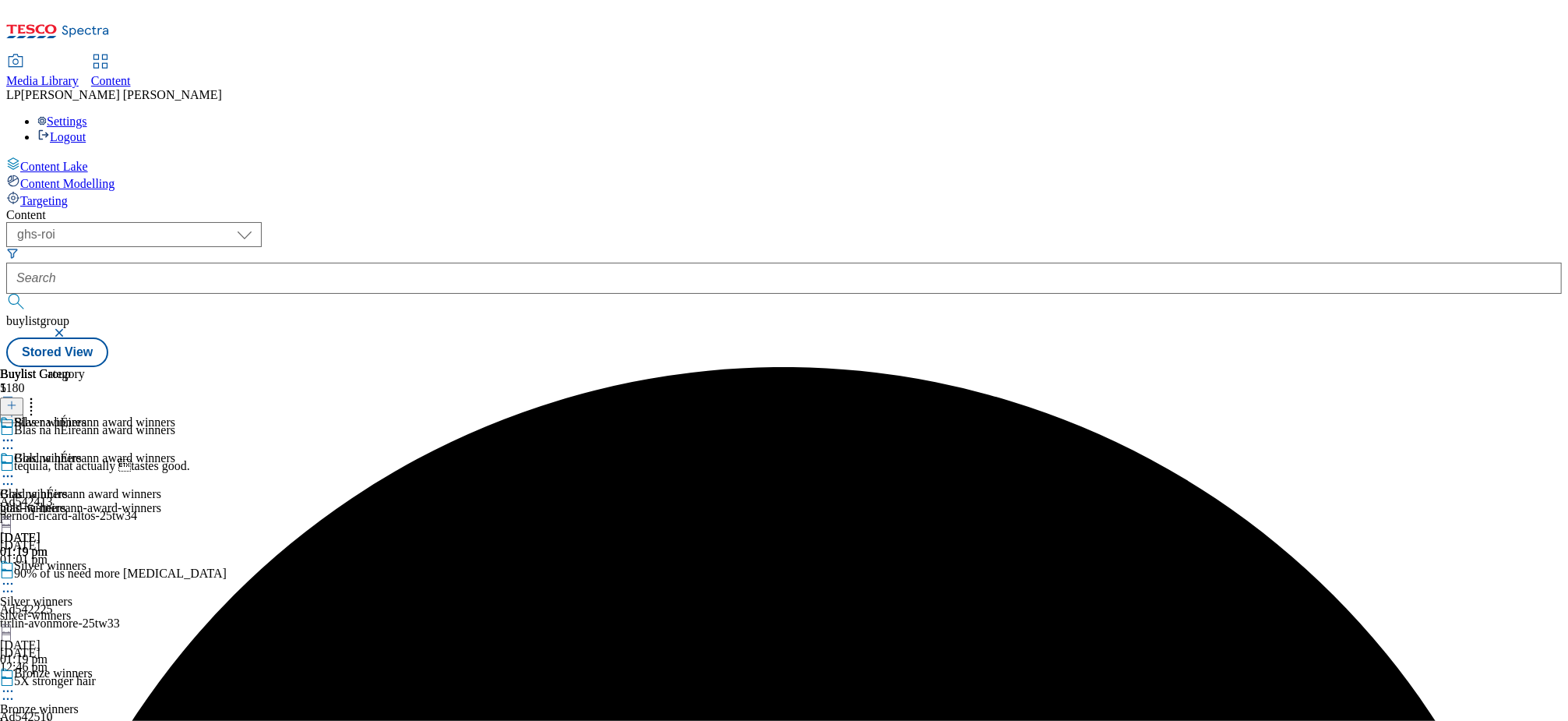
click at [16, 576] on icon at bounding box center [7, 583] width 16 height 16
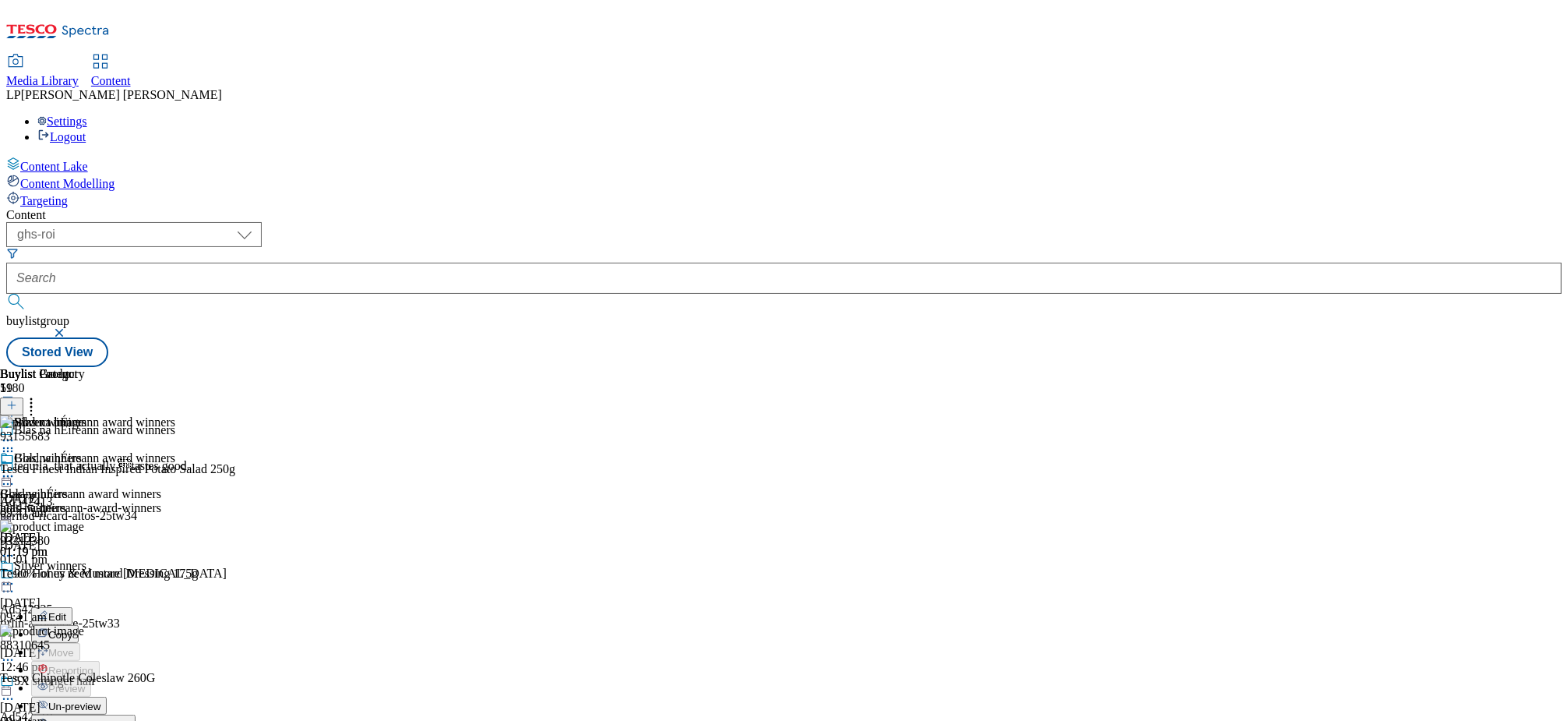
scroll to position [136, 0]
click at [16, 468] on icon at bounding box center [7, 476] width 16 height 16
click at [93, 559] on div "Silver winners Silver winners silver-winners [DATE] 01:19 pm" at bounding box center [46, 613] width 93 height 107
click at [16, 576] on icon at bounding box center [7, 583] width 16 height 16
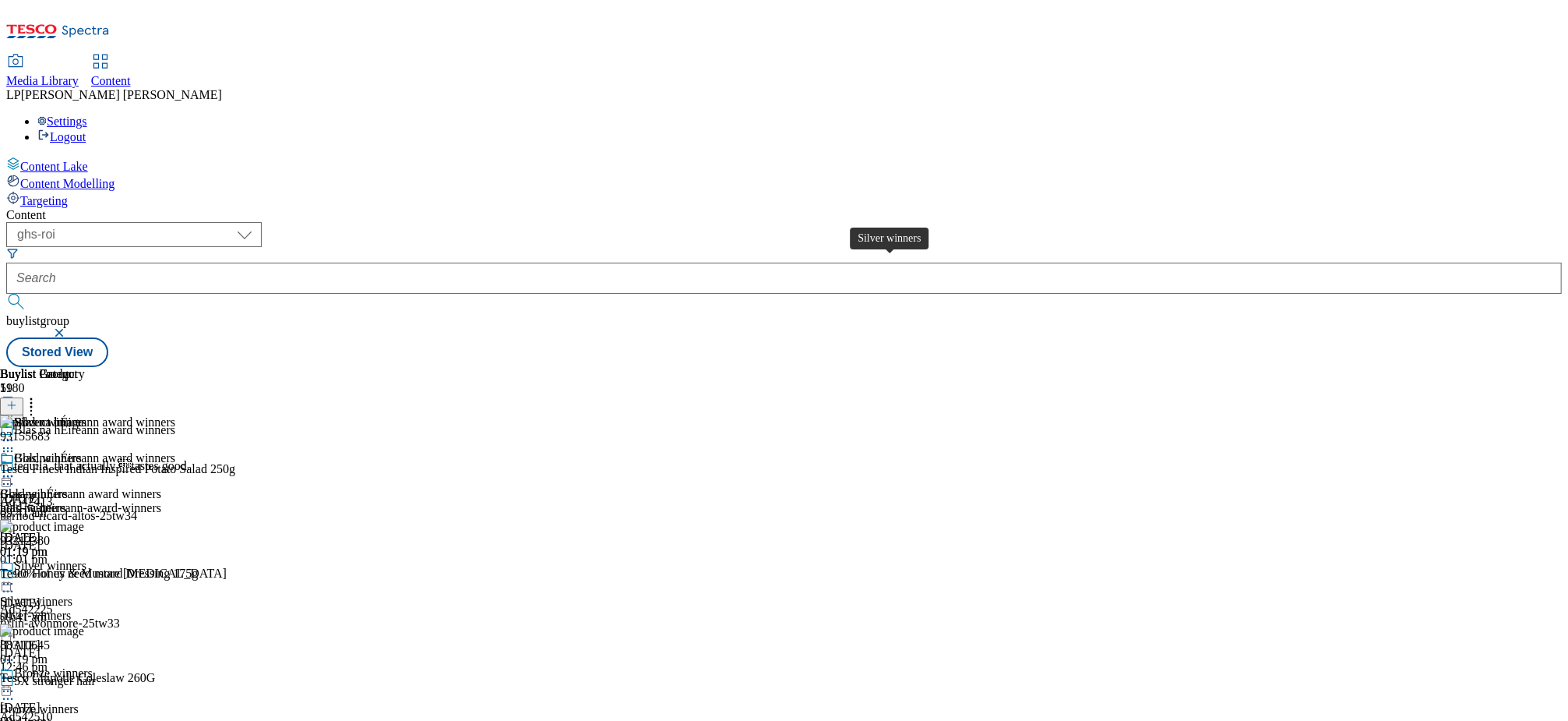
click at [86, 559] on div "Silver winners" at bounding box center [50, 566] width 72 height 14
click at [16, 576] on icon at bounding box center [7, 583] width 16 height 16
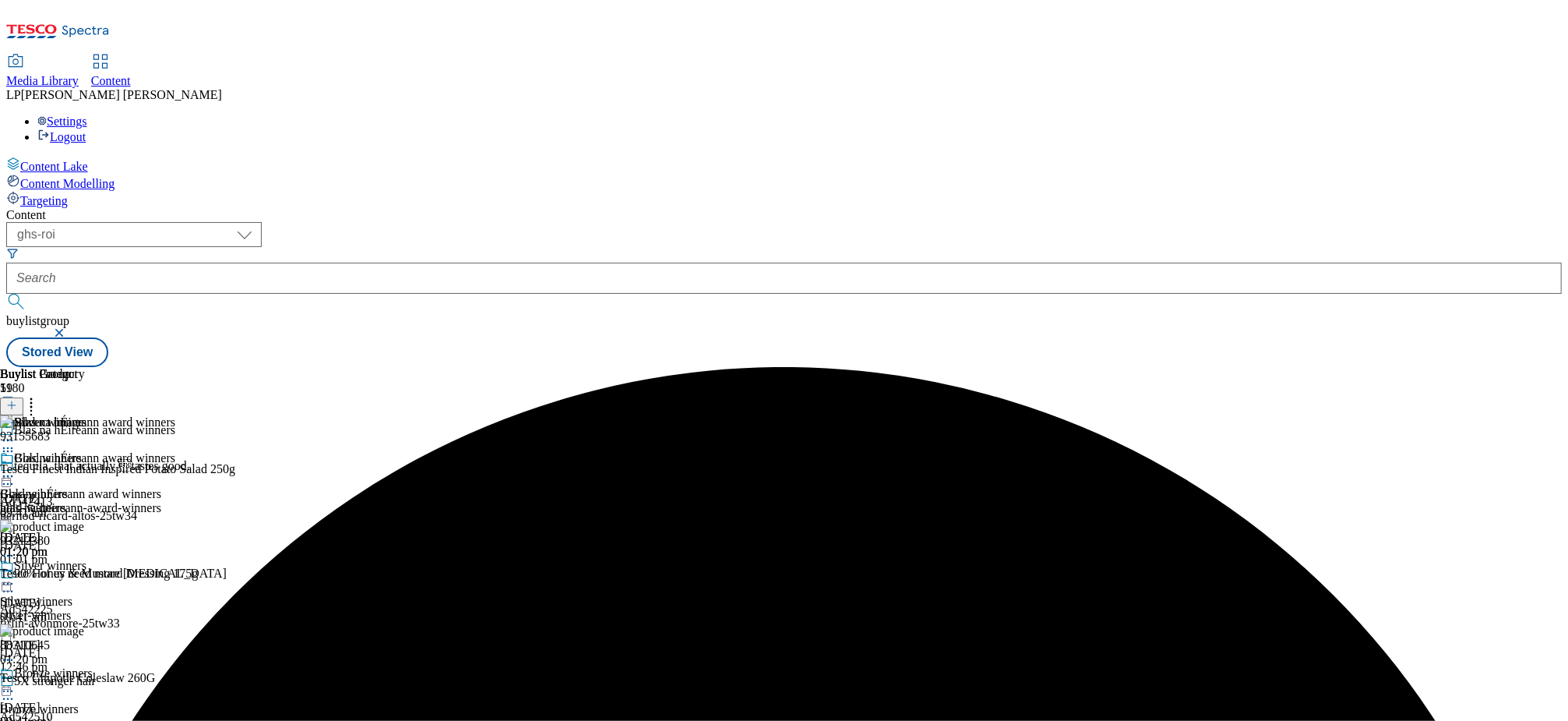
scroll to position [118, 0]
click at [16, 576] on icon at bounding box center [7, 583] width 16 height 16
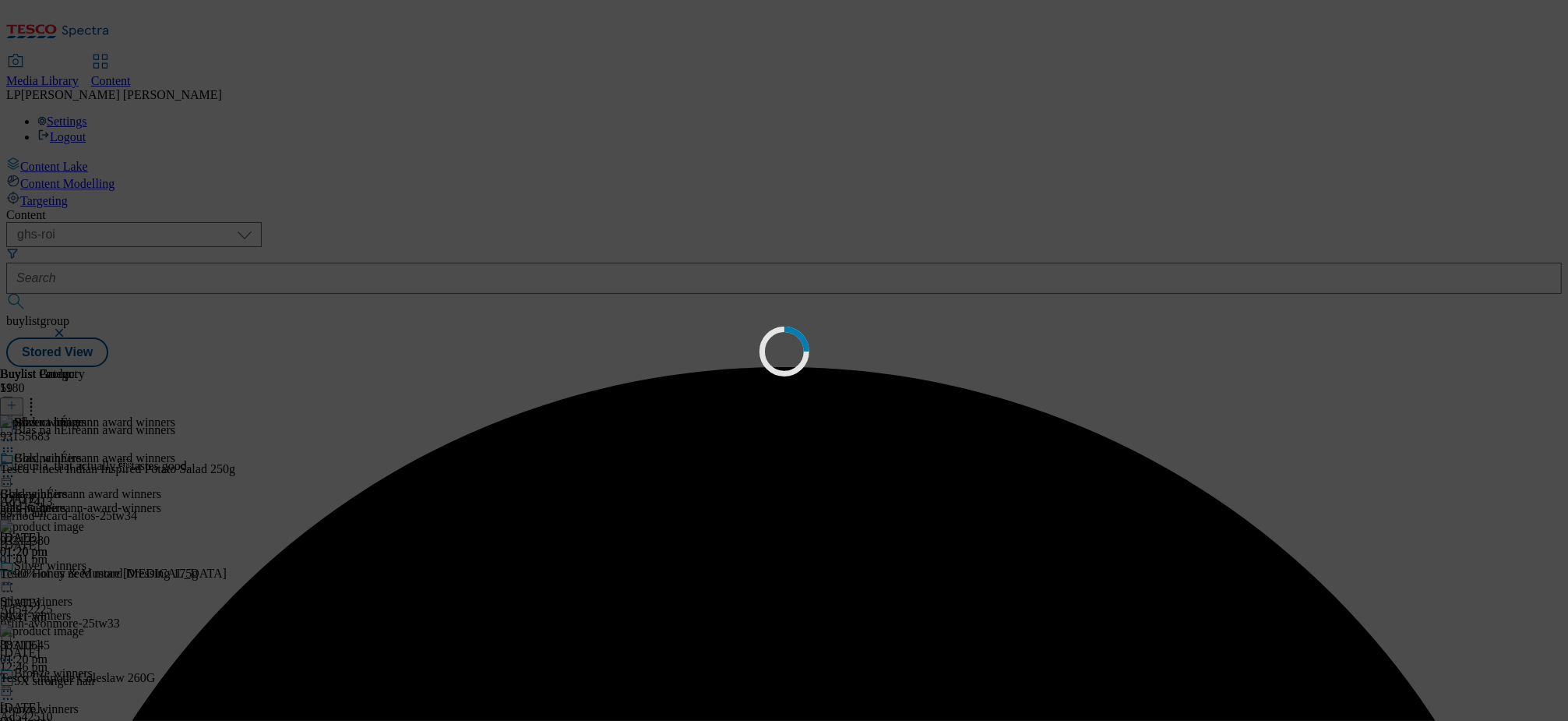
scroll to position [0, 0]
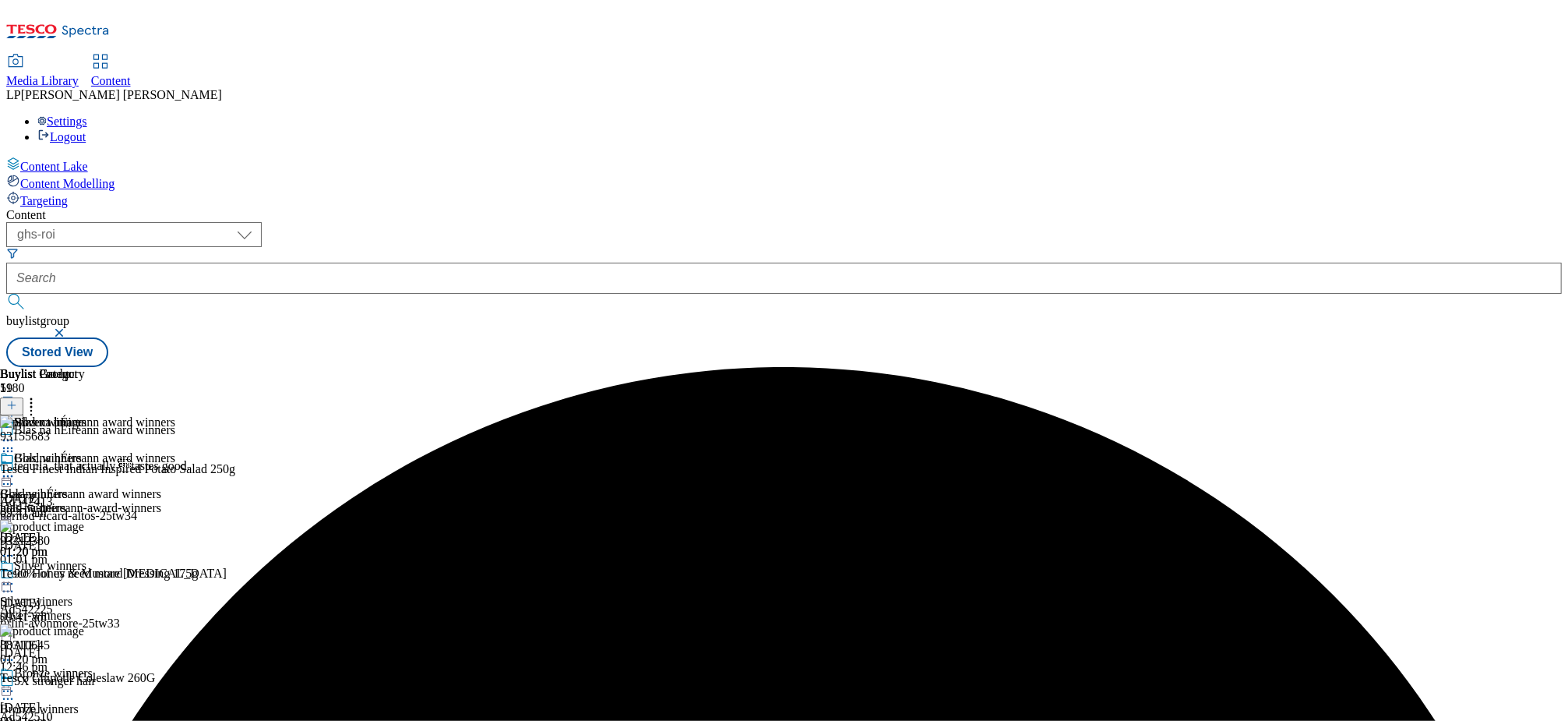
click at [93, 559] on div "Silver winners Silver winners silver-winners [DATE] 01:20 pm" at bounding box center [46, 613] width 93 height 107
click at [39, 395] on icon at bounding box center [31, 403] width 16 height 16
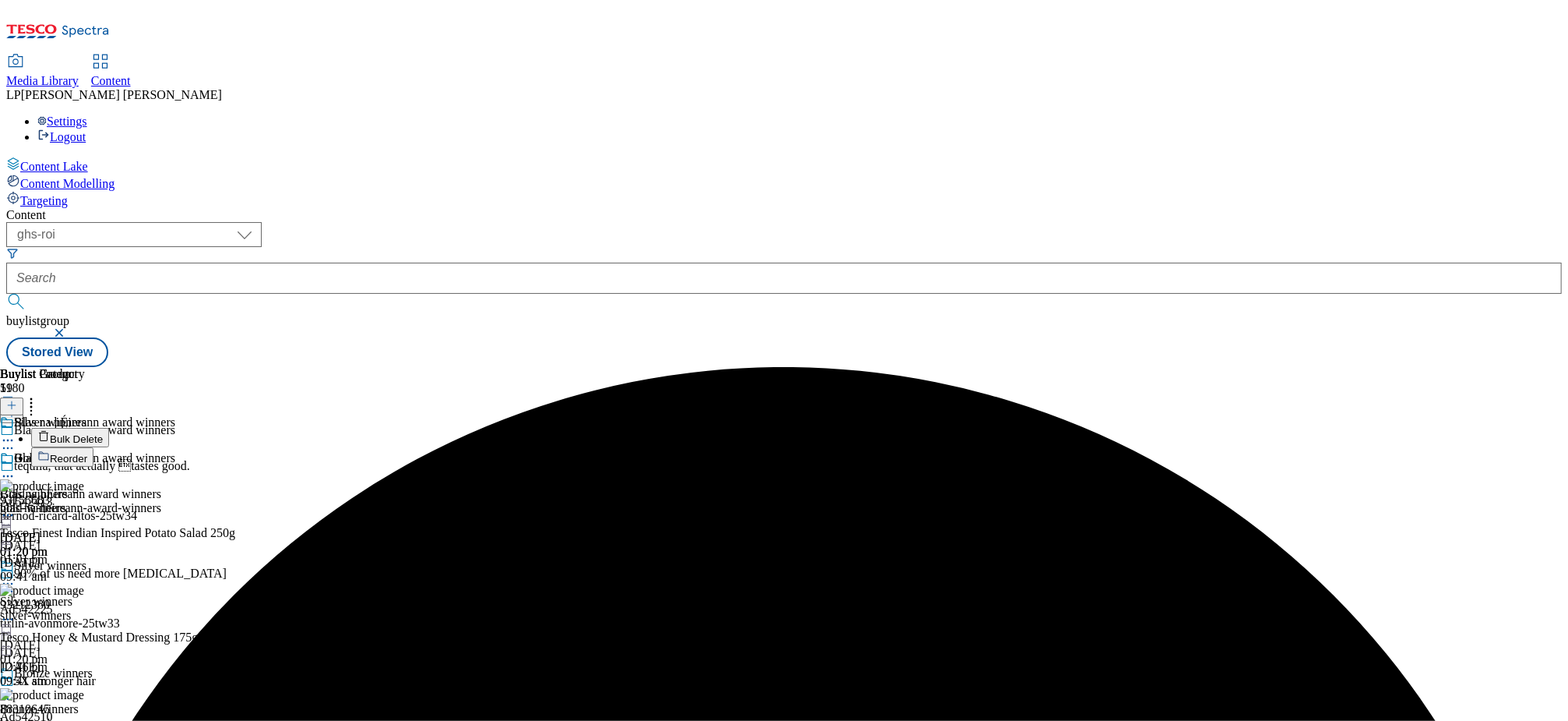
click at [103, 433] on span "Bulk Delete" at bounding box center [76, 439] width 53 height 12
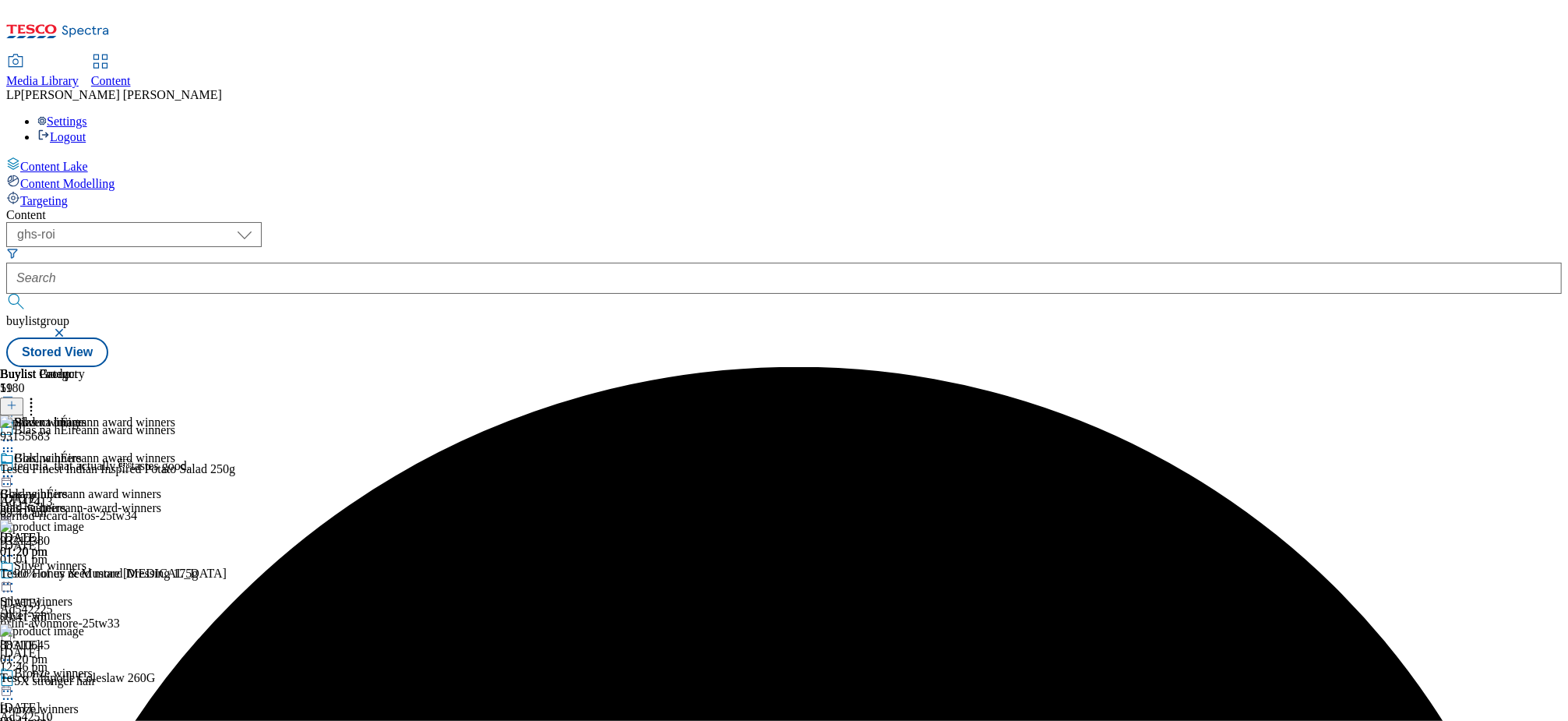
click at [16, 468] on icon at bounding box center [7, 476] width 16 height 16
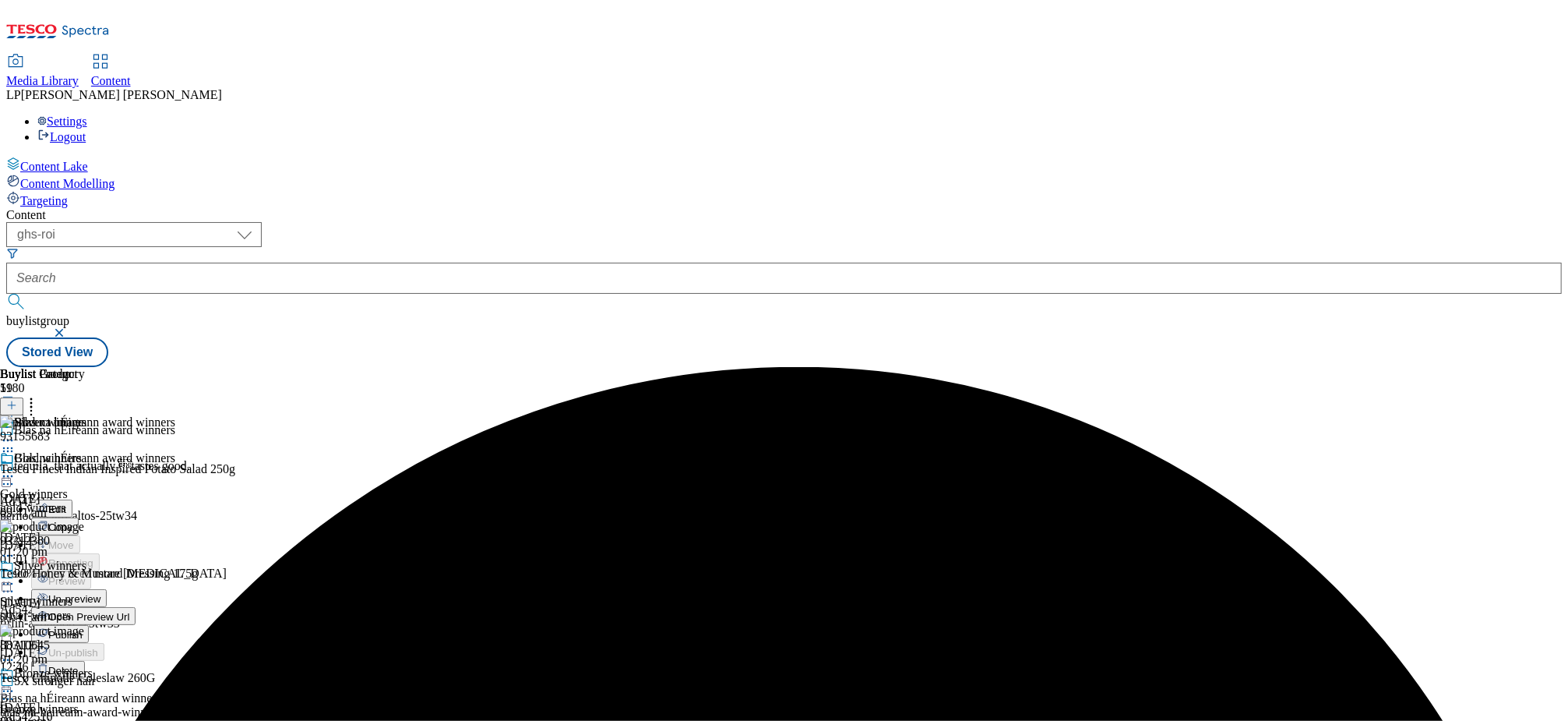
click at [16, 576] on icon at bounding box center [7, 583] width 16 height 16
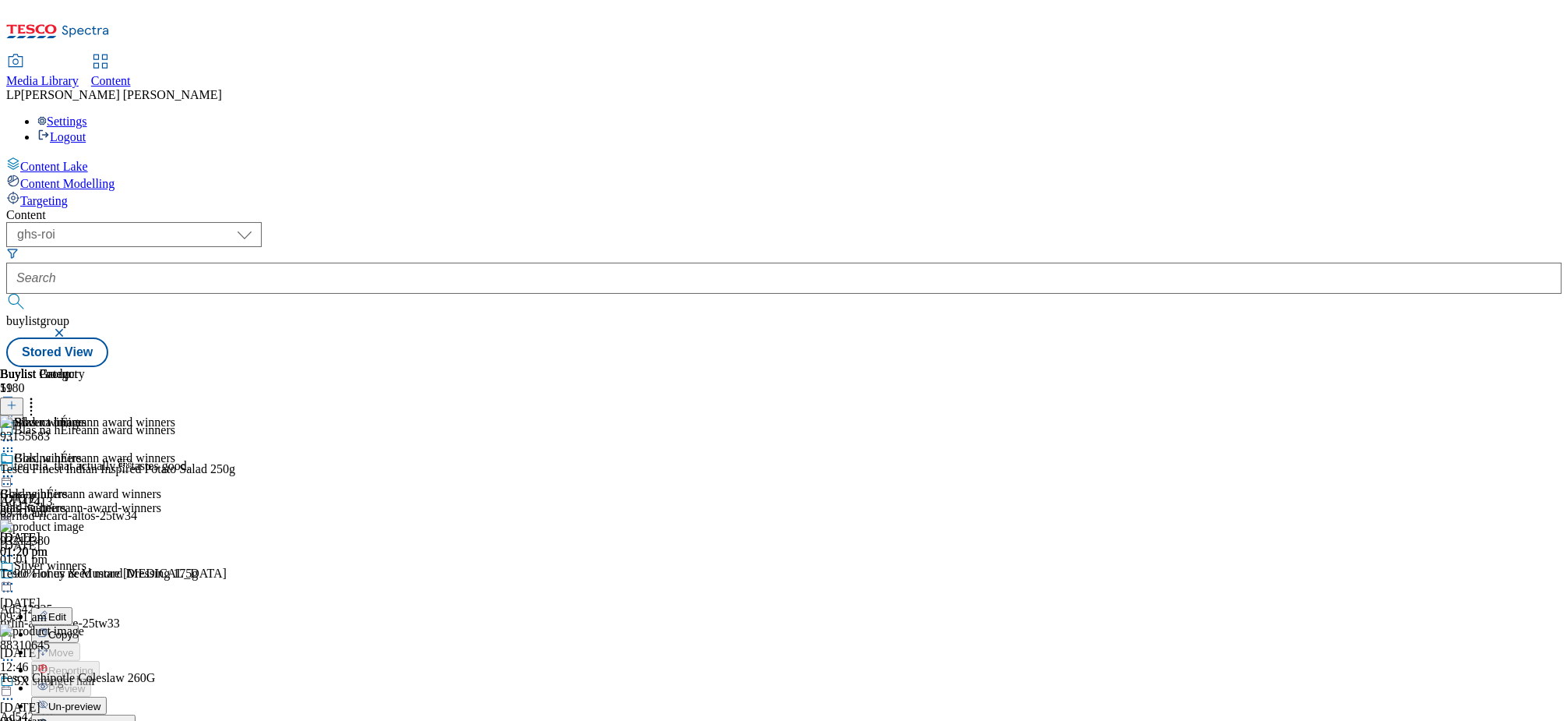
click at [101, 701] on span "Un-preview" at bounding box center [74, 706] width 52 height 12
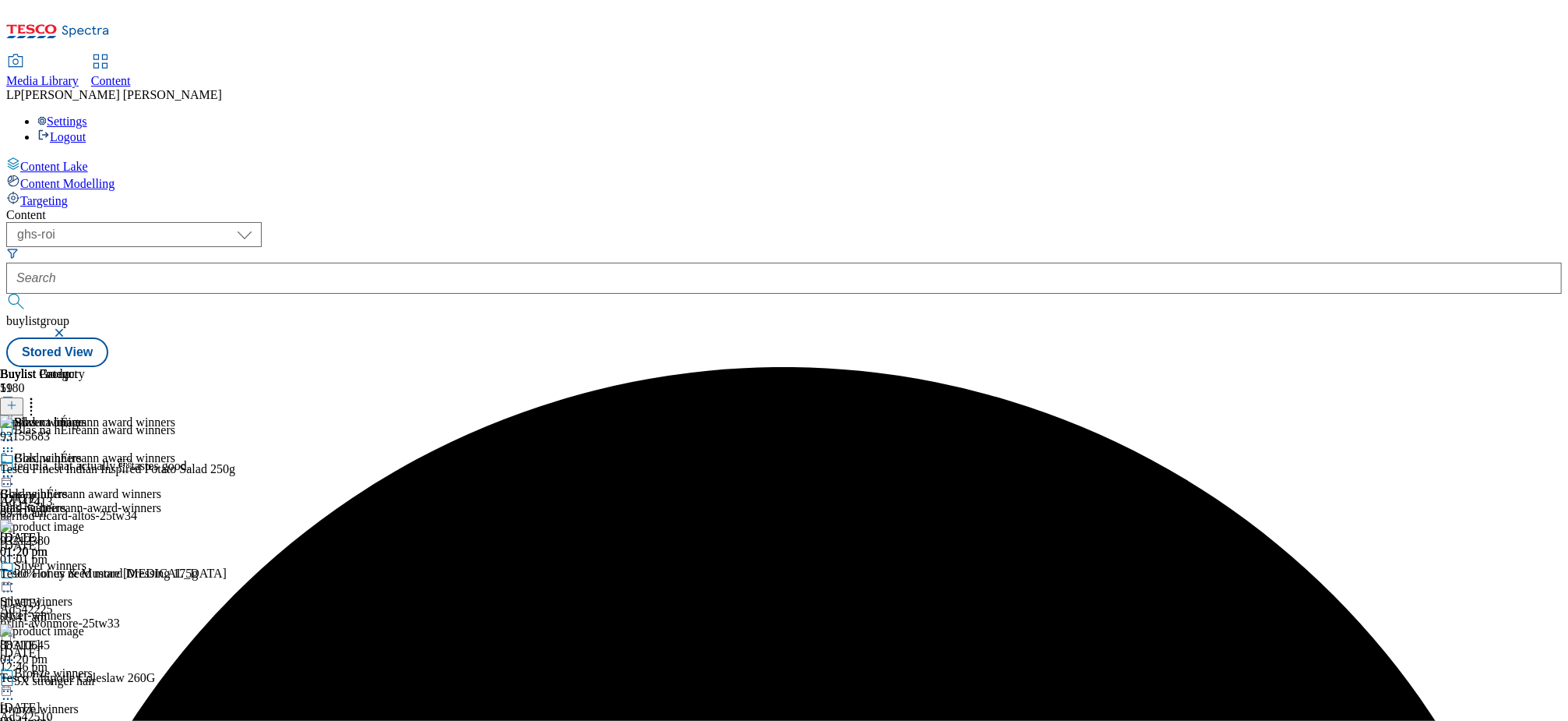
click at [16, 576] on icon at bounding box center [7, 583] width 16 height 16
click at [32, 406] on circle at bounding box center [31, 407] width 3 height 3
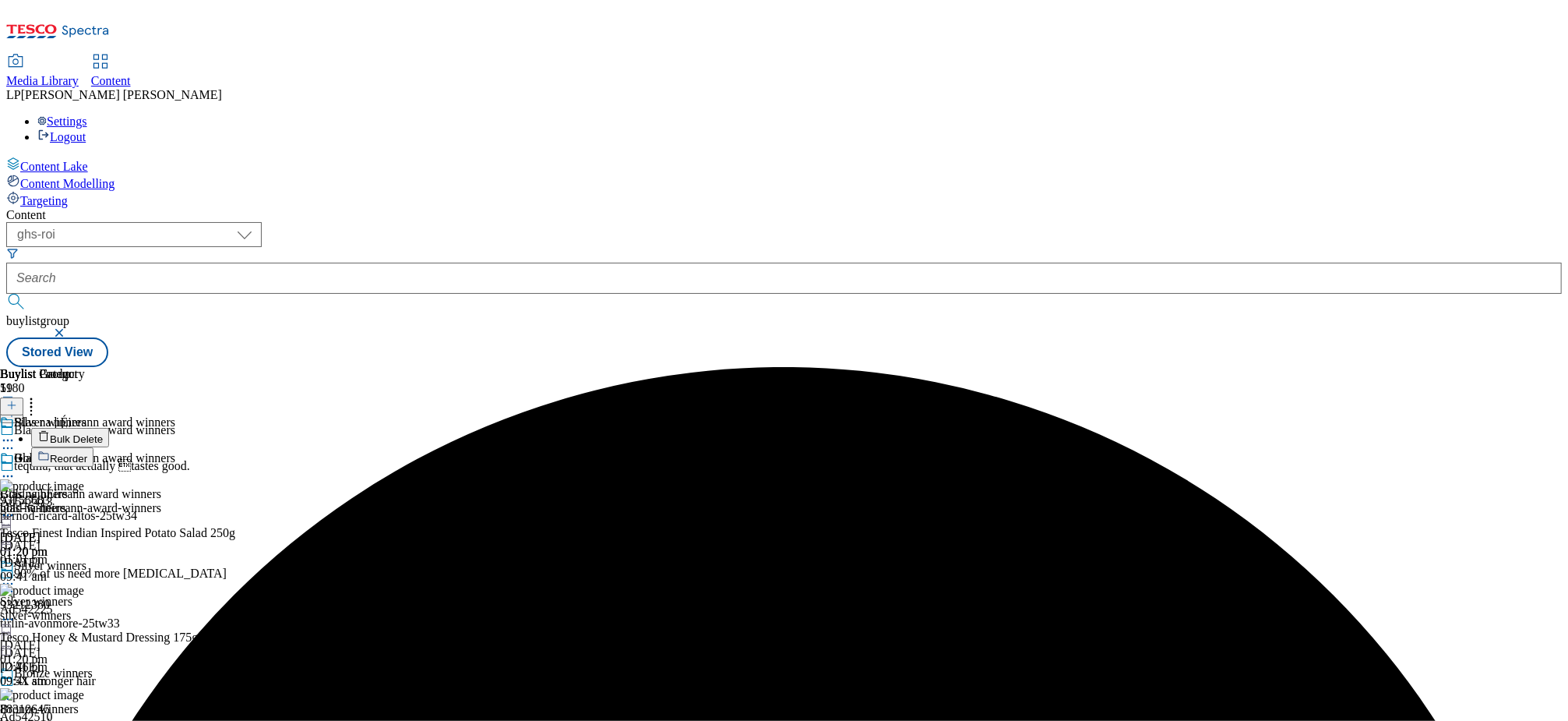
click at [103, 433] on span "Bulk Delete" at bounding box center [76, 439] width 53 height 12
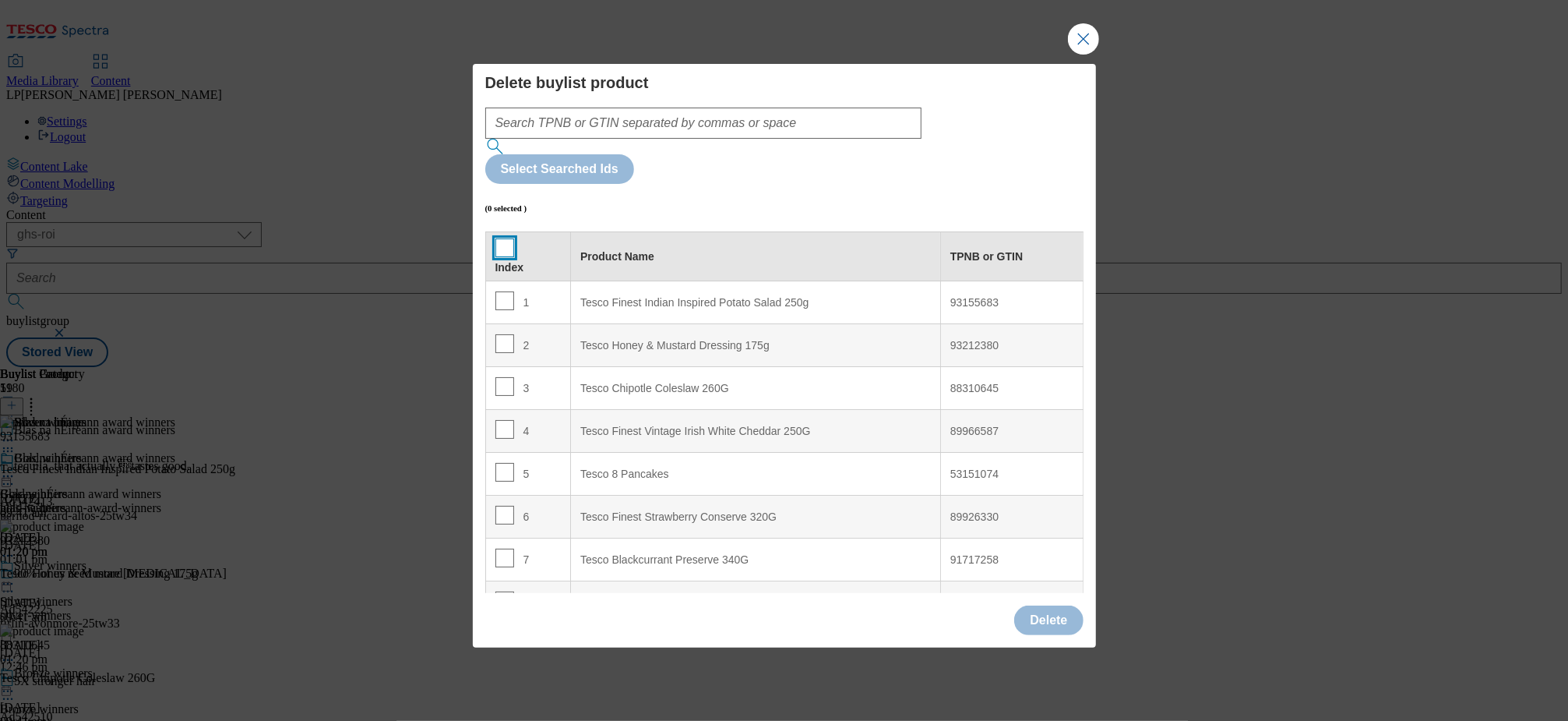
click at [507, 239] on input "Modal" at bounding box center [504, 248] width 19 height 19
checkbox input "true"
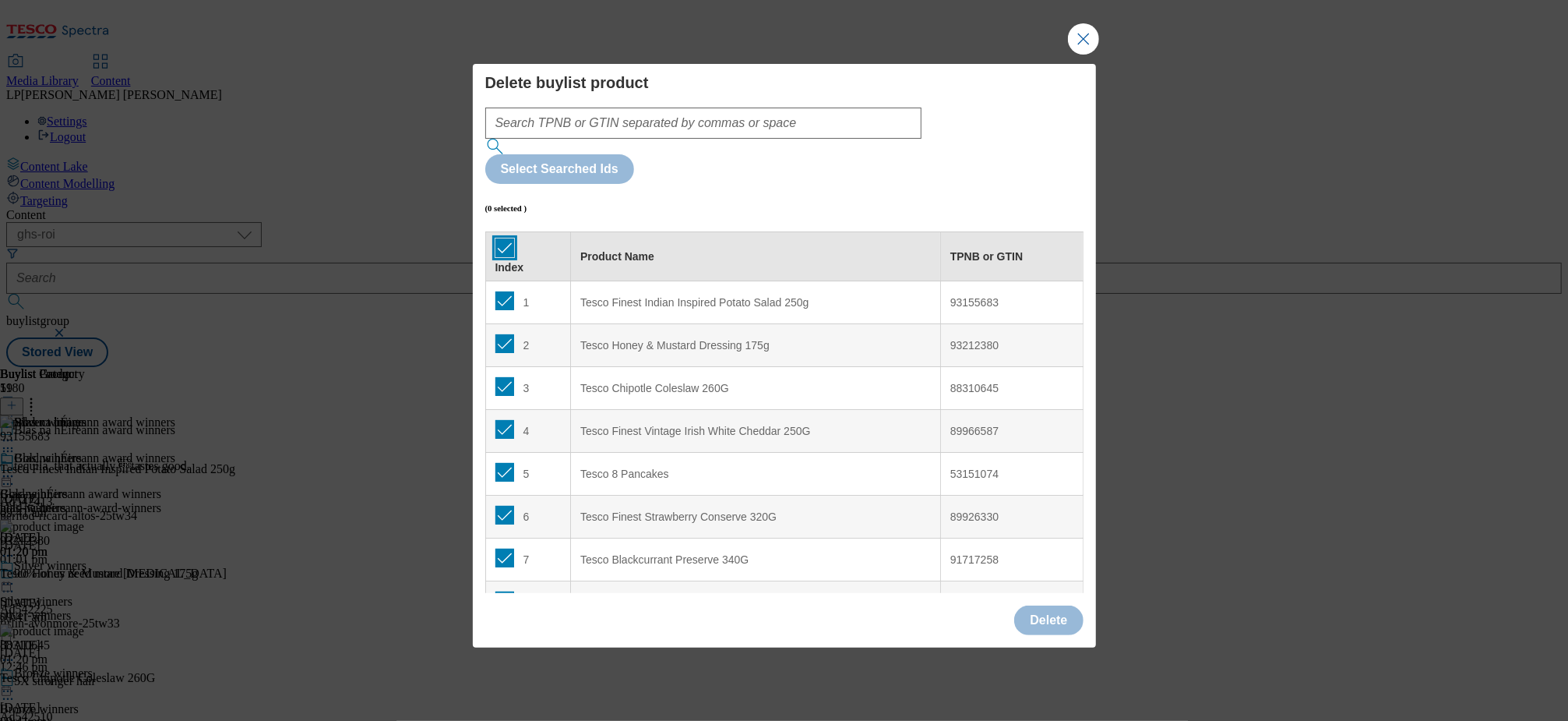
checkbox input "true"
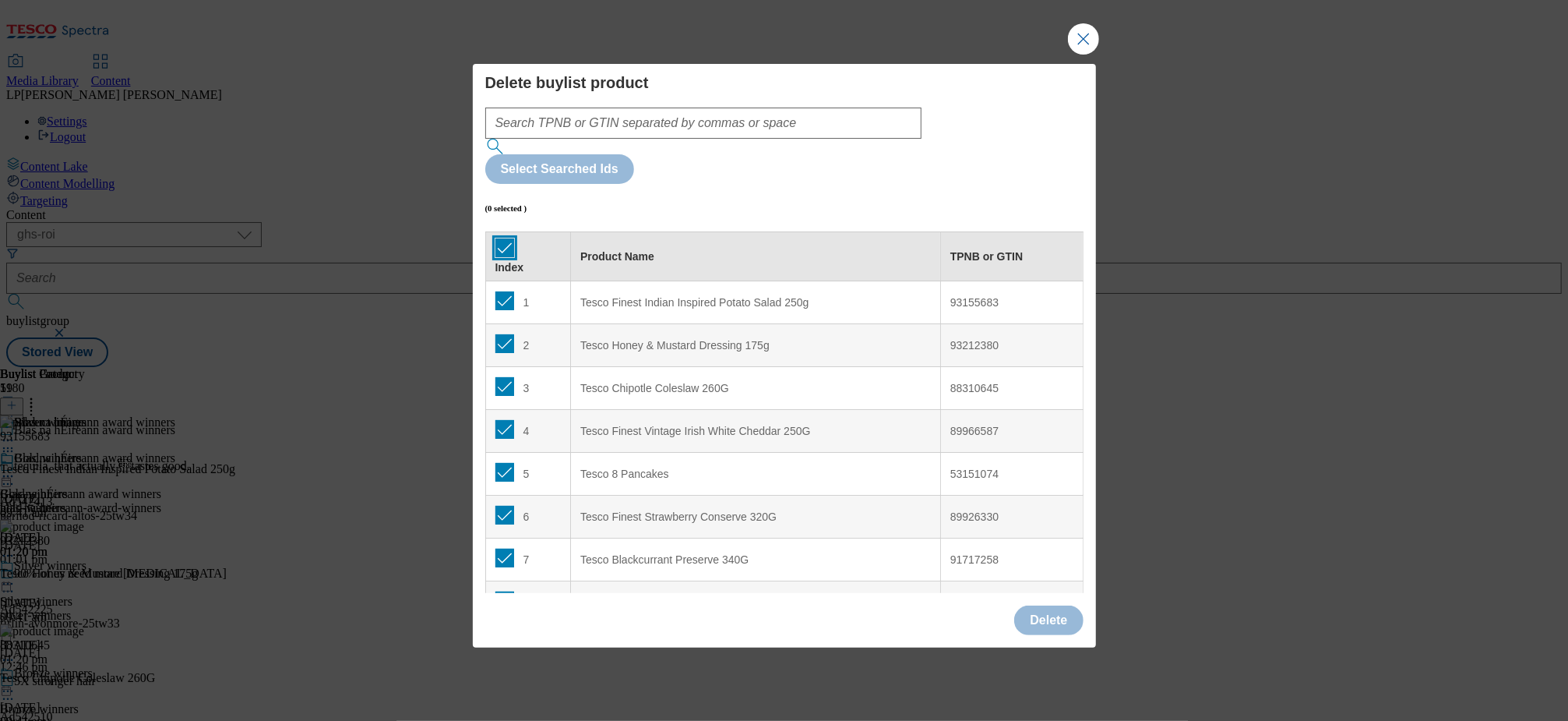
checkbox input "true"
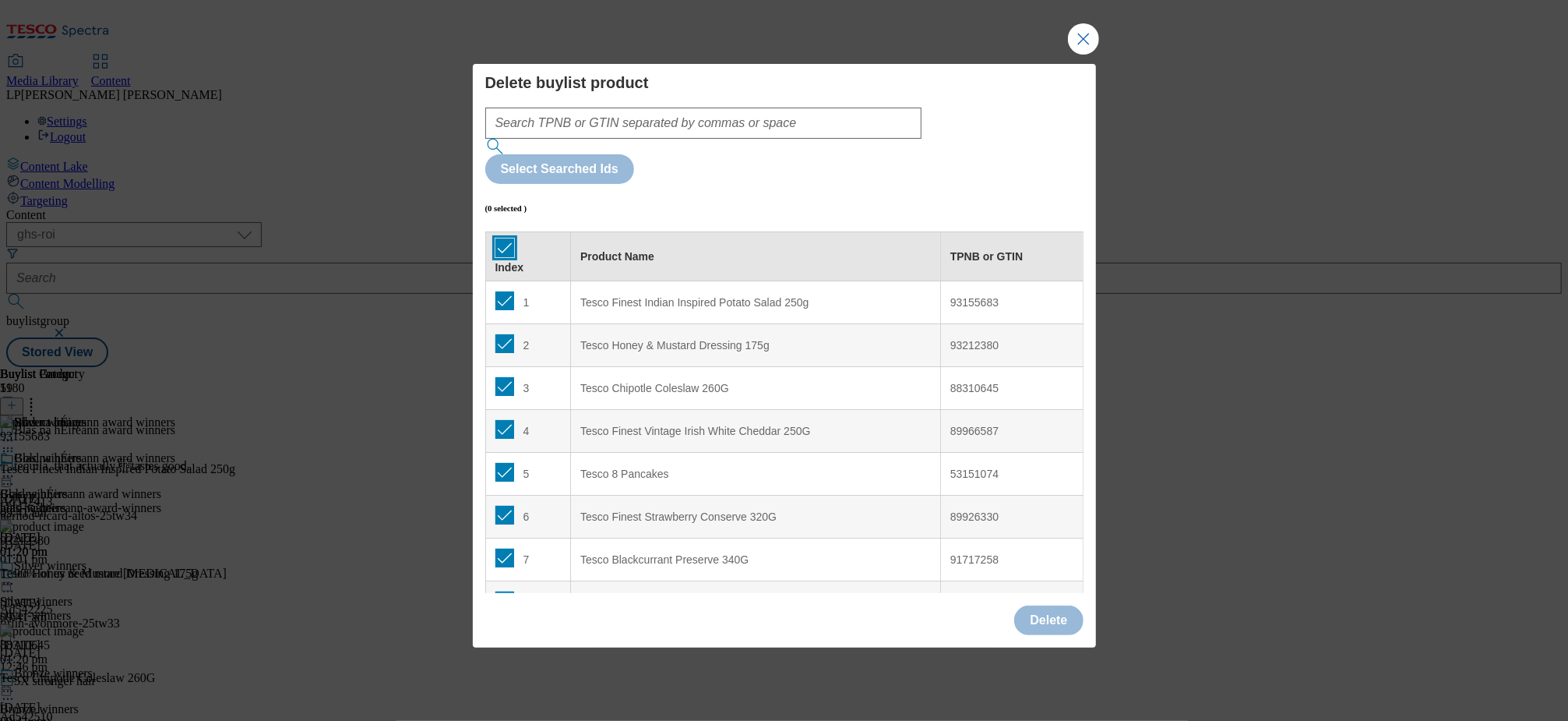
checkbox input "true"
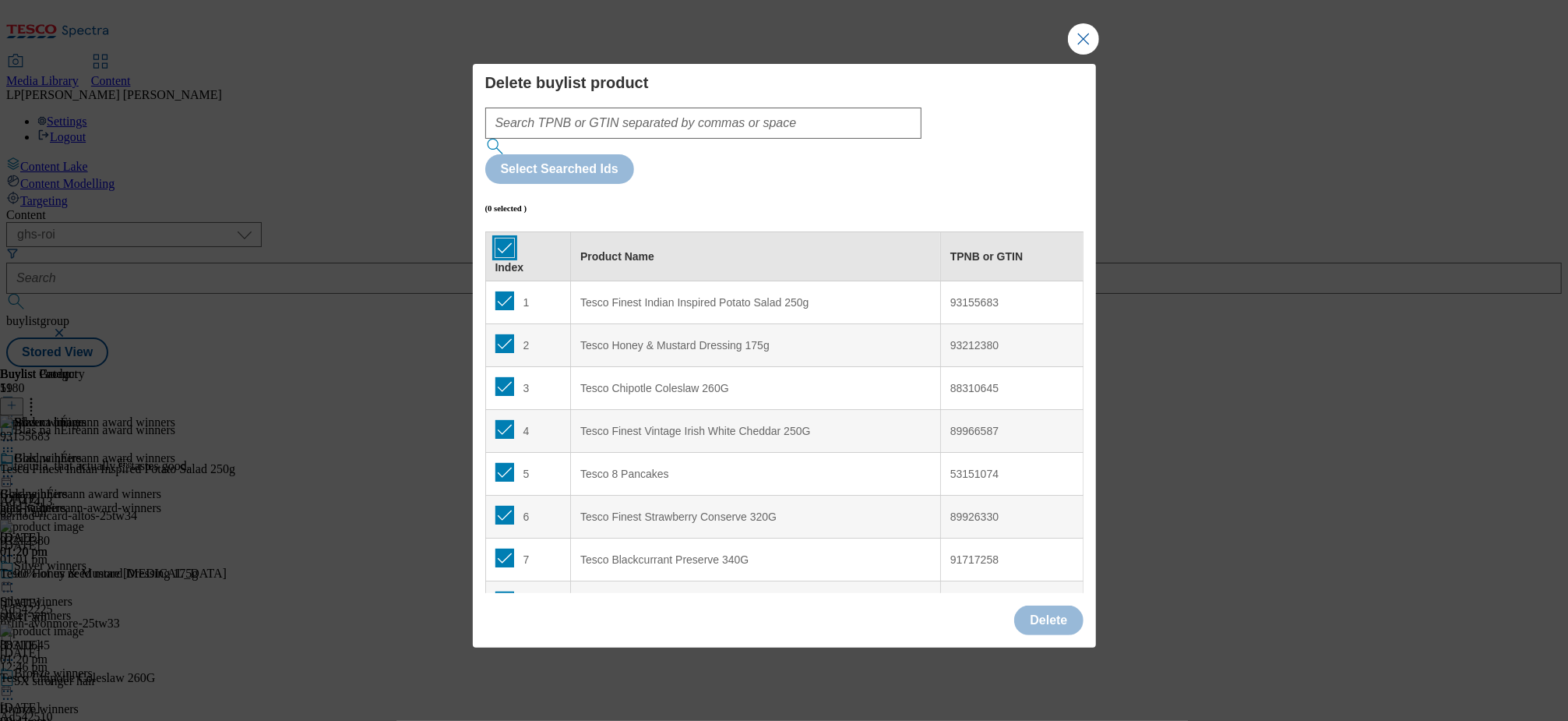
checkbox input "true"
click at [1043, 605] on button "Delete" at bounding box center [1048, 620] width 68 height 30
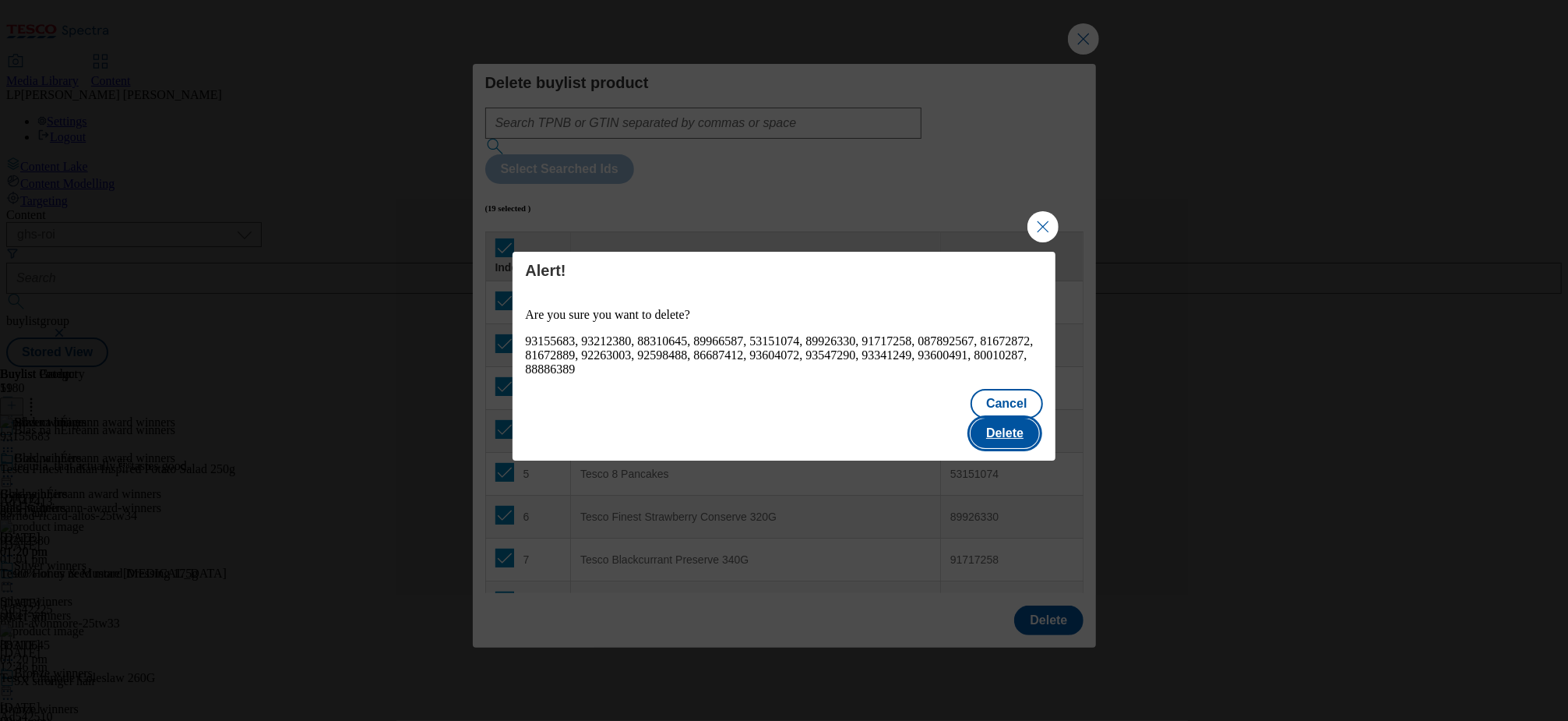
click at [1010, 427] on button "Delete" at bounding box center [1005, 433] width 68 height 30
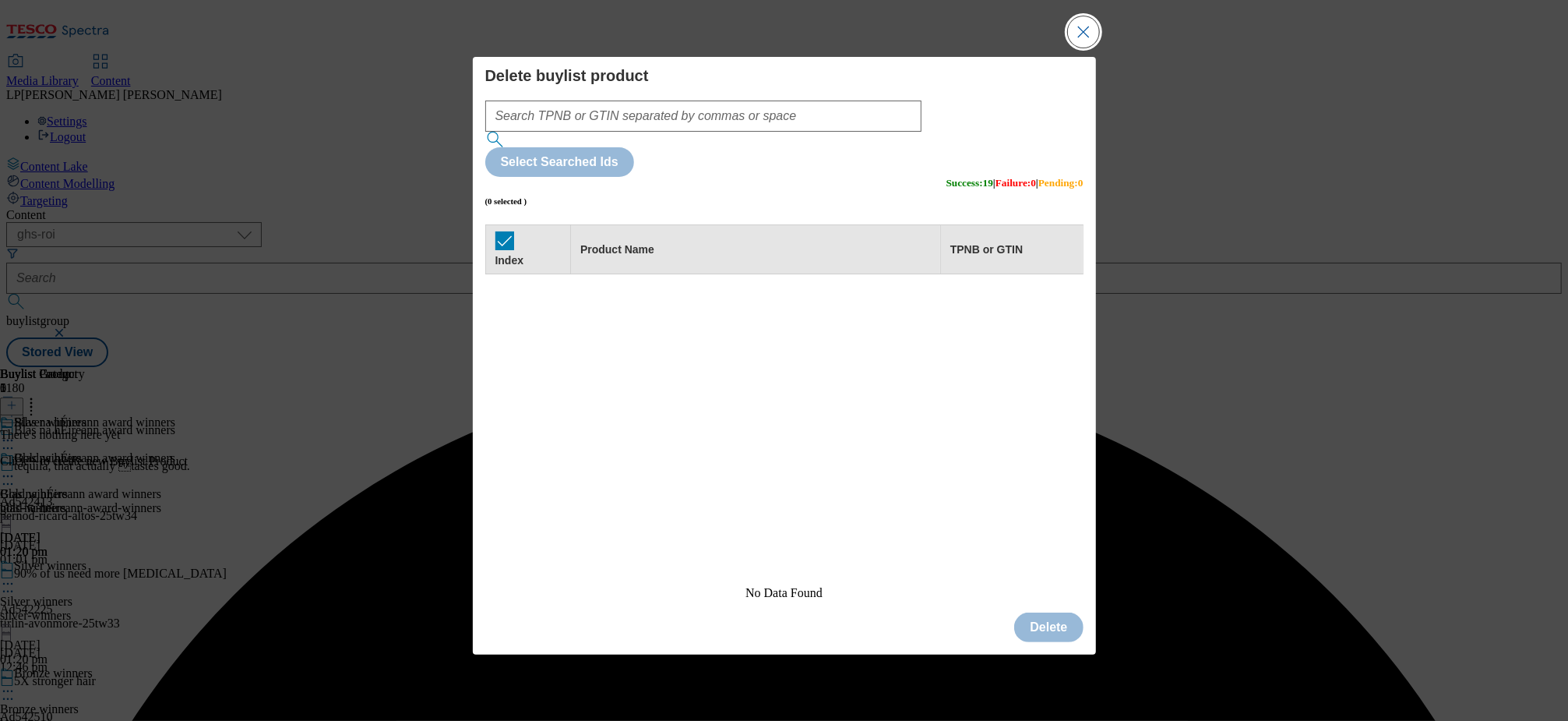
click at [1084, 47] on button "Close Modal" at bounding box center [1083, 32] width 31 height 31
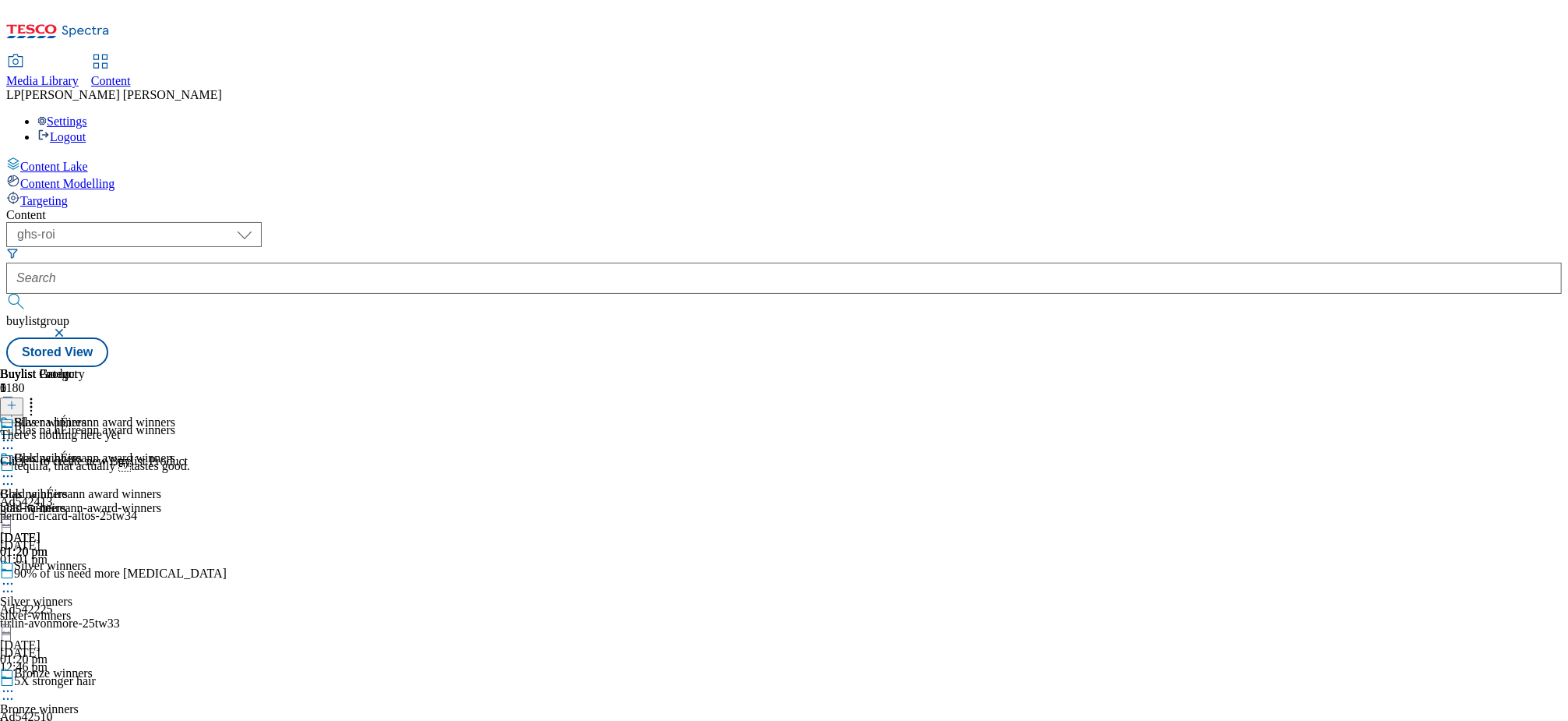
click at [93, 608] on div "silver-winners" at bounding box center [46, 615] width 93 height 14
click at [23, 397] on button at bounding box center [11, 405] width 23 height 18
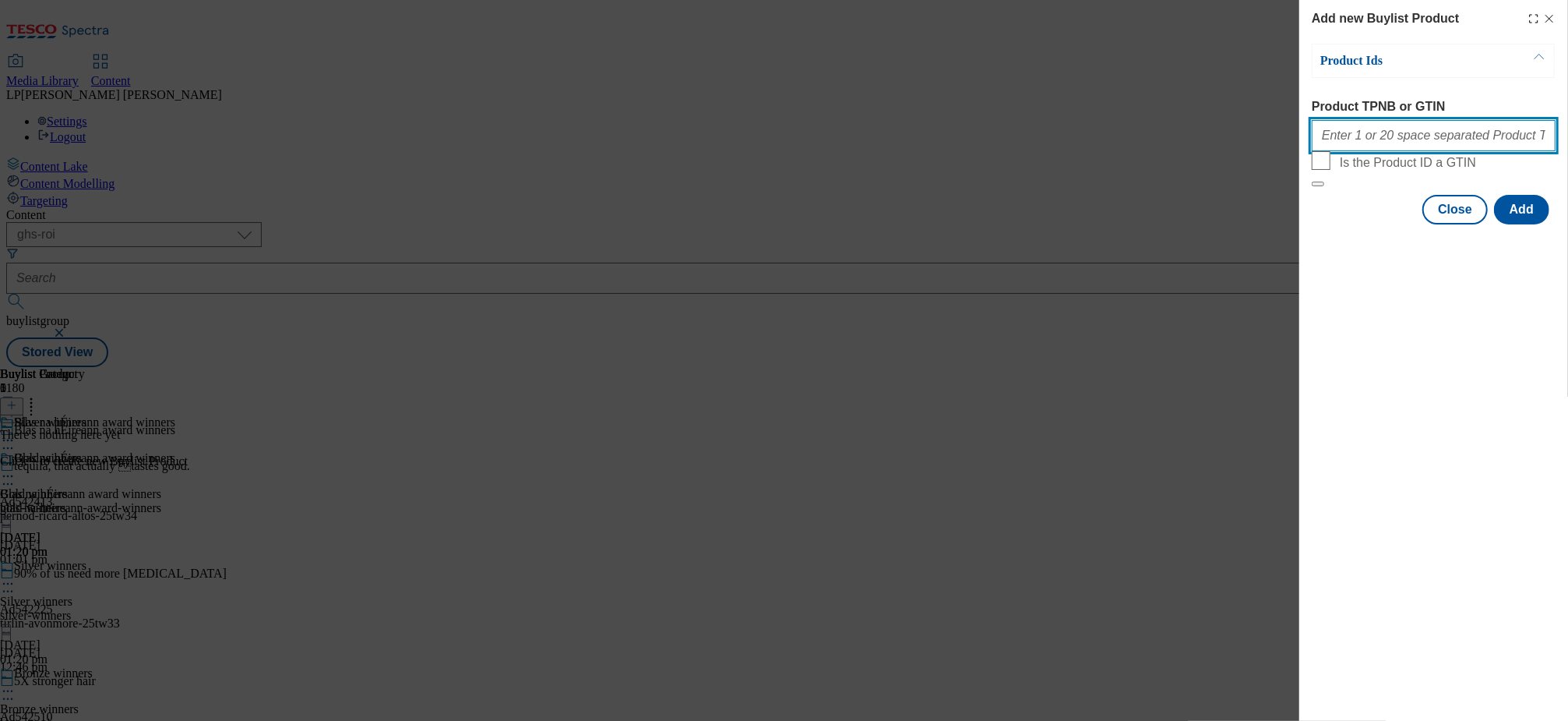
click at [1356, 138] on input "Product TPNB or GTIN" at bounding box center [1434, 136] width 244 height 31
paste input "57987858 96879259 87864492 96403535 96812235 92607531 93608367 68198675 9254248…"
type input "57987858 96879259 87864492 96403535 96812235 92607531 93608367 68198675 9254248…"
click at [1538, 224] on button "Add" at bounding box center [1522, 209] width 56 height 30
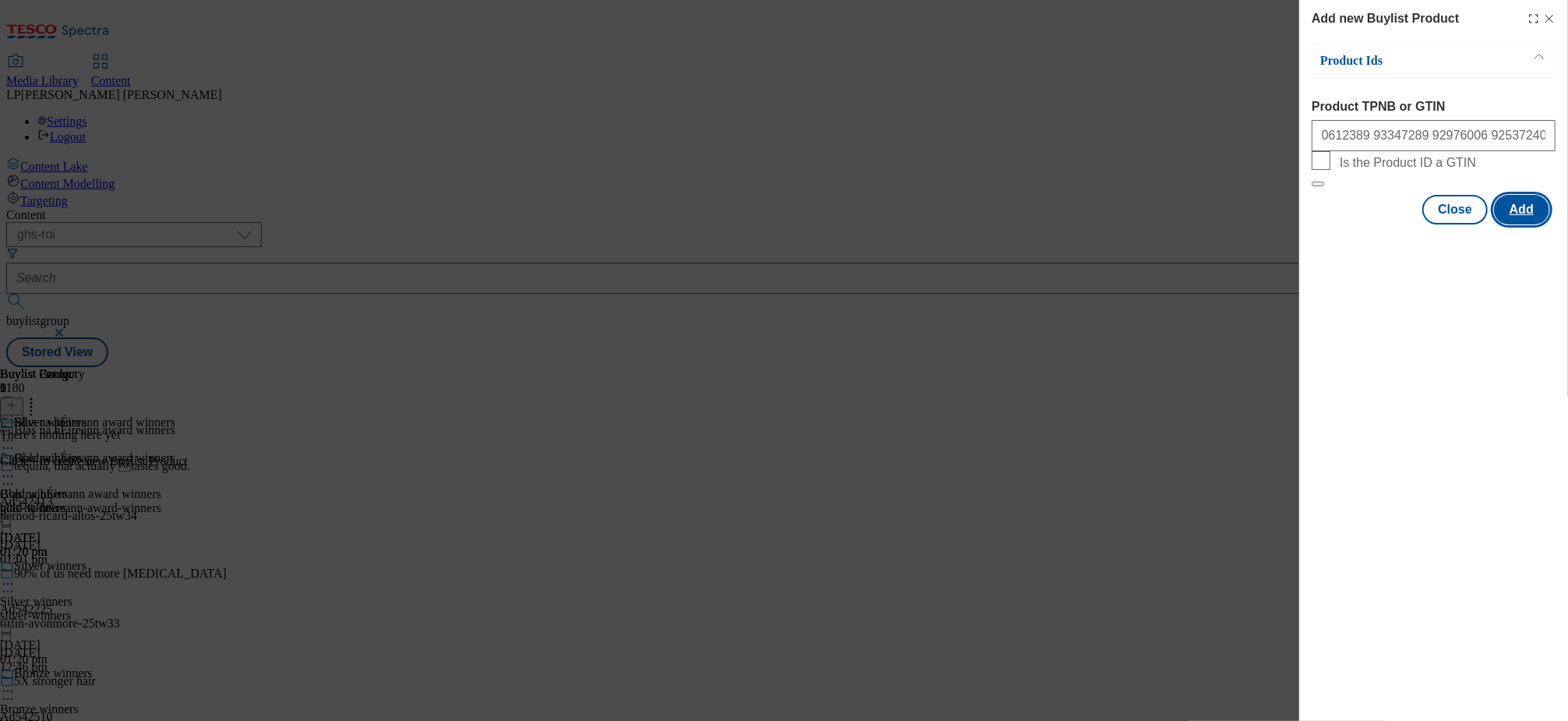
scroll to position [0, 0]
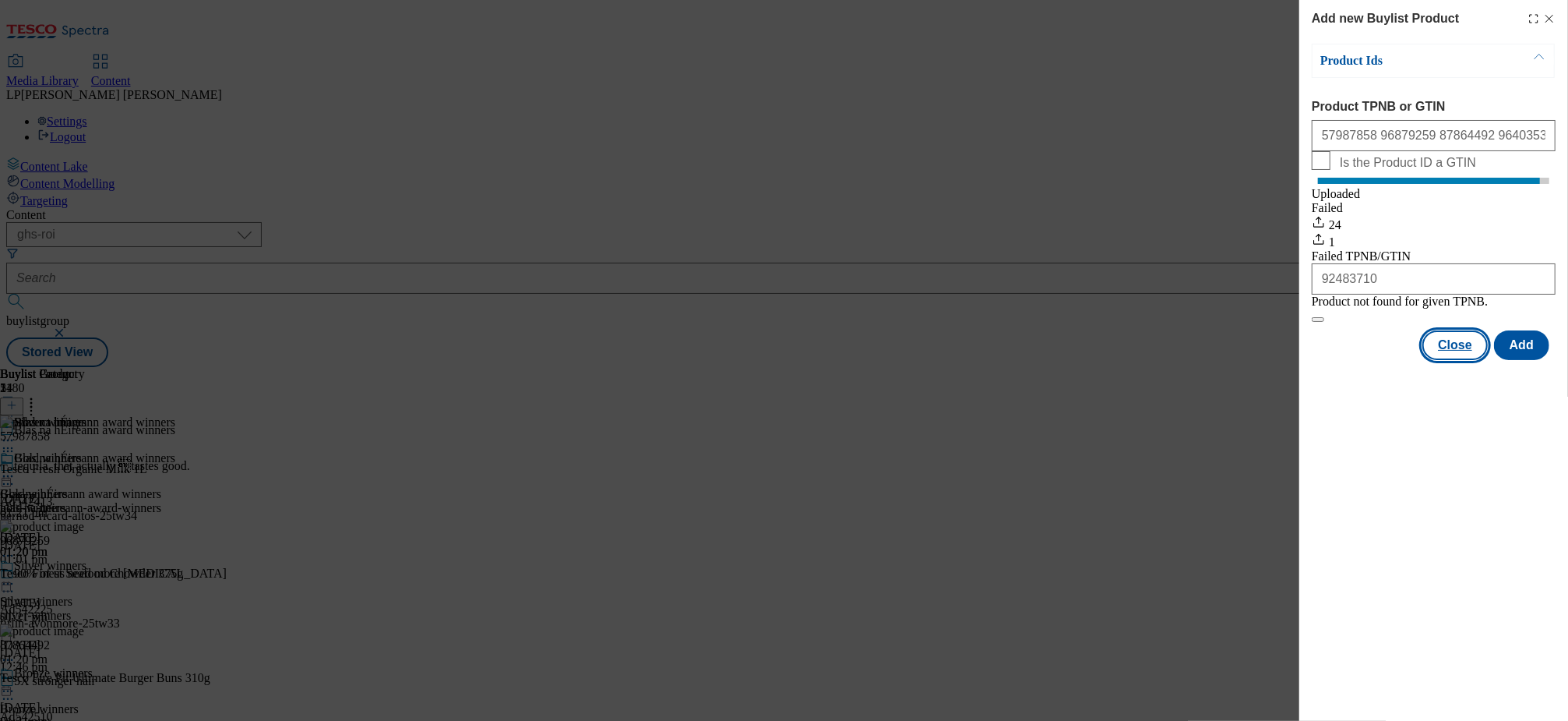
click at [1456, 360] on button "Close" at bounding box center [1454, 345] width 66 height 30
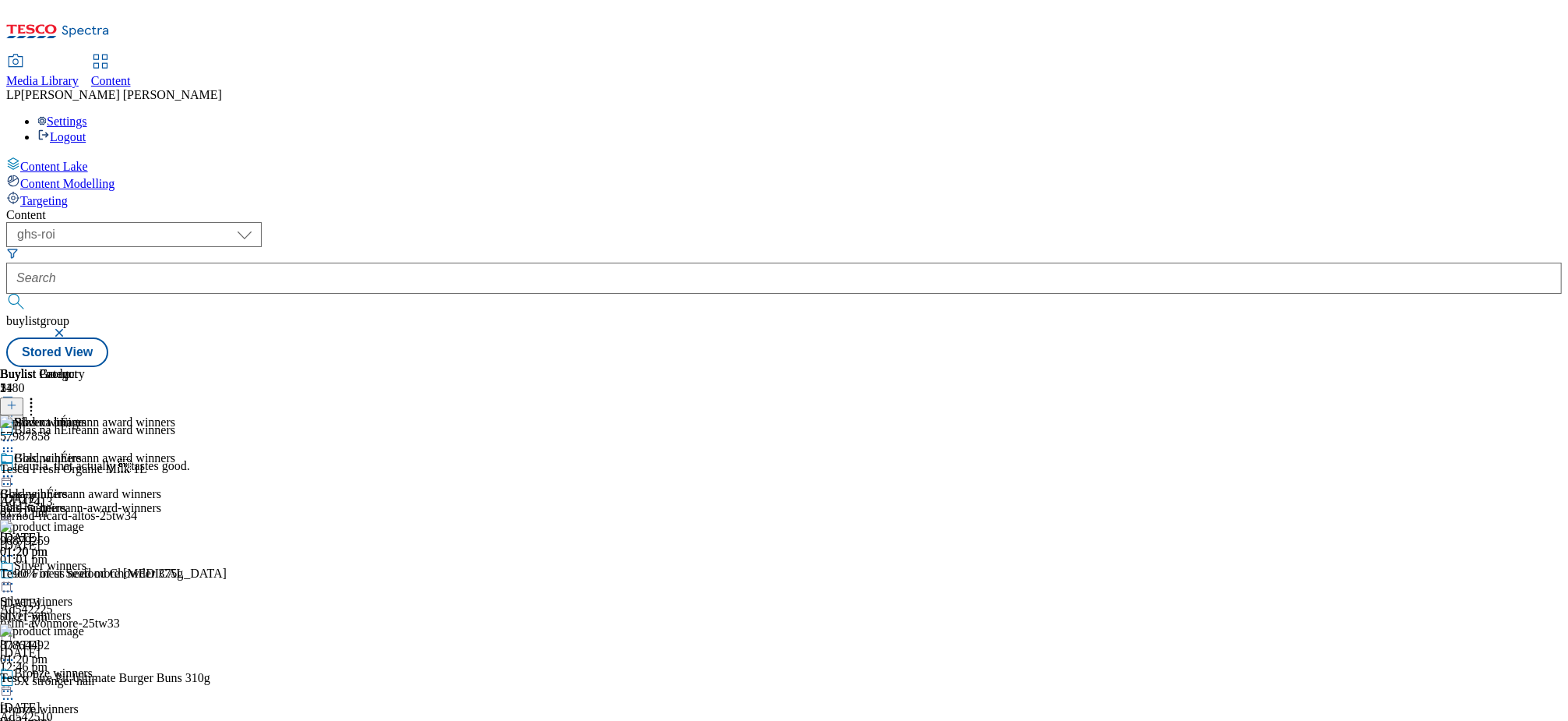
click at [16, 576] on icon at bounding box center [7, 583] width 16 height 16
click at [85, 682] on span "Preview" at bounding box center [67, 688] width 37 height 12
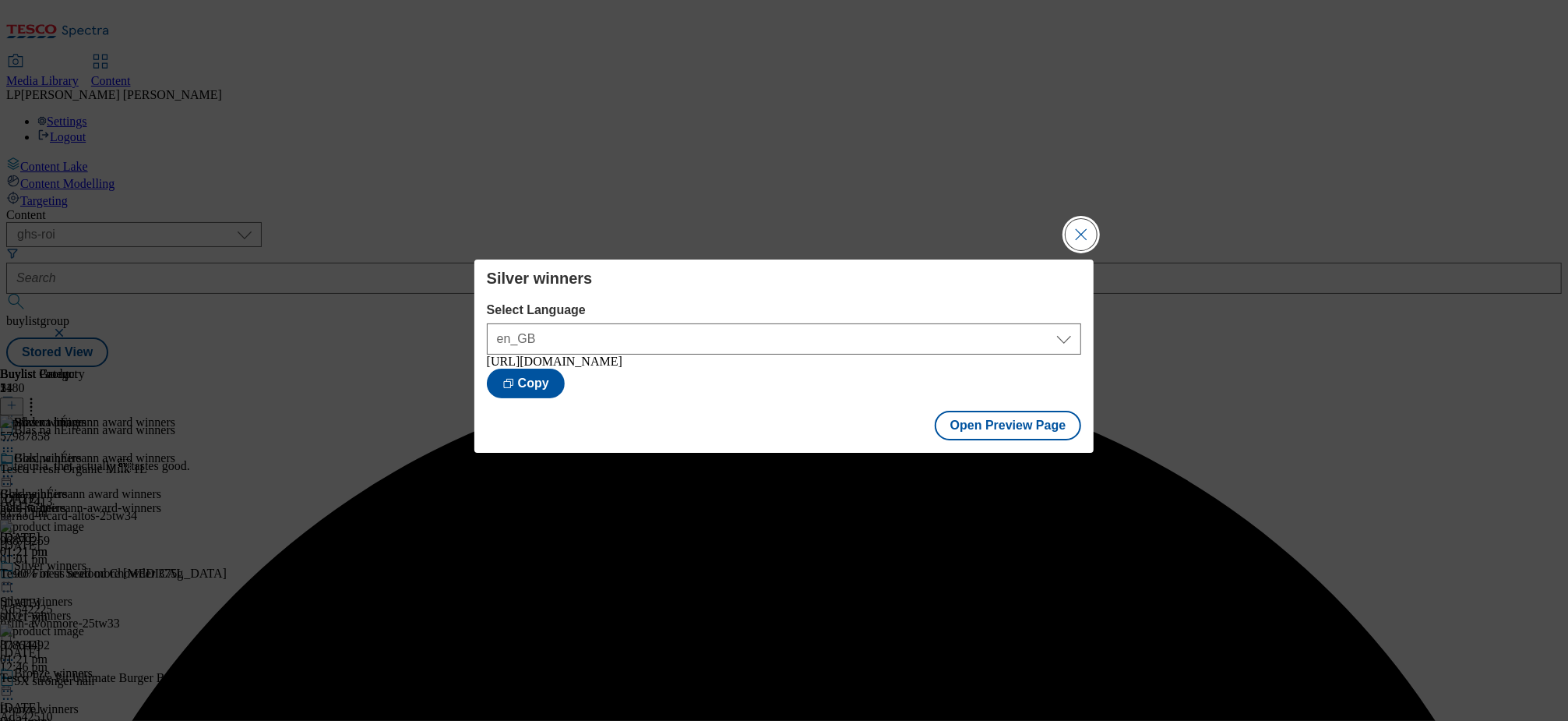
click at [1089, 230] on button "Close Modal" at bounding box center [1081, 235] width 31 height 31
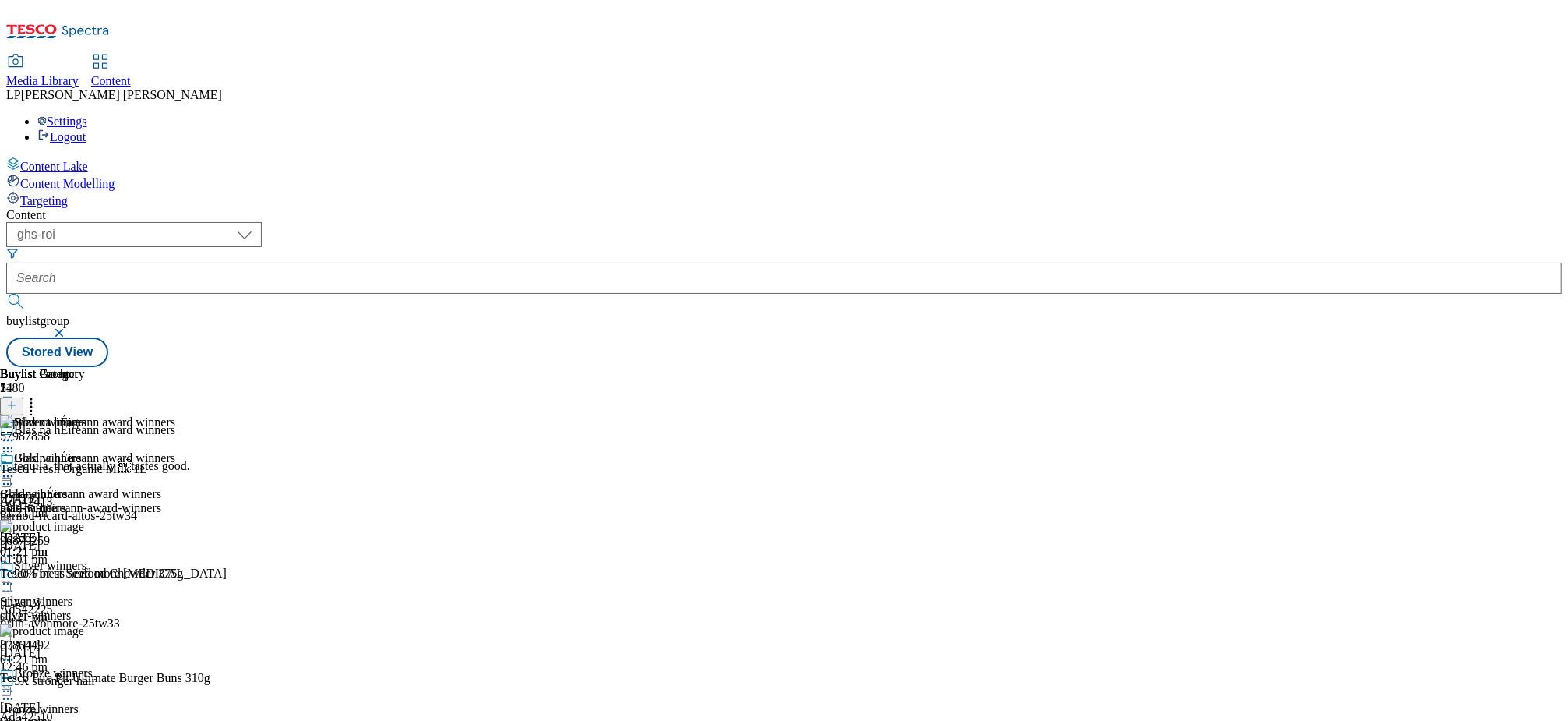
scroll to position [27, 0]
click at [79, 702] on div "Bronze winners" at bounding box center [39, 709] width 79 height 14
click at [16, 683] on icon at bounding box center [7, 690] width 16 height 16
click at [1452, 367] on div "Buylist Group 1180 Blas na hÉireann award winners tequila, that actually taste…" at bounding box center [784, 367] width 1555 height 0
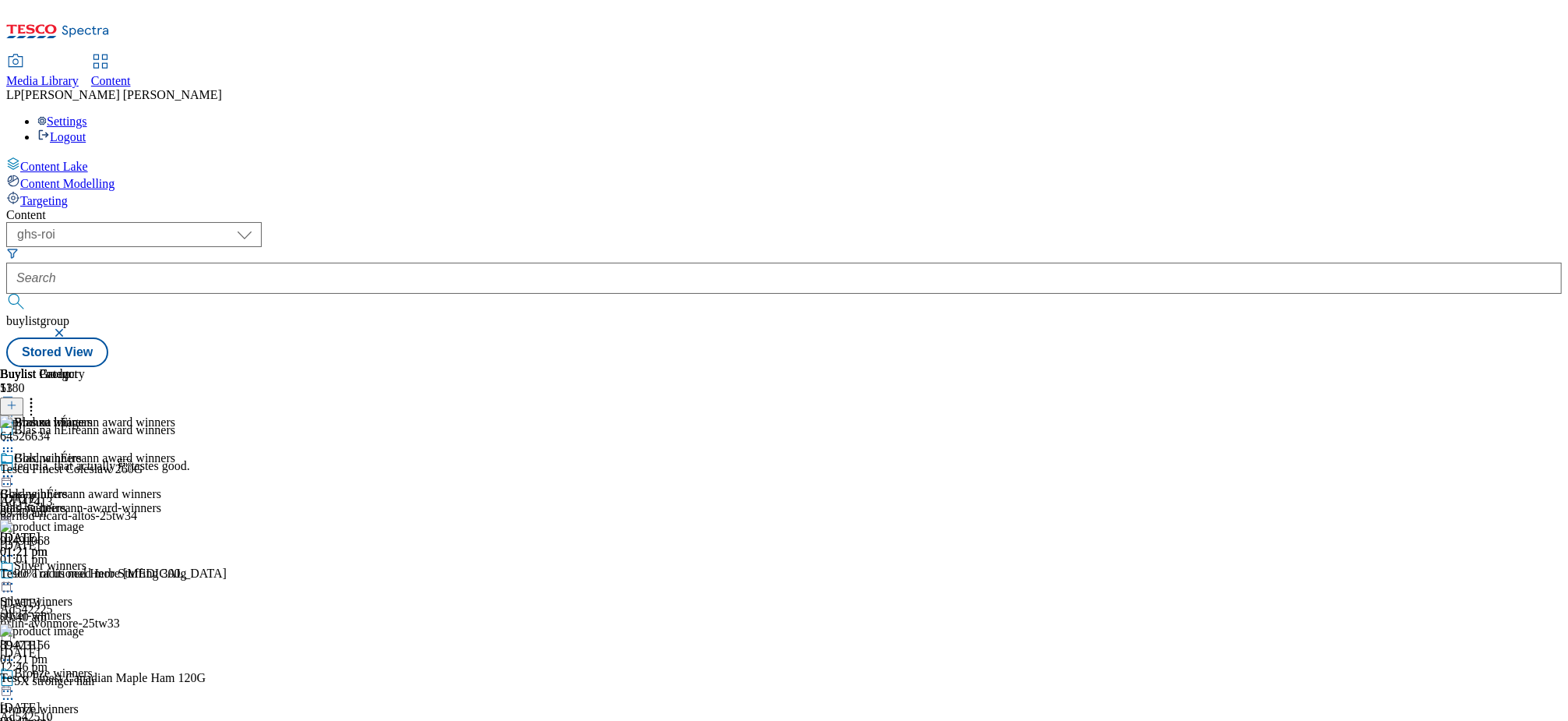
scroll to position [308, 0]
click at [16, 683] on icon at bounding box center [7, 690] width 16 height 16
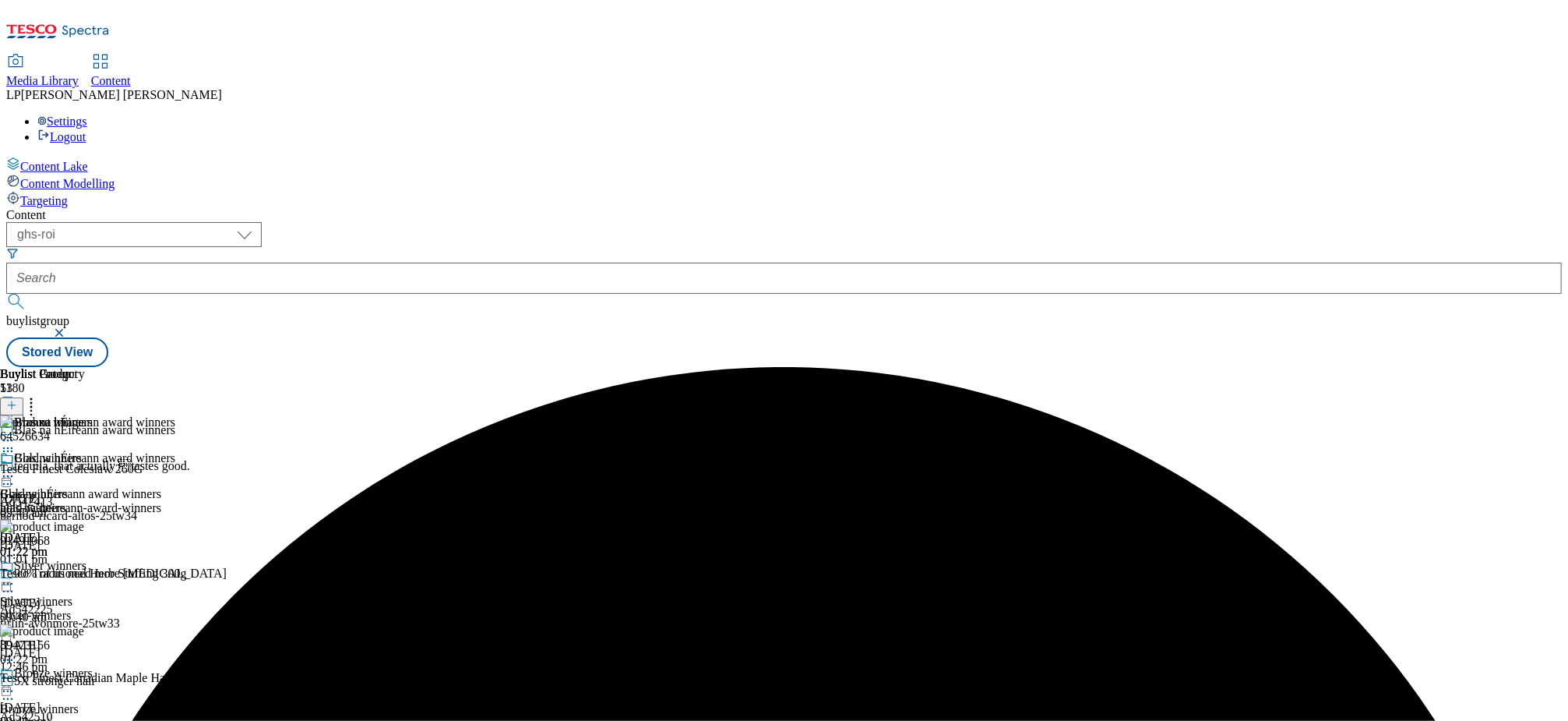
scroll to position [146, 0]
click at [16, 683] on icon at bounding box center [7, 690] width 16 height 16
click at [93, 666] on div "Bronze winners" at bounding box center [53, 673] width 79 height 14
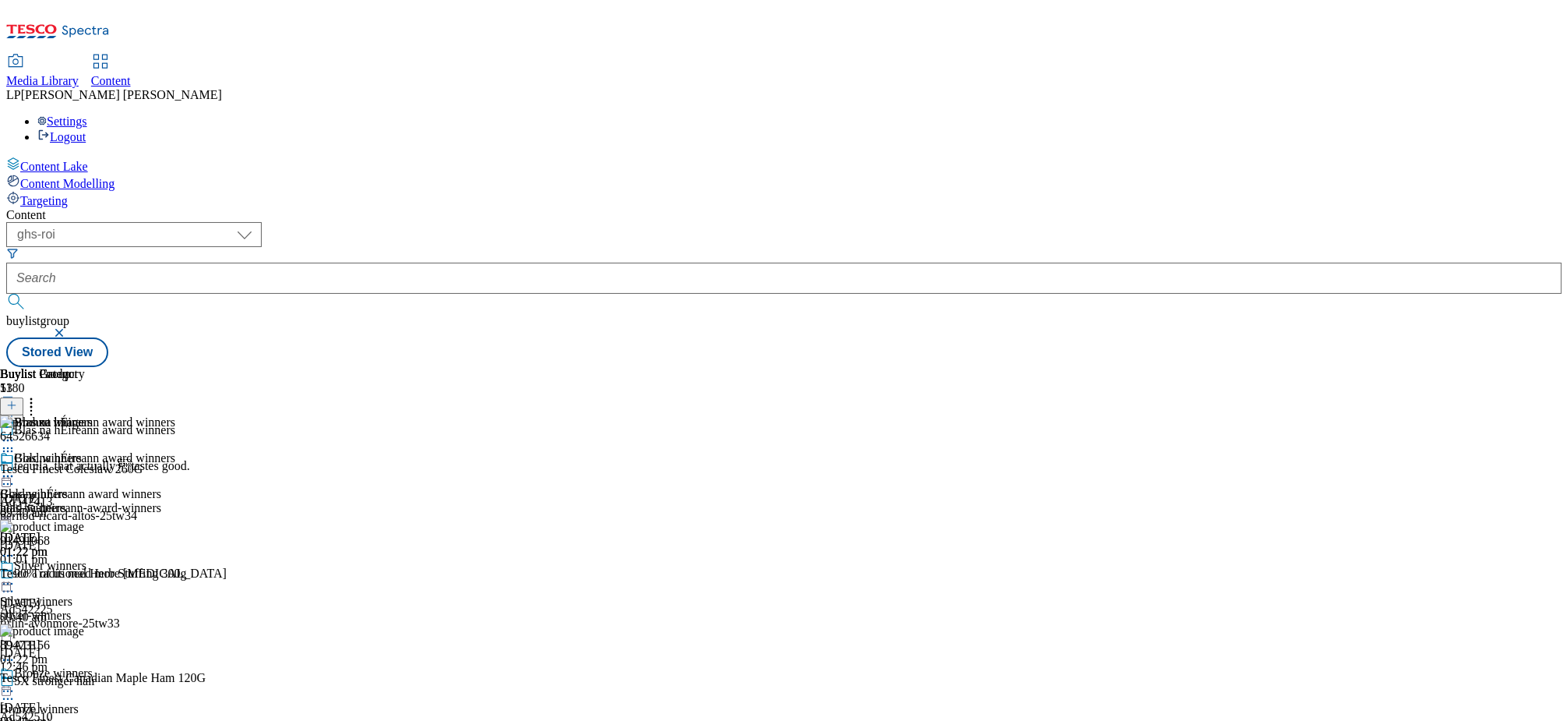
click at [16, 683] on icon at bounding box center [7, 690] width 16 height 16
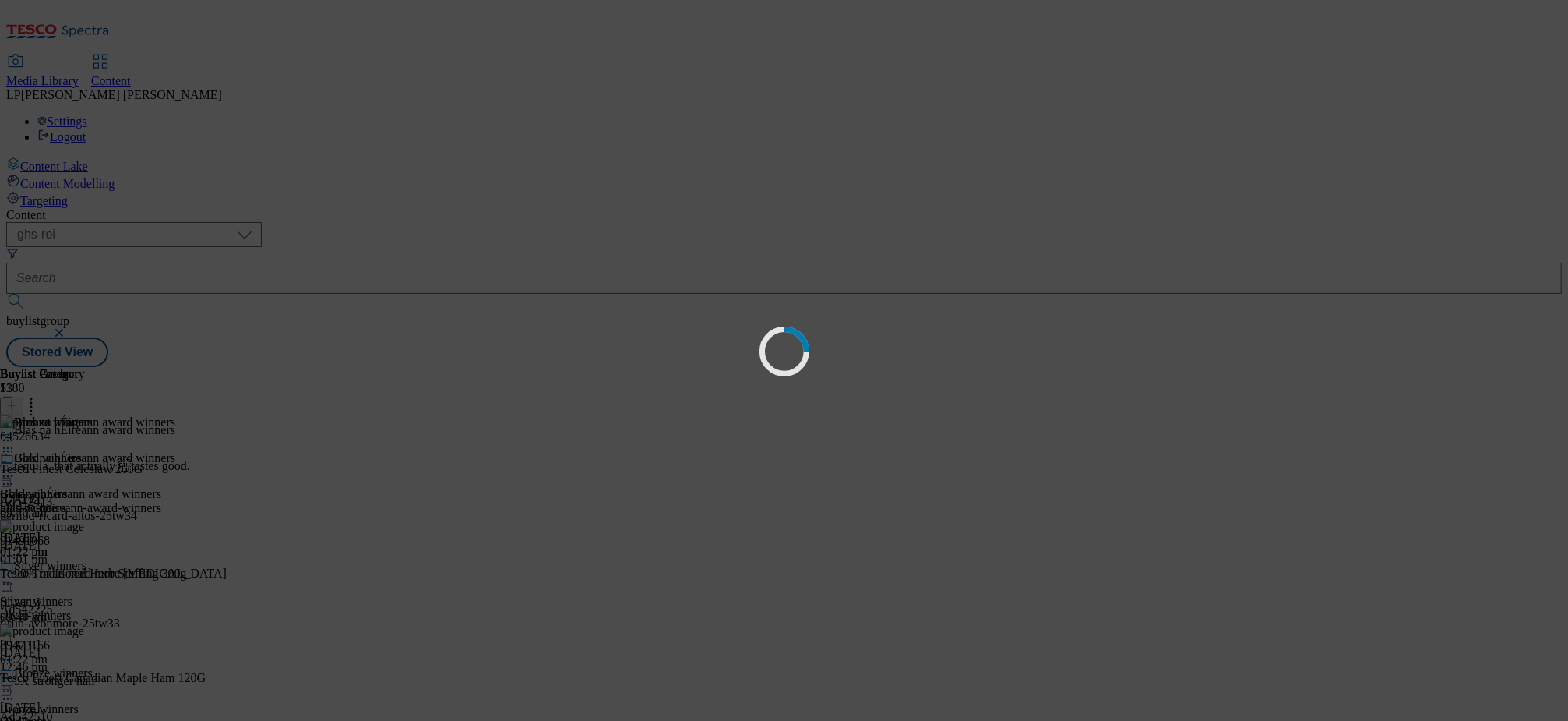
scroll to position [0, 0]
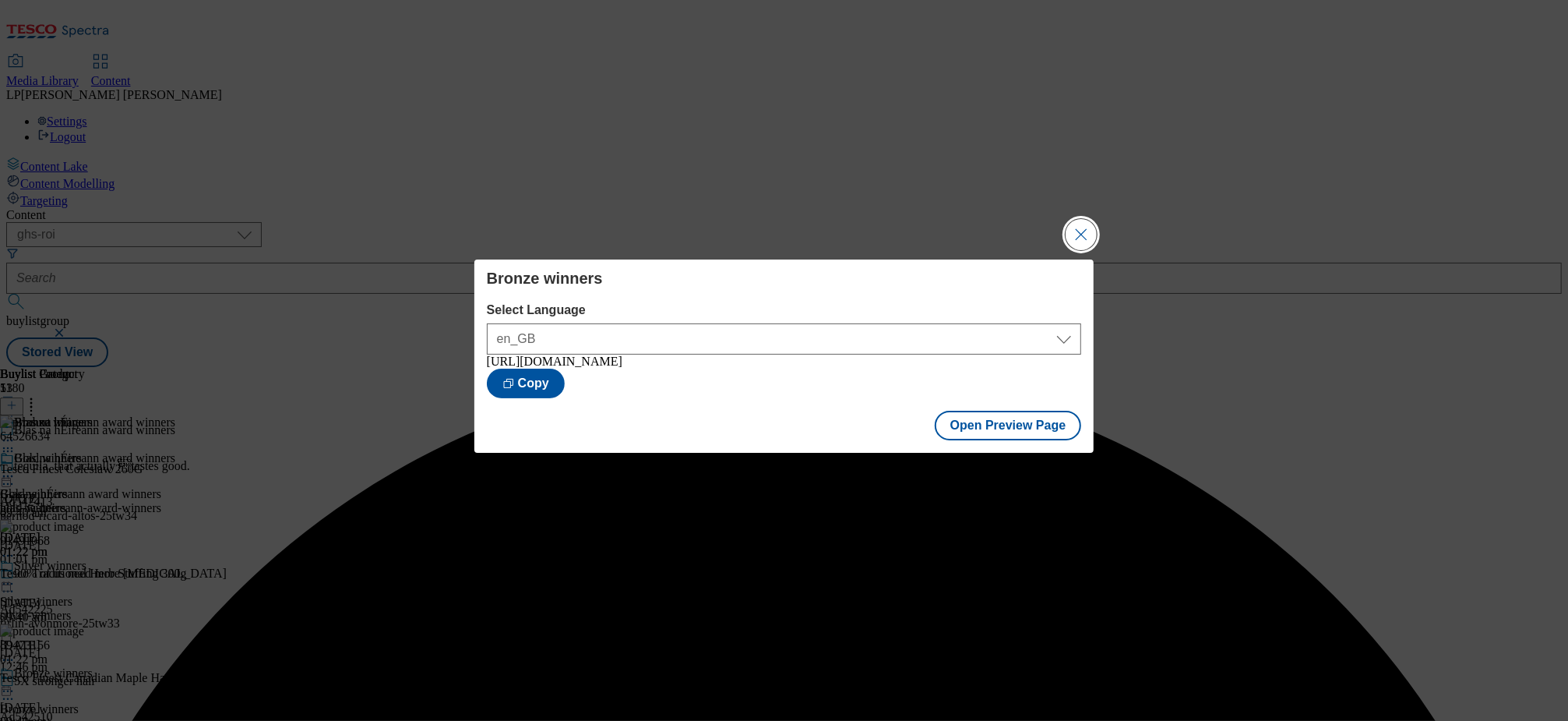
click at [1074, 233] on button "Close Modal" at bounding box center [1081, 235] width 31 height 31
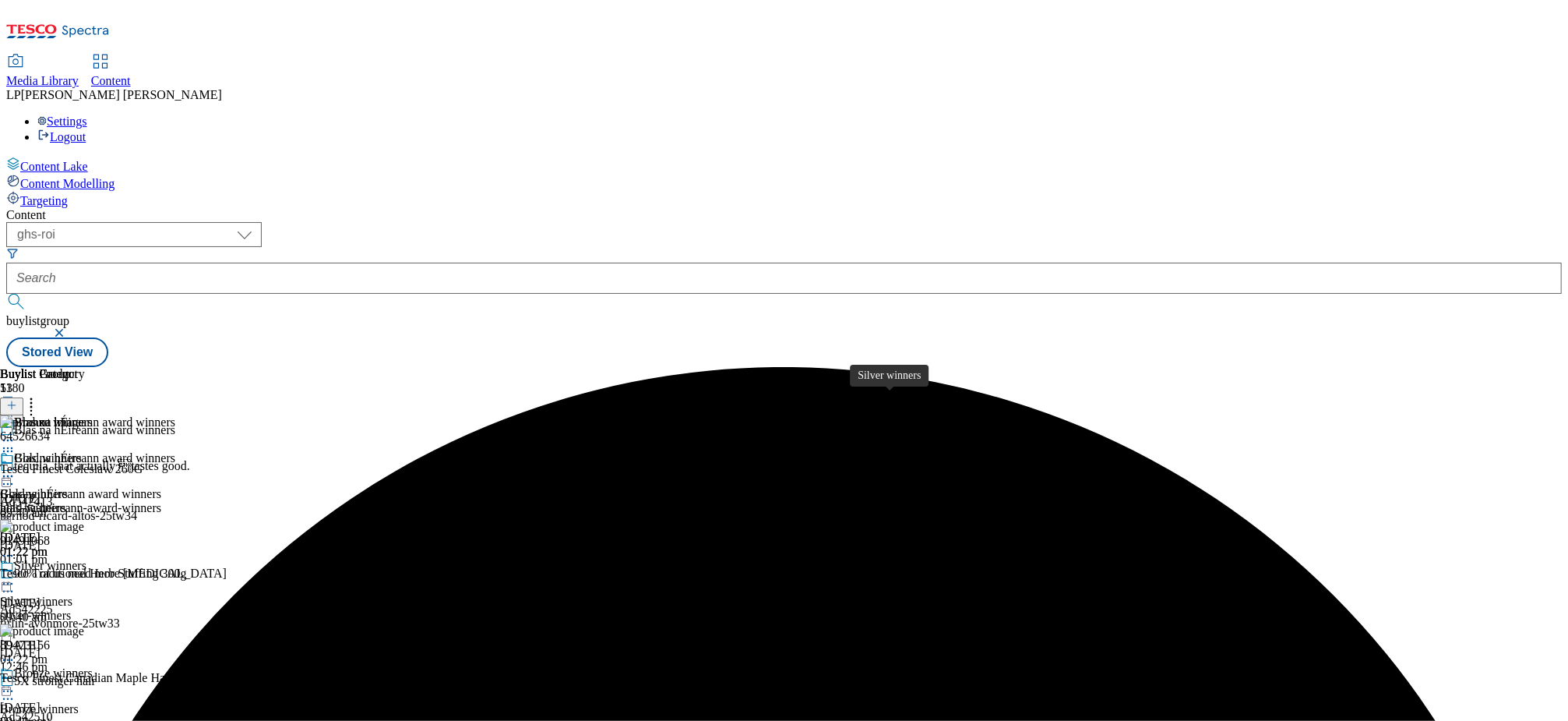
scroll to position [284, 0]
click at [16, 683] on icon at bounding box center [7, 690] width 16 height 16
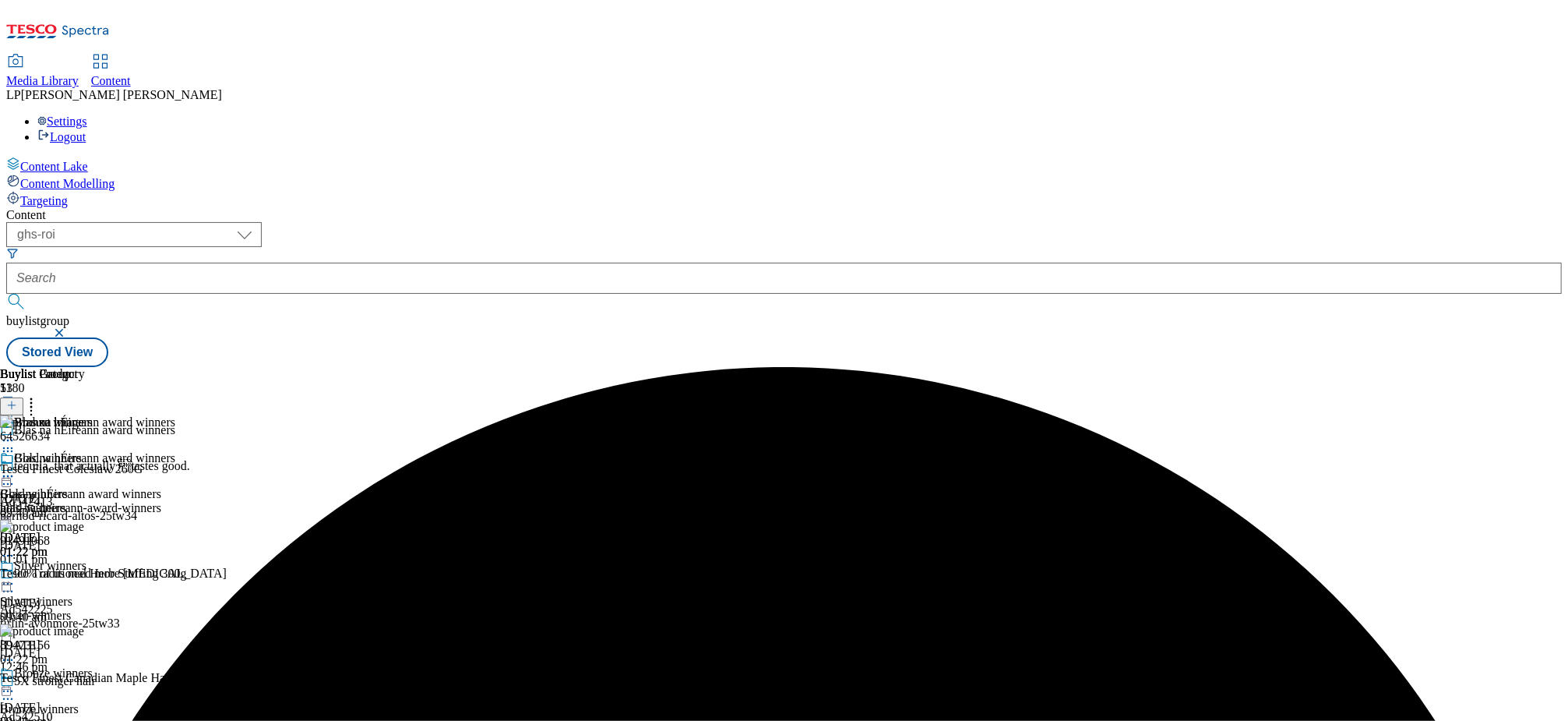
scroll to position [139, 0]
click at [16, 683] on icon at bounding box center [7, 690] width 16 height 16
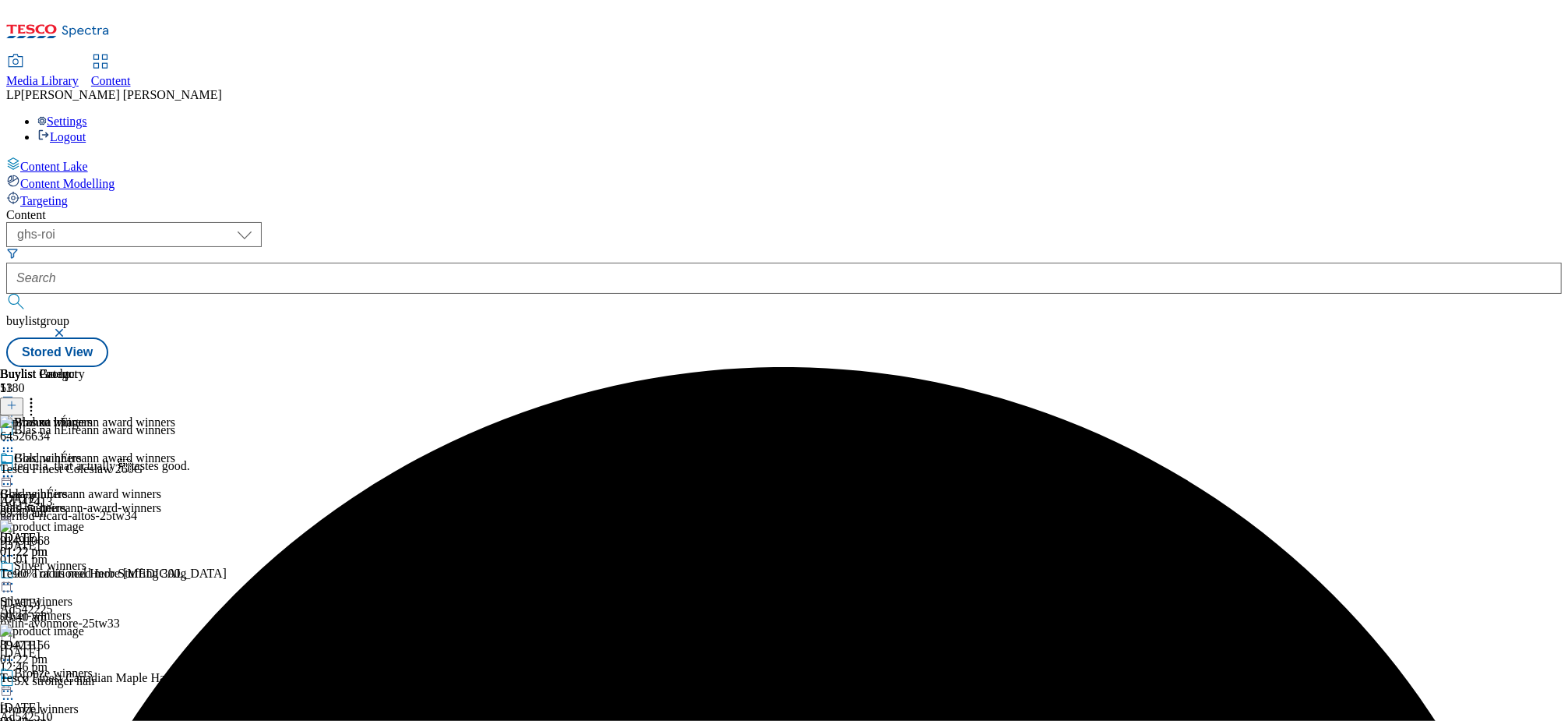
click at [16, 683] on icon at bounding box center [7, 690] width 16 height 16
click at [93, 666] on div "Bronze winners Bronze winners bronze-winners [DATE] 01:22 pm" at bounding box center [46, 720] width 93 height 107
click at [39, 395] on icon at bounding box center [31, 403] width 16 height 16
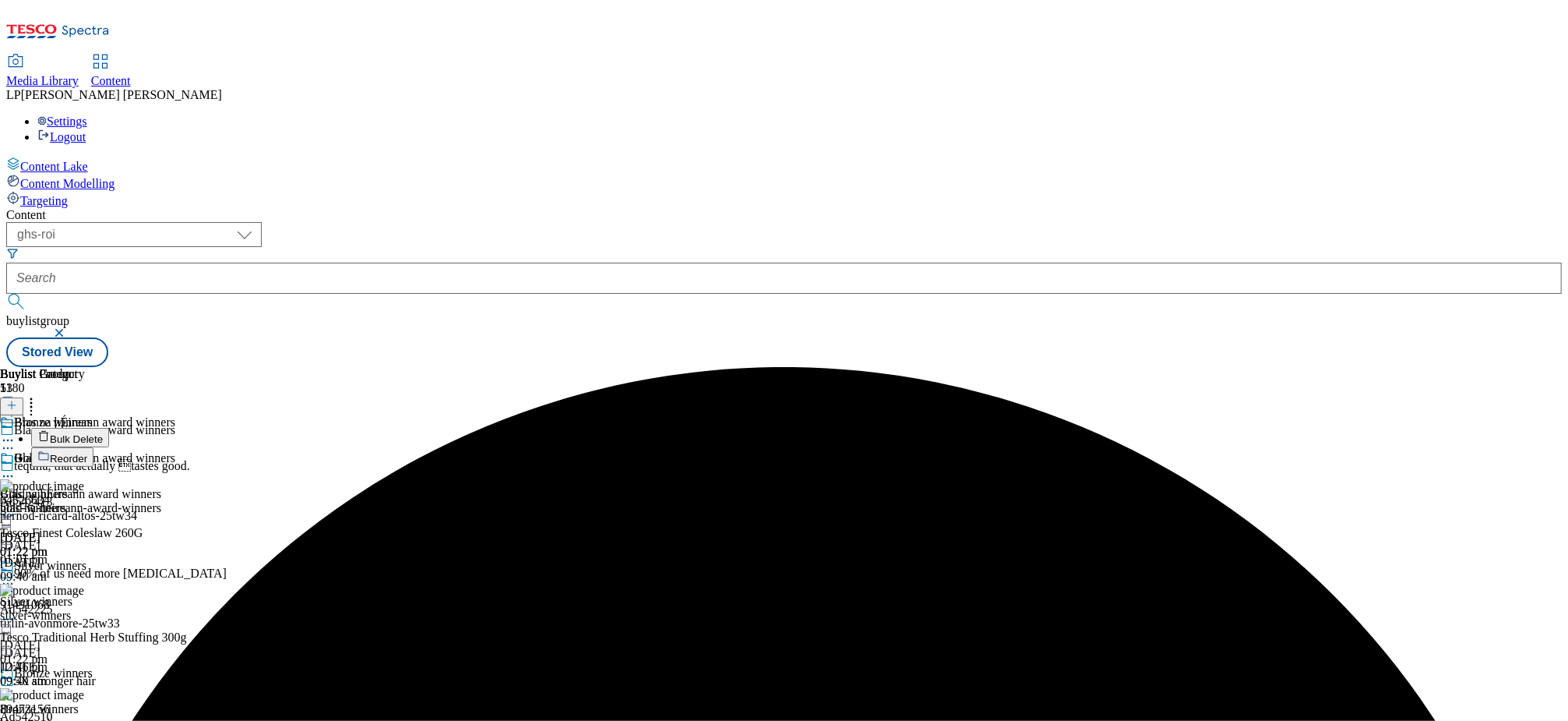
click at [103, 433] on span "Bulk Delete" at bounding box center [76, 439] width 53 height 12
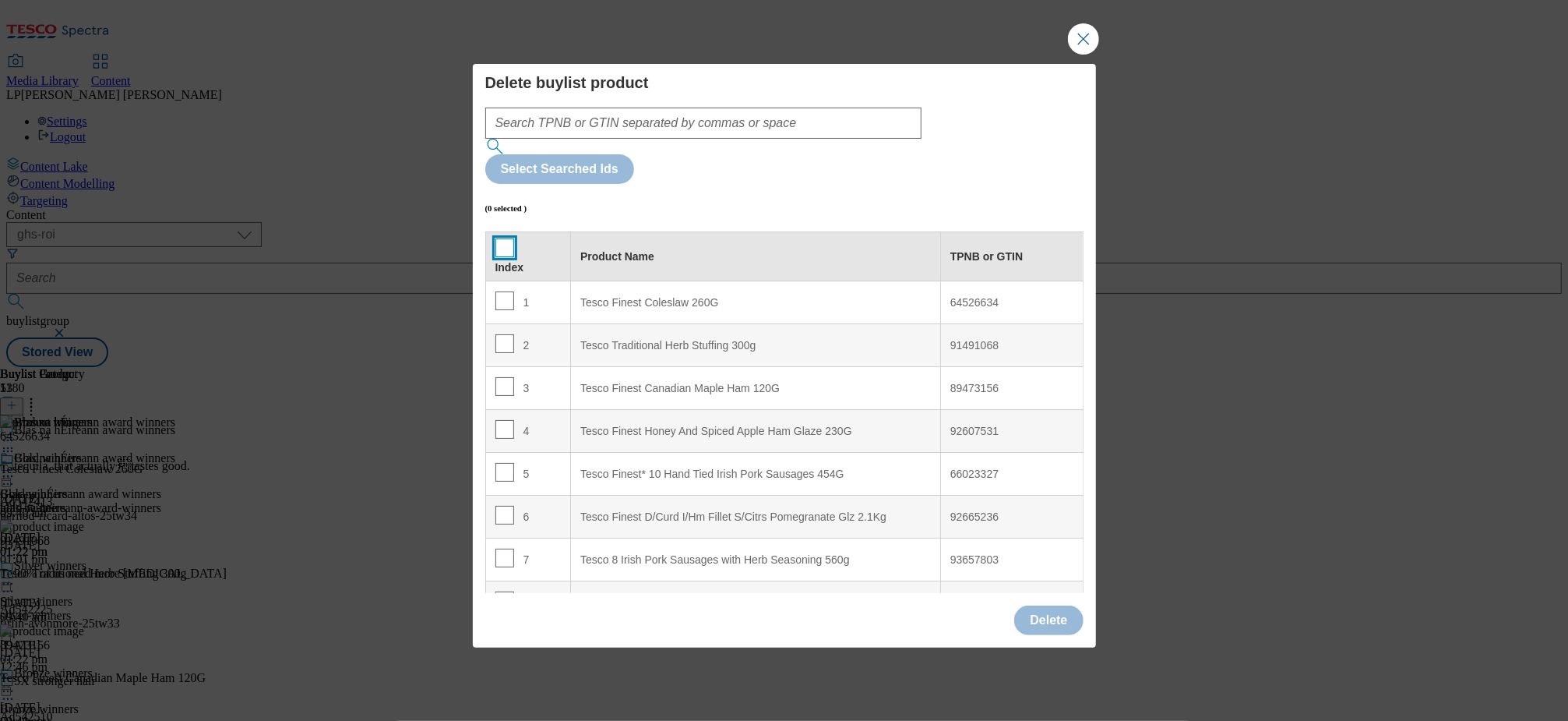
click at [505, 239] on input "Modal" at bounding box center [504, 248] width 19 height 19
checkbox input "true"
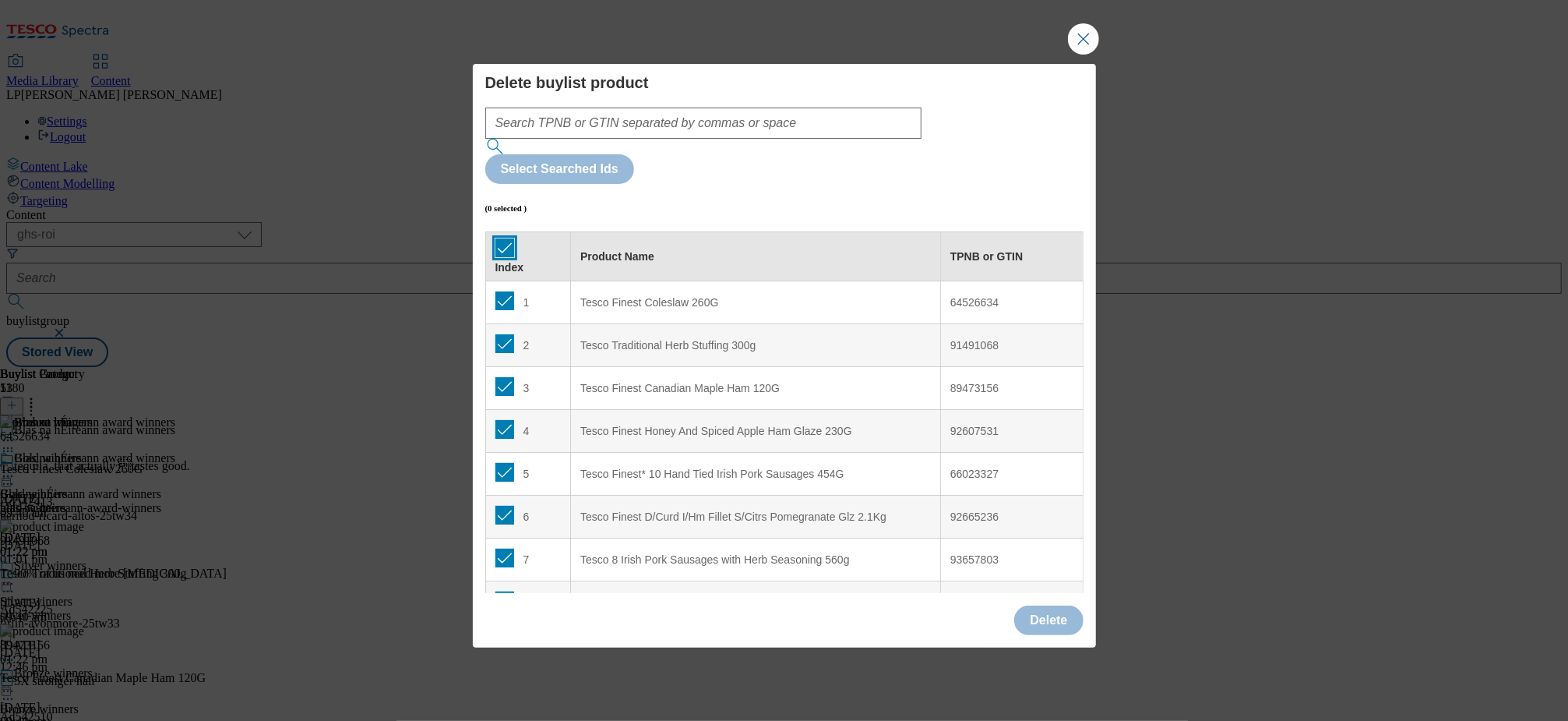
checkbox input "true"
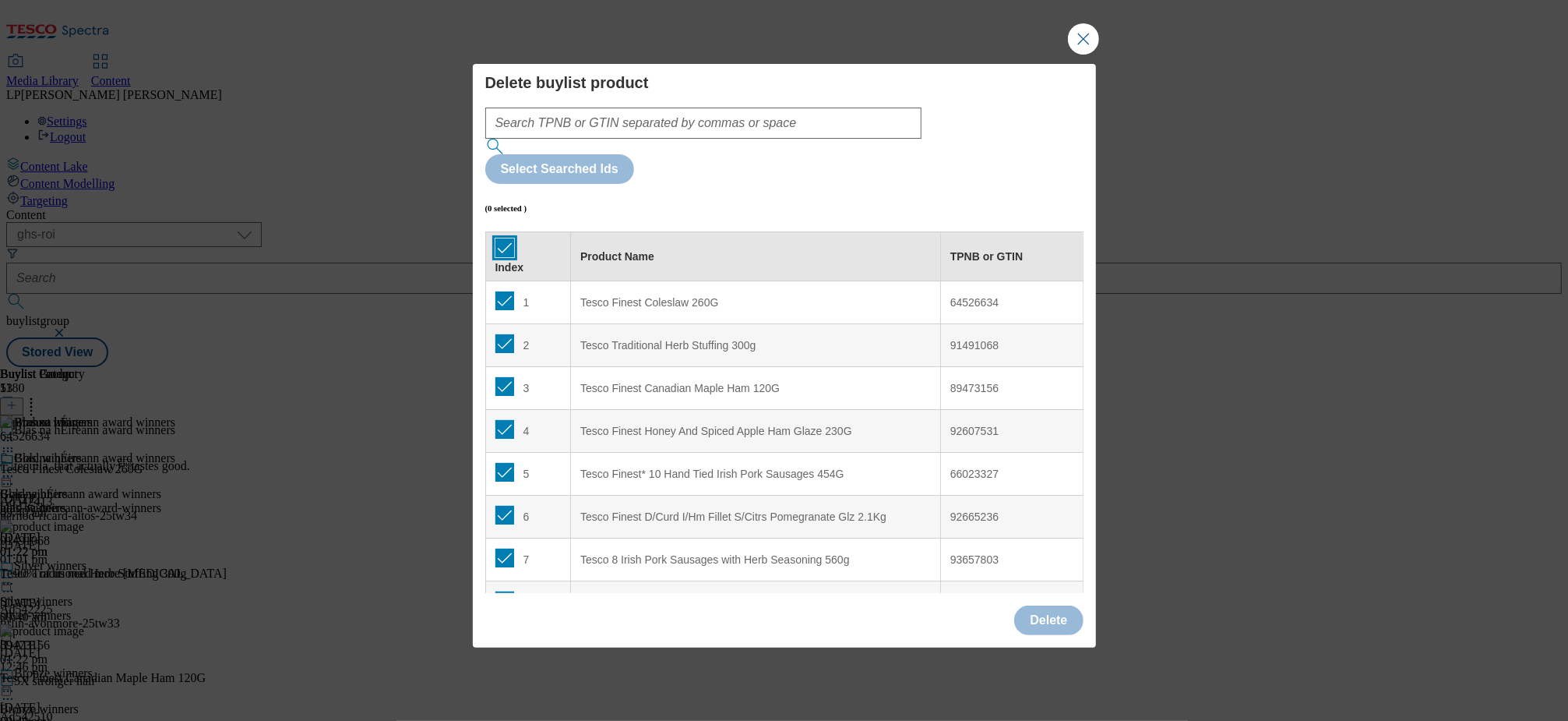
checkbox input "true"
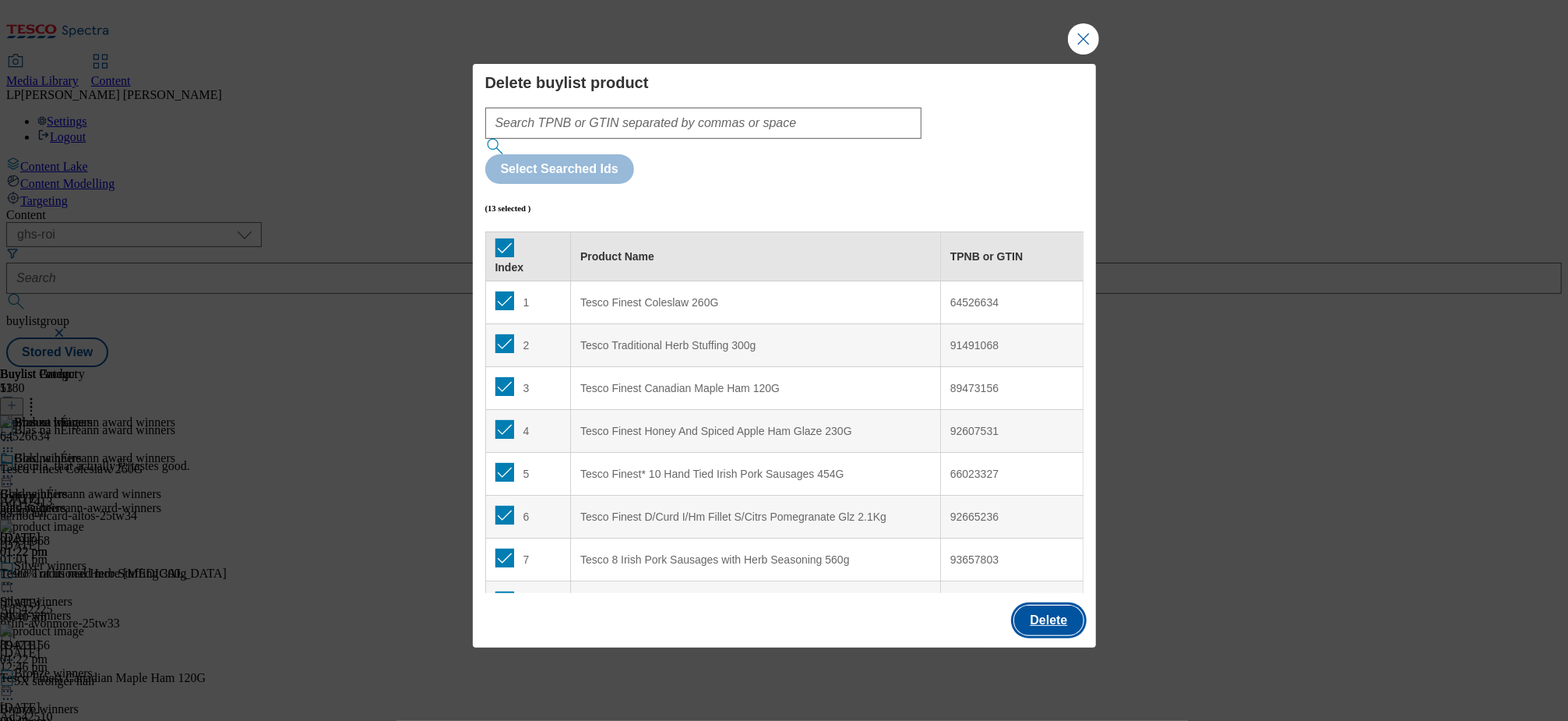
click at [1049, 605] on button "Delete" at bounding box center [1048, 620] width 68 height 30
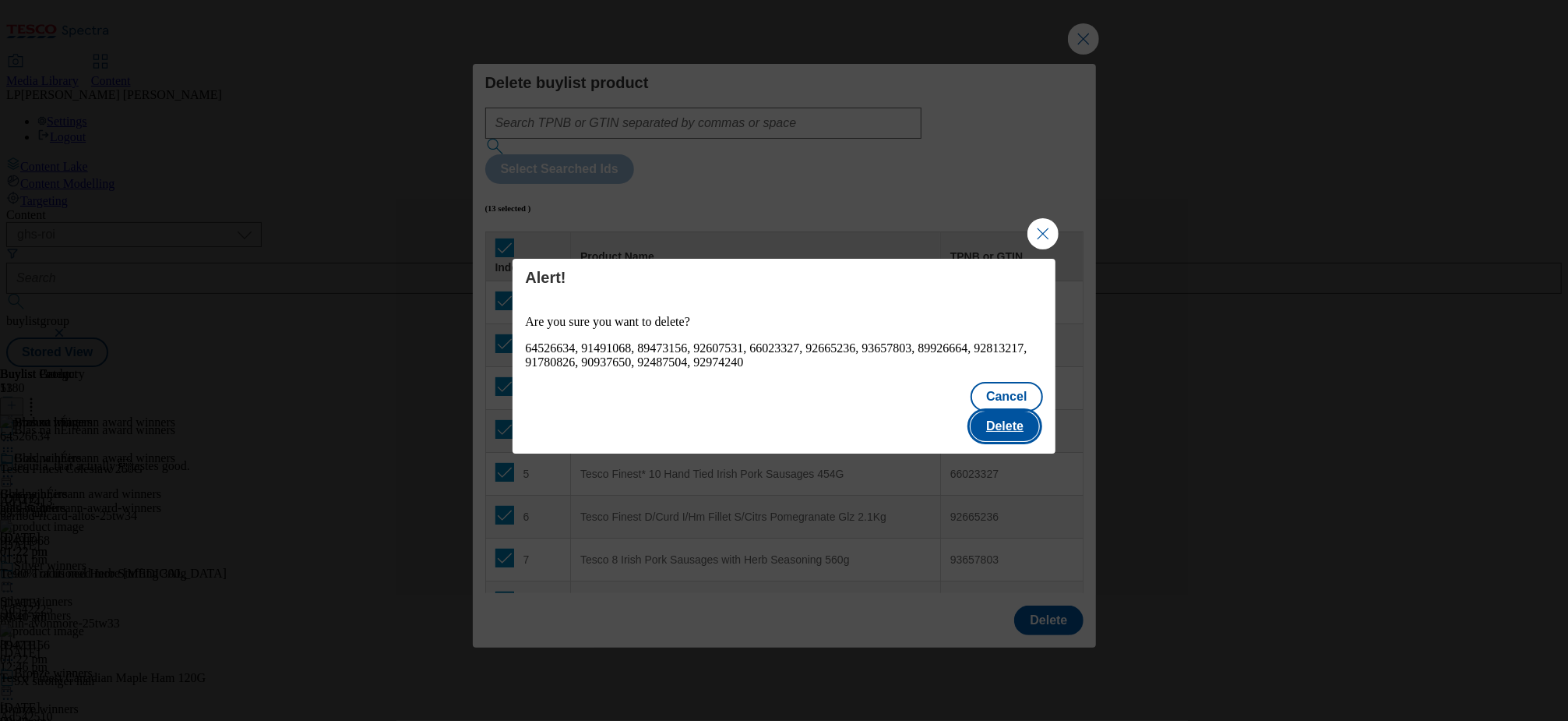
click at [1004, 412] on button "Delete" at bounding box center [1005, 427] width 68 height 30
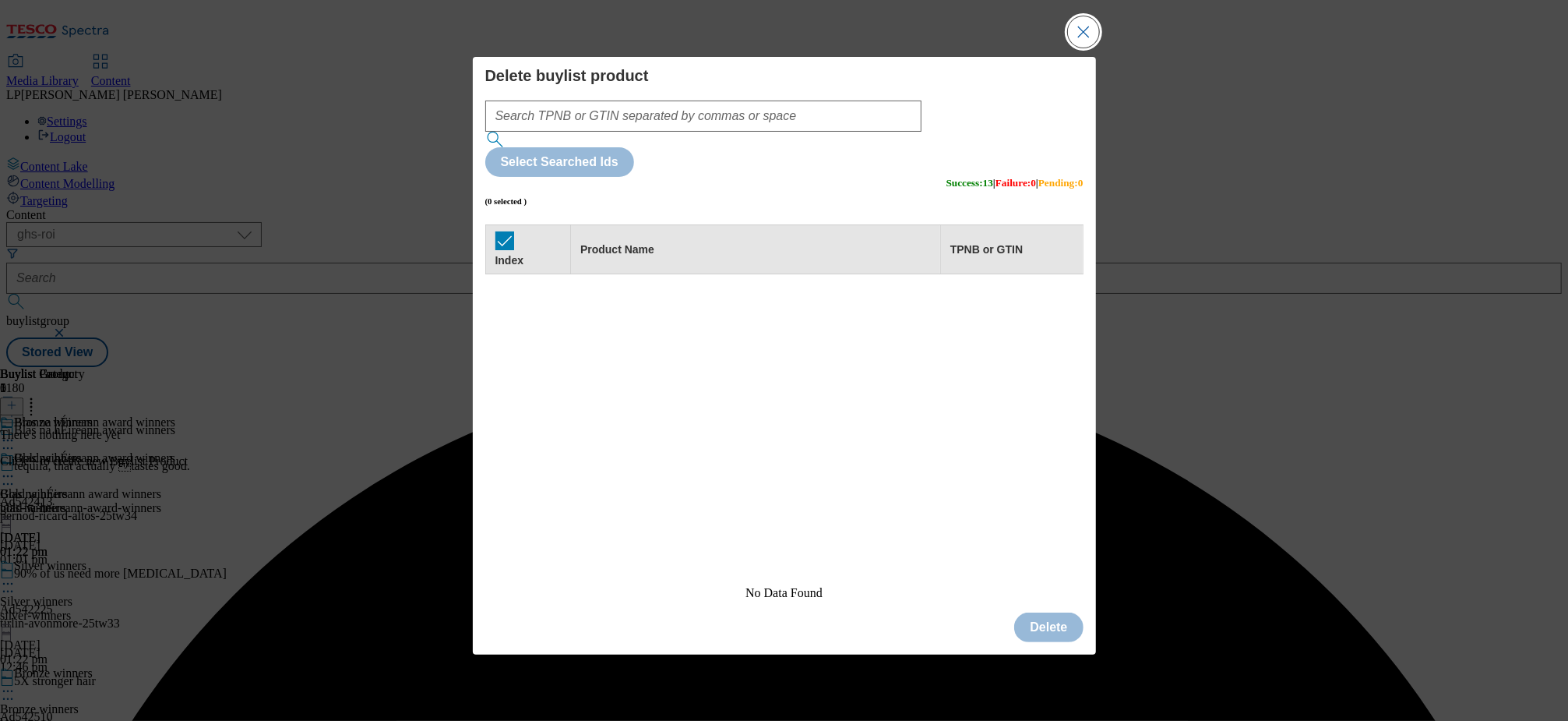
click at [1084, 47] on button "Close Modal" at bounding box center [1083, 32] width 31 height 31
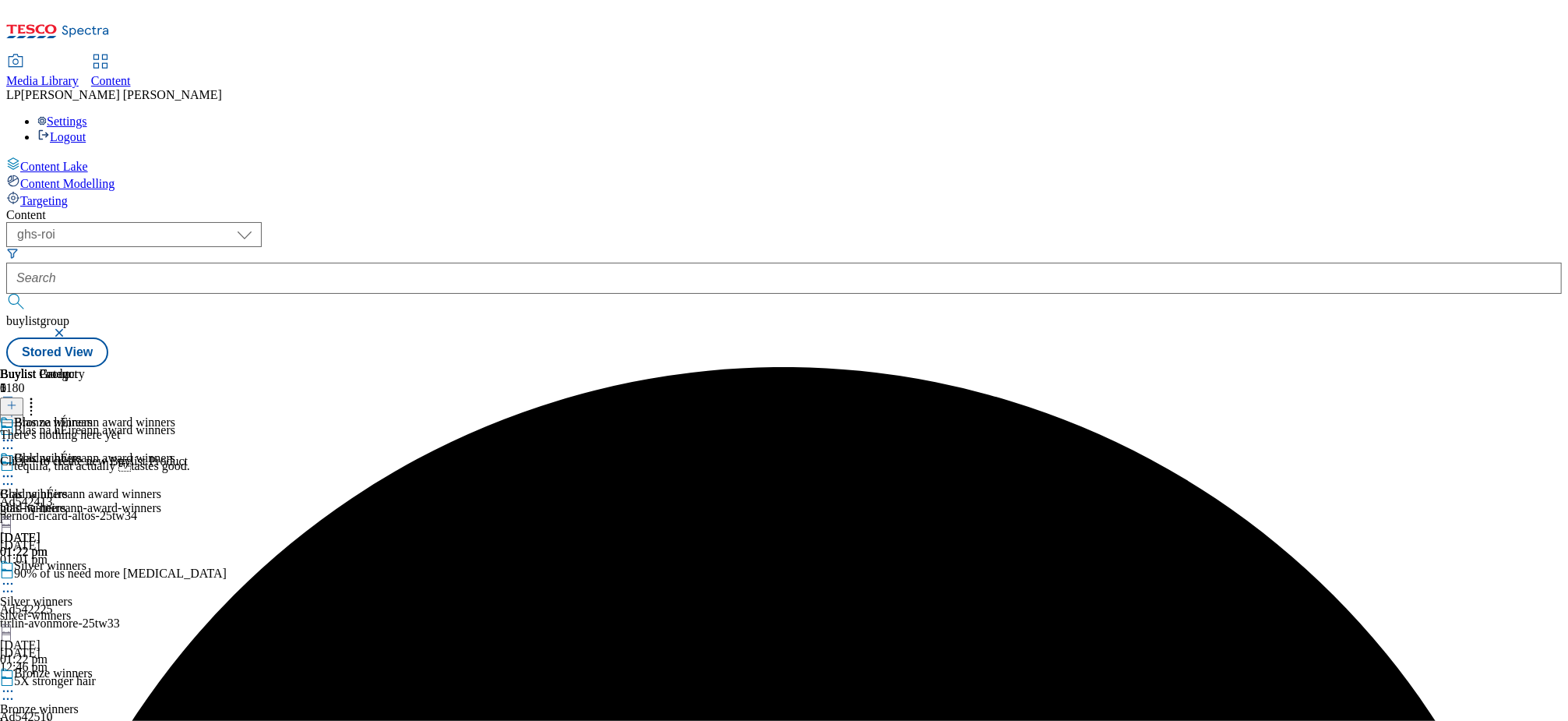
click at [18, 400] on icon at bounding box center [12, 405] width 11 height 11
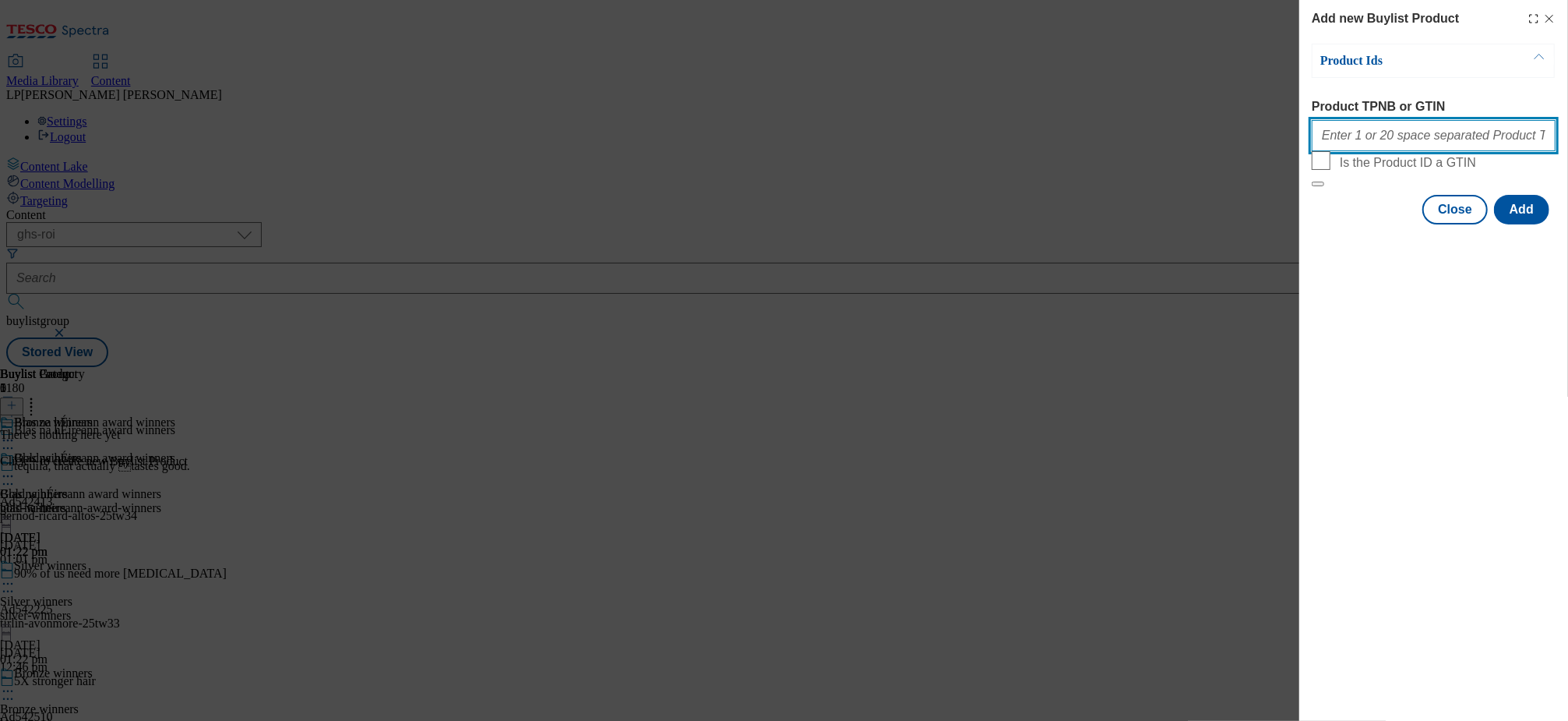
click at [1416, 146] on input "Product TPNB or GTIN" at bounding box center [1434, 136] width 244 height 31
paste input "93547290 97061666 68117070 97275200 86666394 84035326 81638303 89966587 9244567…"
type input "93547290 97061666 68117070 97275200 86666394 84035326 81638303 89966587 9244567…"
click at [1510, 224] on button "Add" at bounding box center [1522, 209] width 56 height 30
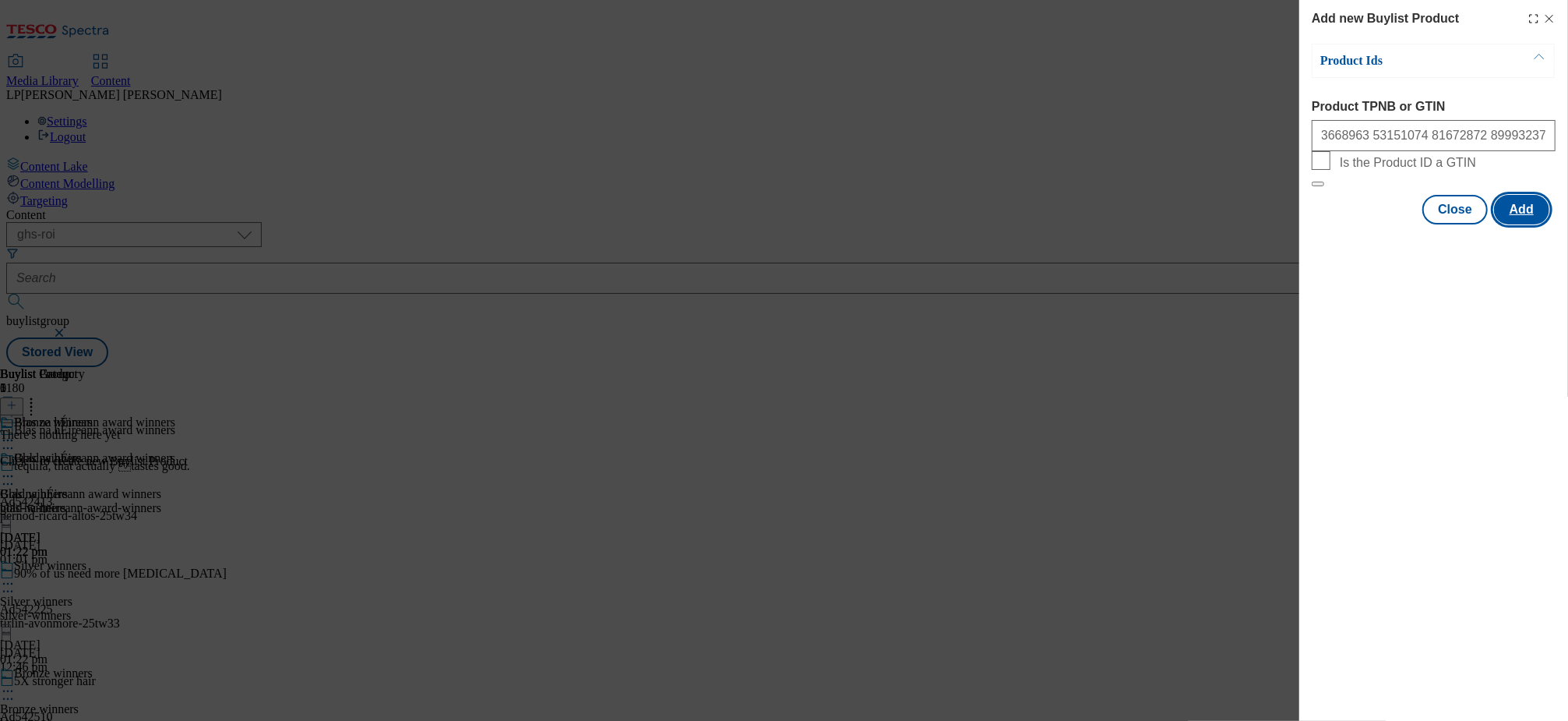
scroll to position [0, 0]
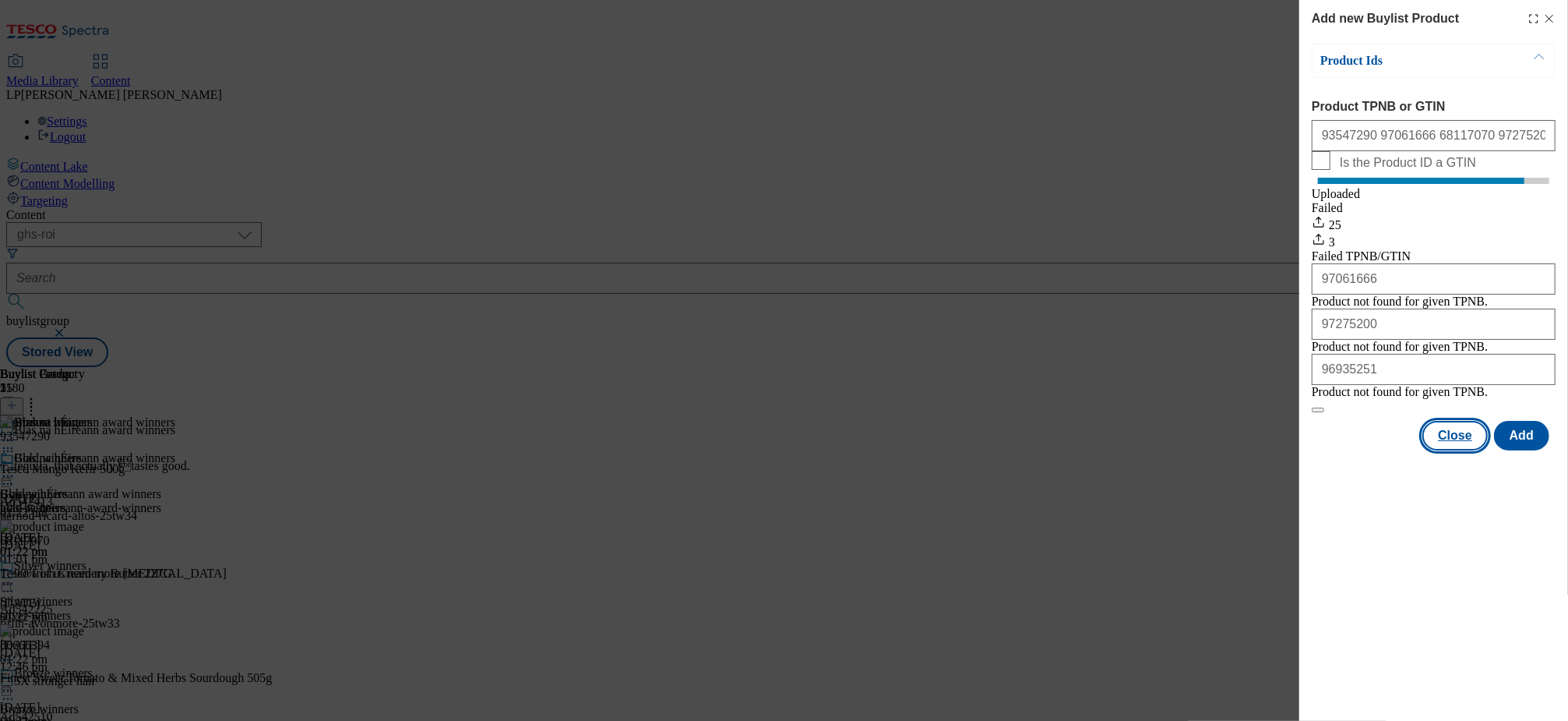
click at [1466, 451] on button "Close" at bounding box center [1454, 436] width 66 height 30
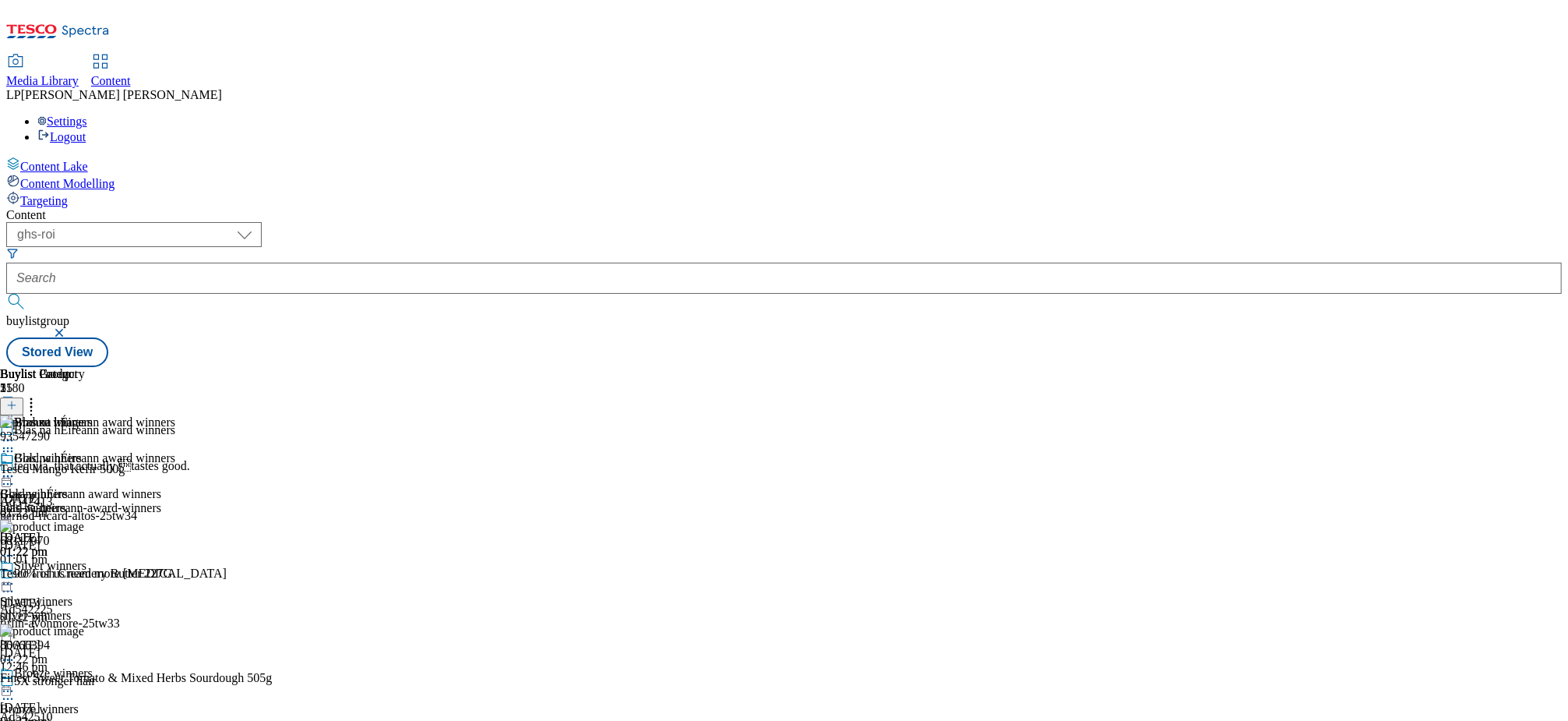
click at [16, 683] on icon at bounding box center [7, 690] width 16 height 16
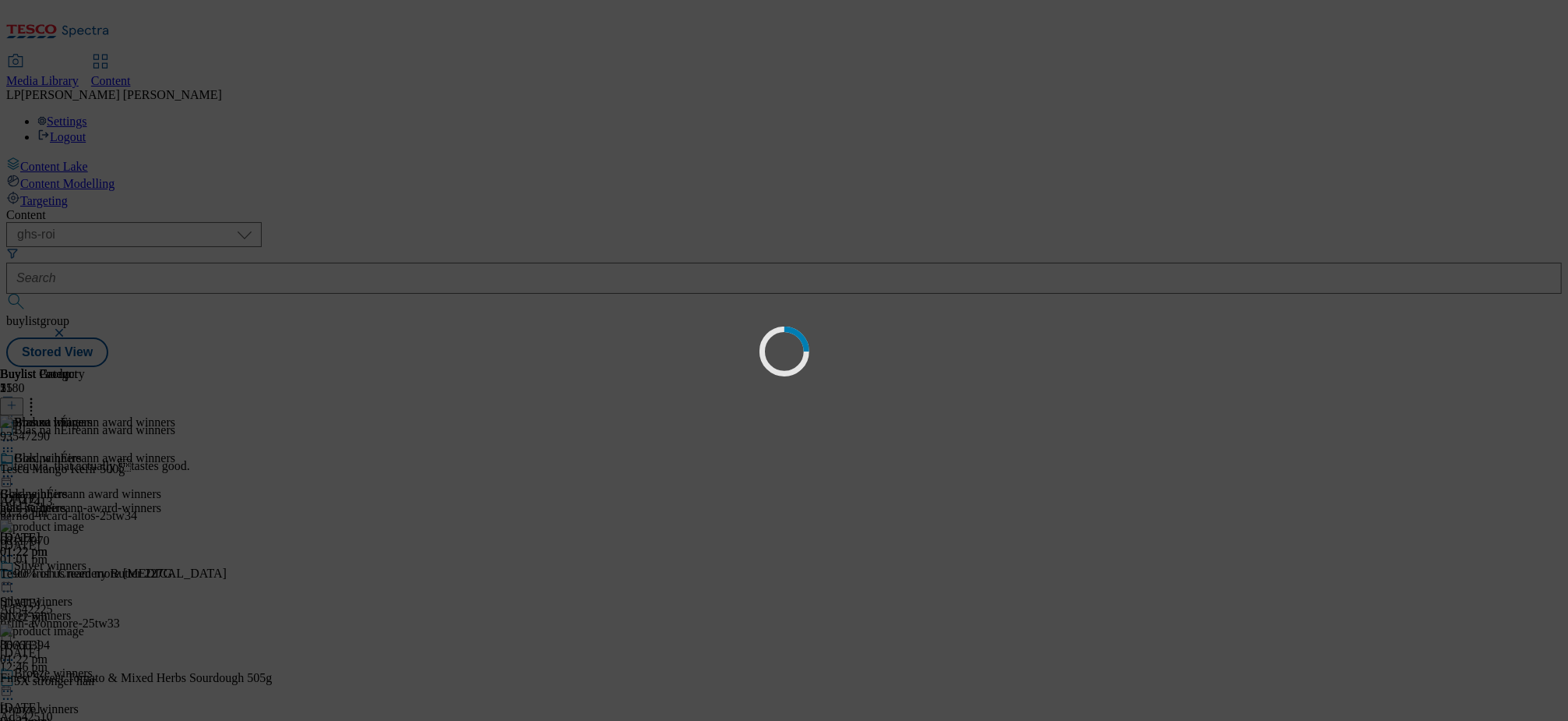
scroll to position [0, 0]
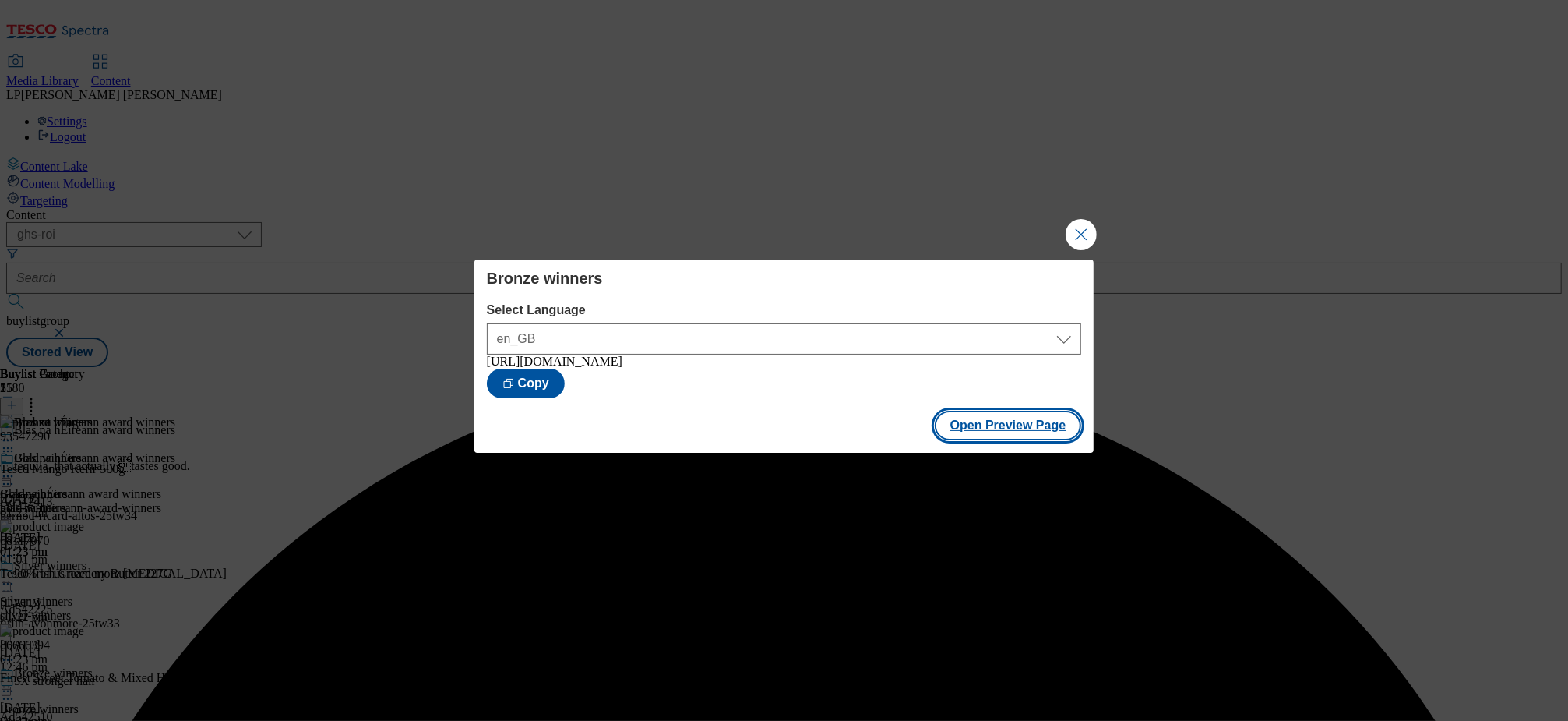
click at [1002, 436] on button "Open Preview Page" at bounding box center [1007, 426] width 147 height 30
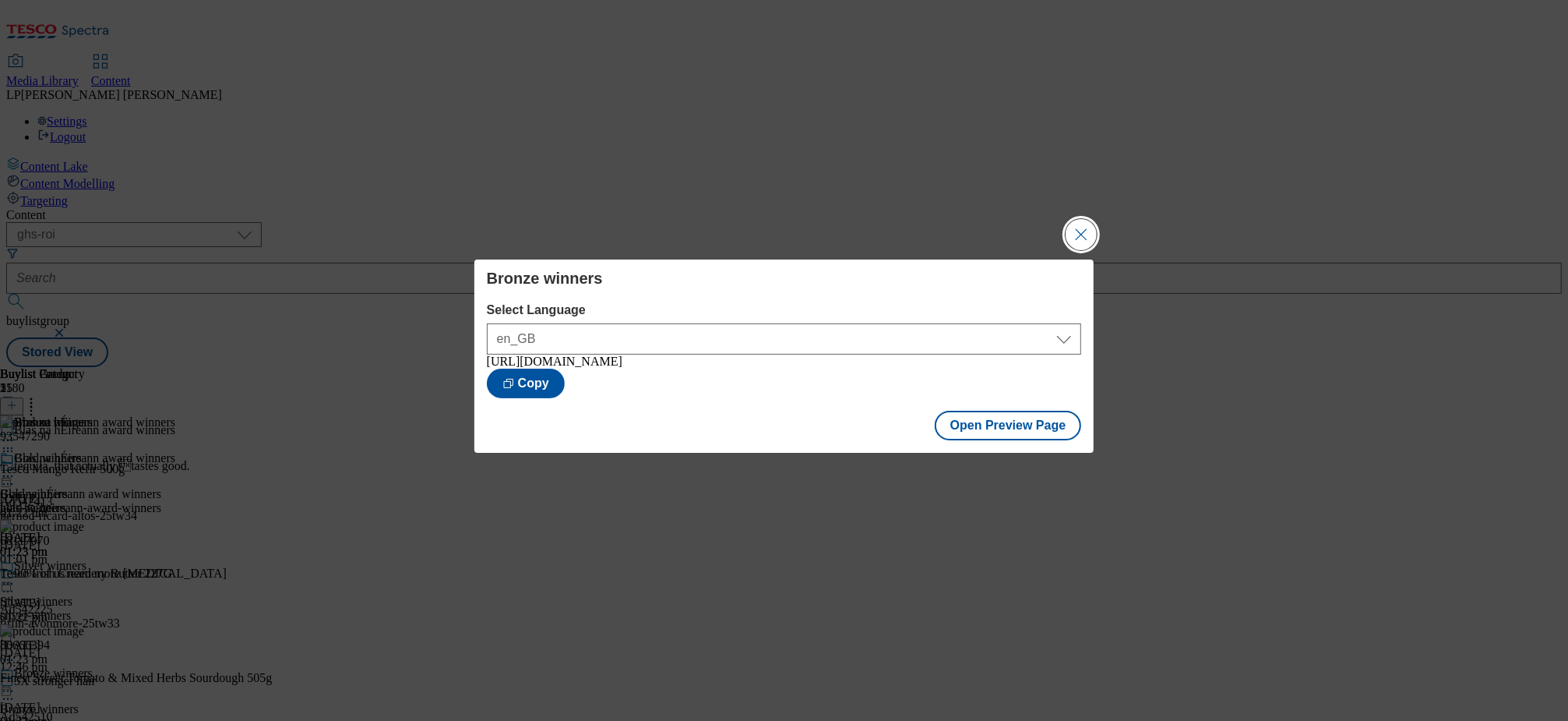
click at [1085, 228] on button "Close Modal" at bounding box center [1081, 235] width 31 height 31
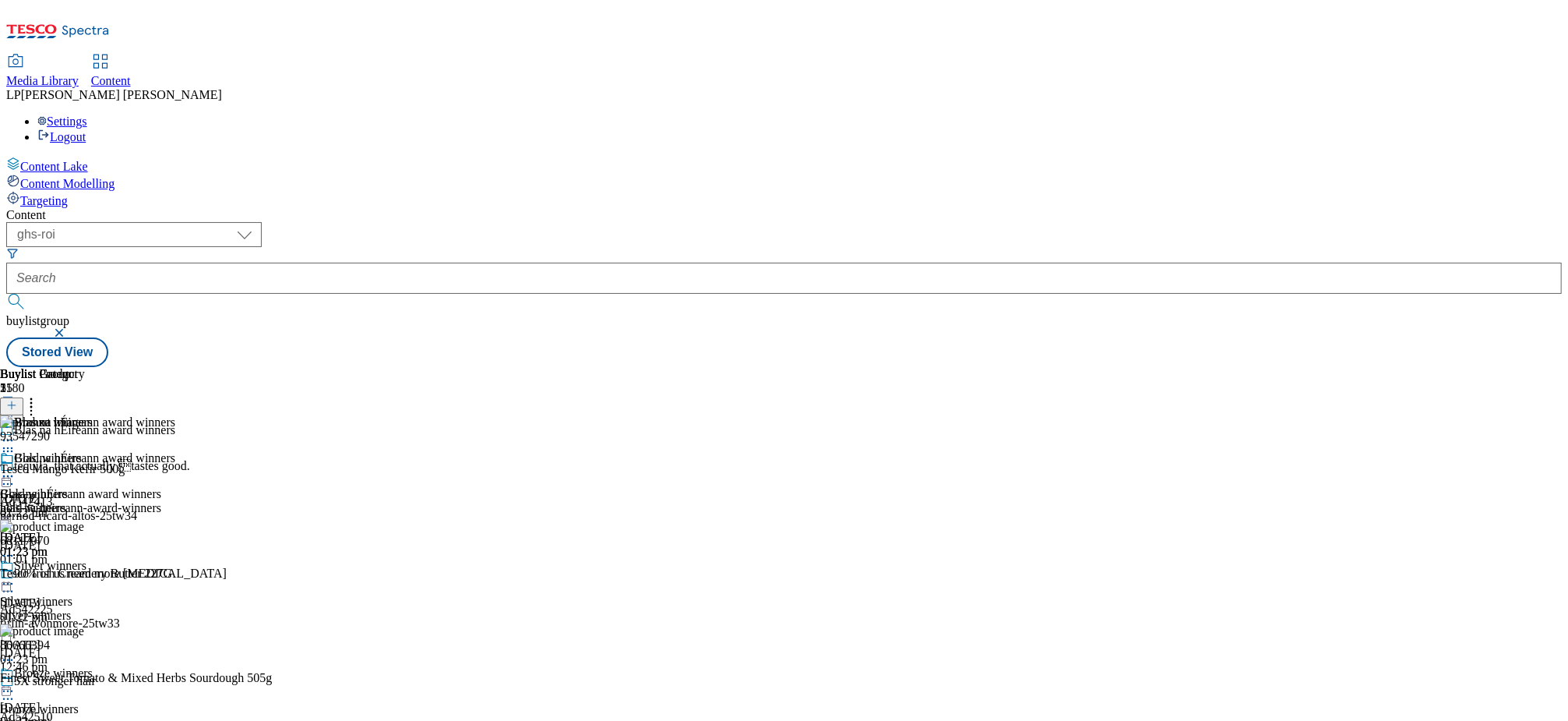
scroll to position [252, 0]
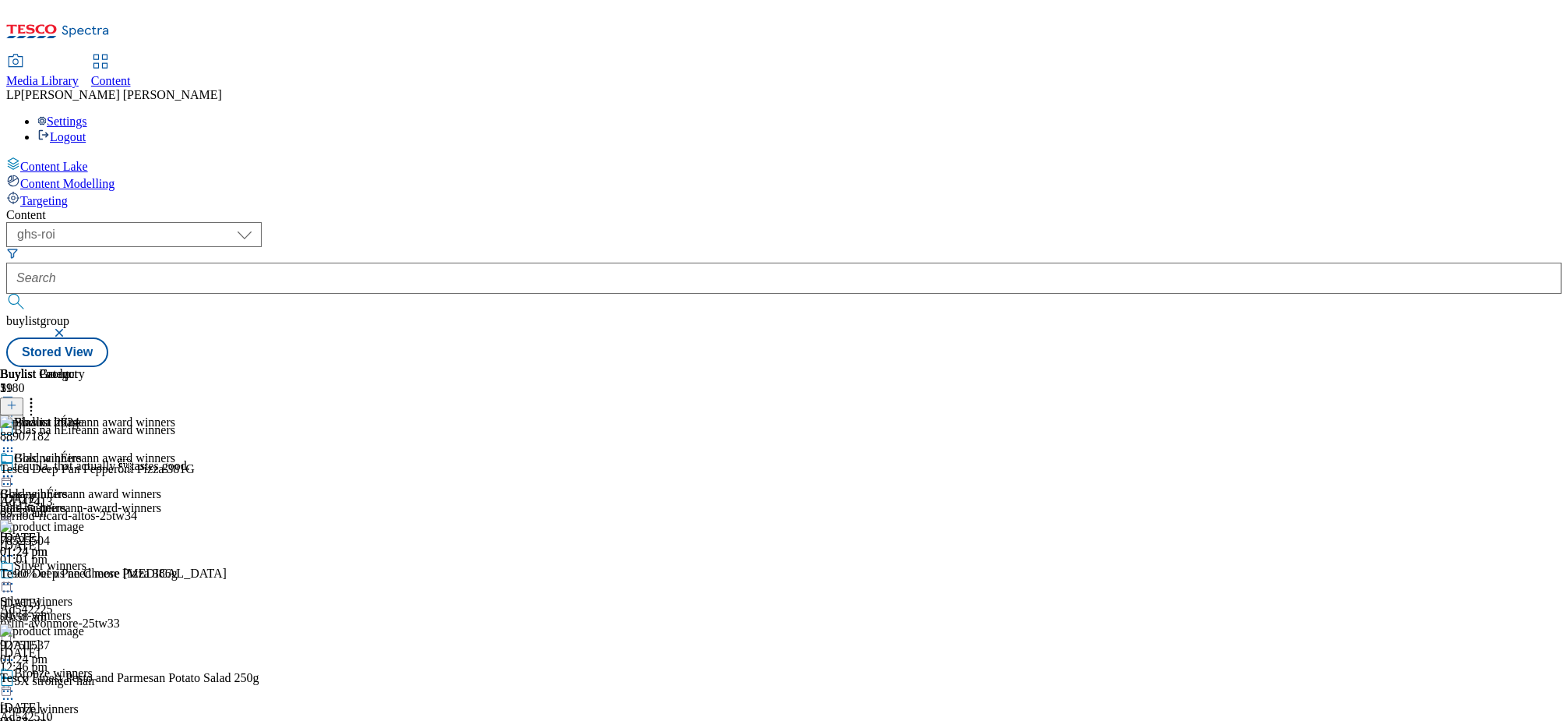
scroll to position [298, 0]
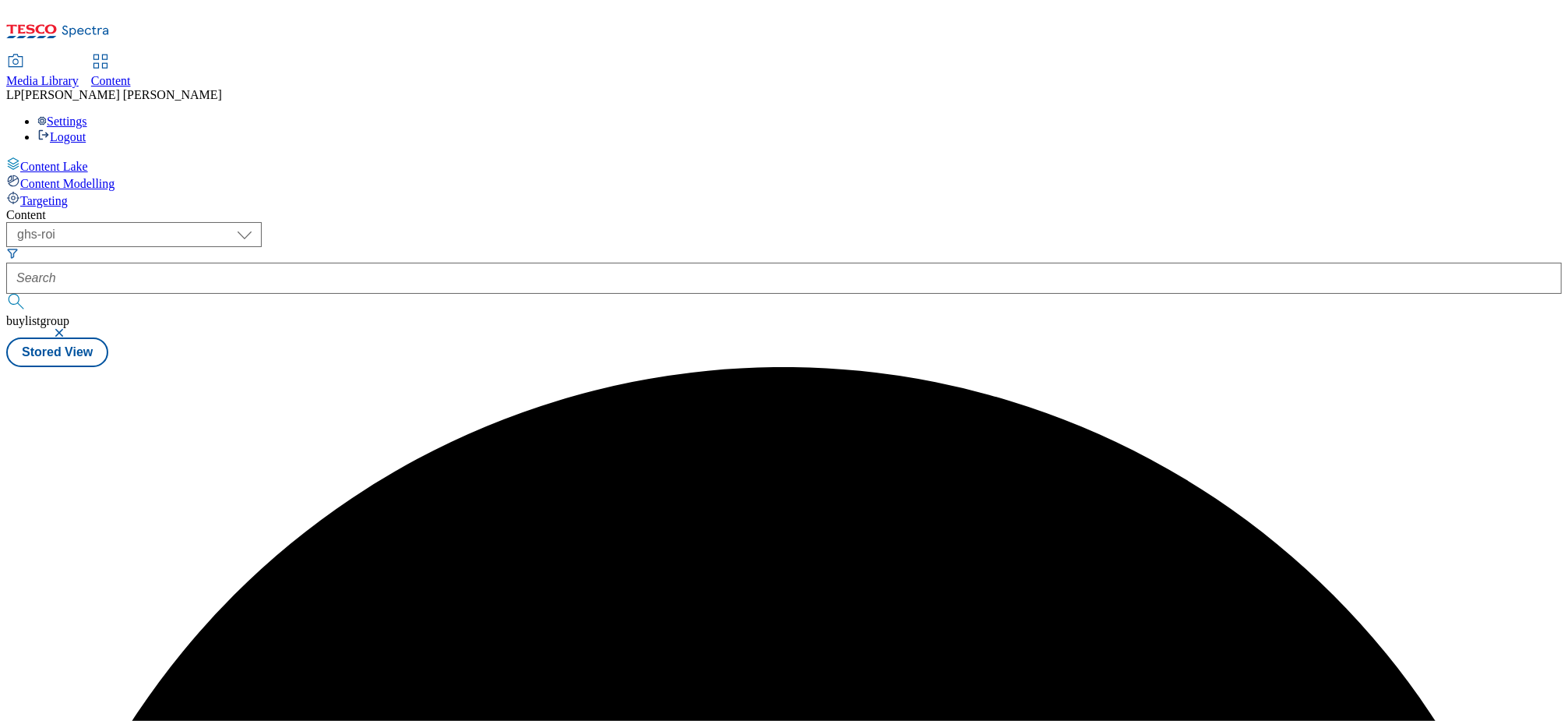
scroll to position [0, 0]
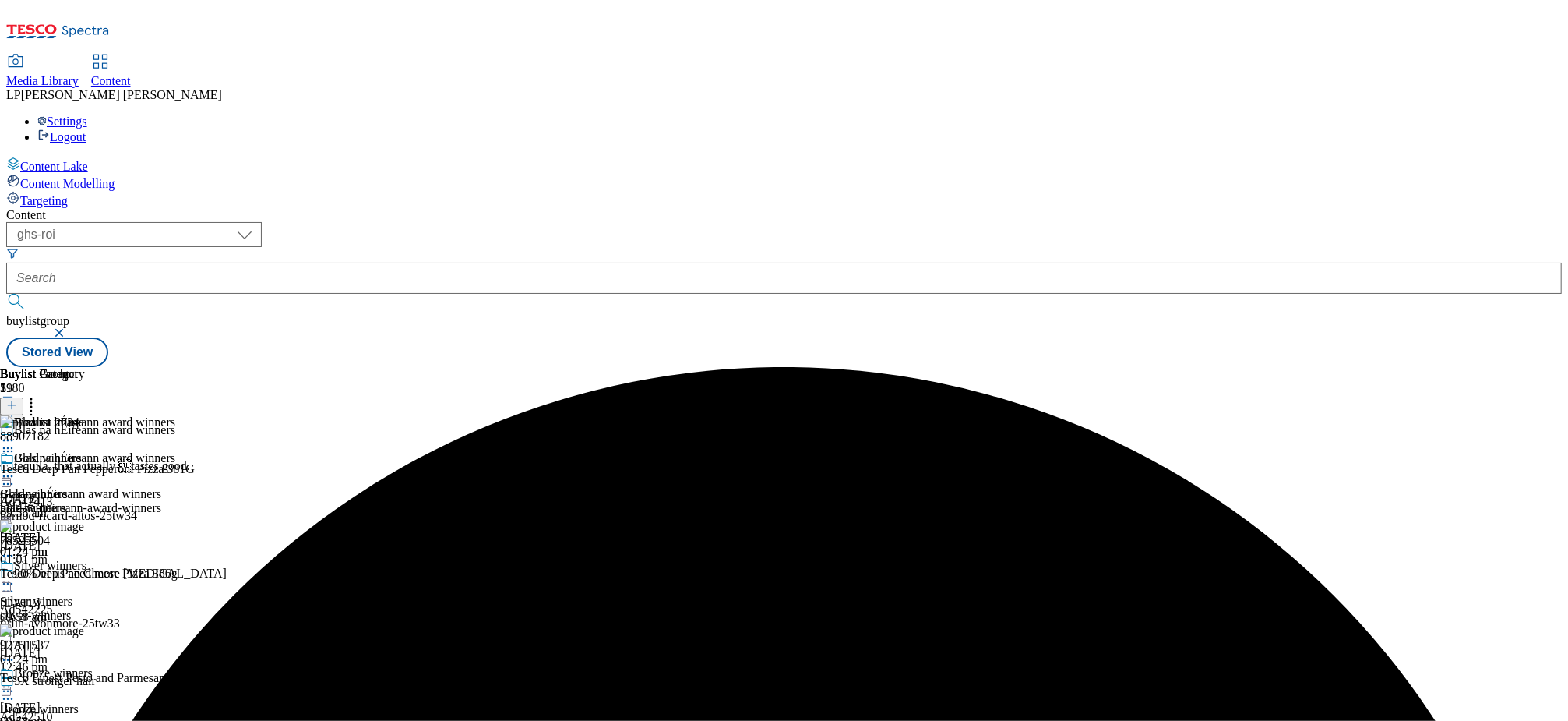
click at [16, 432] on icon at bounding box center [7, 440] width 16 height 16
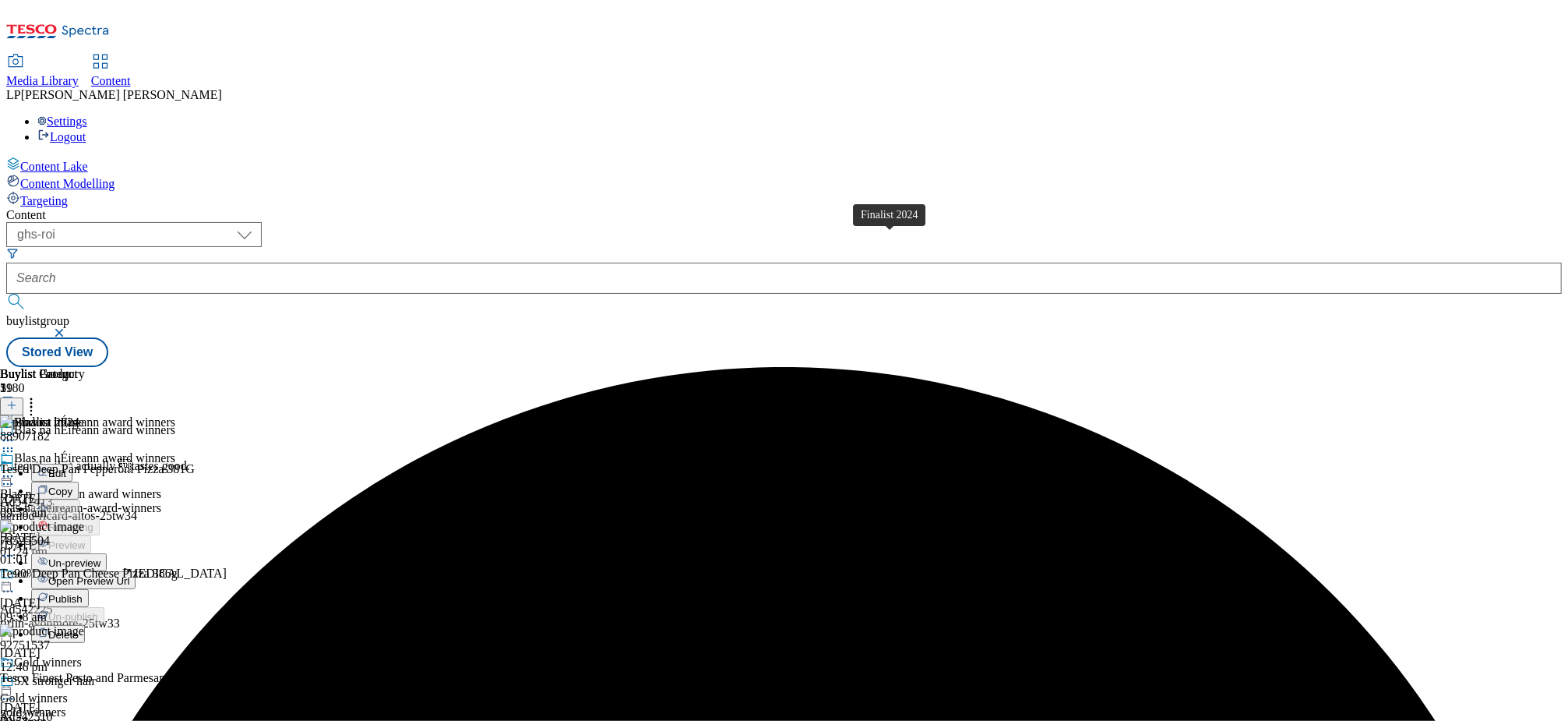
click at [80, 416] on div "Finalist 2024" at bounding box center [46, 422] width 66 height 14
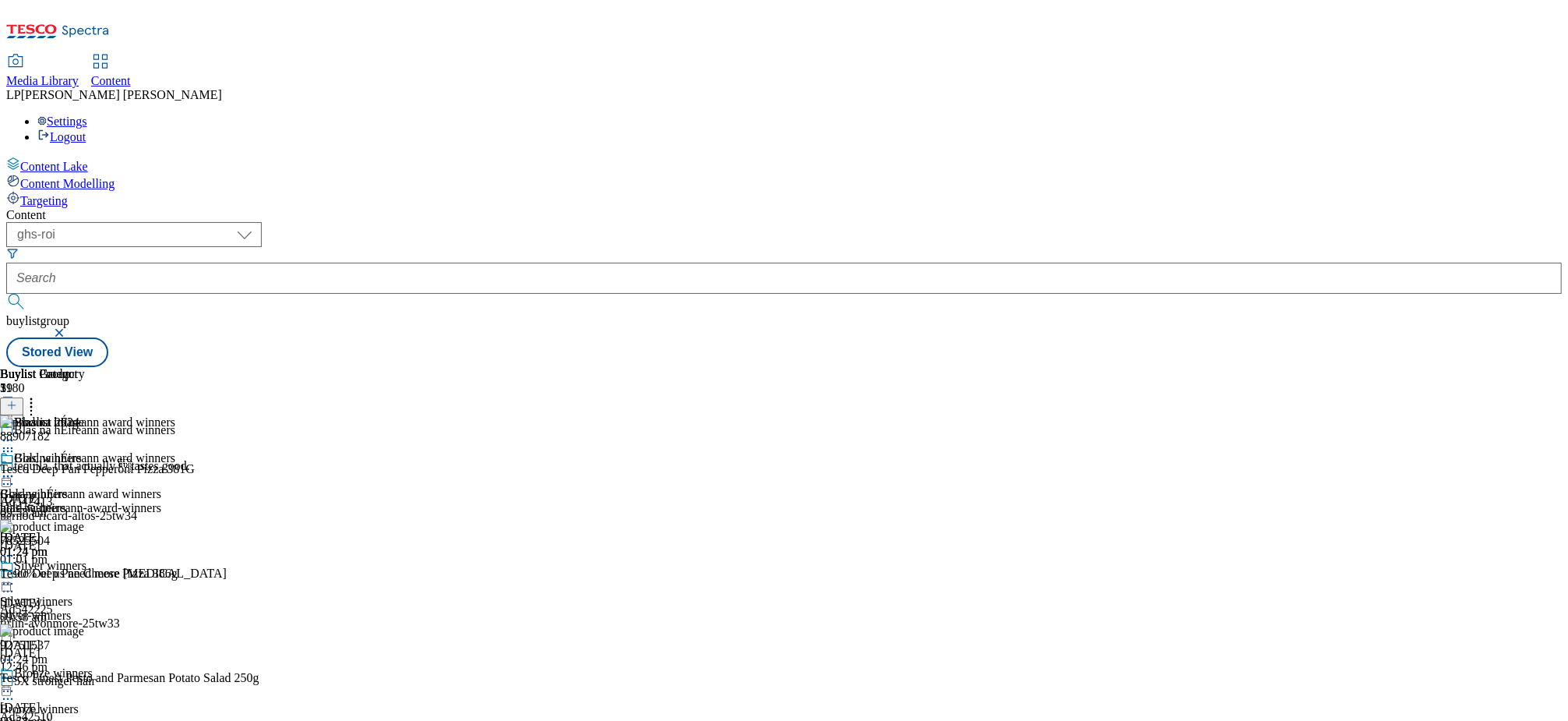
click at [39, 395] on icon at bounding box center [31, 403] width 16 height 16
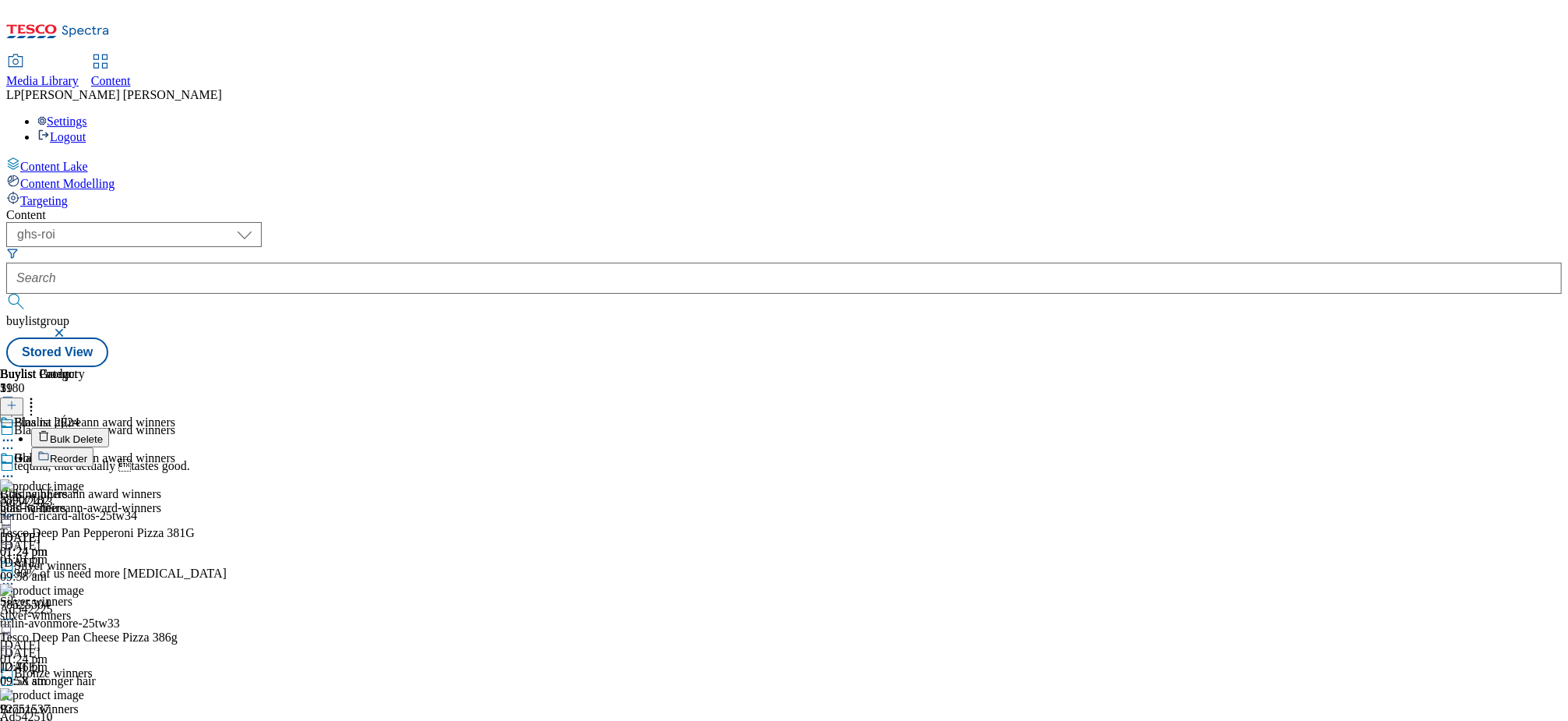
click at [103, 433] on span "Bulk Delete" at bounding box center [76, 439] width 53 height 12
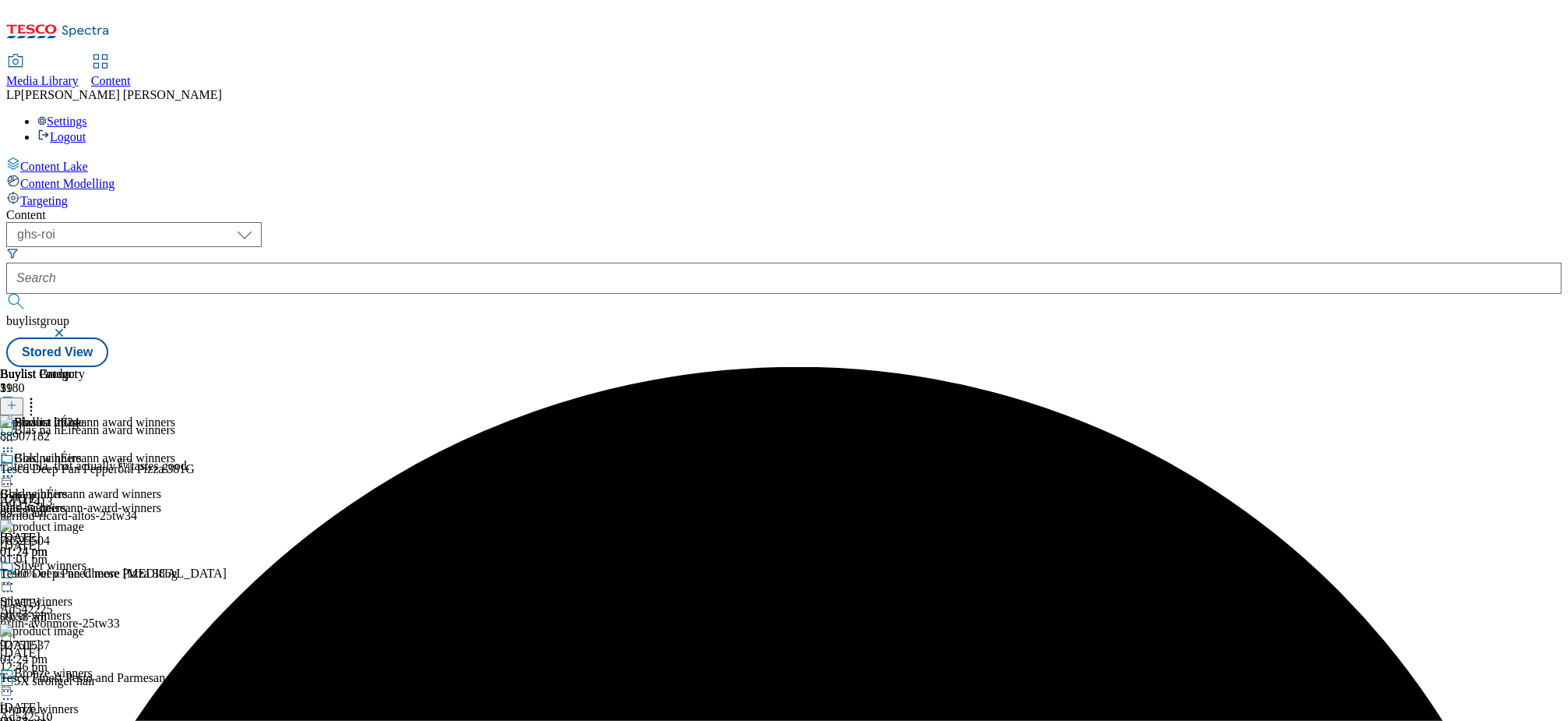
click at [16, 432] on icon at bounding box center [7, 440] width 16 height 16
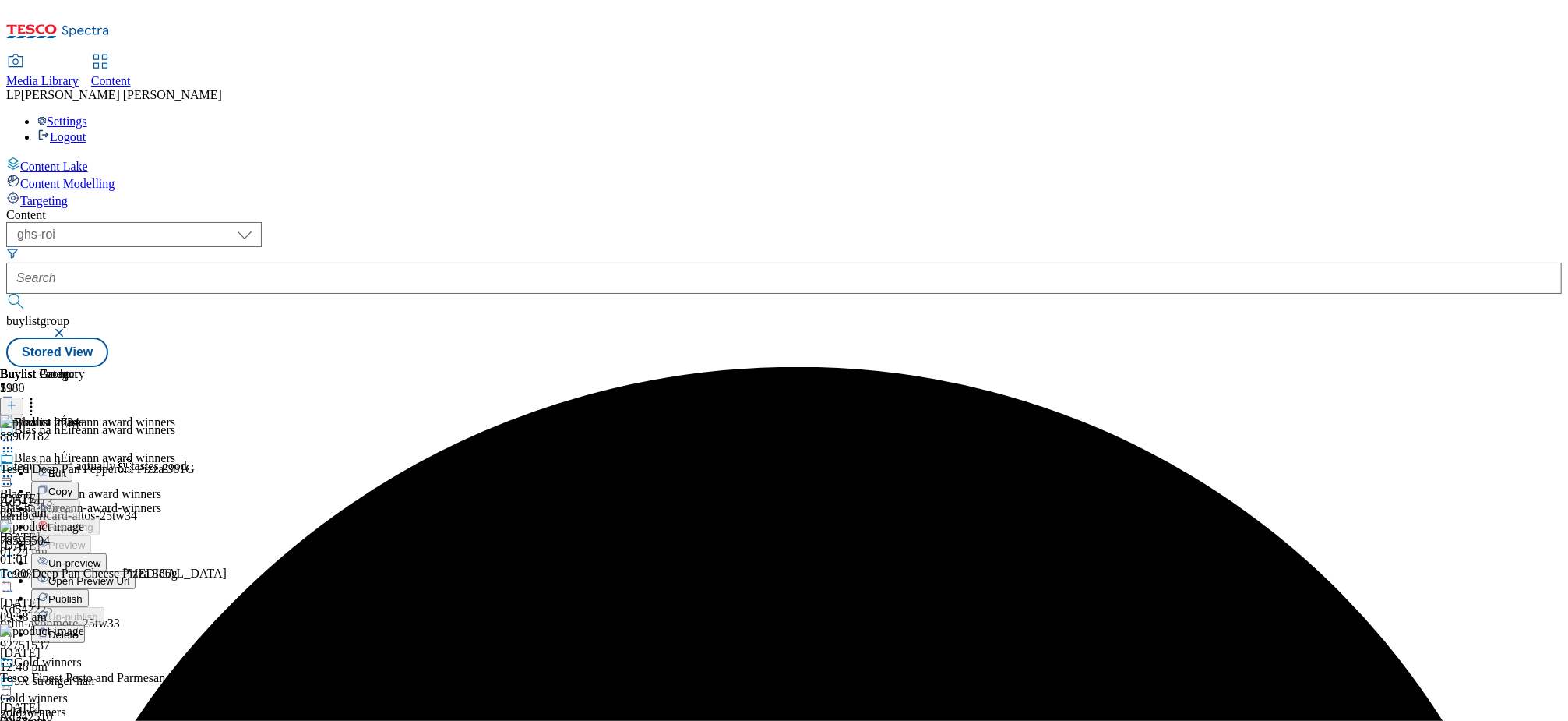
click at [101, 557] on span "Un-preview" at bounding box center [74, 563] width 52 height 12
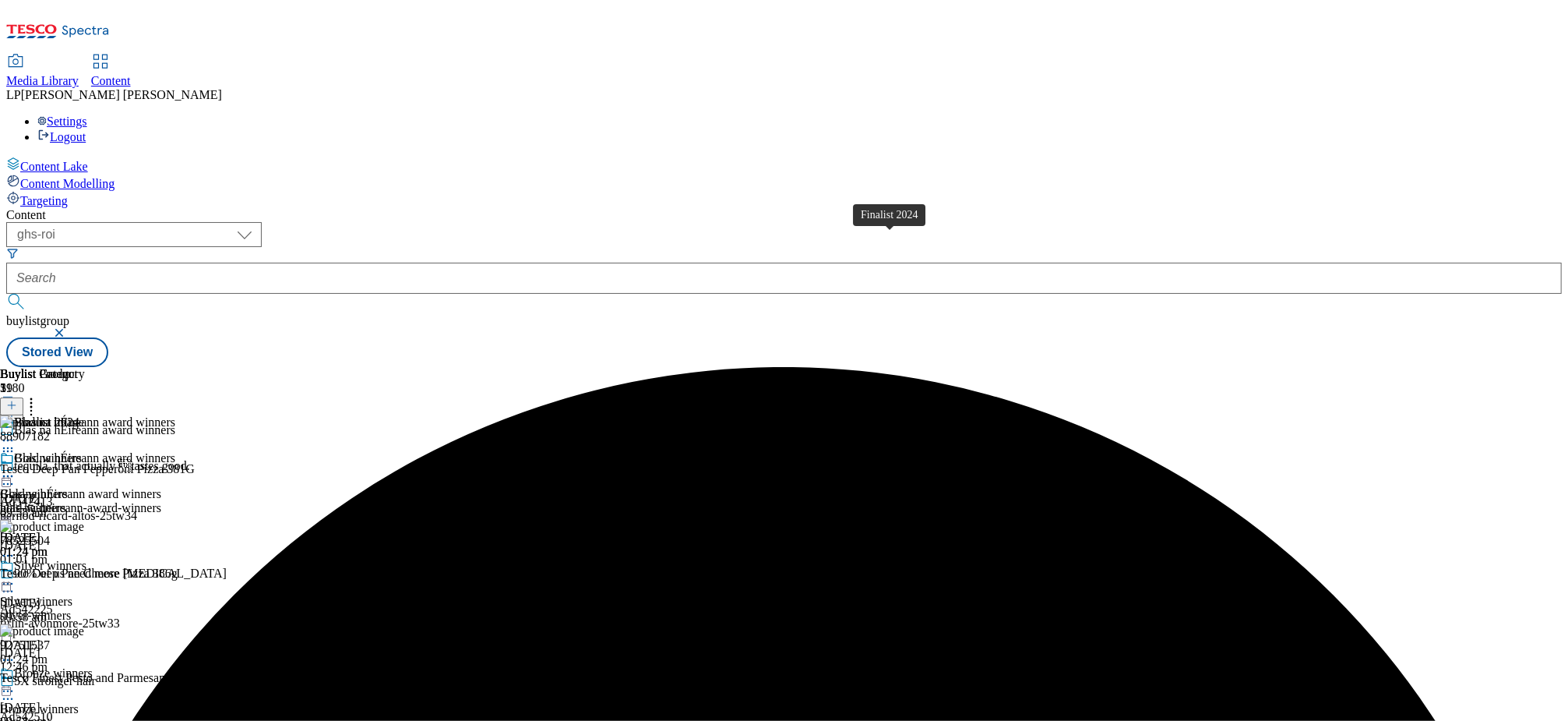
click at [80, 416] on span "Finalist 2024" at bounding box center [46, 424] width 66 height 18
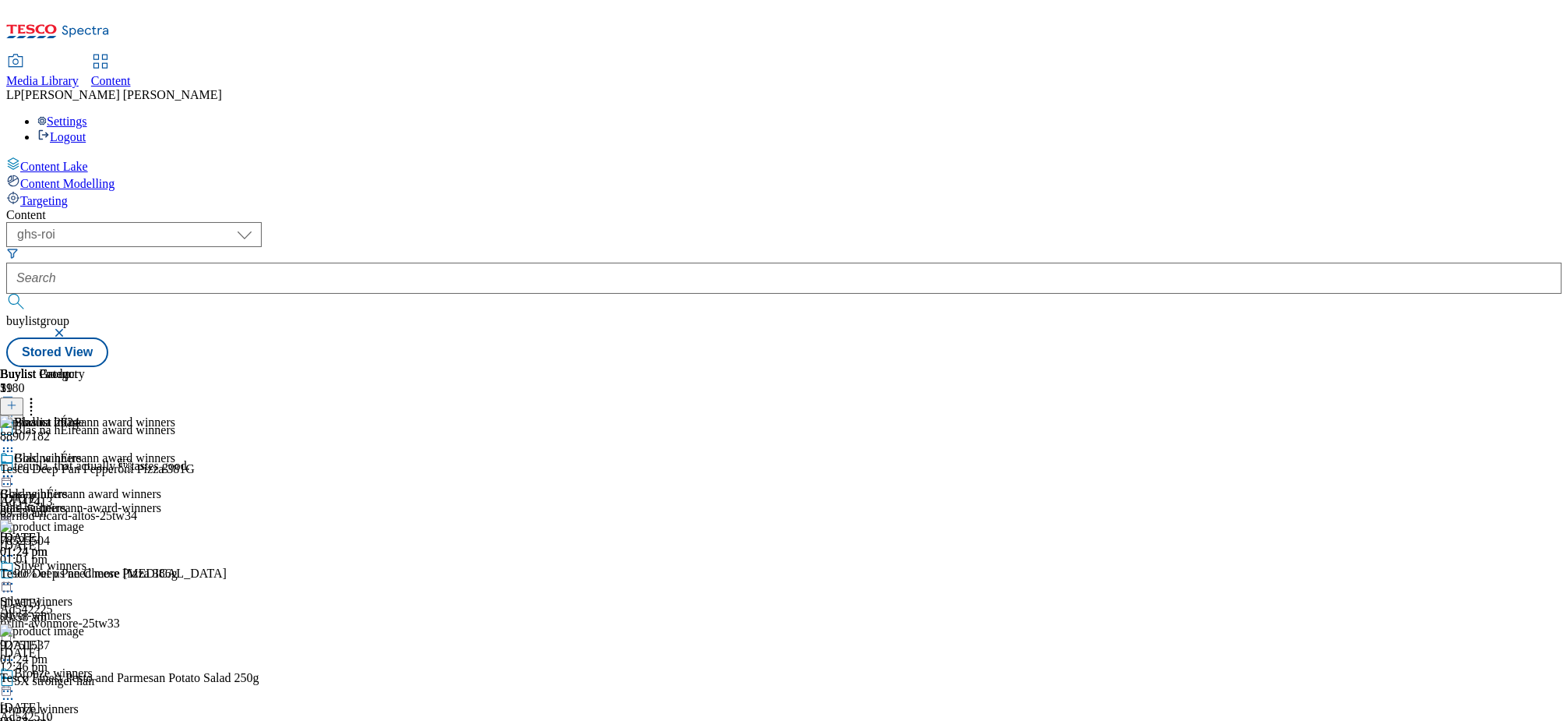
click at [39, 395] on icon at bounding box center [31, 403] width 16 height 16
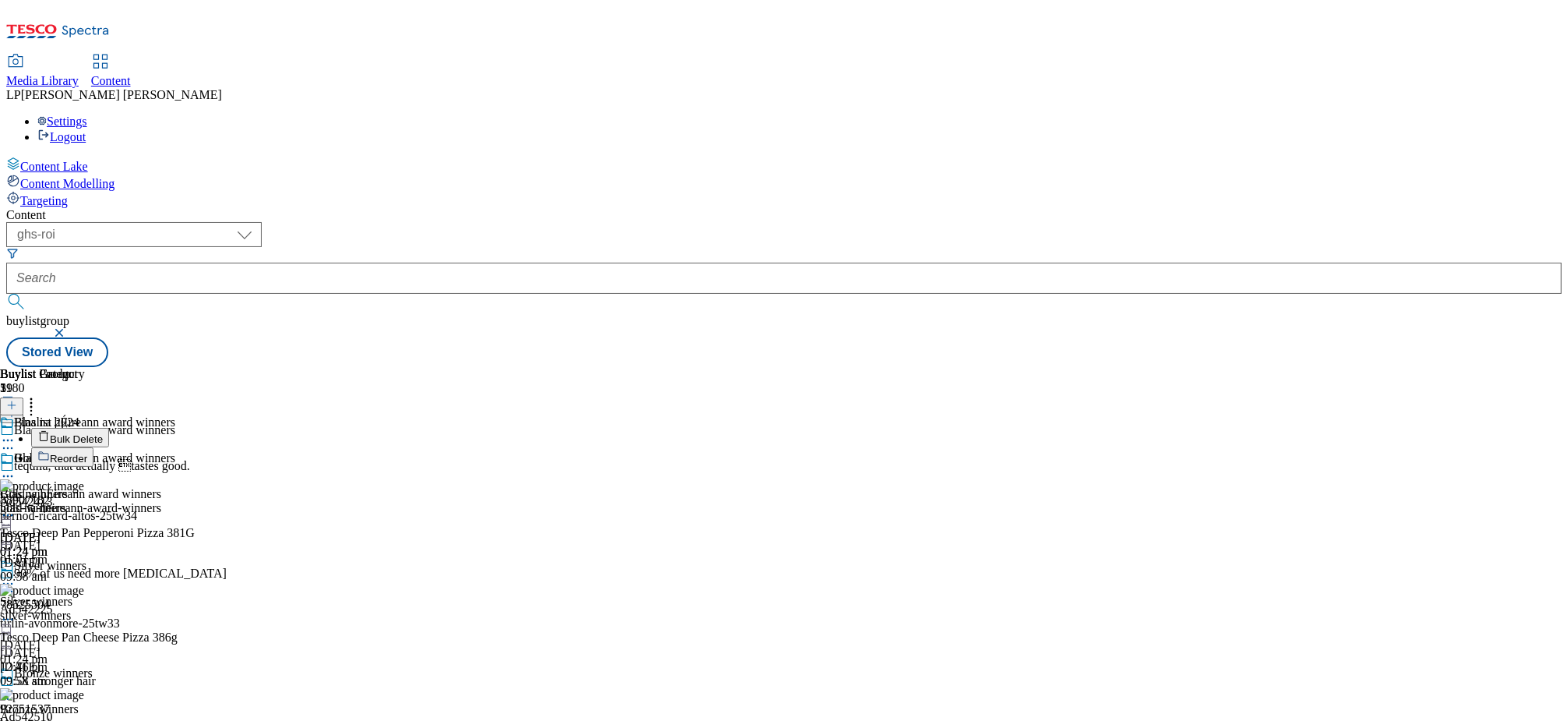
click at [103, 433] on span "Bulk Delete" at bounding box center [76, 439] width 53 height 12
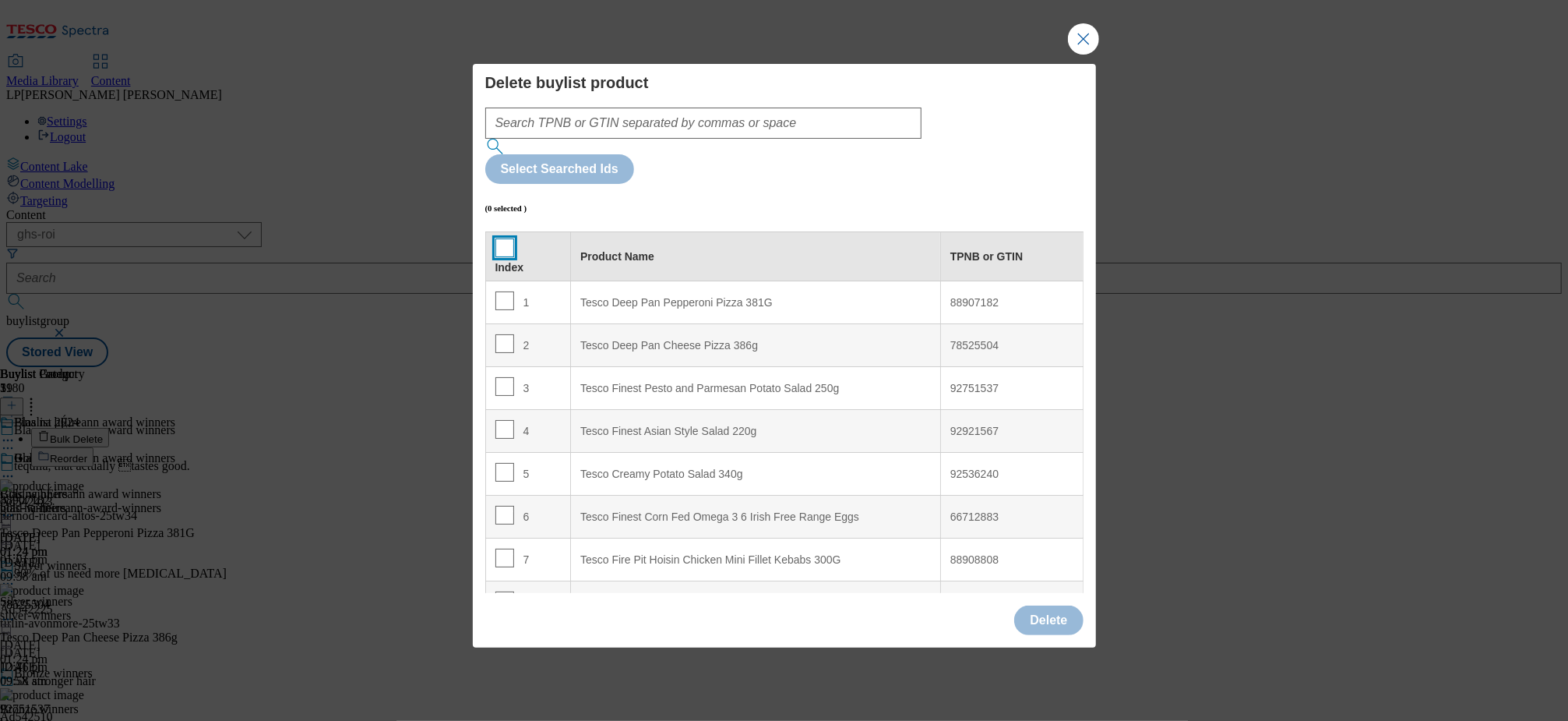
click at [505, 239] on input "Modal" at bounding box center [504, 248] width 19 height 19
checkbox input "true"
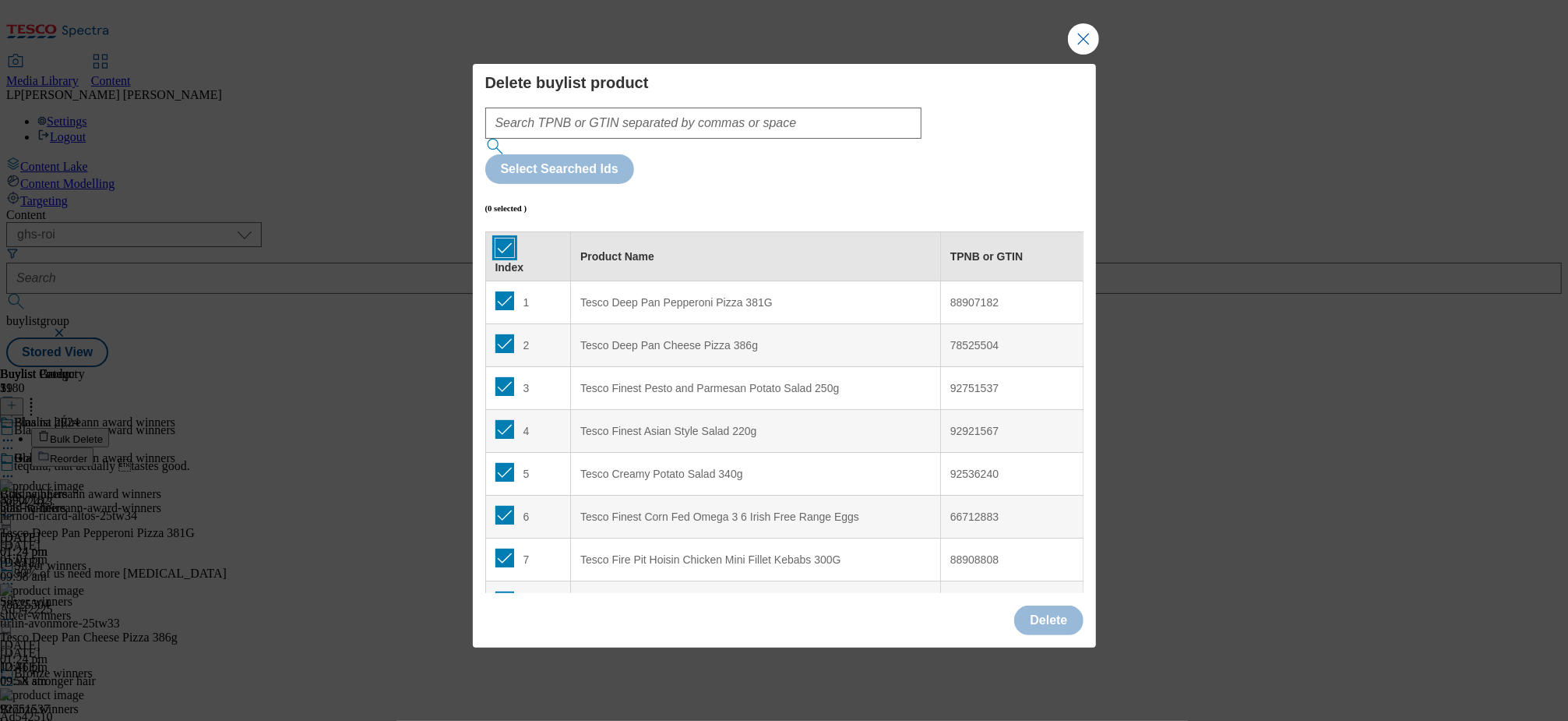
checkbox input "true"
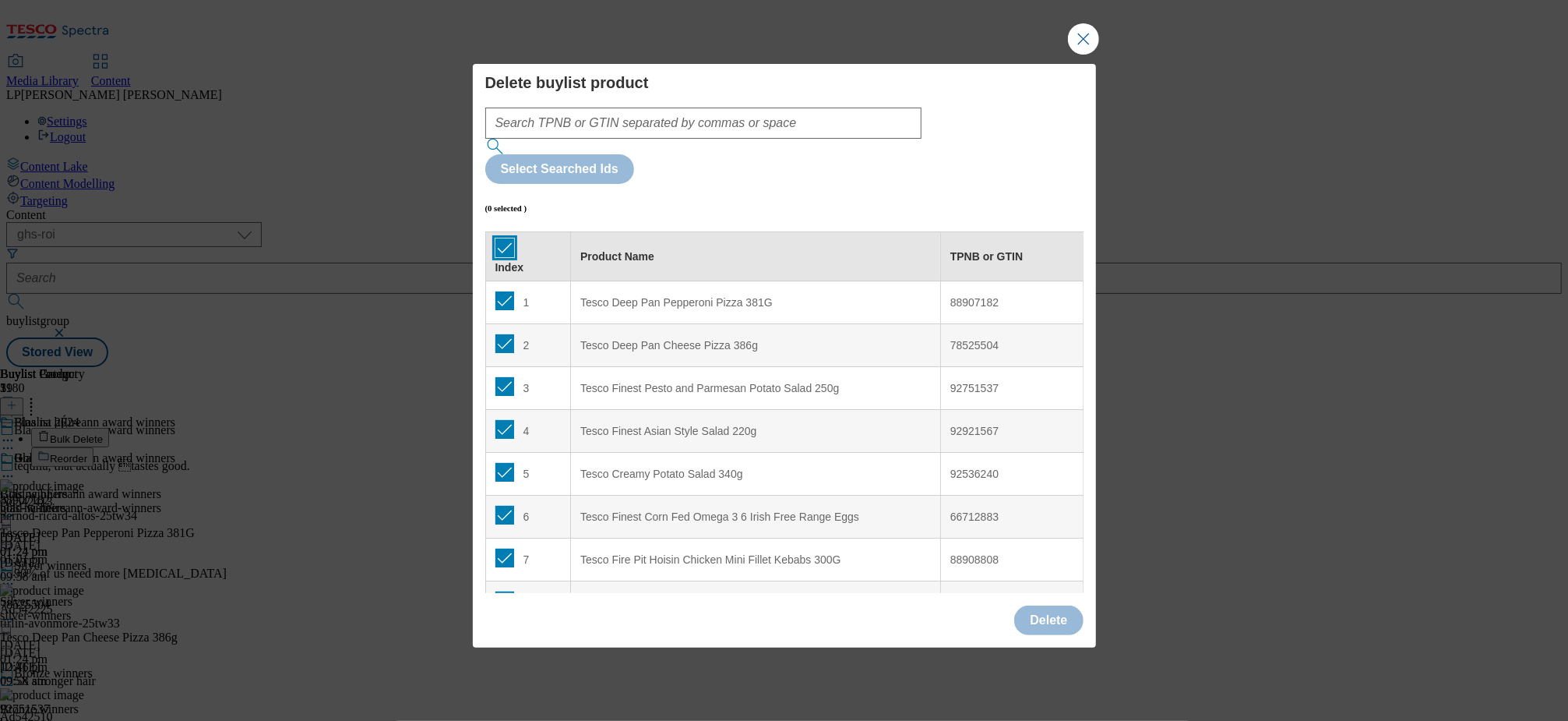
checkbox input "true"
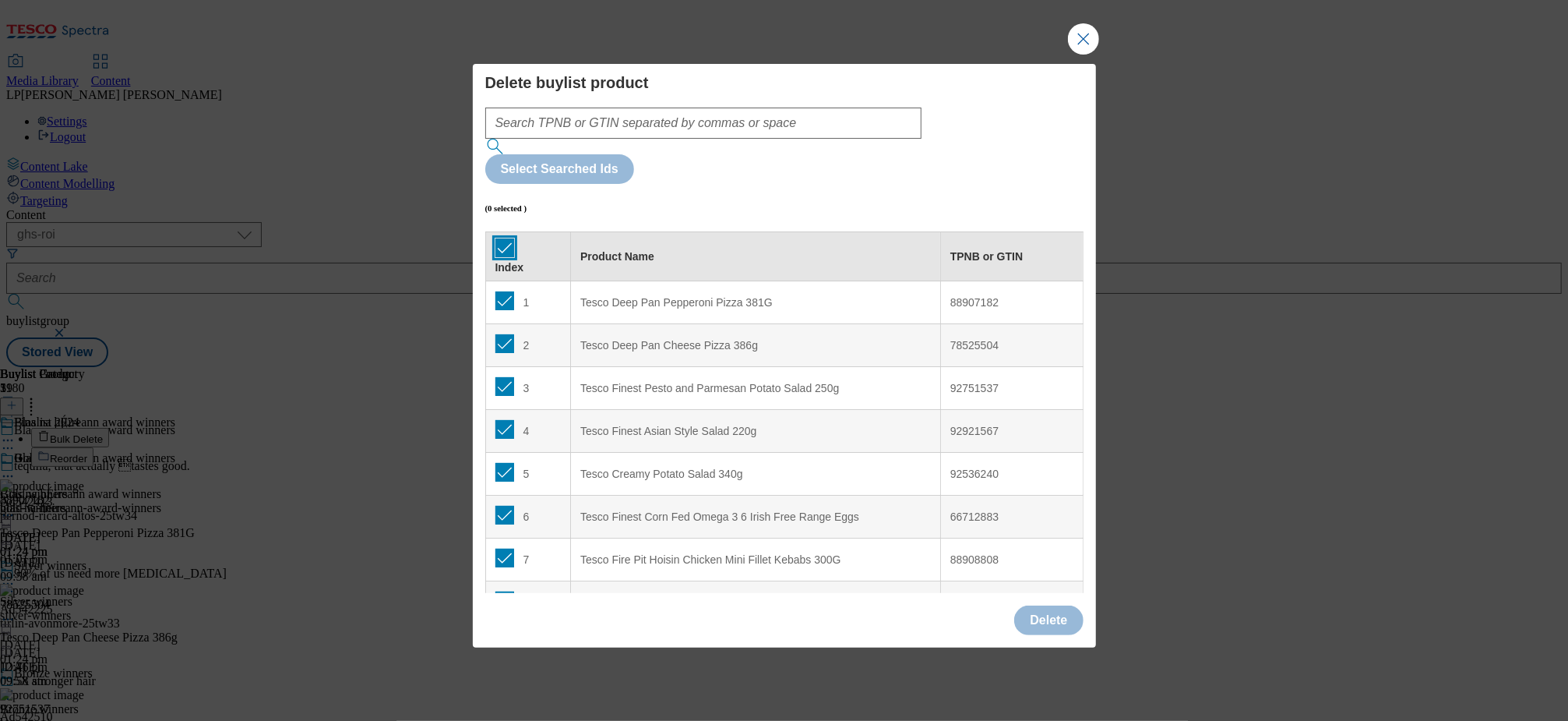
checkbox input "true"
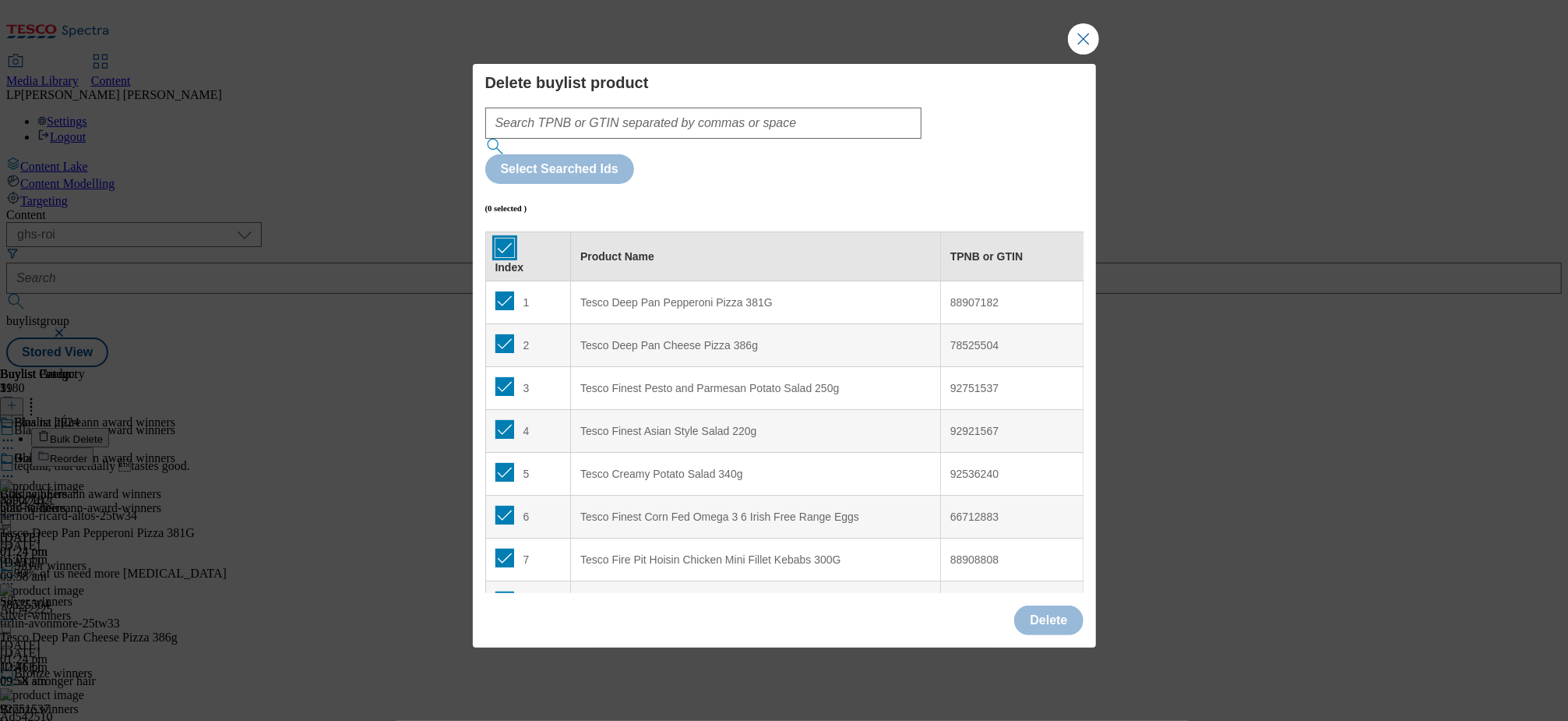
checkbox input "true"
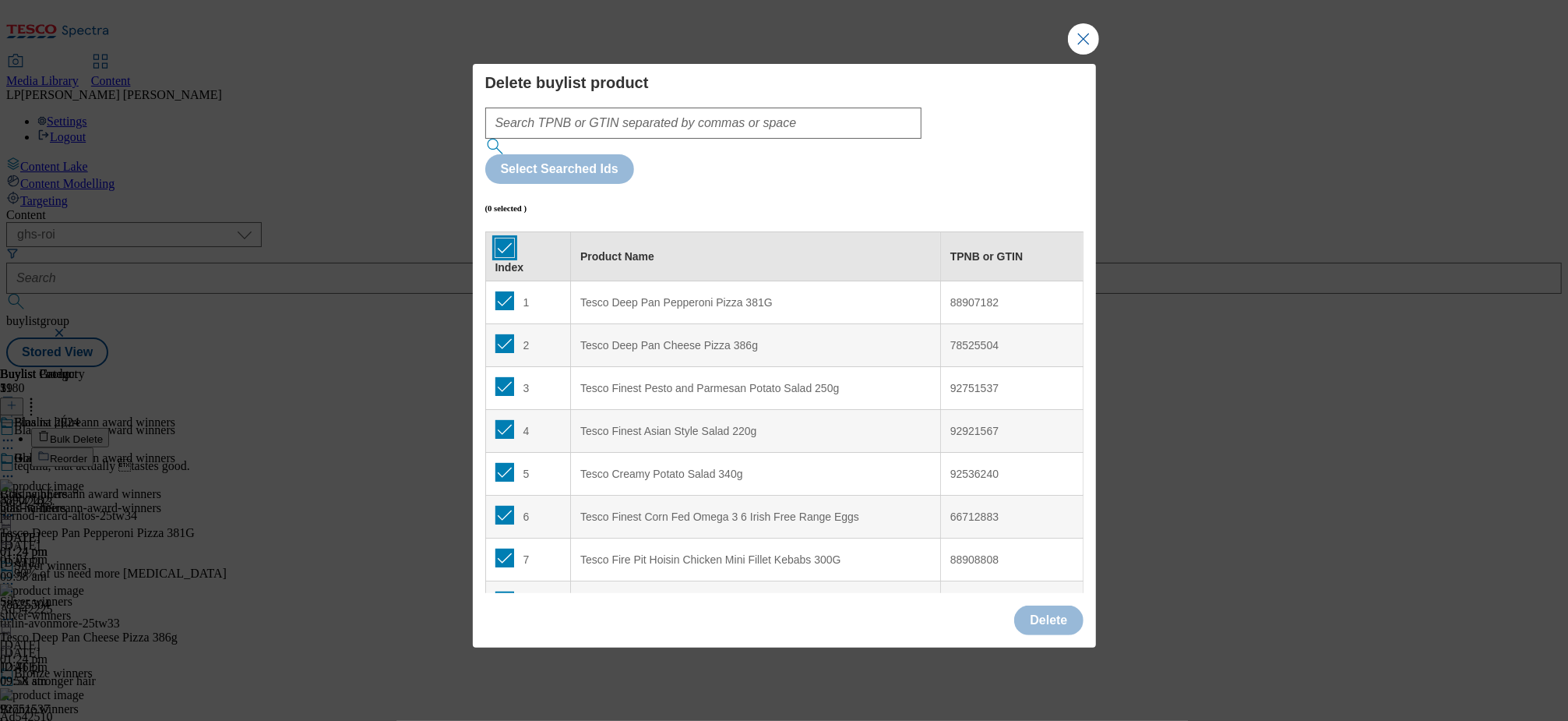
checkbox input "true"
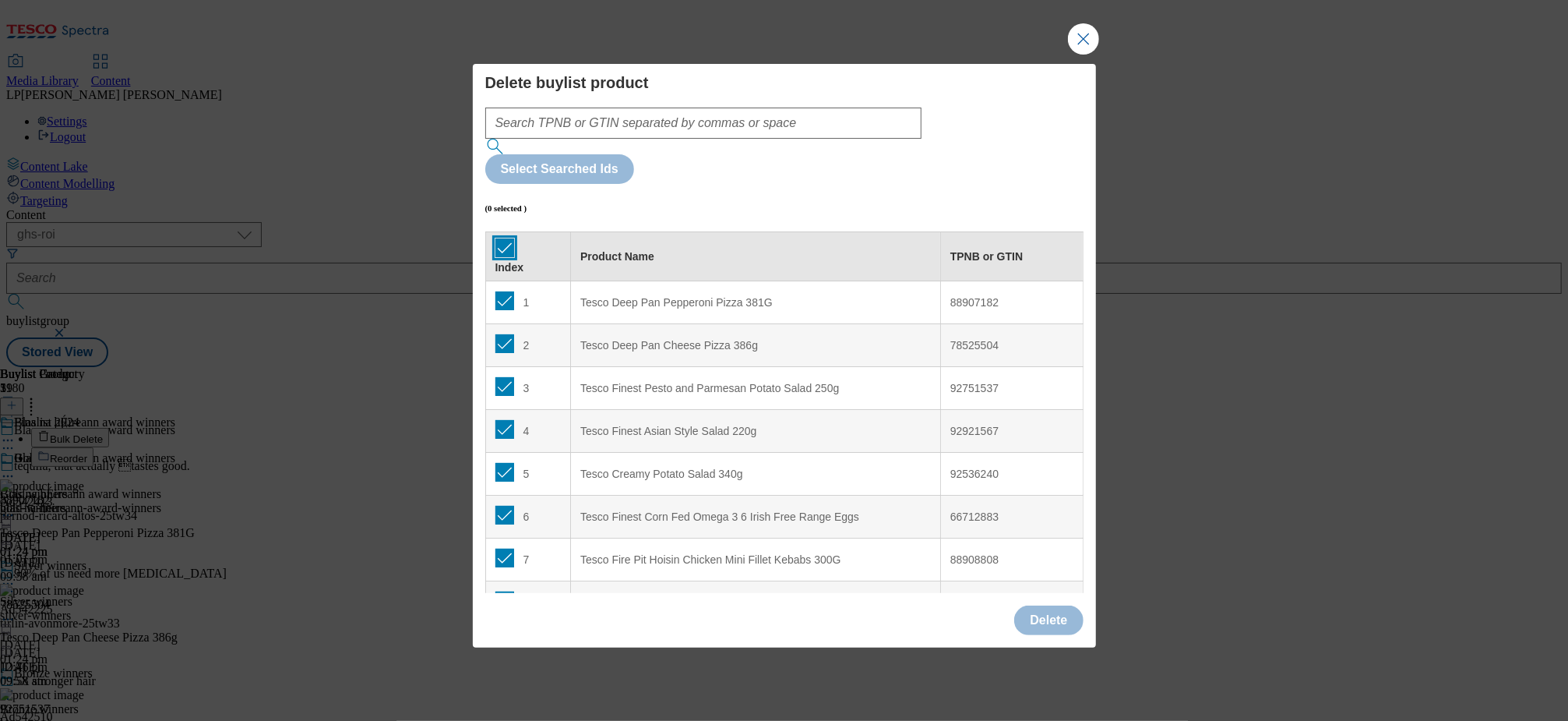
checkbox input "true"
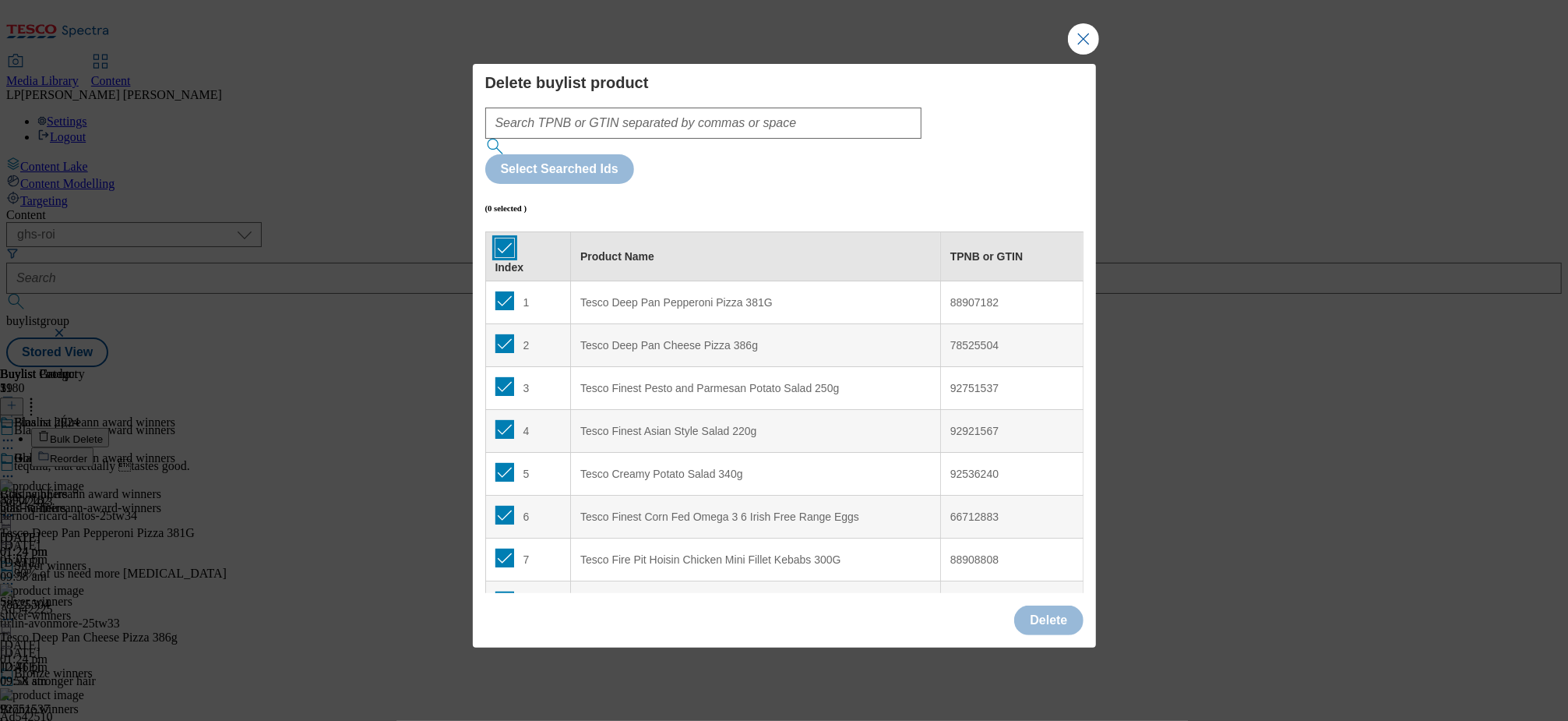
checkbox input "true"
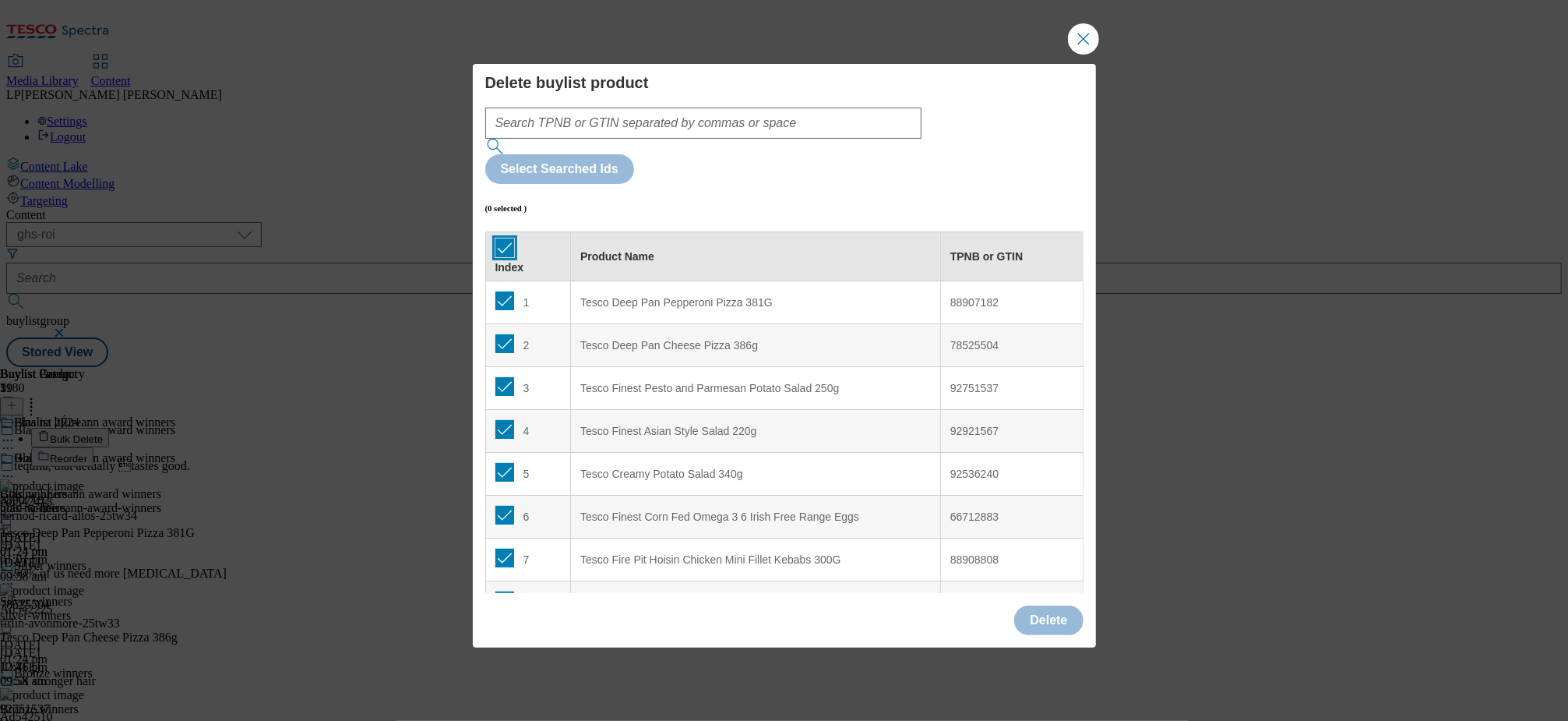
checkbox input "true"
click at [1042, 605] on button "Delete" at bounding box center [1048, 620] width 68 height 30
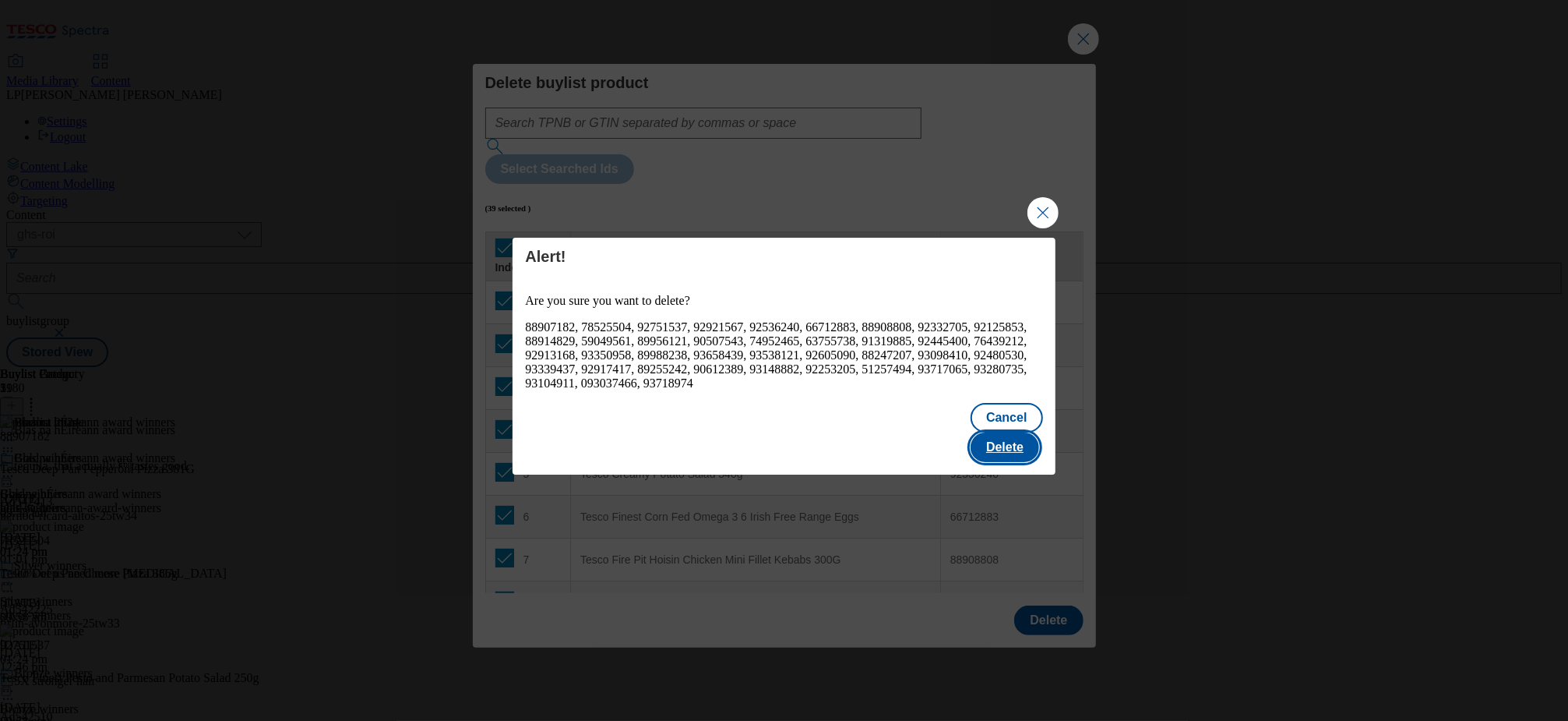
click at [995, 439] on button "Delete" at bounding box center [1005, 447] width 68 height 30
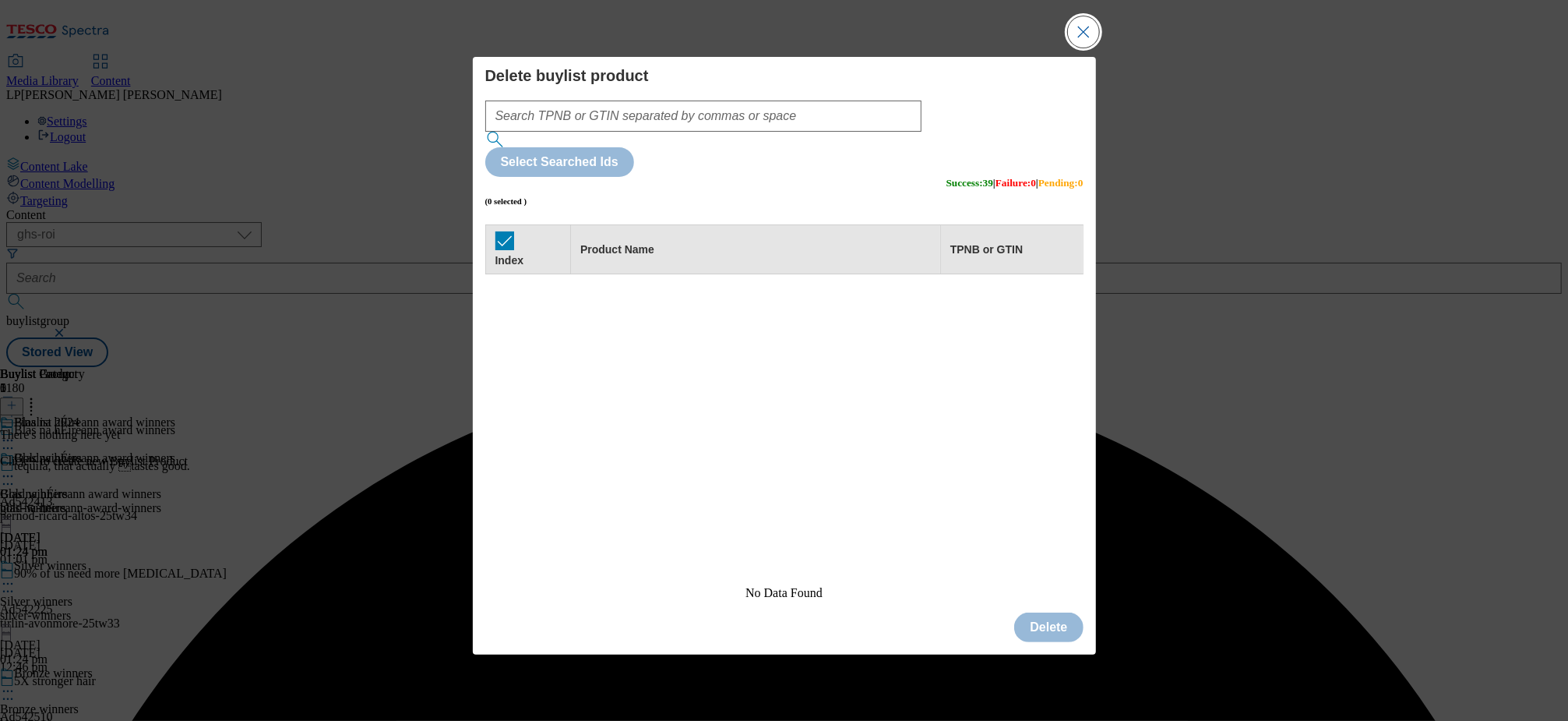
click at [1083, 47] on button "Close Modal" at bounding box center [1083, 32] width 31 height 31
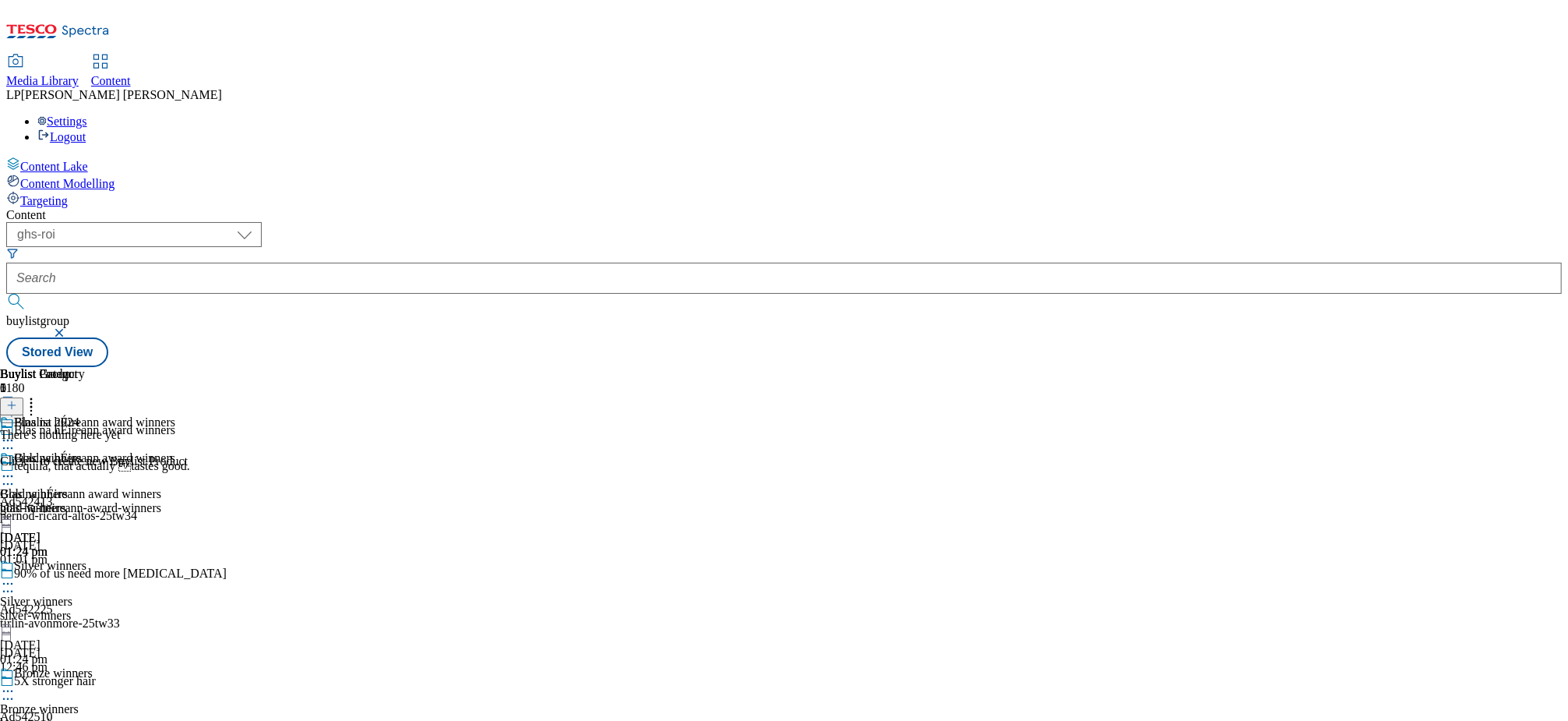
click at [18, 400] on icon at bounding box center [12, 405] width 11 height 11
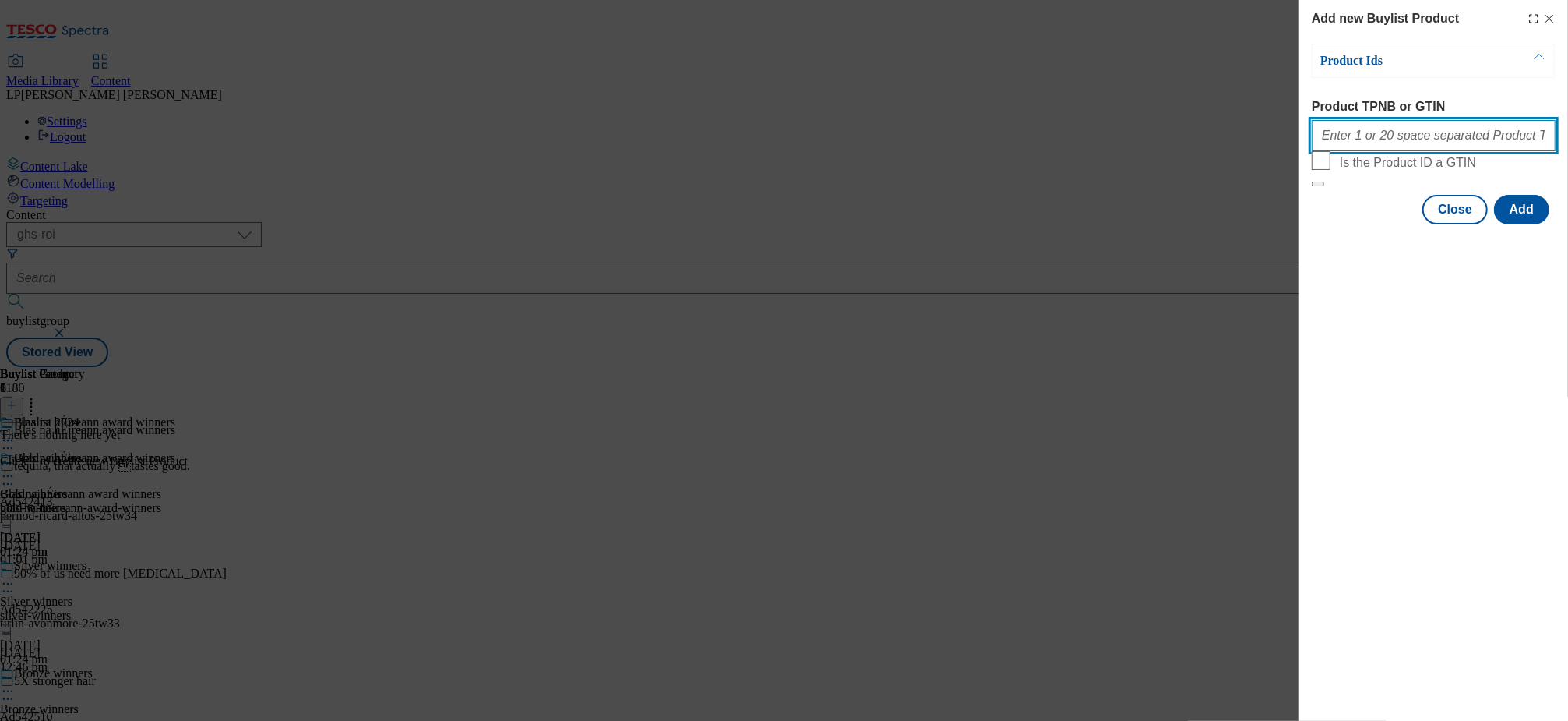
click at [1364, 143] on input "Product TPNB or GTIN" at bounding box center [1434, 136] width 244 height 31
paste input "96709370 97323410 TBC not set up yet 96774043 96774043 66619078 87863602 896185…"
type input "96709370 97323410 TBC not set up yet 96774043 96774043 66619078 87863602 896185…"
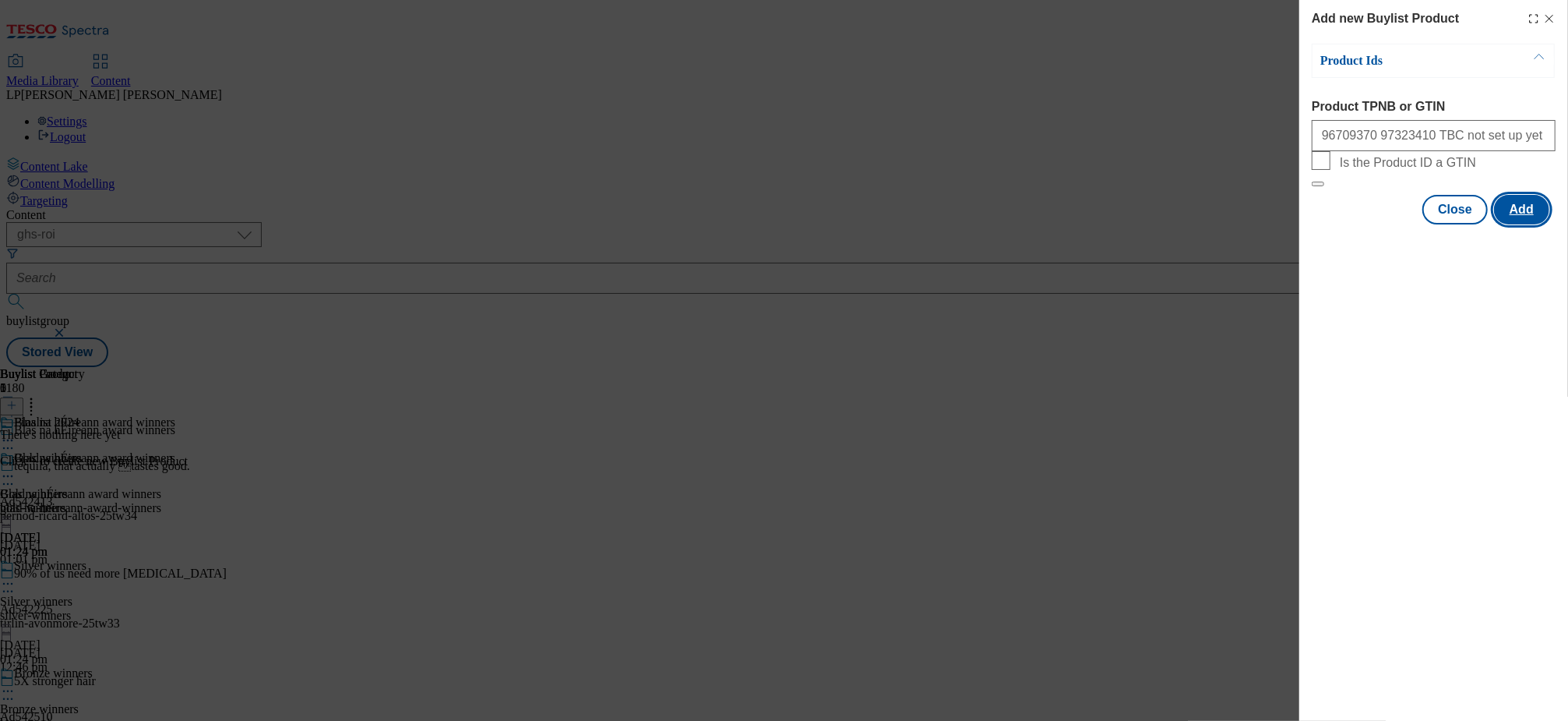
click at [1514, 224] on button "Add" at bounding box center [1522, 209] width 56 height 30
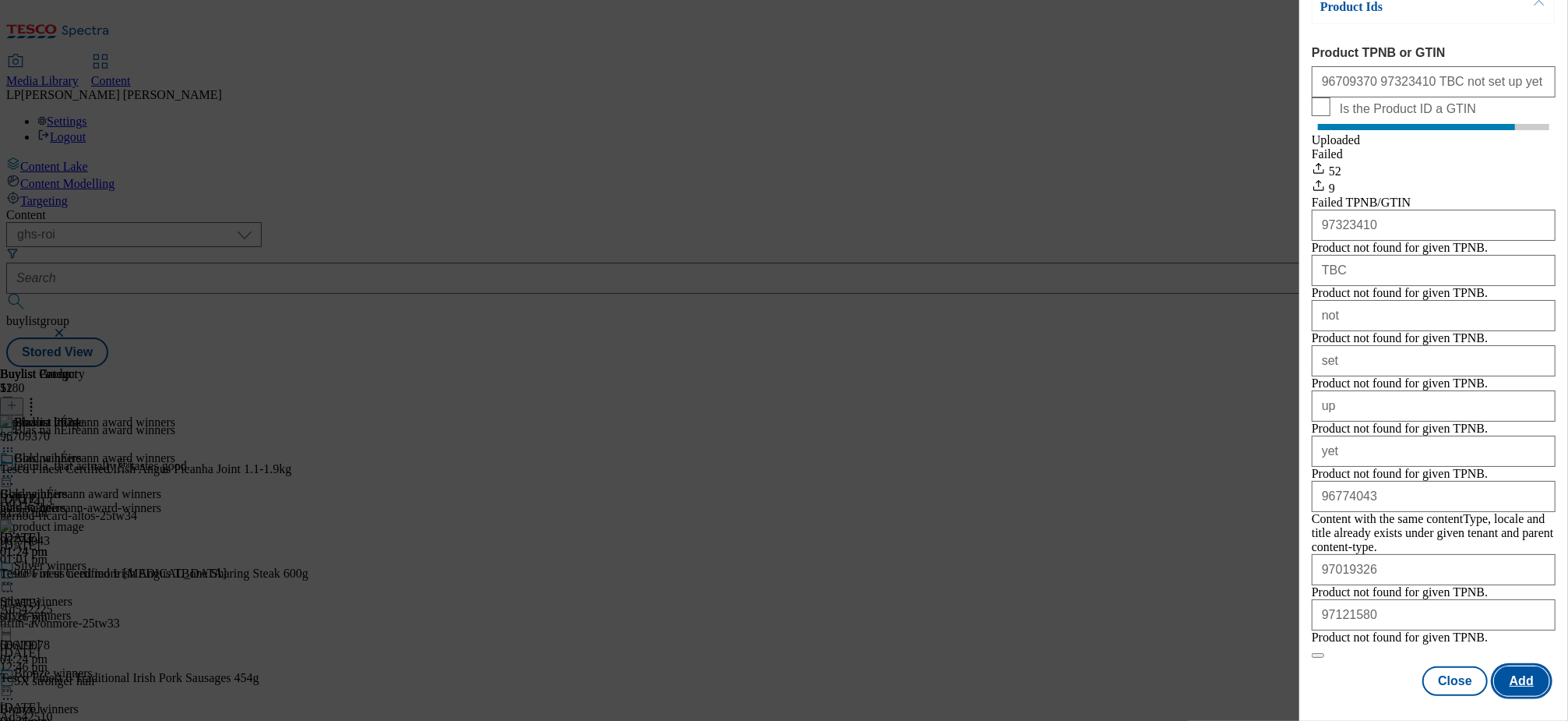
scroll to position [197, 0]
drag, startPoint x: 1364, startPoint y: 244, endPoint x: 1259, endPoint y: 242, distance: 105.0
click at [1260, 242] on div "Add new Buylist Product Product Ids Product TPNB or GTIN 96709370 97323410 TBC …" at bounding box center [784, 360] width 1568 height 721
click at [1446, 666] on button "Close" at bounding box center [1454, 681] width 66 height 30
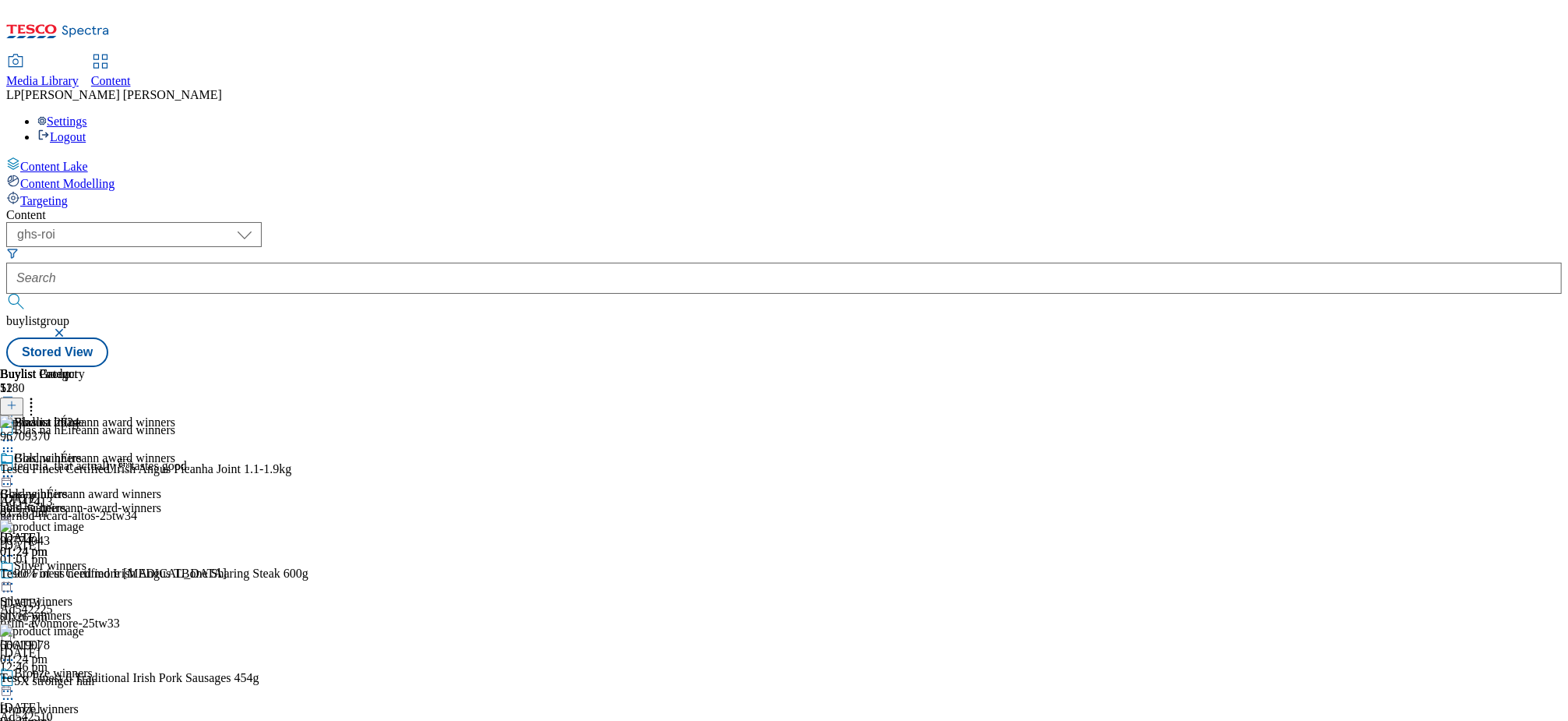
click at [16, 432] on icon at bounding box center [7, 440] width 16 height 16
click at [85, 540] on span "Preview" at bounding box center [67, 545] width 37 height 12
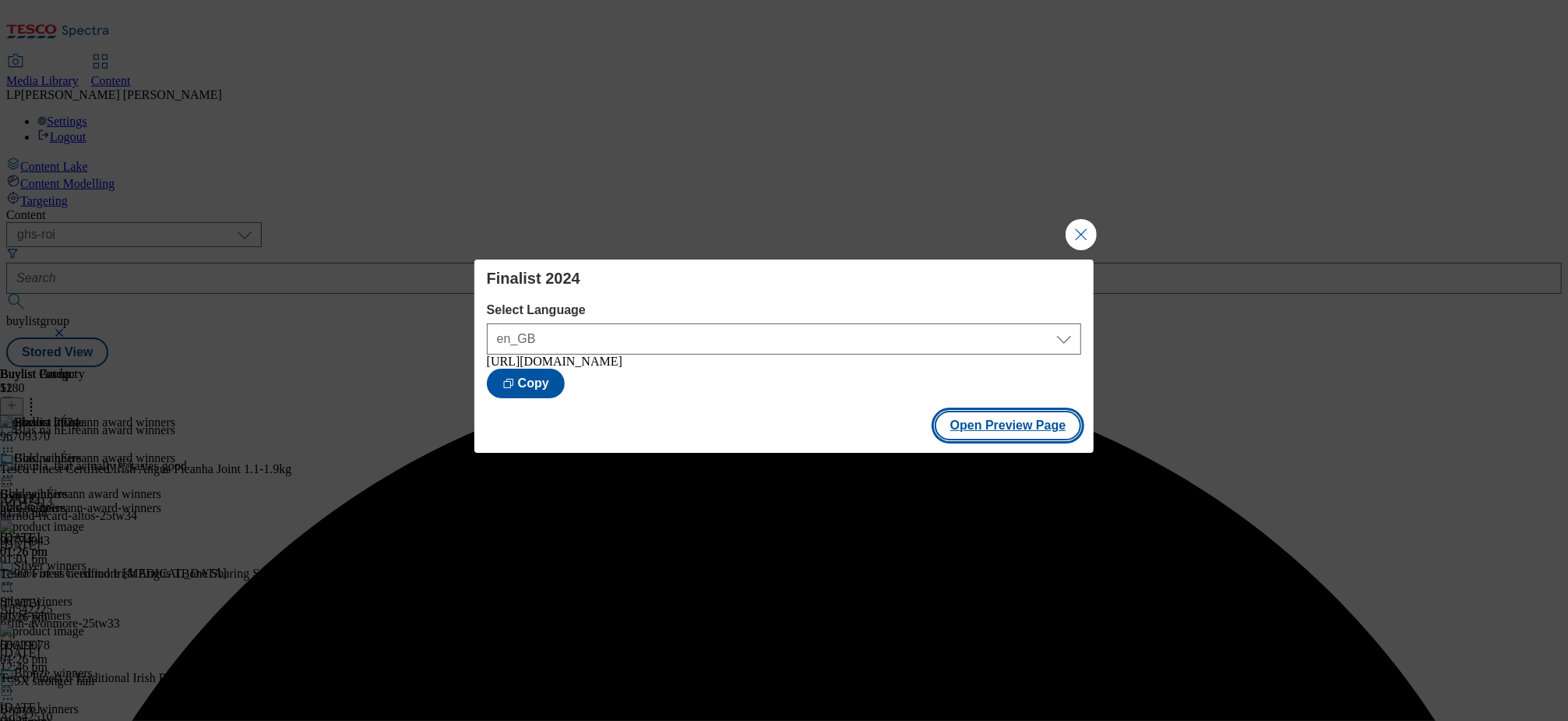
click at [1002, 429] on button "Open Preview Page" at bounding box center [1007, 426] width 147 height 30
